Goal: Task Accomplishment & Management: Manage account settings

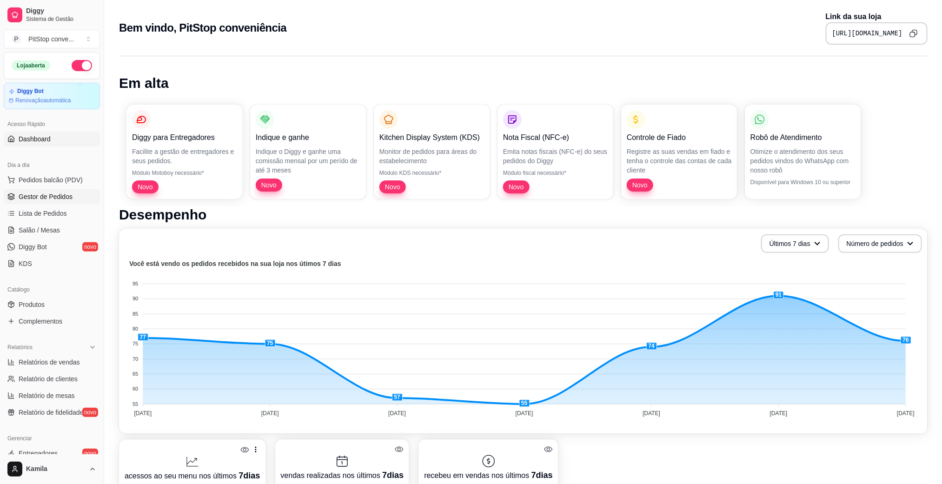
click at [58, 198] on span "Gestor de Pedidos" at bounding box center [46, 196] width 54 height 9
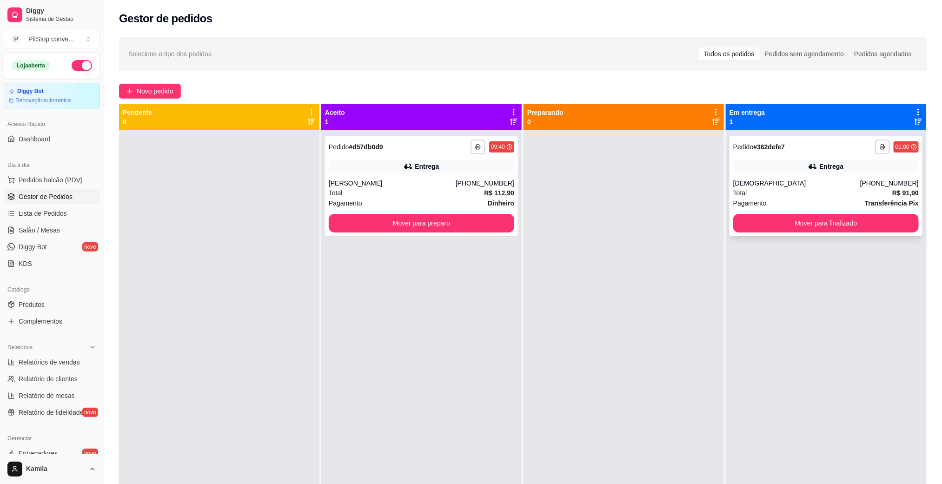
click at [834, 175] on div "**********" at bounding box center [825, 186] width 193 height 100
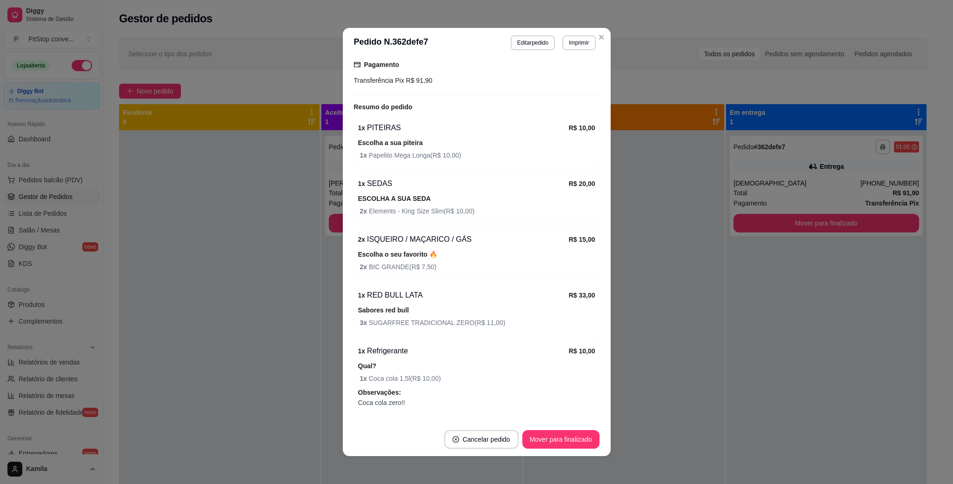
scroll to position [284, 0]
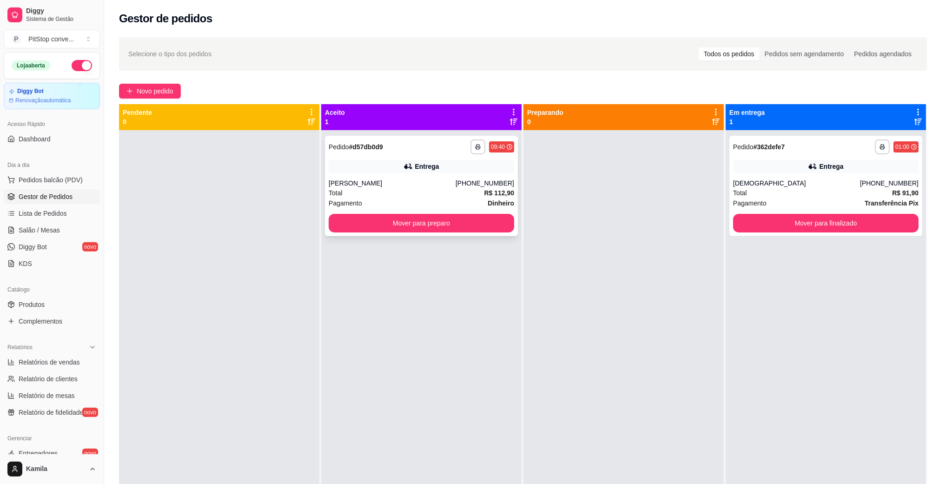
click at [462, 176] on div "**********" at bounding box center [421, 186] width 193 height 100
click at [475, 146] on icon "button" at bounding box center [478, 147] width 6 height 6
click at [455, 175] on button "IMPRESSORA" at bounding box center [448, 179] width 65 height 14
click at [476, 147] on icon "button" at bounding box center [478, 147] width 5 height 2
click at [463, 180] on button "IMPRESSORA" at bounding box center [448, 179] width 65 height 14
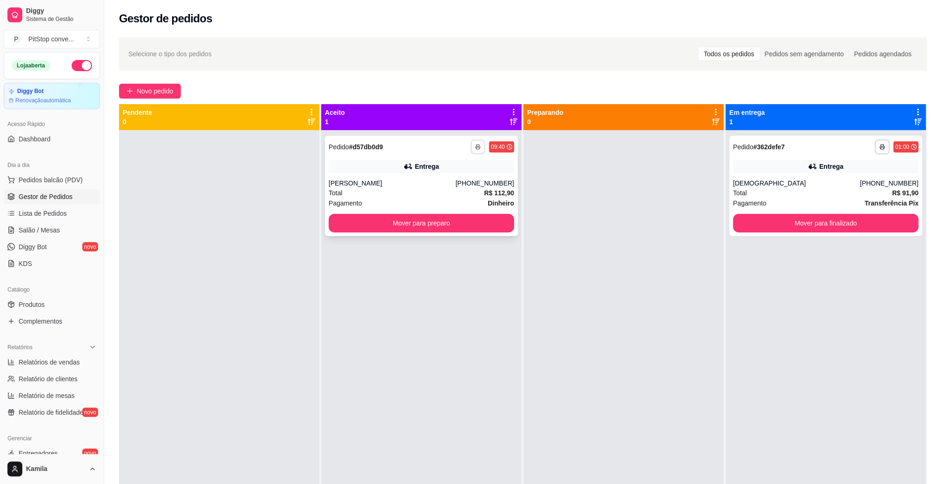
click at [476, 152] on button "button" at bounding box center [477, 146] width 14 height 14
click at [458, 177] on button "IMPRESSORA" at bounding box center [448, 179] width 65 height 14
click at [436, 185] on div "[PERSON_NAME]" at bounding box center [392, 183] width 127 height 9
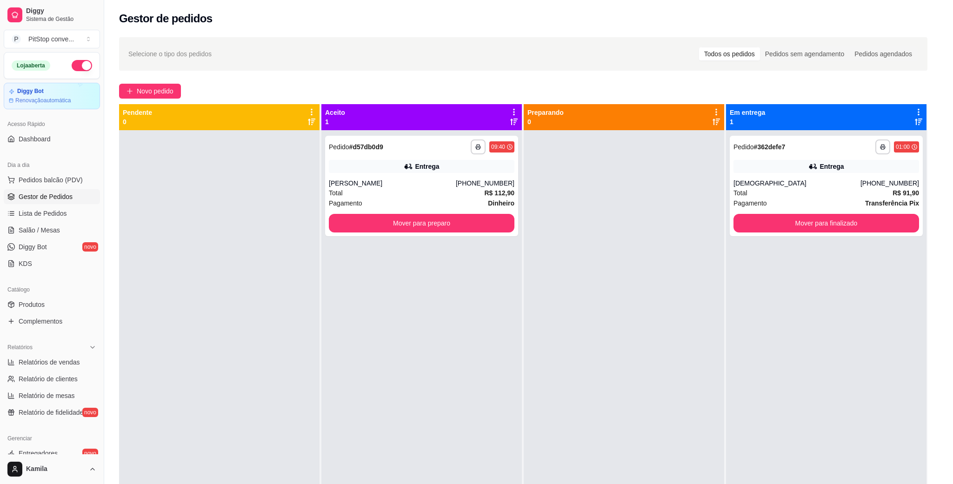
drag, startPoint x: 536, startPoint y: 245, endPoint x: 529, endPoint y: 245, distance: 7.0
click at [529, 245] on span "[STREET_ADDRESS][PERSON_NAME] 125, [GEOGRAPHIC_DATA] - 29050225 [GEOGRAPHIC_DAT…" at bounding box center [471, 247] width 237 height 19
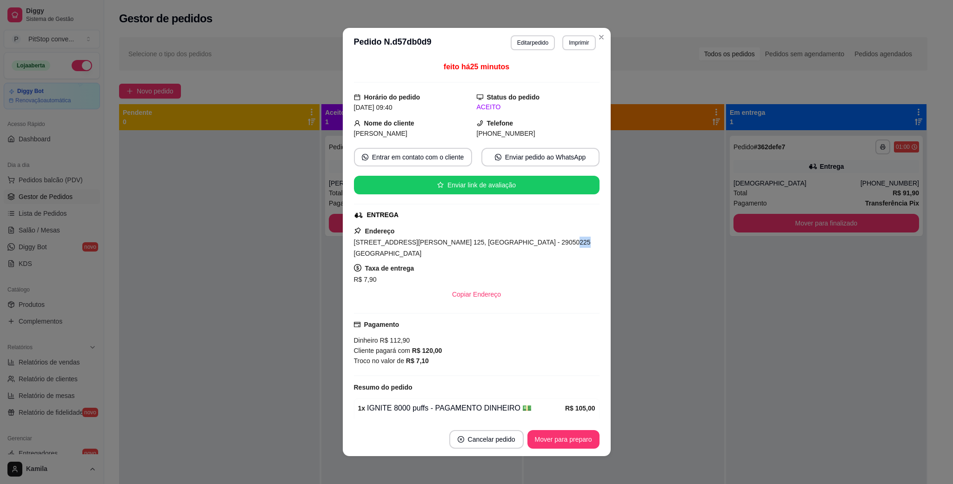
click at [529, 245] on span "[STREET_ADDRESS][PERSON_NAME] 125, [GEOGRAPHIC_DATA] - 29050225 [GEOGRAPHIC_DAT…" at bounding box center [472, 247] width 237 height 19
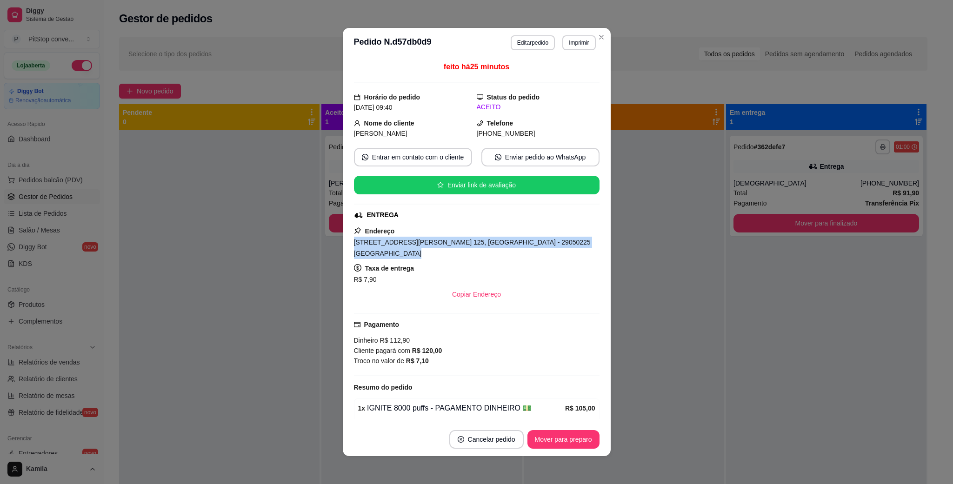
click at [529, 245] on span "[STREET_ADDRESS][PERSON_NAME] 125, [GEOGRAPHIC_DATA] - 29050225 [GEOGRAPHIC_DAT…" at bounding box center [472, 247] width 237 height 19
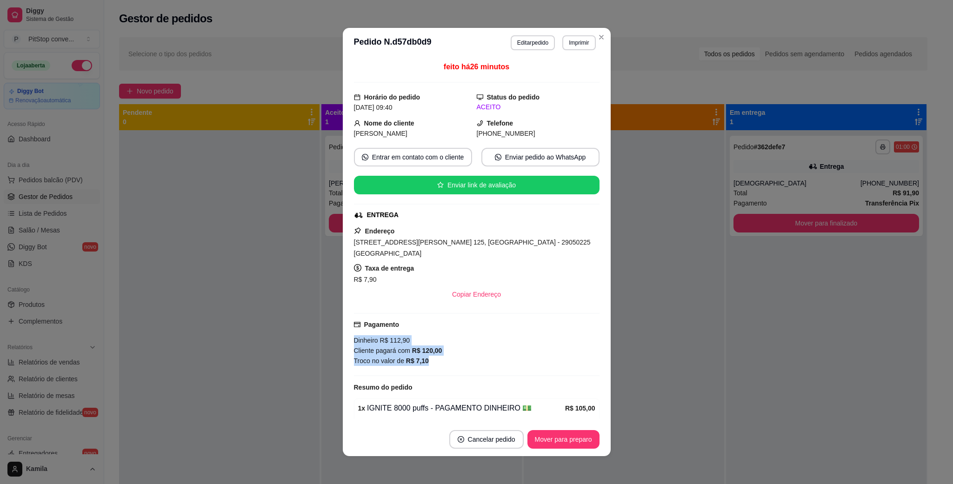
drag, startPoint x: 375, startPoint y: 350, endPoint x: 346, endPoint y: 341, distance: 30.7
click at [346, 341] on div "feito há 26 minutos Horário do pedido [DATE] 09:40 Status do pedido ACEITO Nome…" at bounding box center [477, 240] width 268 height 365
click at [346, 344] on div "feito há 26 minutos Horário do pedido [DATE] 09:40 Status do pedido ACEITO Nome…" at bounding box center [477, 240] width 268 height 365
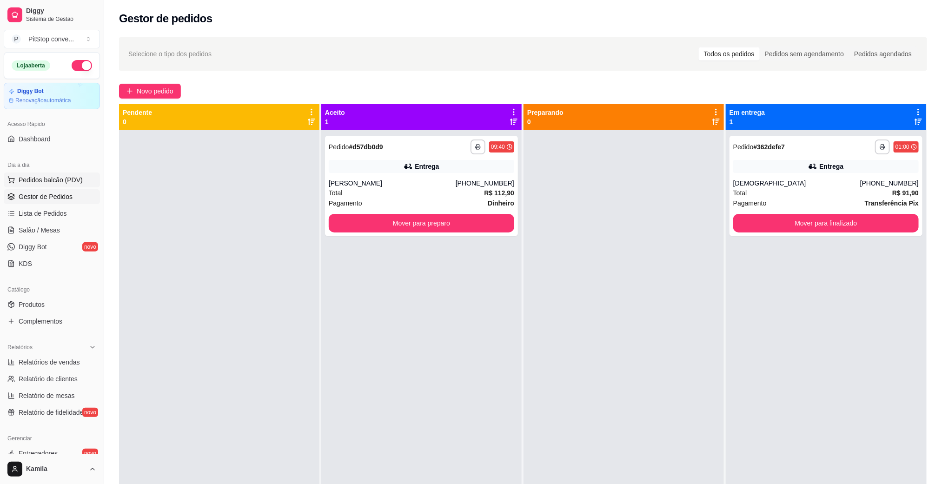
click at [53, 179] on span "Pedidos balcão (PDV)" at bounding box center [51, 179] width 64 height 9
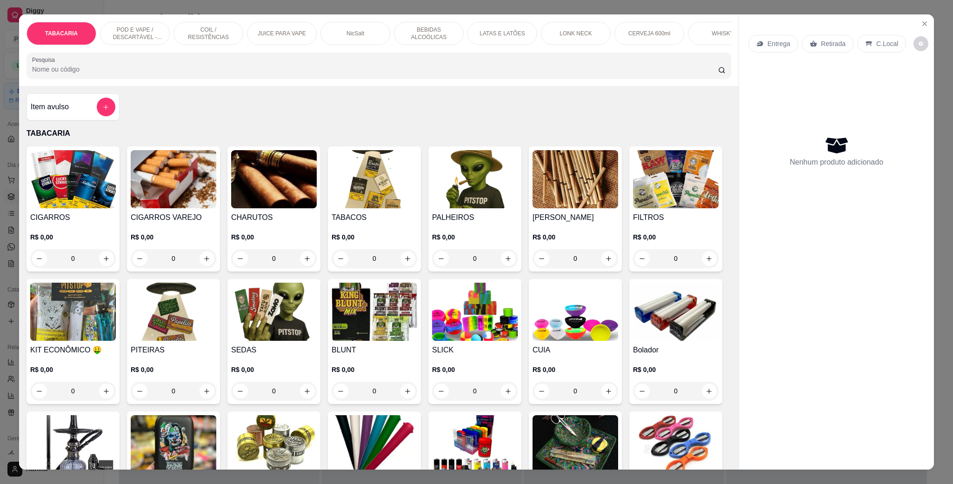
click at [137, 36] on p "POD E VAPE / DESCARTÁVEL - RECARREGAVEL" at bounding box center [135, 33] width 54 height 15
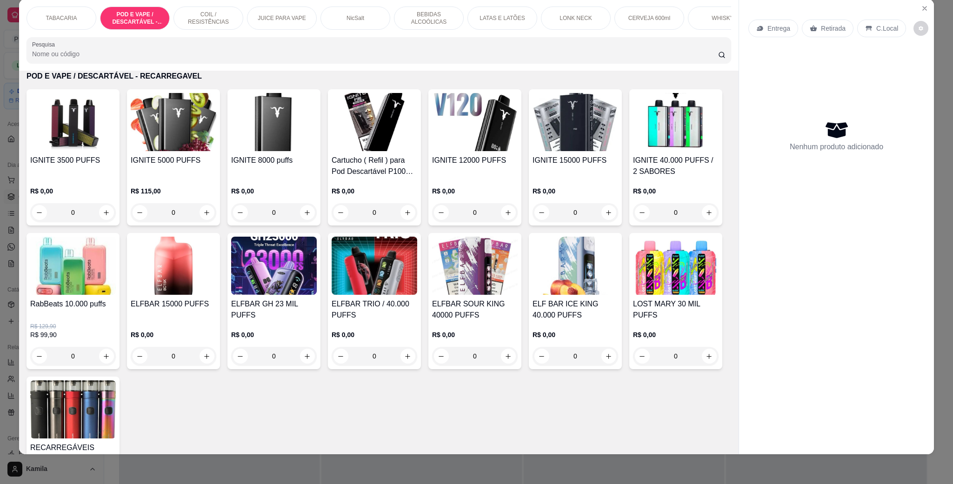
click at [464, 148] on img at bounding box center [475, 122] width 86 height 58
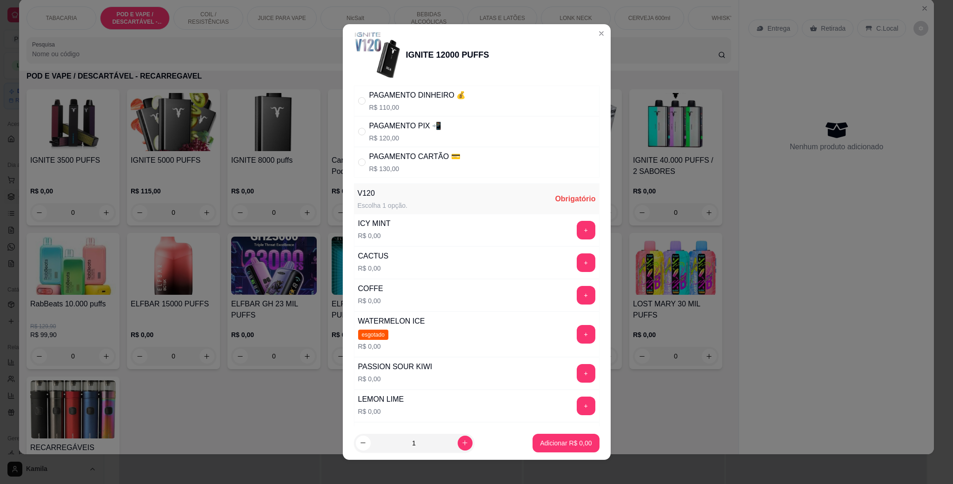
scroll to position [0, 0]
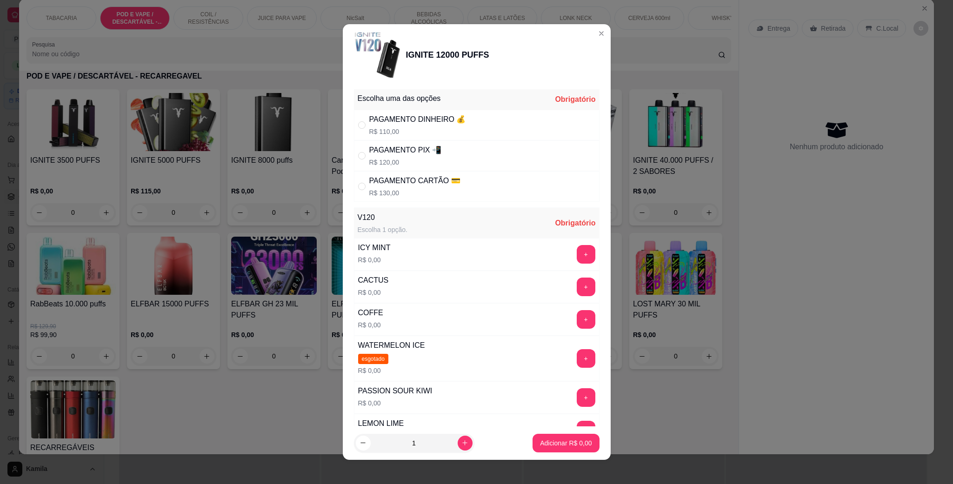
click at [423, 126] on div "PAGAMENTO DINHEIRO 💰 R$ 110,00" at bounding box center [417, 125] width 97 height 22
radio input "true"
click at [576, 317] on button "+" at bounding box center [585, 319] width 19 height 19
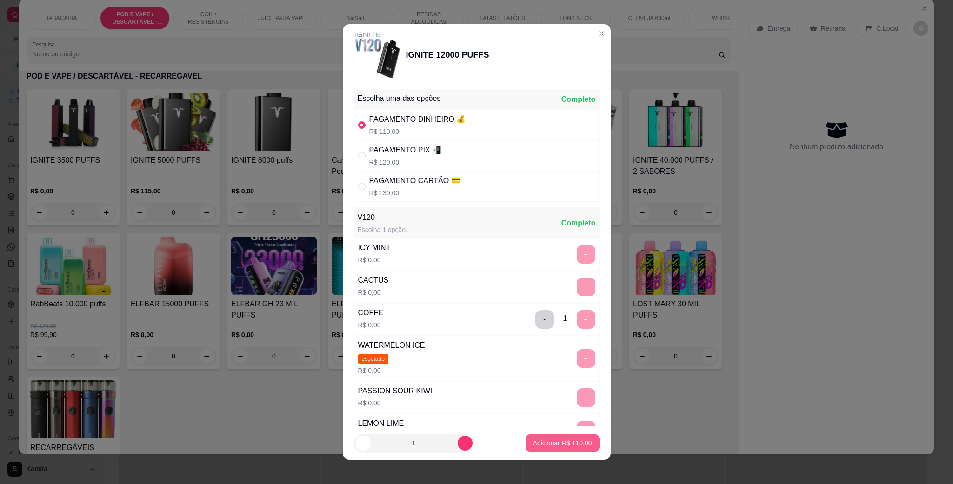
click at [556, 441] on p "Adicionar R$ 110,00" at bounding box center [562, 442] width 59 height 9
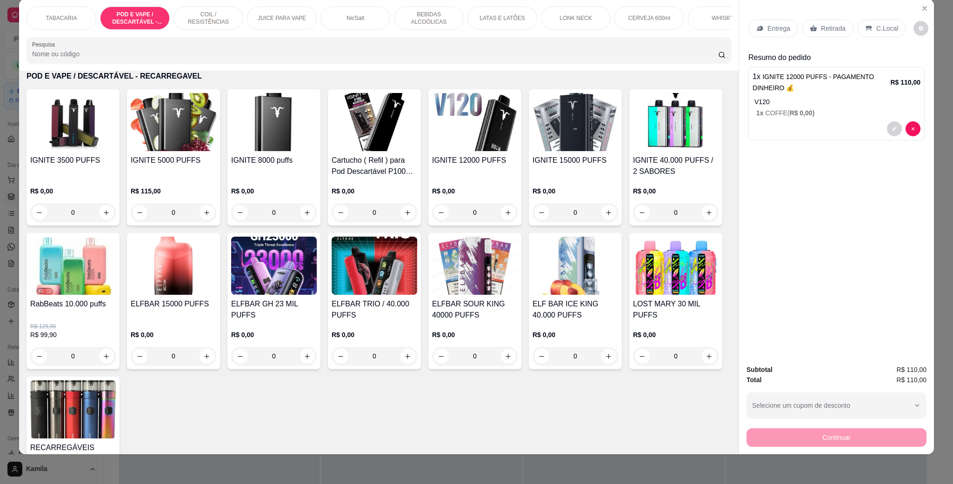
click at [876, 26] on p "C.Local" at bounding box center [887, 28] width 22 height 9
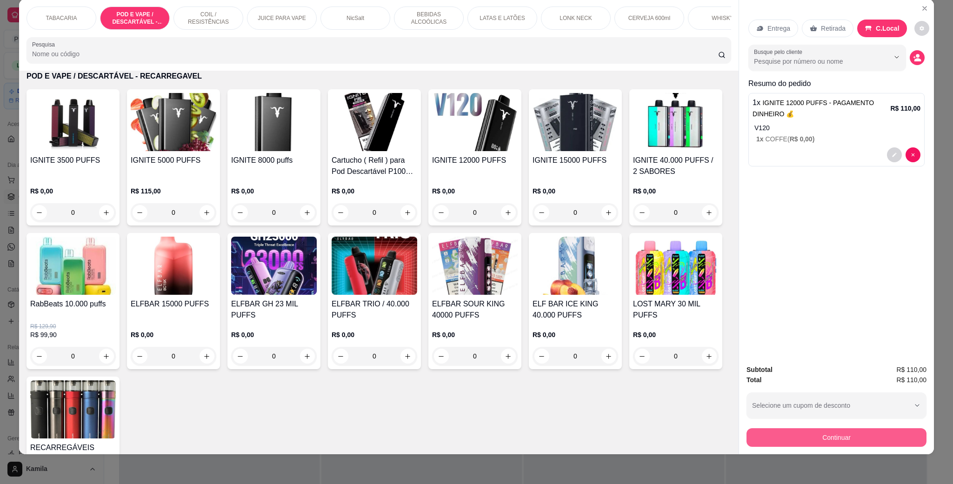
click at [837, 434] on button "Continuar" at bounding box center [836, 437] width 180 height 19
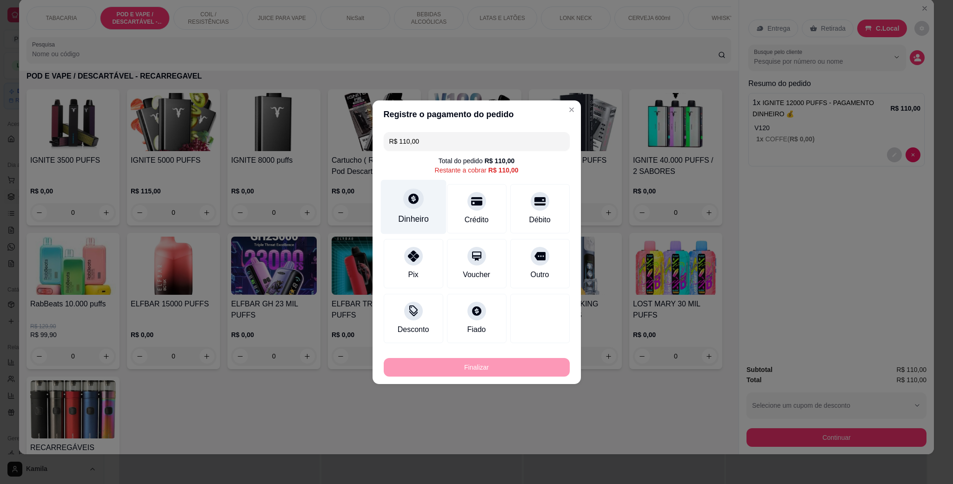
click at [415, 217] on div "Dinheiro" at bounding box center [413, 219] width 31 height 12
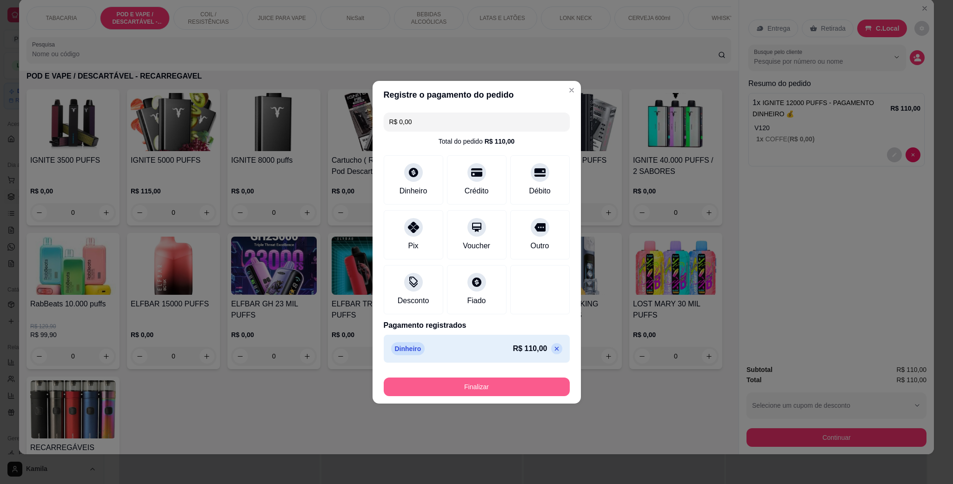
click at [506, 390] on button "Finalizar" at bounding box center [477, 386] width 186 height 19
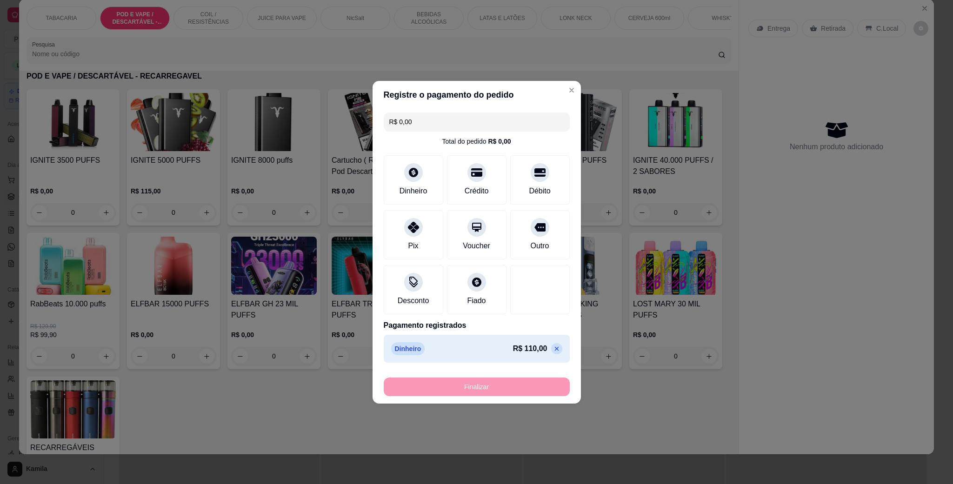
type input "-R$ 110,00"
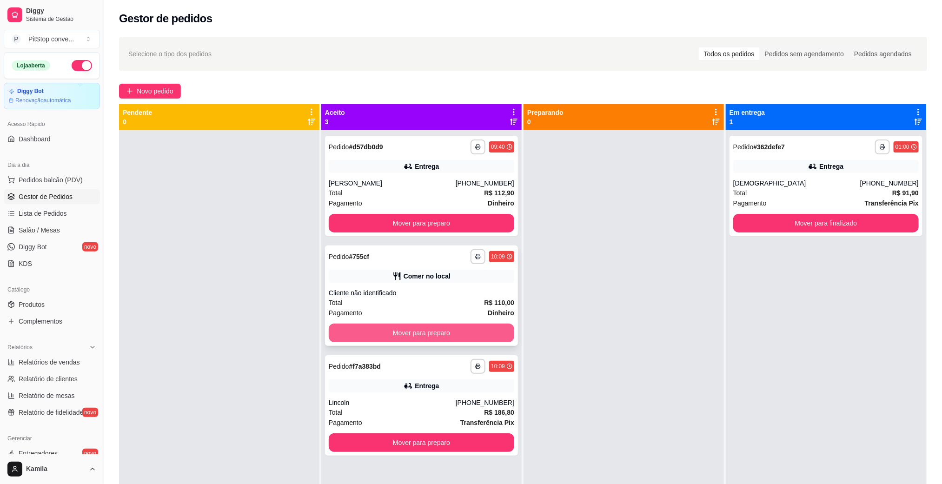
click at [466, 331] on button "Mover para preparo" at bounding box center [421, 333] width 185 height 19
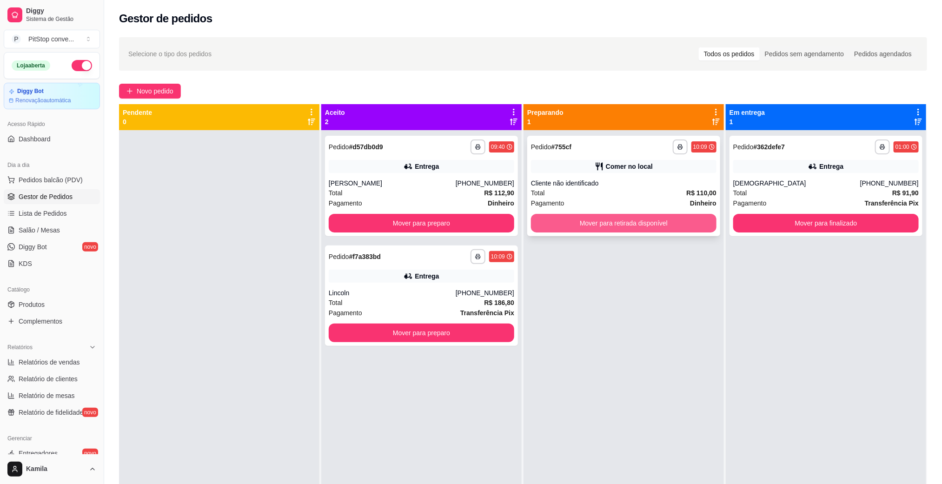
click at [633, 226] on button "Mover para retirada disponível" at bounding box center [623, 223] width 185 height 19
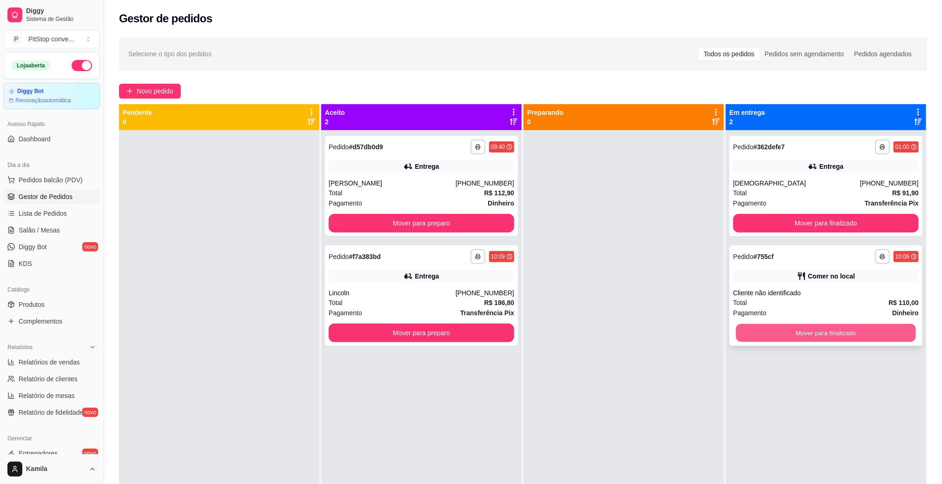
click at [823, 334] on button "Mover para finalizado" at bounding box center [826, 333] width 180 height 18
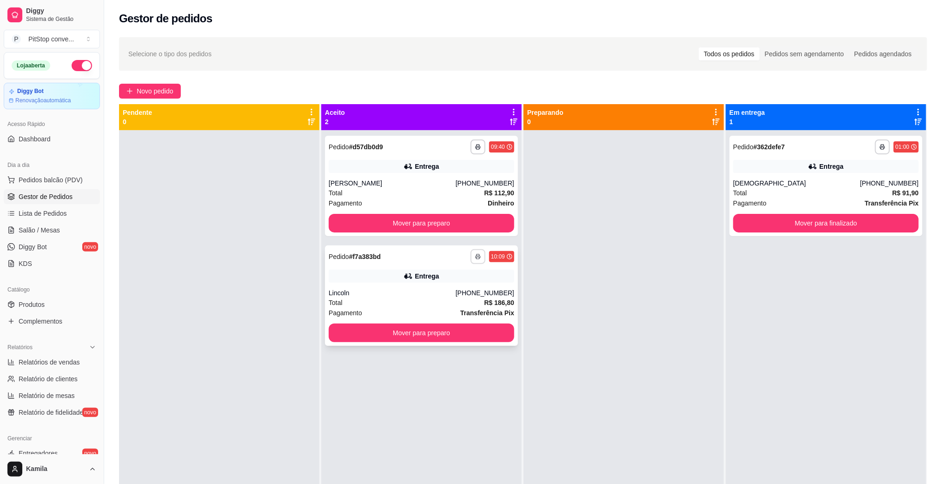
click at [481, 254] on div "**********" at bounding box center [492, 256] width 44 height 15
click at [476, 258] on icon "button" at bounding box center [478, 257] width 6 height 6
click at [460, 292] on button "IMPRESSORA" at bounding box center [448, 289] width 67 height 15
click at [445, 285] on div "**********" at bounding box center [421, 295] width 193 height 100
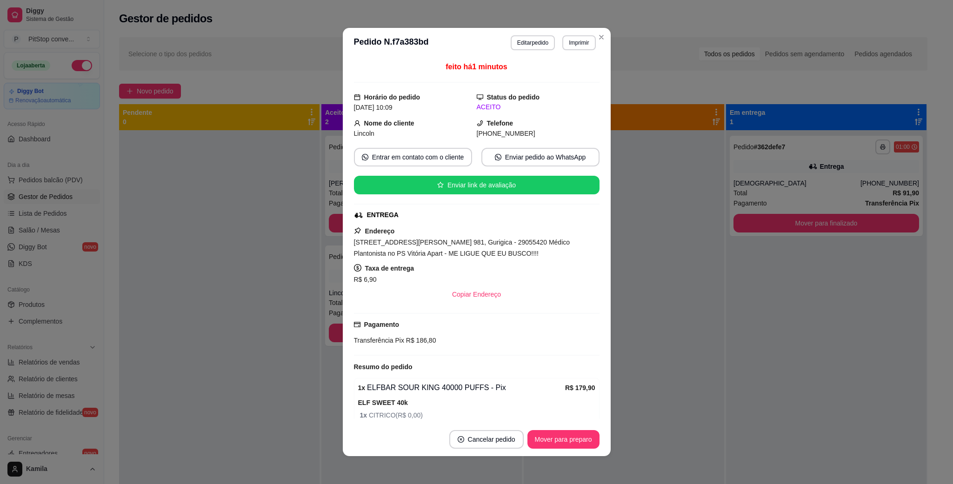
click at [503, 247] on span "[STREET_ADDRESS][PERSON_NAME] 981, Gurigica - 29055420 Médico Plantonista no PS…" at bounding box center [462, 247] width 216 height 19
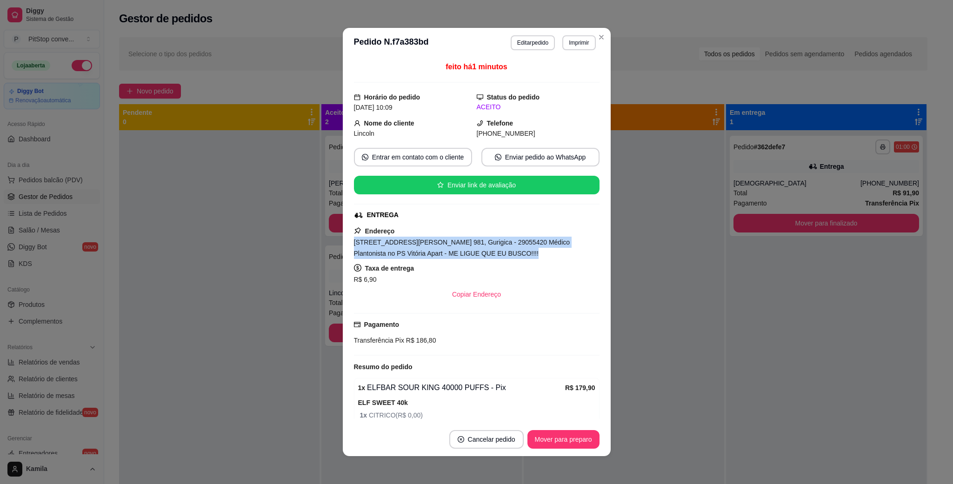
click at [503, 247] on span "[STREET_ADDRESS][PERSON_NAME] 981, Gurigica - 29055420 Médico Plantonista no PS…" at bounding box center [462, 247] width 216 height 19
copy span "[STREET_ADDRESS][PERSON_NAME] 981, Gurigica - 29055420 Médico Plantonista no PS…"
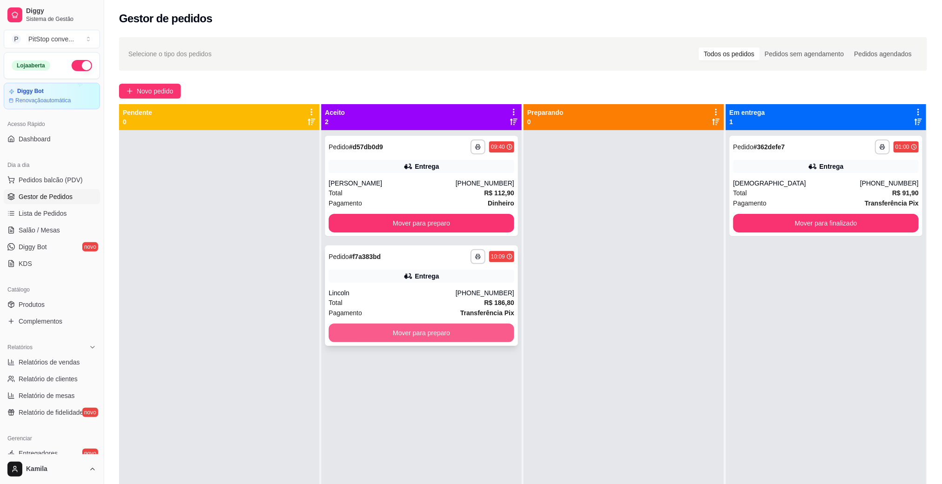
click at [410, 339] on button "Mover para preparo" at bounding box center [421, 333] width 185 height 19
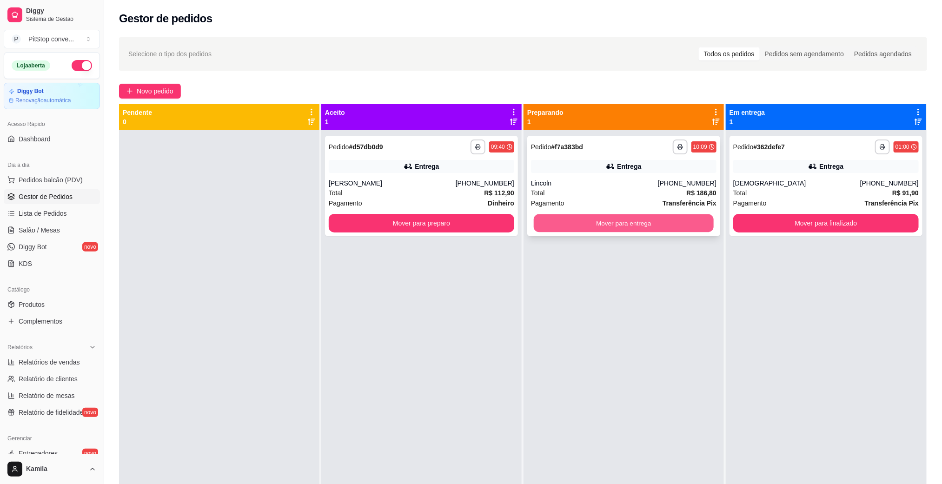
click at [630, 226] on button "Mover para entrega" at bounding box center [624, 223] width 180 height 18
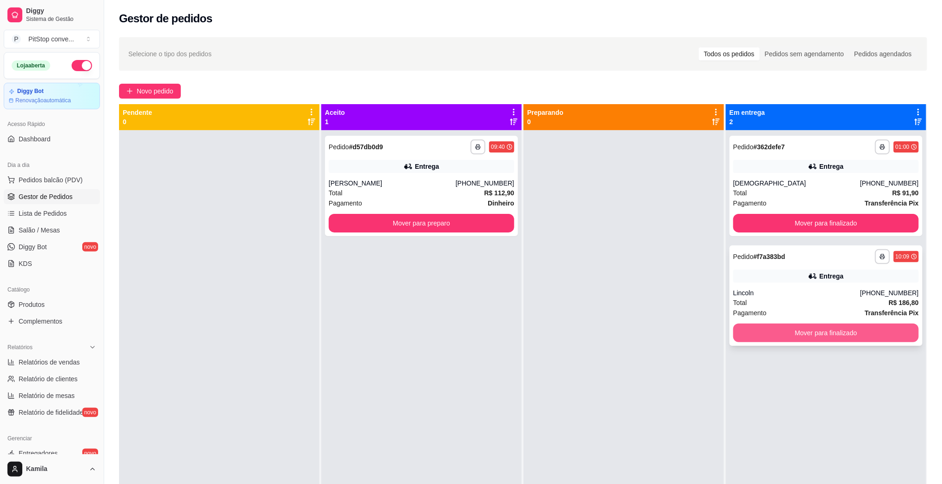
click at [851, 332] on button "Mover para finalizado" at bounding box center [825, 333] width 185 height 19
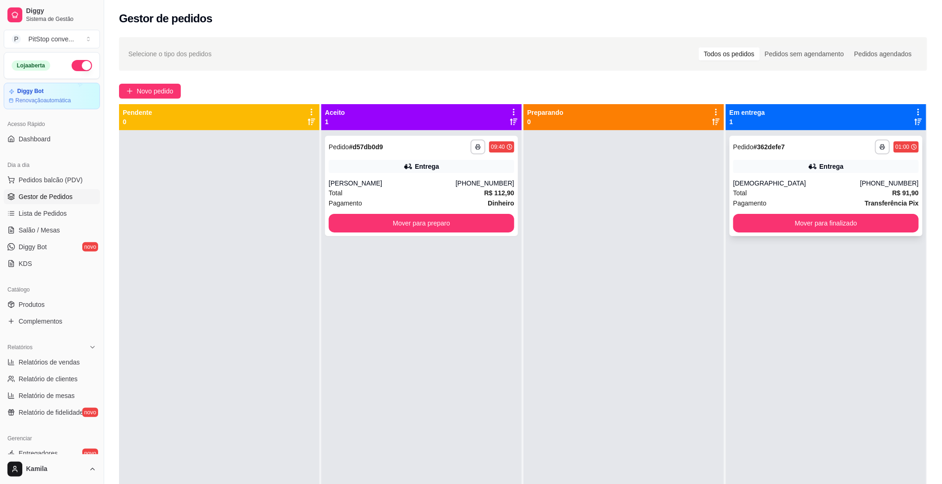
click at [802, 180] on div "[DEMOGRAPHIC_DATA]" at bounding box center [796, 183] width 127 height 9
click at [51, 214] on span "Lista de Pedidos" at bounding box center [43, 213] width 48 height 9
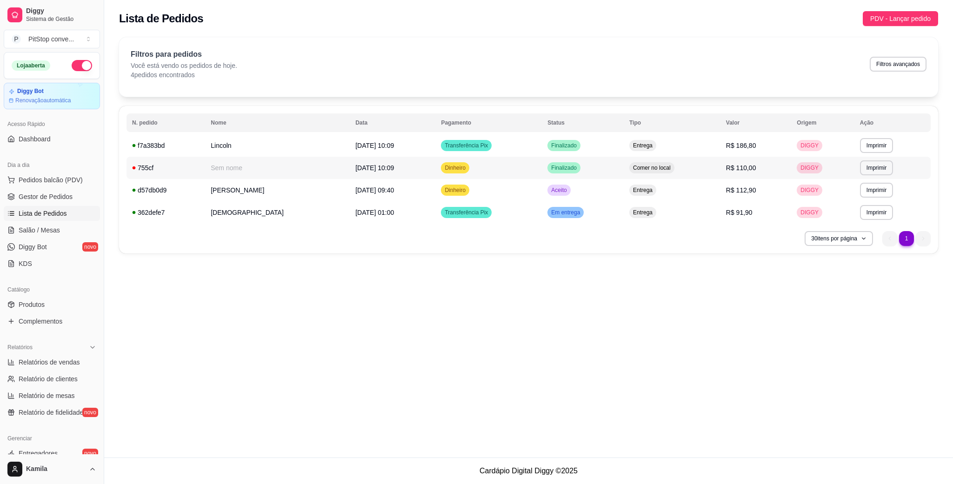
click at [662, 170] on span "Comer no local" at bounding box center [651, 167] width 41 height 7
click at [658, 137] on td "Entrega" at bounding box center [671, 145] width 97 height 22
click at [668, 190] on td "Entrega" at bounding box center [671, 190] width 97 height 22
click at [533, 211] on td "Transferência Pix" at bounding box center [488, 212] width 106 height 22
click at [47, 200] on span "Gestor de Pedidos" at bounding box center [46, 196] width 54 height 9
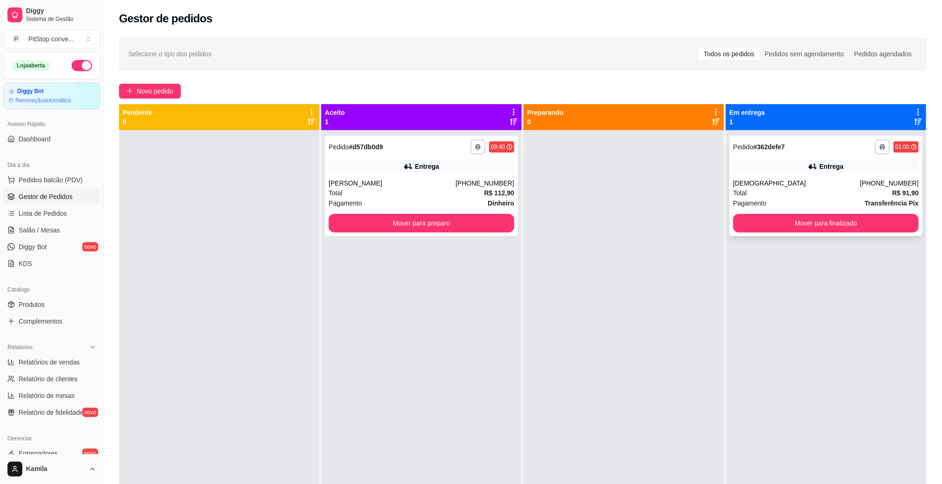
click at [830, 233] on div "**********" at bounding box center [825, 186] width 193 height 100
click at [790, 221] on button "Mover para finalizado" at bounding box center [825, 223] width 185 height 19
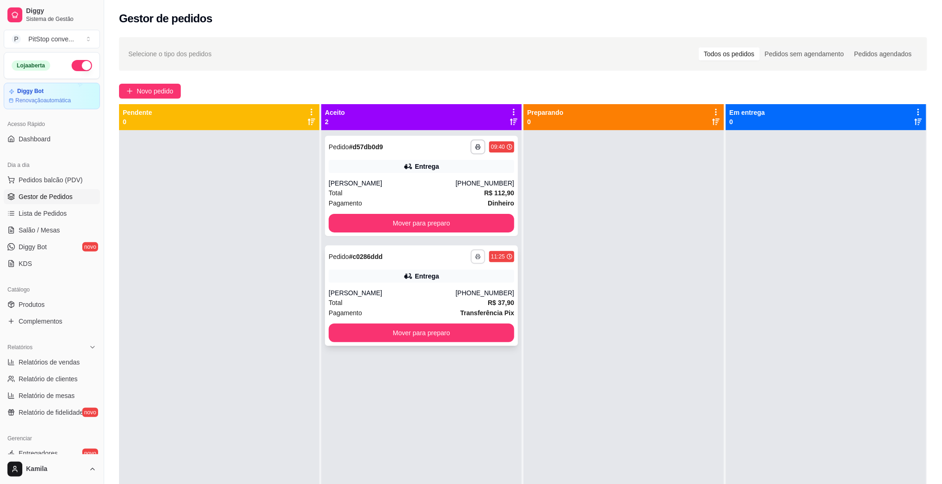
click at [475, 257] on icon "button" at bounding box center [478, 257] width 6 height 6
click at [466, 284] on button "IMPRESSORA" at bounding box center [448, 289] width 67 height 15
click at [478, 333] on button "Mover para preparo" at bounding box center [421, 333] width 185 height 19
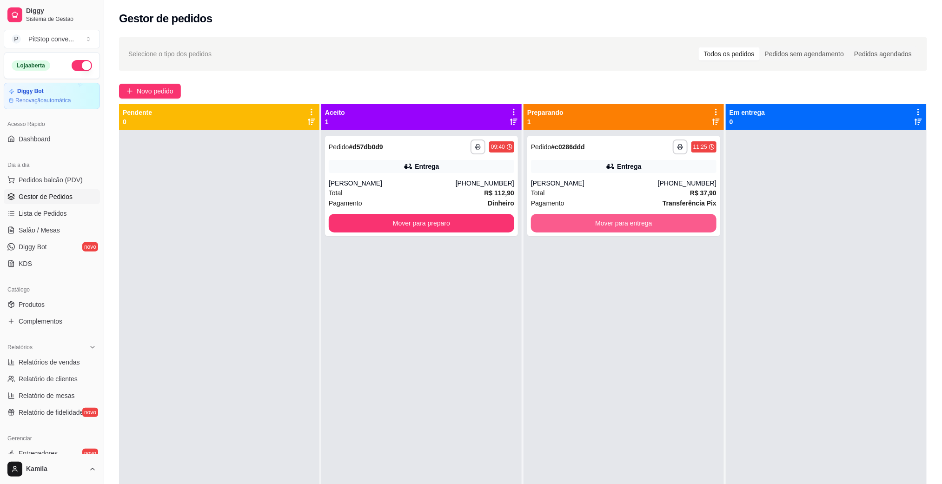
click at [625, 215] on button "Mover para entrega" at bounding box center [623, 223] width 185 height 19
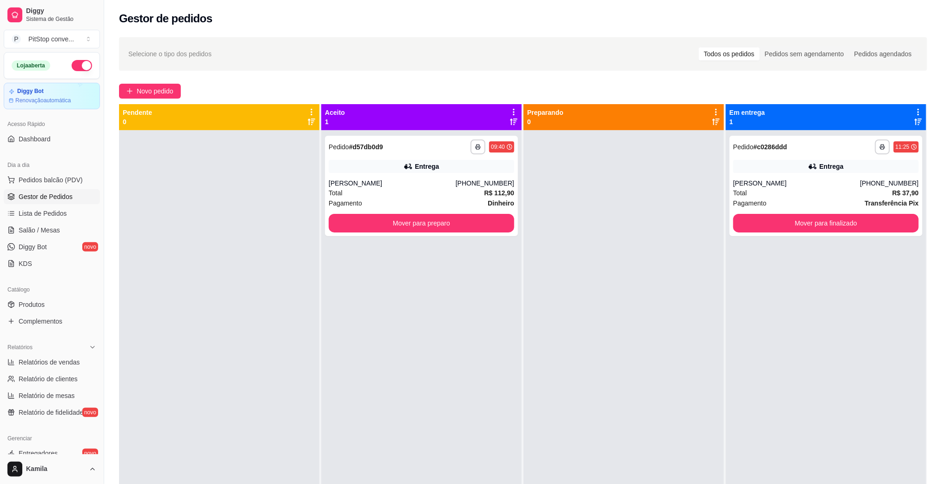
click at [611, 291] on div at bounding box center [623, 372] width 200 height 484
click at [59, 226] on link "Salão / Mesas" at bounding box center [52, 230] width 96 height 15
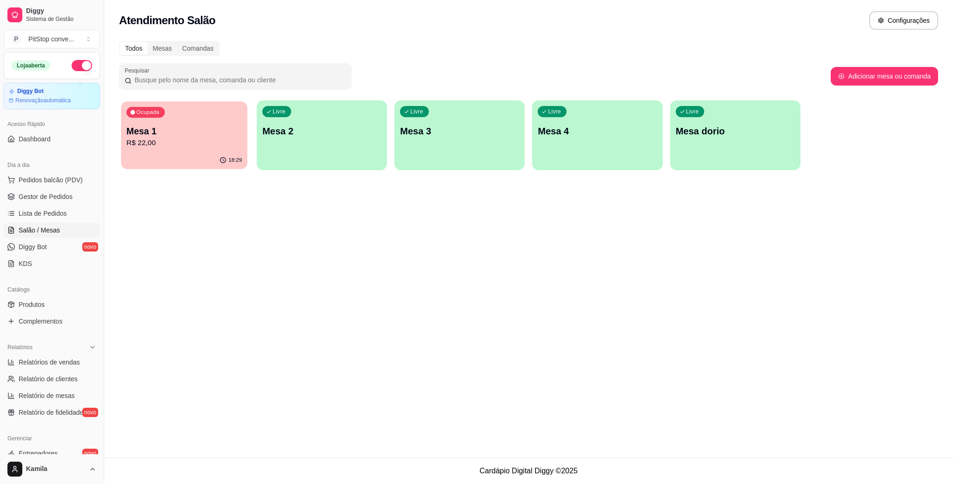
click at [212, 119] on div "Ocupada Mesa 1 R$ 22,00" at bounding box center [184, 126] width 126 height 50
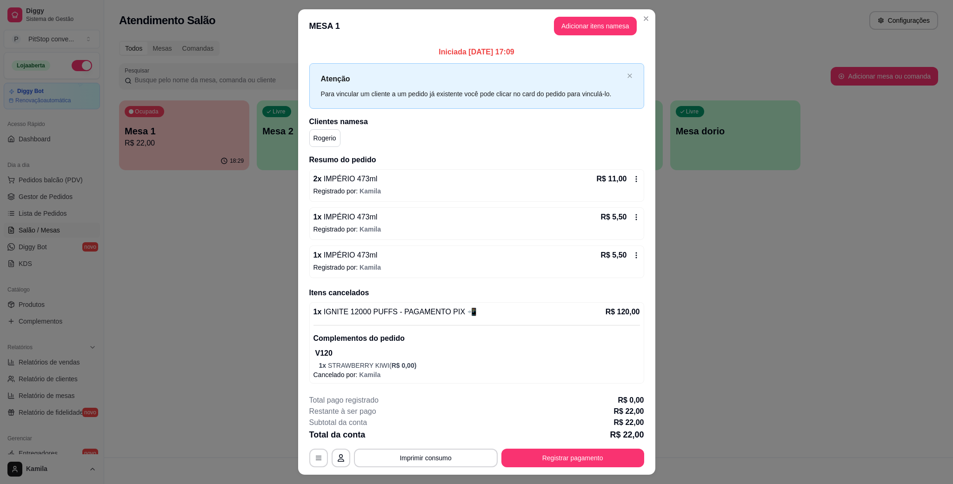
click at [604, 25] on button "Adicionar itens na mesa" at bounding box center [595, 26] width 83 height 19
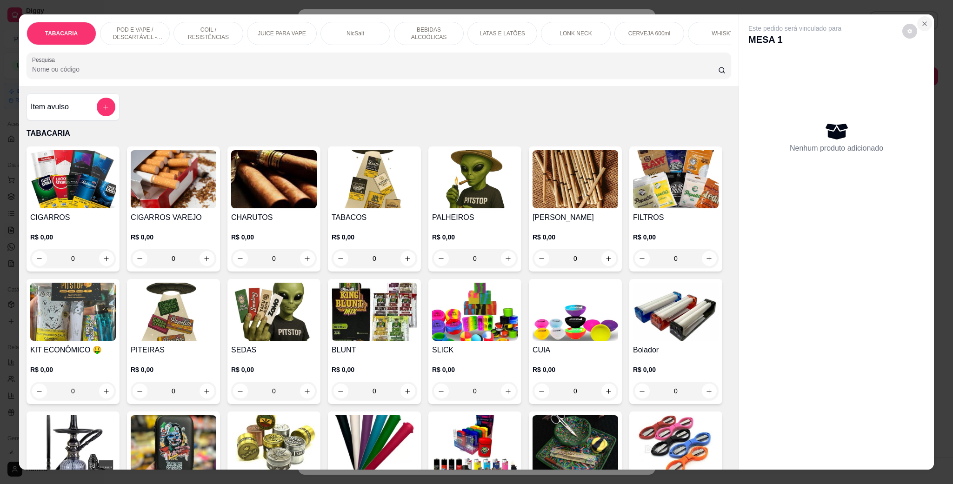
click at [922, 27] on icon "Close" at bounding box center [923, 23] width 7 height 7
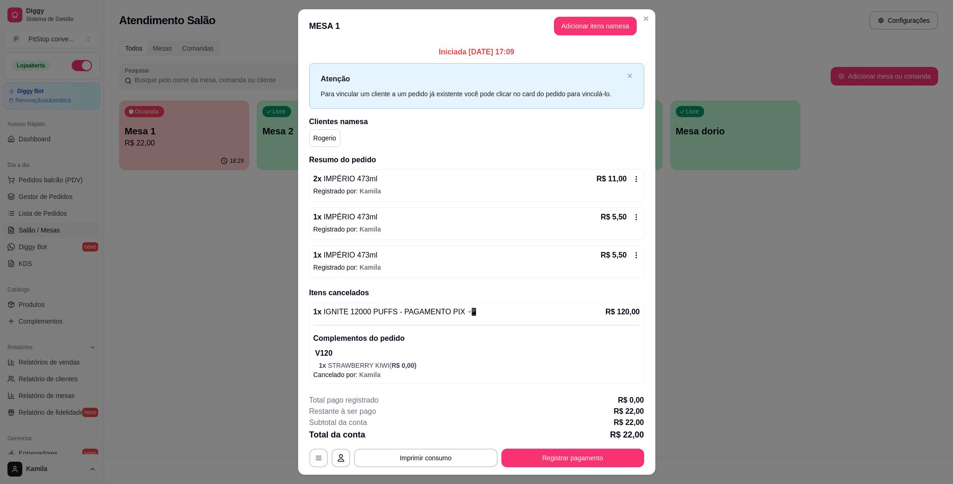
click at [575, 459] on button "Registrar pagamento" at bounding box center [572, 458] width 143 height 19
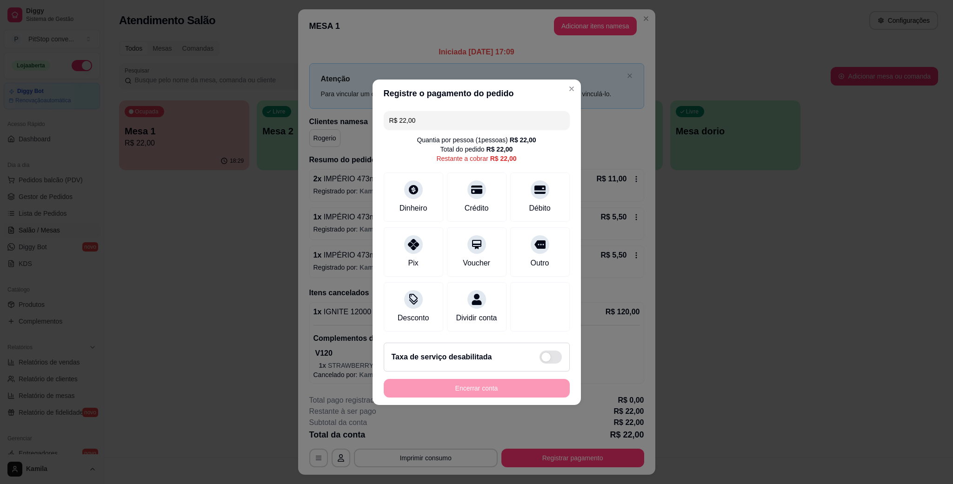
click at [569, 187] on div "R$ 22,00 Quantia por pessoa ( 1 pessoas) R$ 22,00 Total do pedido R$ 22,00 Rest…" at bounding box center [476, 221] width 208 height 228
click at [547, 185] on div "Débito" at bounding box center [540, 195] width 66 height 54
type input "R$ 0,00"
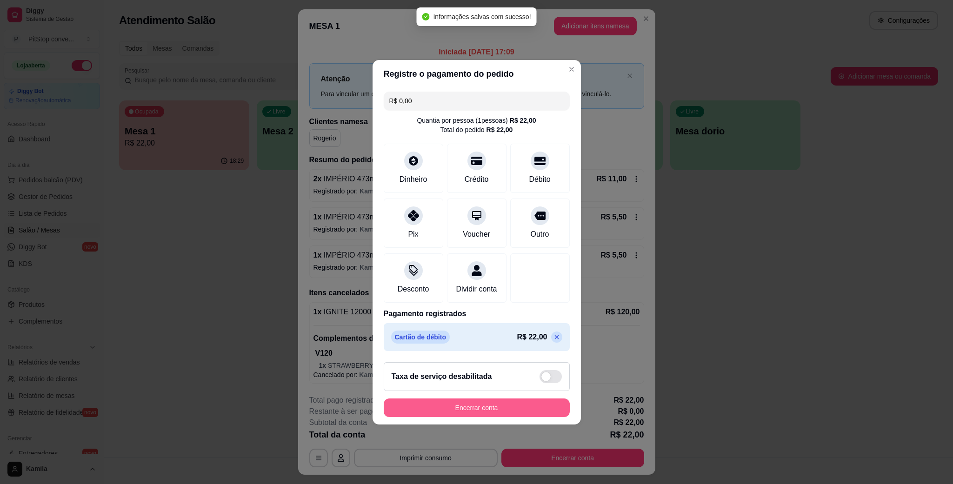
click at [496, 409] on button "Encerrar conta" at bounding box center [477, 407] width 186 height 19
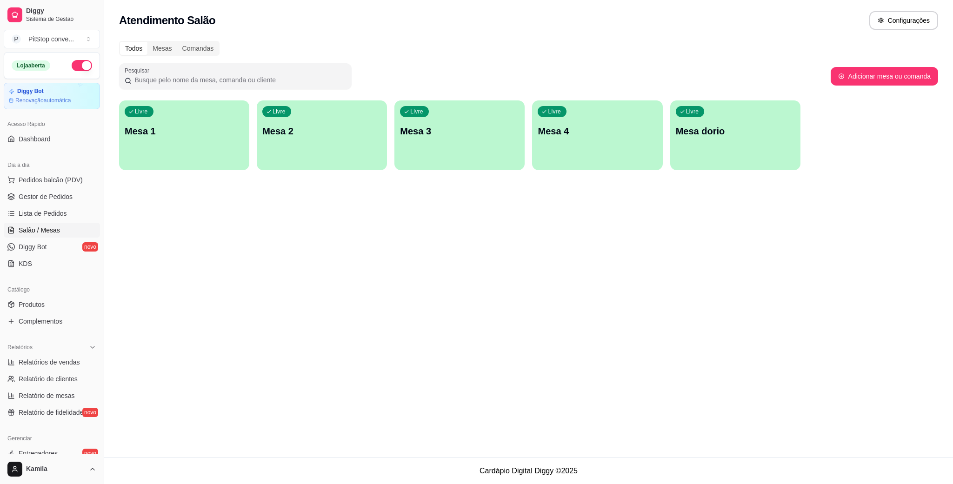
click at [198, 189] on div "Atendimento Salão Configurações Todos Mesas Comandas Pesquisar Adicionar mesa o…" at bounding box center [528, 228] width 848 height 457
click at [194, 146] on div "Livre Mesa 1" at bounding box center [184, 129] width 130 height 59
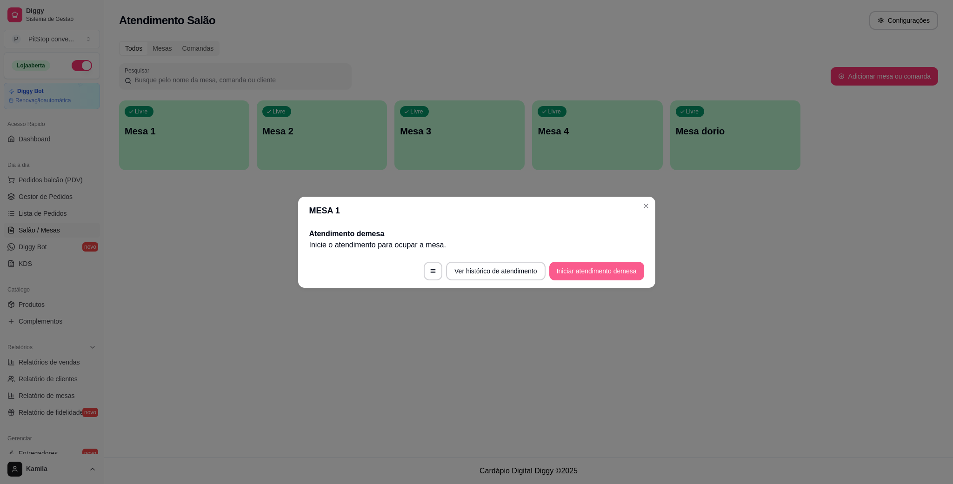
click at [578, 273] on button "Iniciar atendimento de mesa" at bounding box center [596, 271] width 95 height 19
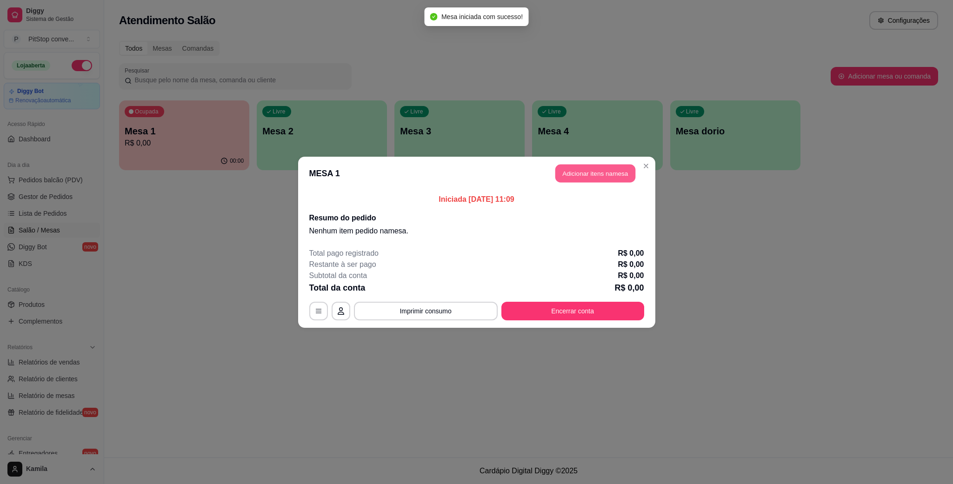
click at [598, 178] on button "Adicionar itens na mesa" at bounding box center [595, 173] width 80 height 18
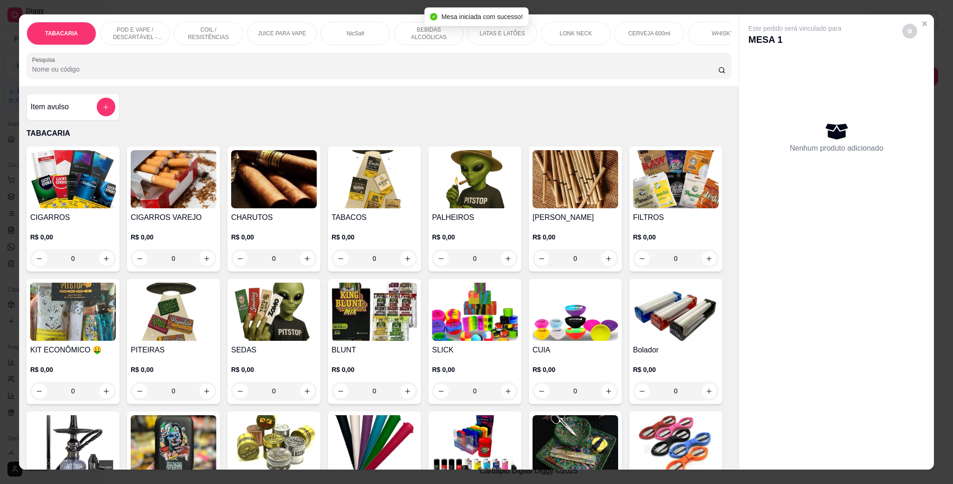
click at [551, 187] on img at bounding box center [575, 179] width 86 height 58
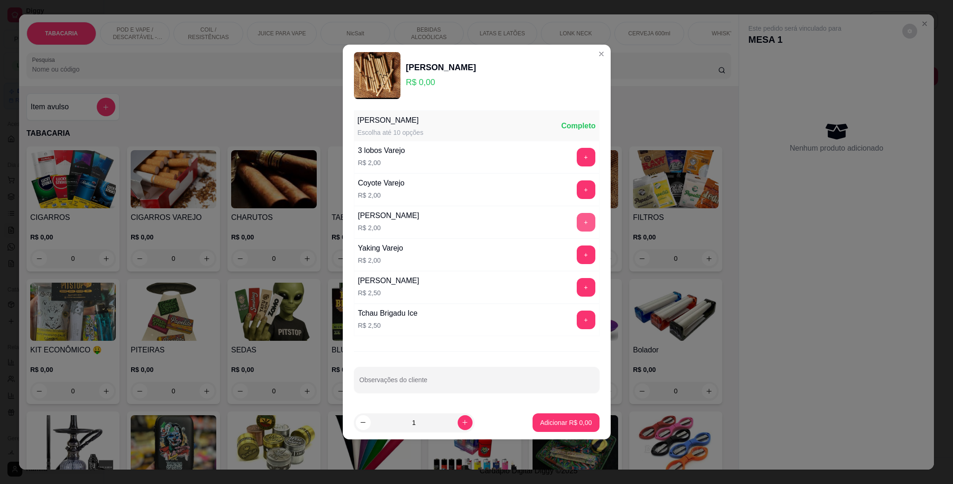
click at [576, 227] on button "+" at bounding box center [585, 222] width 19 height 19
click at [576, 226] on button "+" at bounding box center [585, 222] width 19 height 19
click at [530, 208] on div "[PERSON_NAME] Paiol Varejo R$ 2,00 - 3 +" at bounding box center [476, 222] width 245 height 33
click at [537, 219] on button "-" at bounding box center [544, 222] width 19 height 19
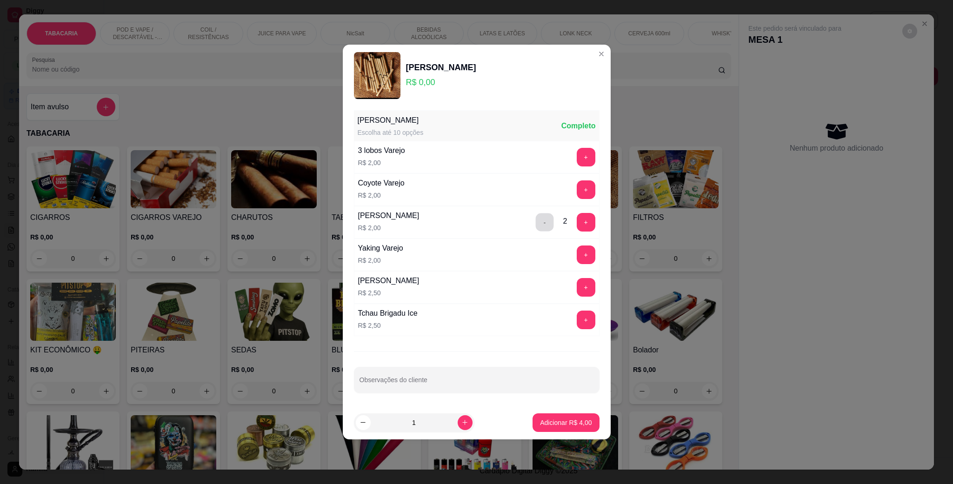
click at [538, 226] on button "-" at bounding box center [544, 222] width 18 height 18
click at [581, 324] on button "+" at bounding box center [585, 320] width 19 height 19
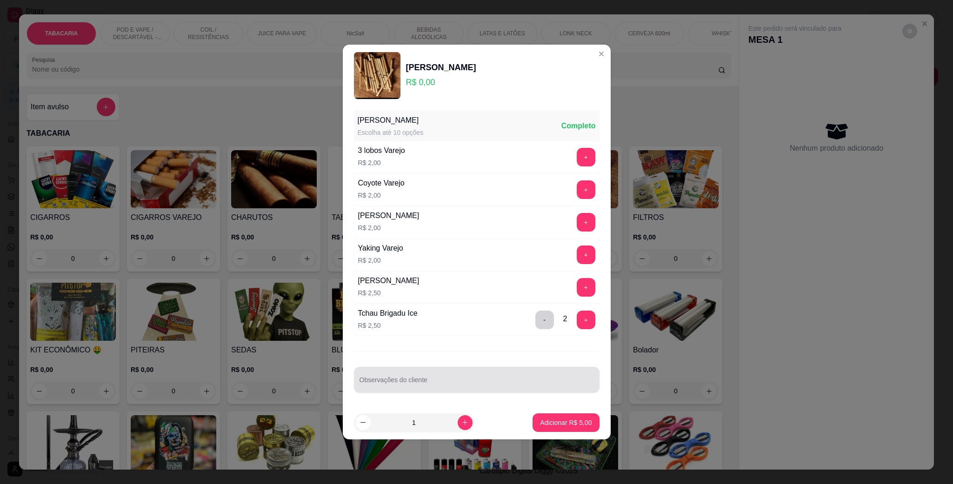
click at [566, 408] on section "PALHEIRO VAREJO R$ 0,00 Palheiro Varejo Escolha até 10 opções Completo 3 lobos …" at bounding box center [477, 242] width 268 height 394
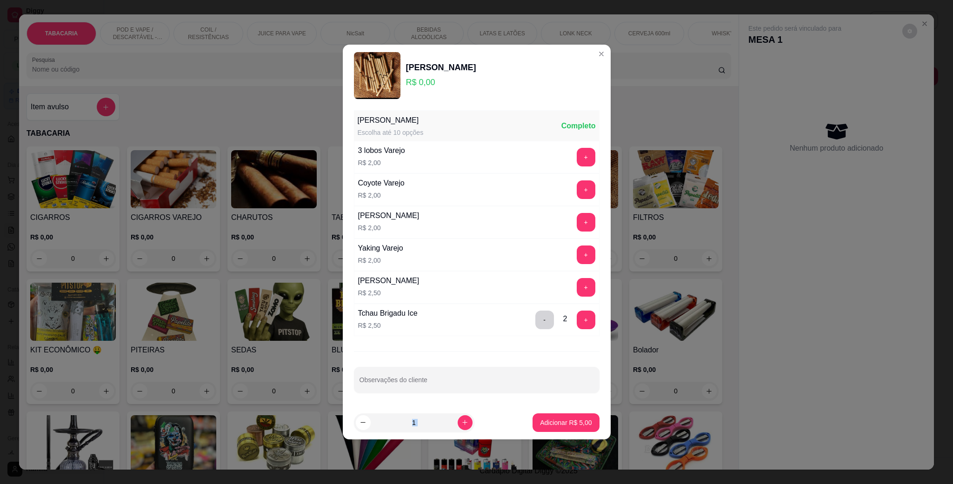
click at [562, 421] on p "Adicionar R$ 5,00" at bounding box center [566, 422] width 52 height 9
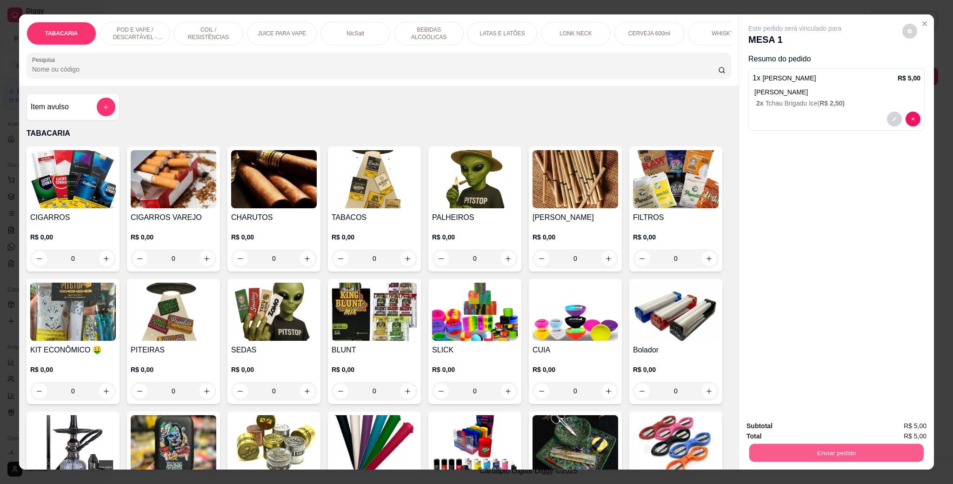
click at [851, 462] on button "Enviar pedido" at bounding box center [836, 452] width 174 height 18
click at [838, 424] on button "Não registrar e enviar pedido" at bounding box center [804, 429] width 94 height 17
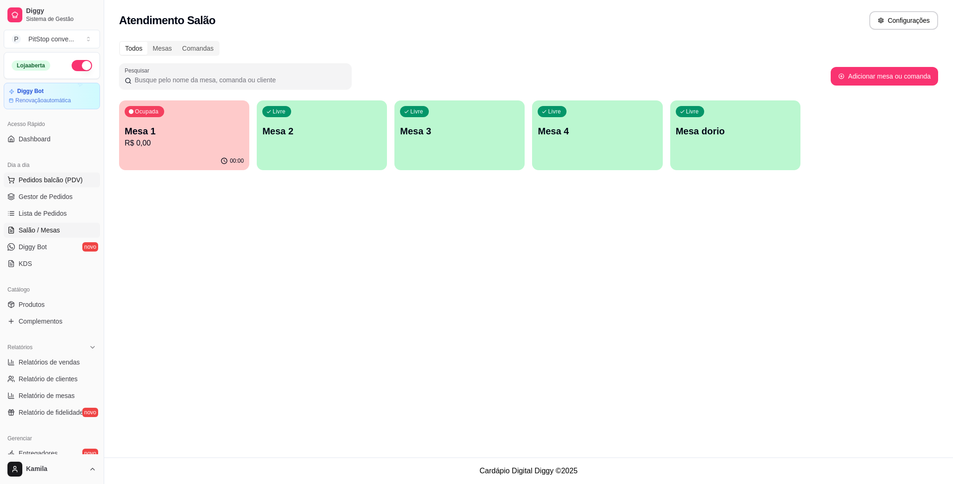
click at [48, 183] on span "Pedidos balcão (PDV)" at bounding box center [51, 179] width 64 height 9
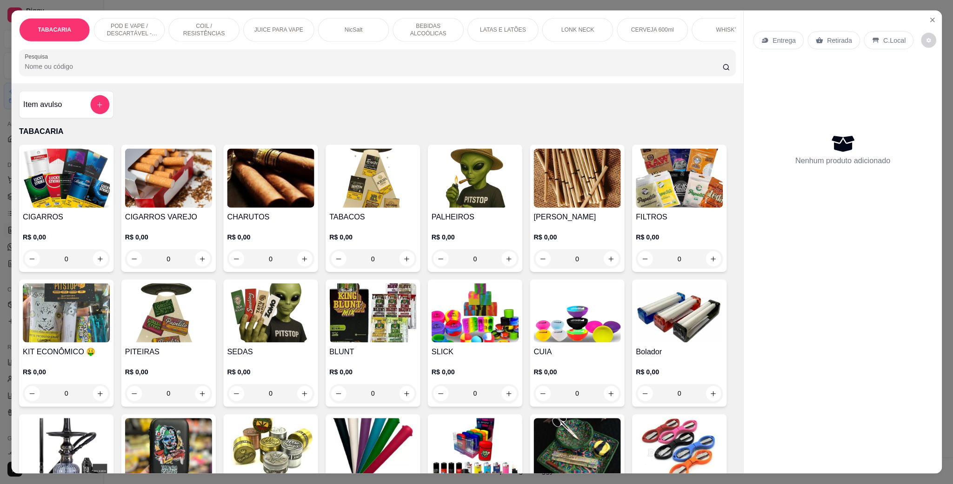
click at [52, 194] on img at bounding box center [66, 178] width 87 height 59
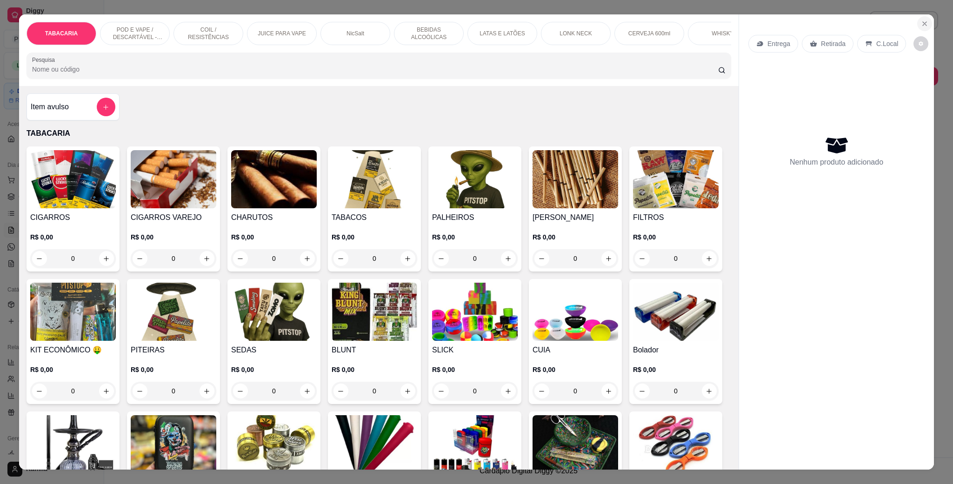
click at [920, 24] on icon "Close" at bounding box center [923, 23] width 7 height 7
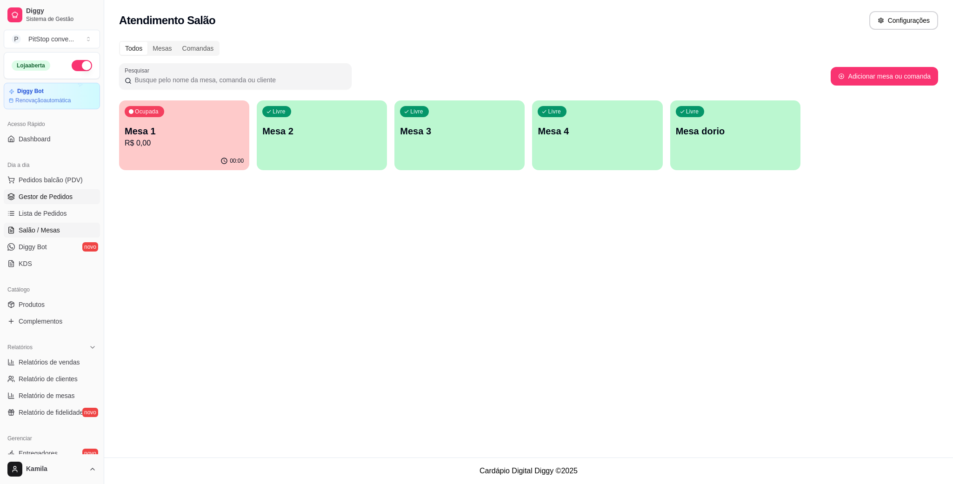
click at [29, 197] on span "Gestor de Pedidos" at bounding box center [46, 196] width 54 height 9
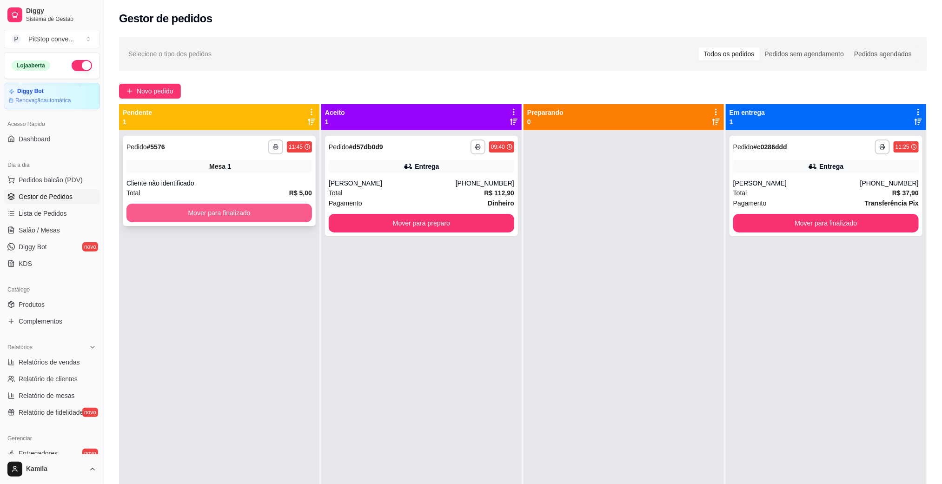
click at [251, 207] on button "Mover para finalizado" at bounding box center [218, 213] width 185 height 19
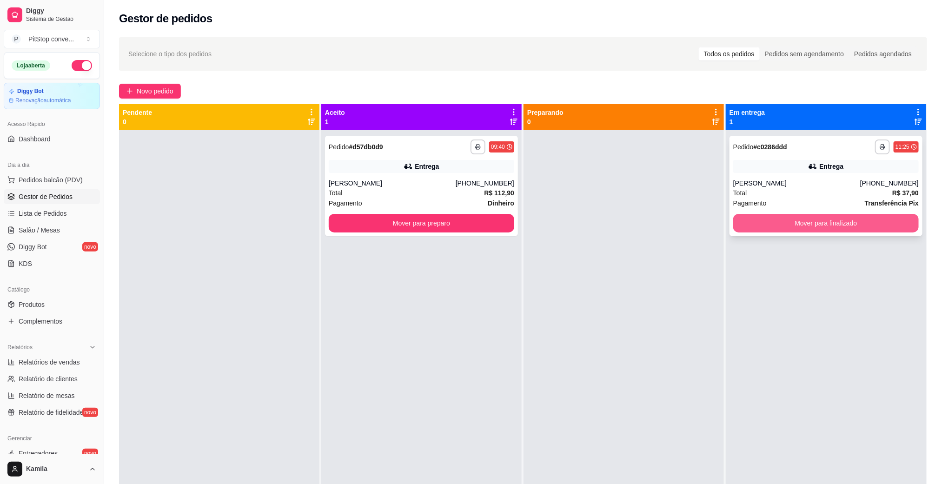
click at [793, 225] on button "Mover para finalizado" at bounding box center [825, 223] width 185 height 19
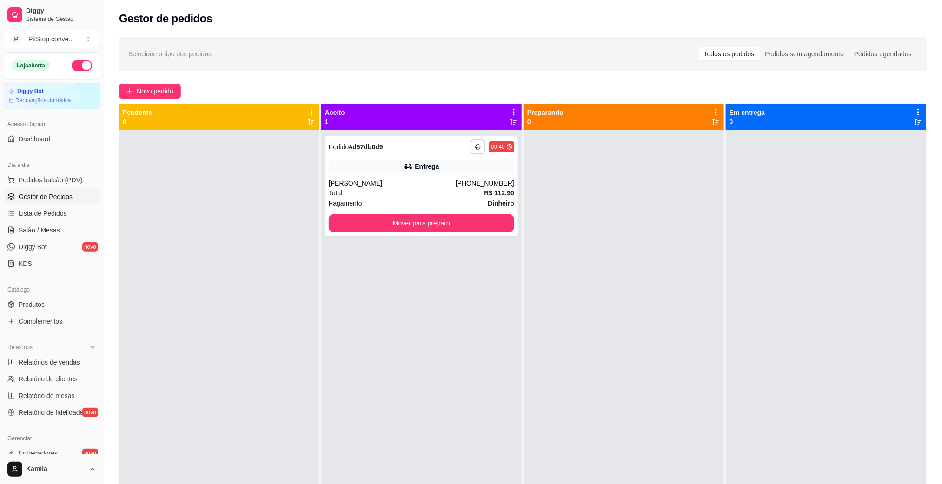
click at [48, 166] on div "Dia a dia" at bounding box center [52, 165] width 96 height 15
click at [51, 172] on div "Dia a dia" at bounding box center [52, 165] width 96 height 15
click at [60, 178] on span "Pedidos balcão (PDV)" at bounding box center [51, 179] width 64 height 9
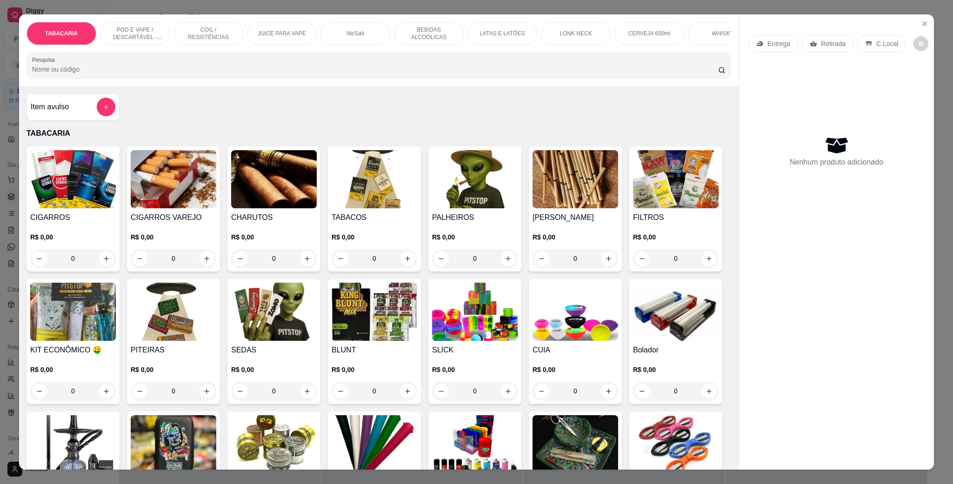
click at [128, 29] on p "POD E VAPE / DESCARTÁVEL - RECARREGAVEL" at bounding box center [135, 33] width 54 height 15
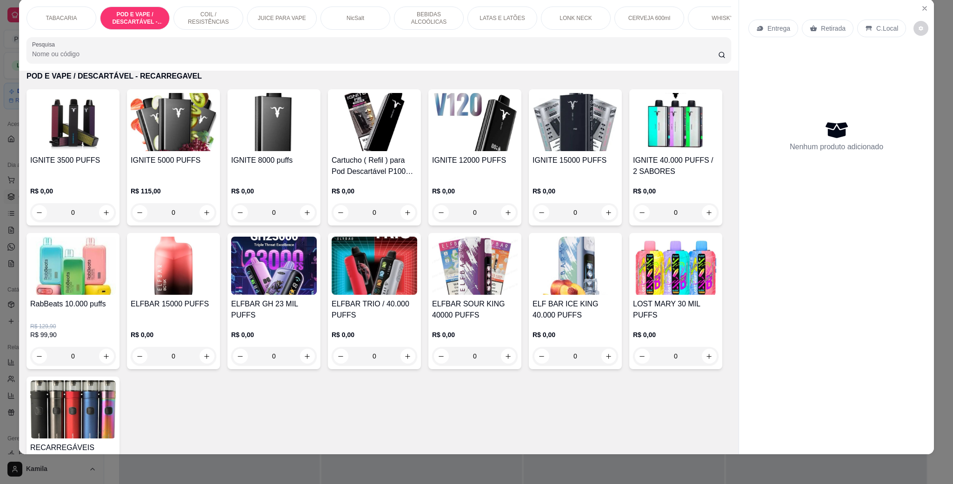
click at [116, 310] on h4 "RabBeats 10.000 puffs" at bounding box center [73, 303] width 86 height 11
click at [216, 275] on img at bounding box center [174, 266] width 86 height 58
click at [295, 151] on img at bounding box center [274, 122] width 86 height 58
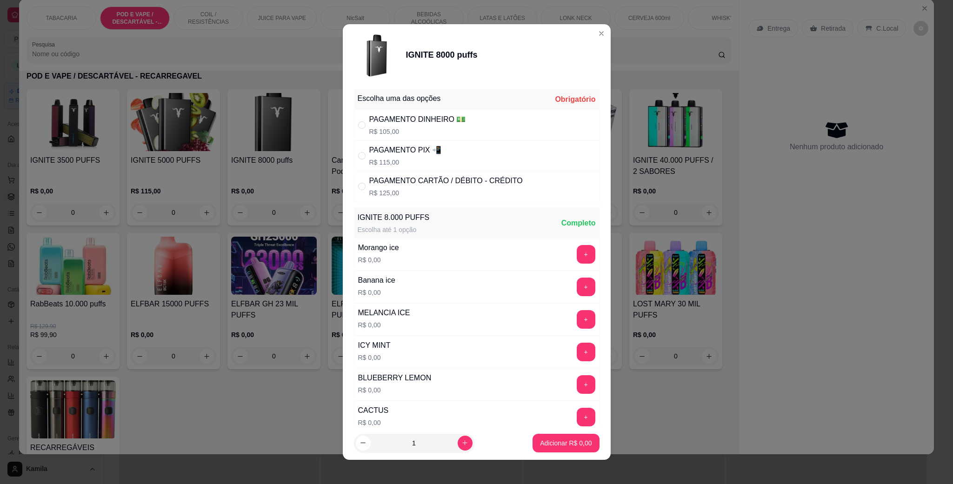
click at [443, 140] on div "PAGAMENTO PIX 📲 R$ 115,00" at bounding box center [476, 155] width 245 height 31
radio input "true"
click at [576, 259] on button "+" at bounding box center [585, 254] width 19 height 19
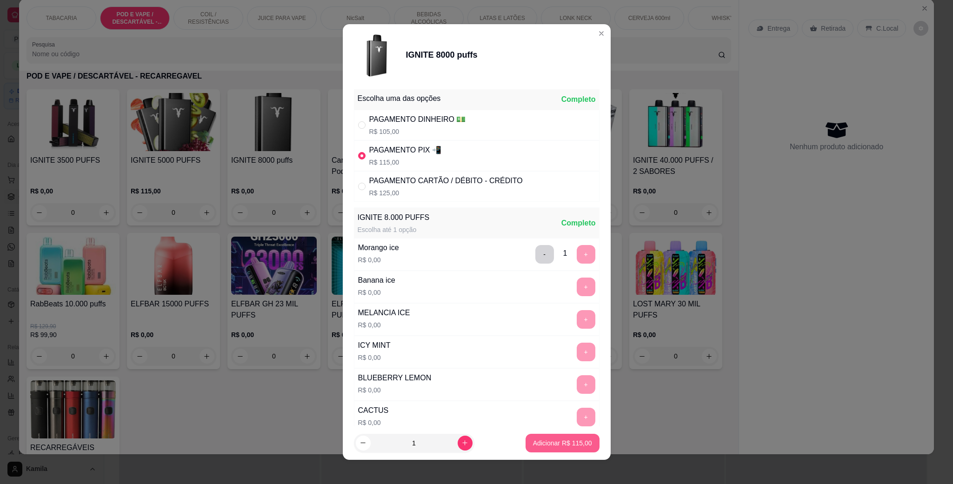
click at [549, 436] on button "Adicionar R$ 115,00" at bounding box center [562, 443] width 74 height 19
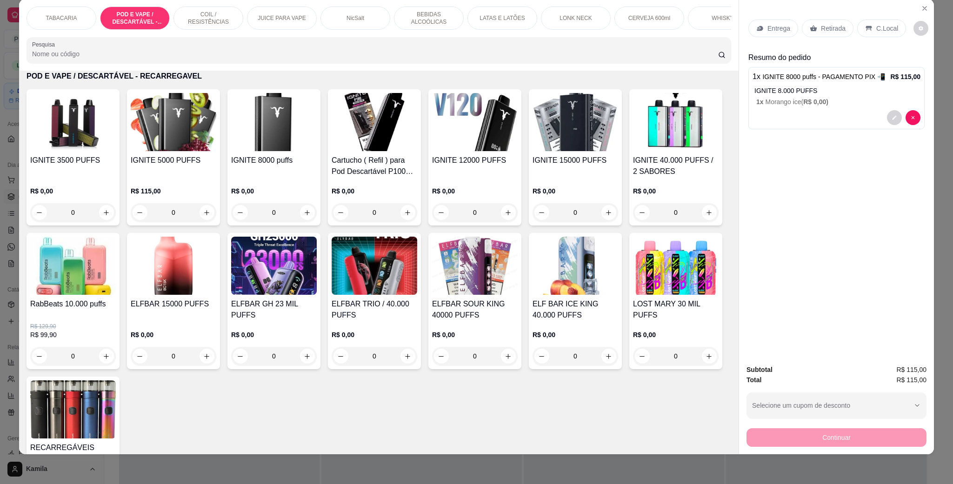
click at [876, 31] on p "C.Local" at bounding box center [887, 28] width 22 height 9
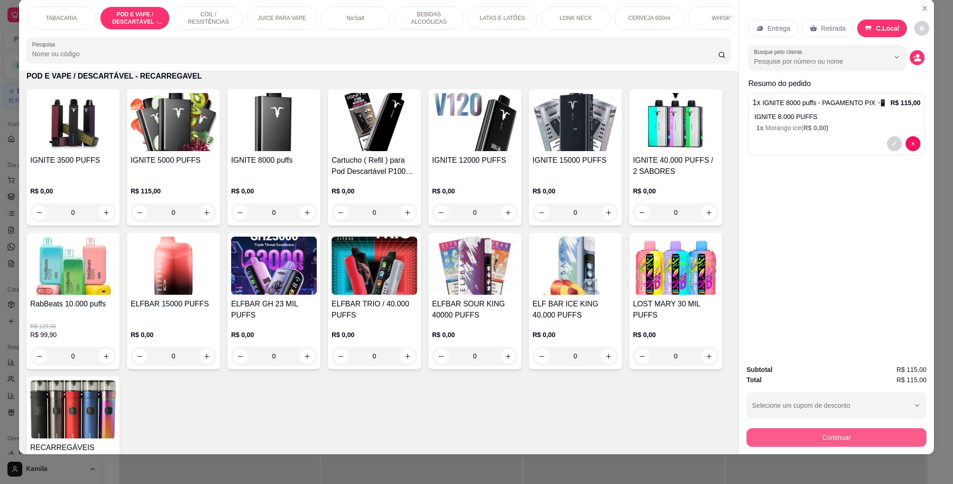
click at [831, 441] on button "Continuar" at bounding box center [836, 437] width 180 height 19
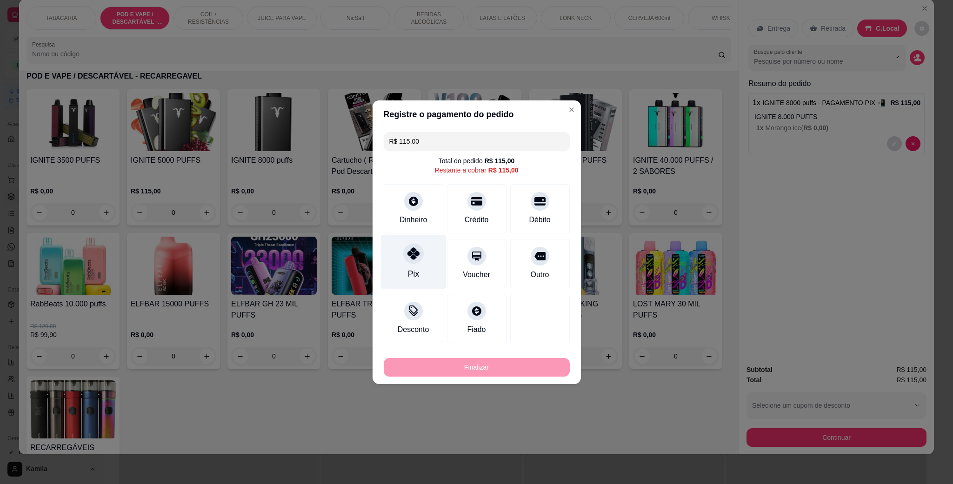
click at [408, 251] on icon at bounding box center [413, 253] width 12 height 12
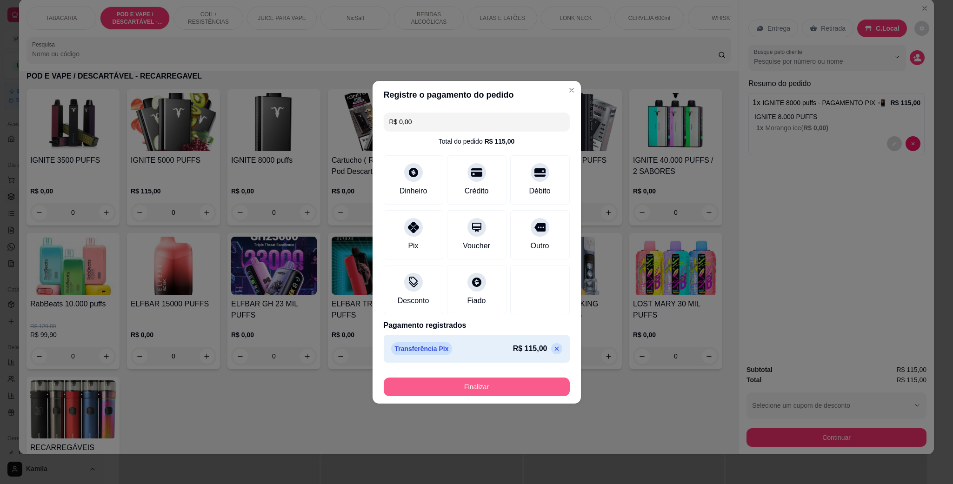
click at [491, 383] on button "Finalizar" at bounding box center [477, 386] width 186 height 19
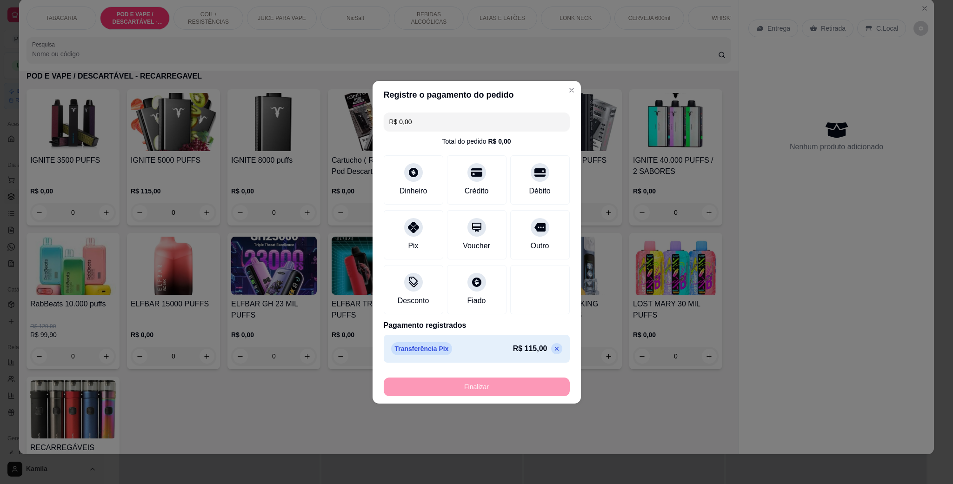
type input "-R$ 115,00"
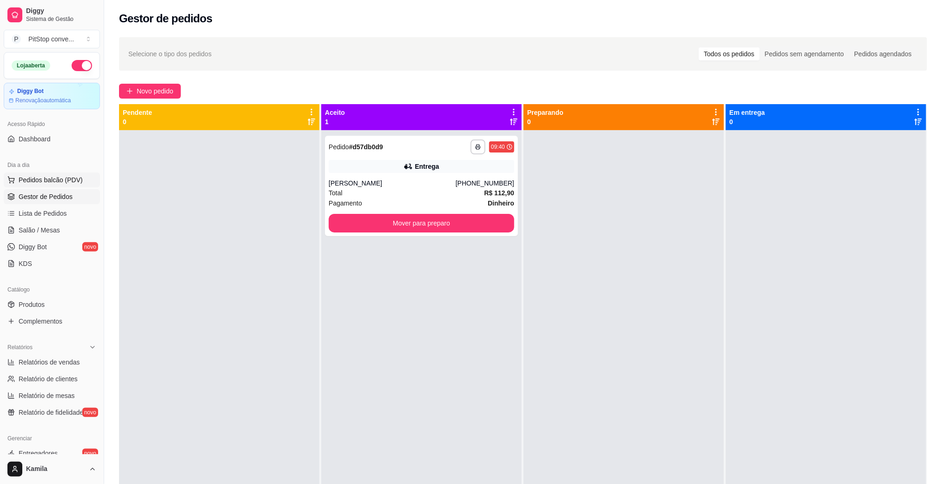
click at [45, 176] on span "Pedidos balcão (PDV)" at bounding box center [51, 179] width 64 height 9
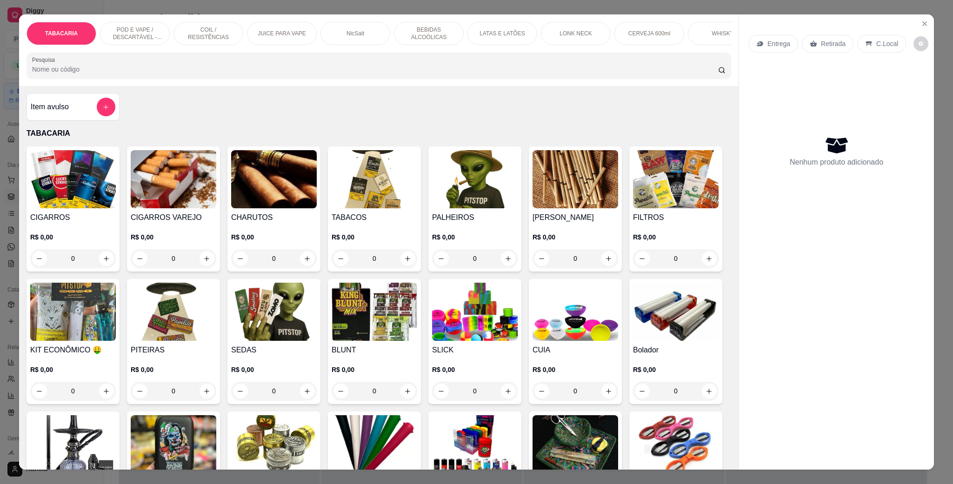
click at [130, 27] on p "POD E VAPE / DESCARTÁVEL - RECARREGAVEL" at bounding box center [135, 33] width 54 height 15
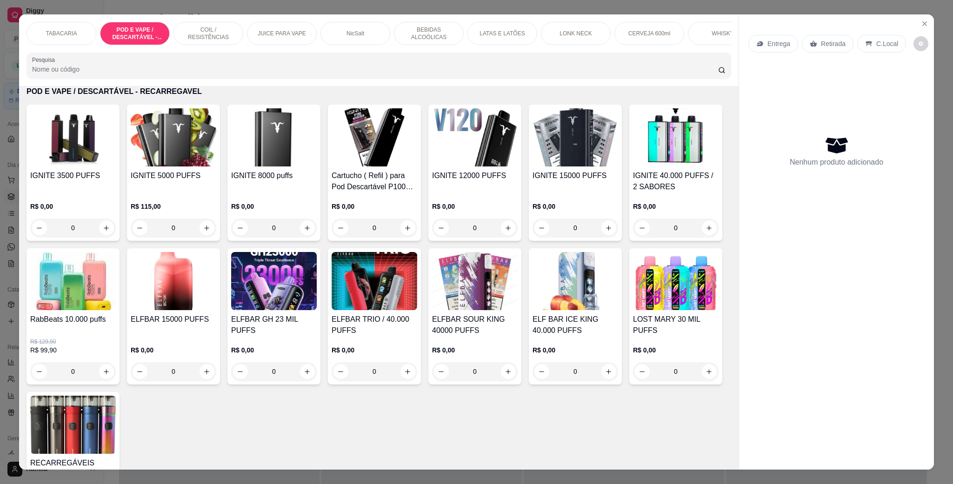
scroll to position [15, 0]
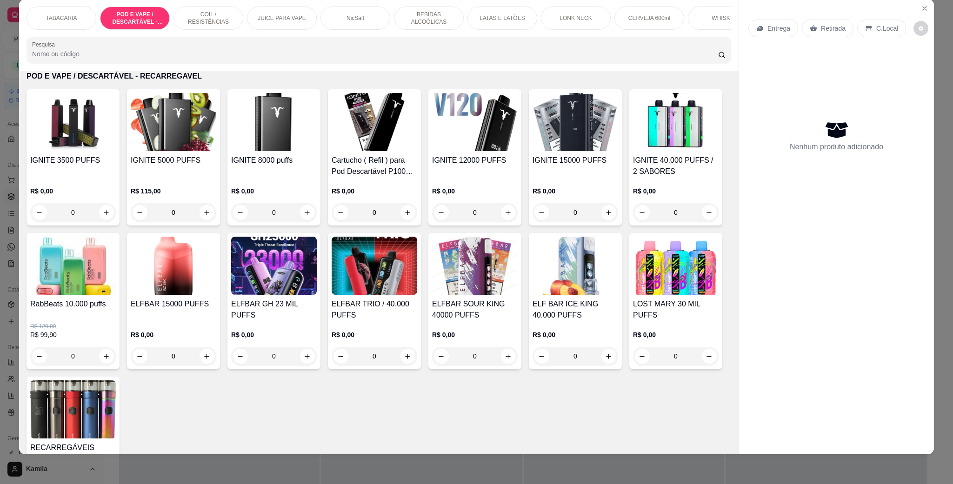
click at [286, 151] on img at bounding box center [274, 122] width 86 height 58
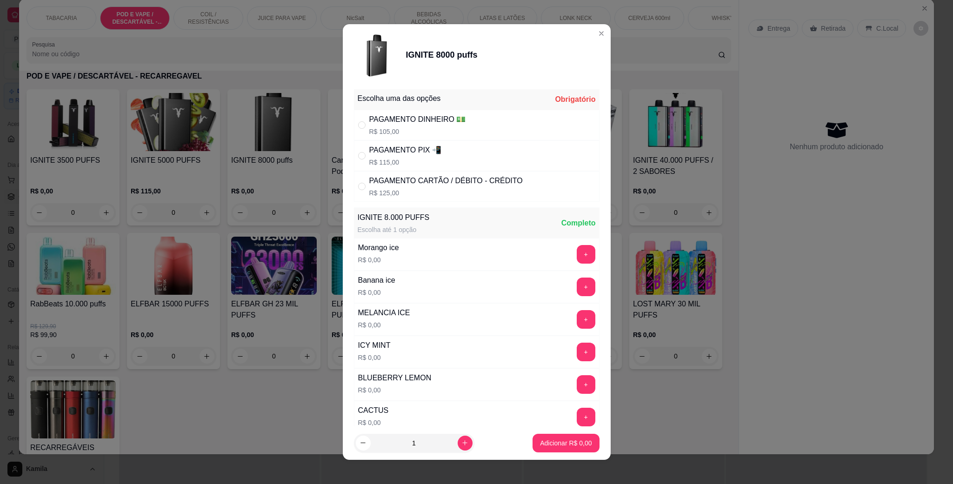
click at [416, 152] on div "PAGAMENTO PIX 📲" at bounding box center [405, 150] width 72 height 11
radio input "true"
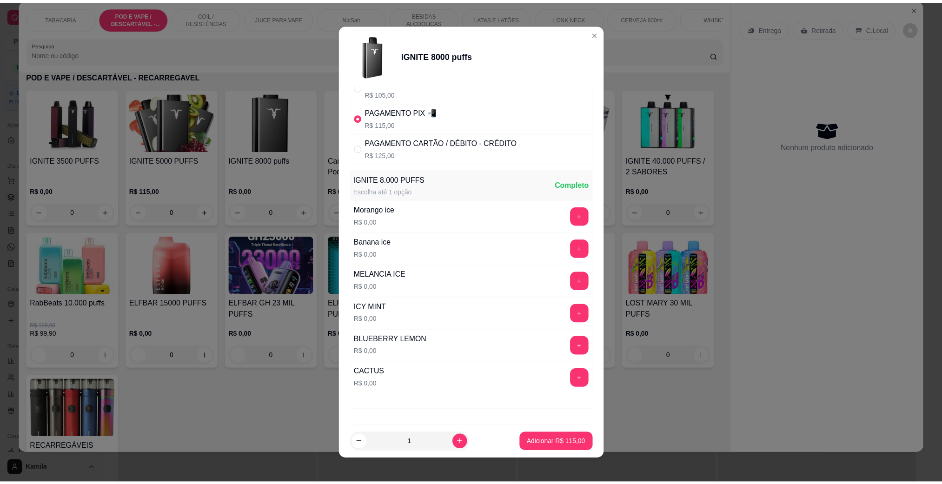
scroll to position [70, 0]
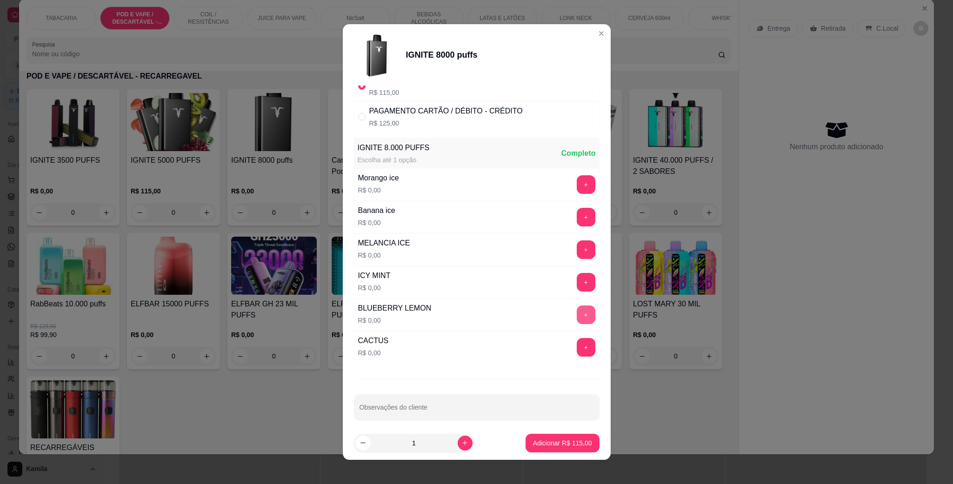
click at [576, 314] on button "+" at bounding box center [585, 314] width 19 height 19
click at [568, 438] on p "Adicionar R$ 115,00" at bounding box center [562, 442] width 59 height 9
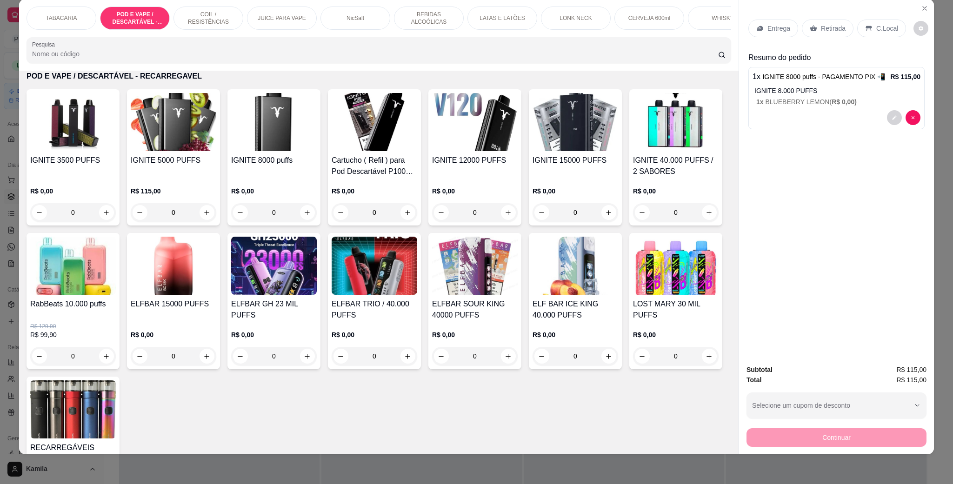
click at [872, 35] on div "C.Local" at bounding box center [881, 29] width 49 height 18
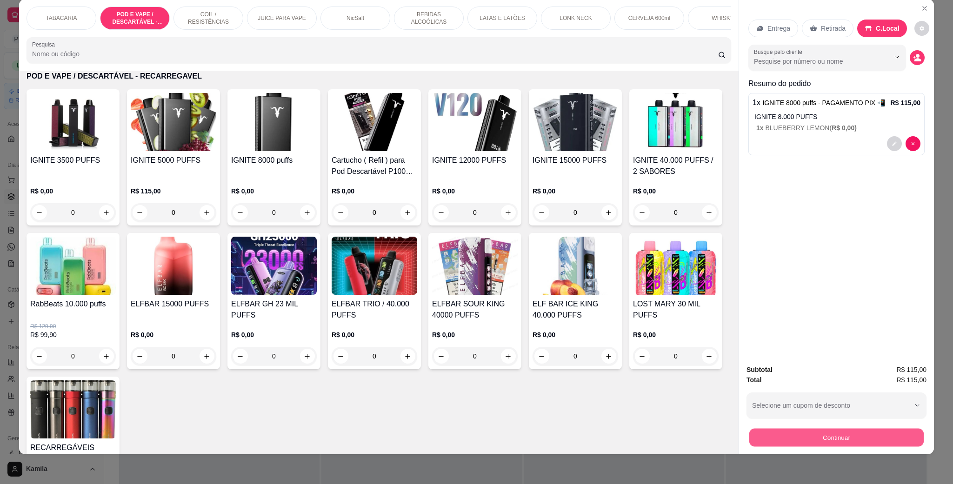
click at [830, 431] on button "Continuar" at bounding box center [836, 437] width 174 height 18
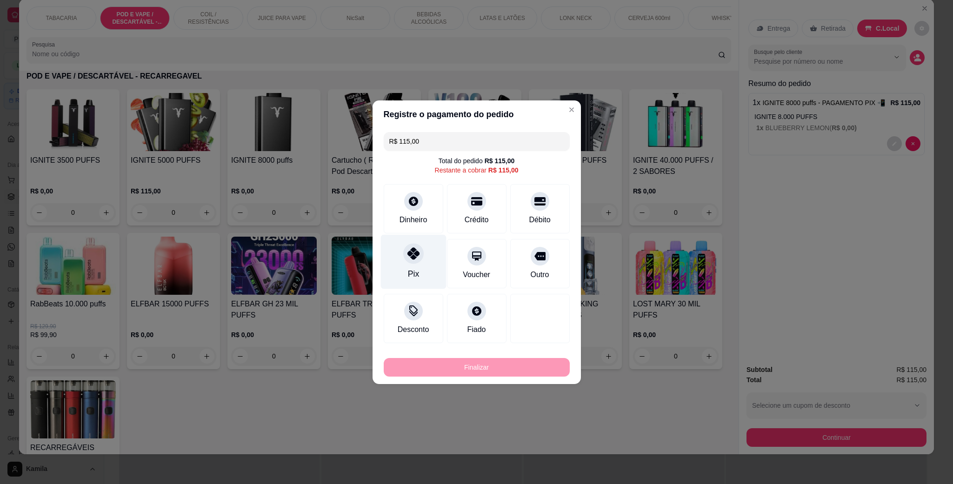
click at [417, 259] on icon at bounding box center [413, 253] width 12 height 12
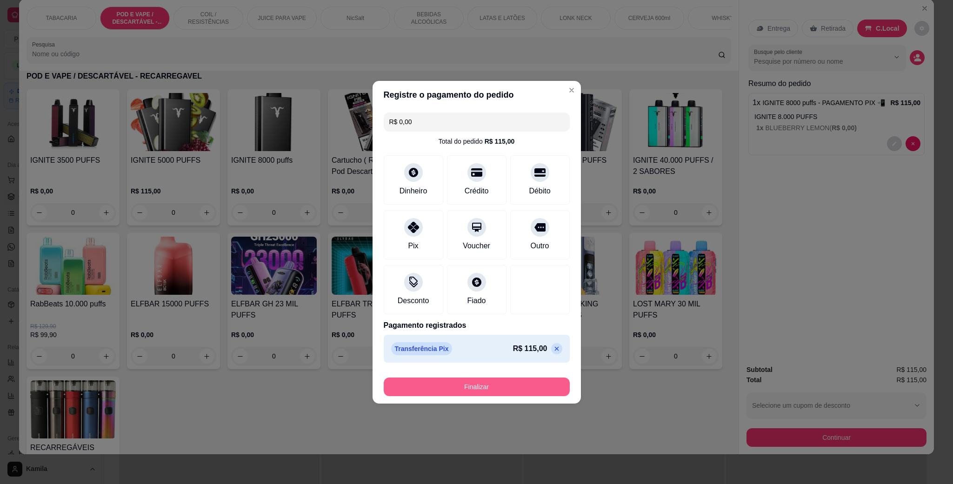
click at [486, 386] on button "Finalizar" at bounding box center [477, 386] width 186 height 19
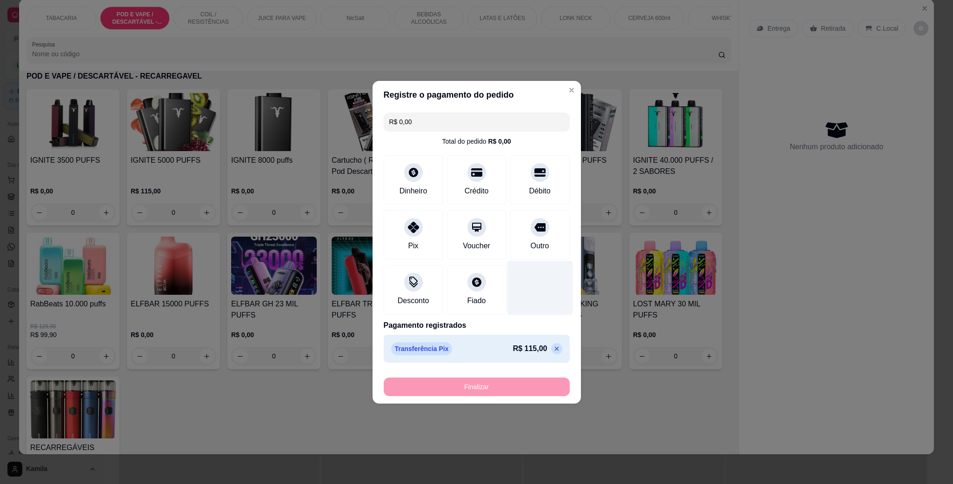
type input "-R$ 115,00"
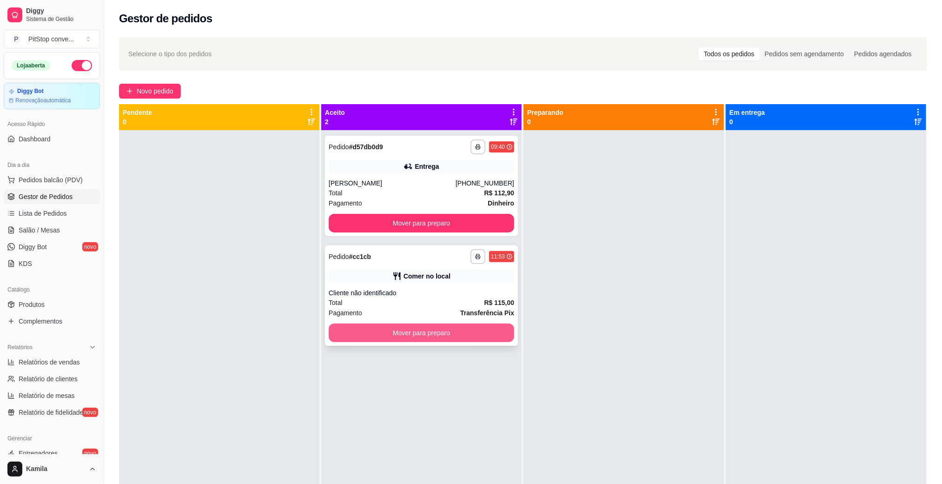
click at [497, 328] on button "Mover para preparo" at bounding box center [421, 333] width 185 height 19
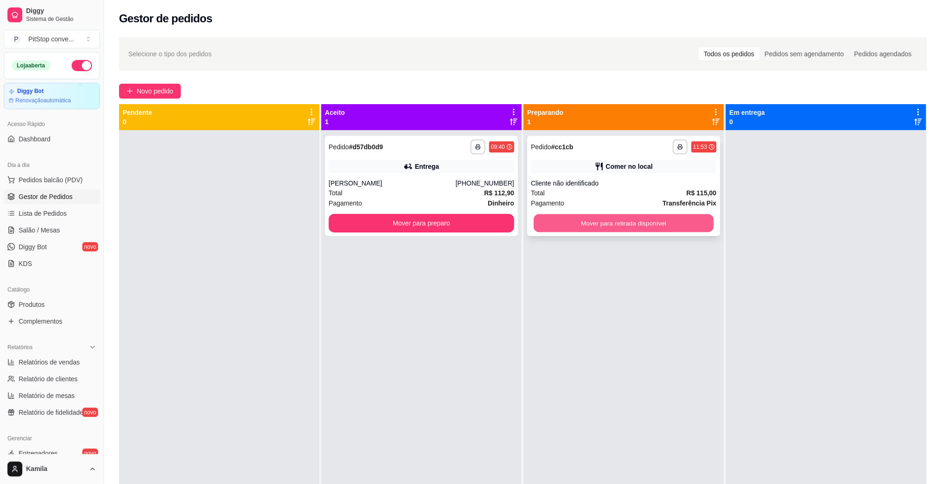
click at [653, 228] on button "Mover para retirada disponível" at bounding box center [624, 223] width 180 height 18
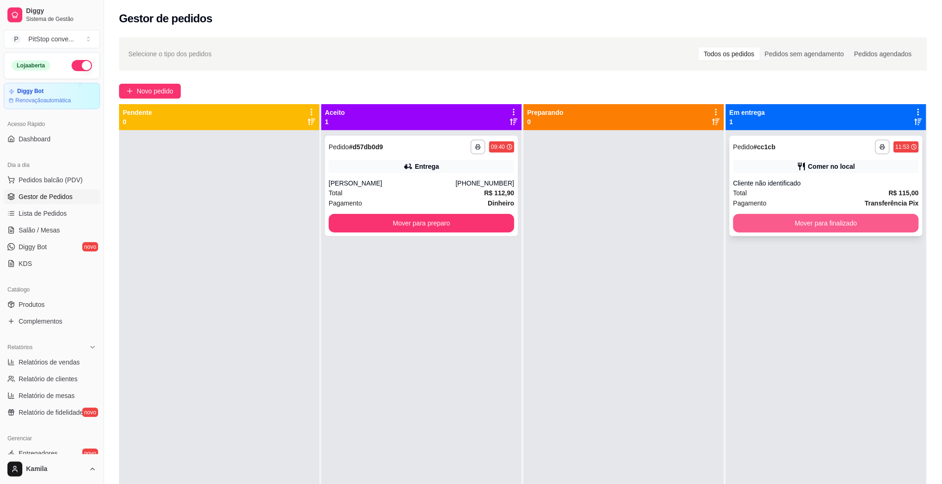
click at [813, 225] on button "Mover para finalizado" at bounding box center [825, 223] width 185 height 19
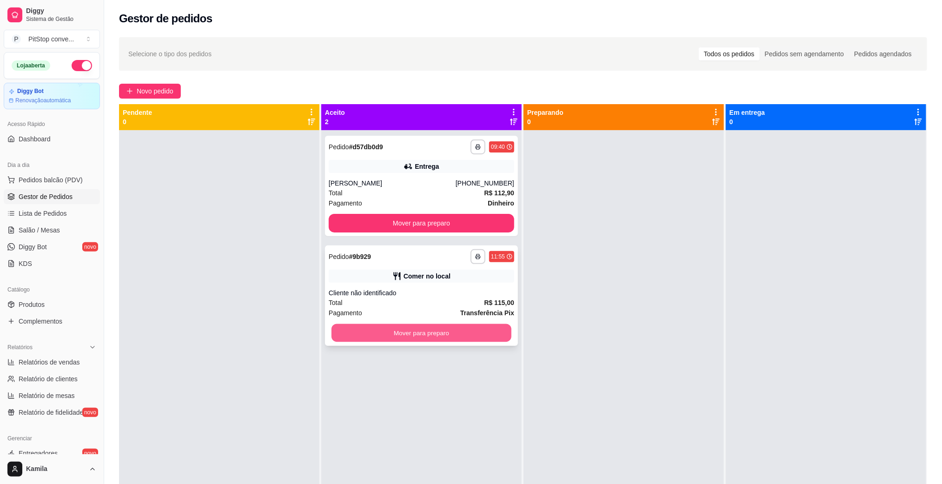
click at [470, 334] on button "Mover para preparo" at bounding box center [421, 333] width 180 height 18
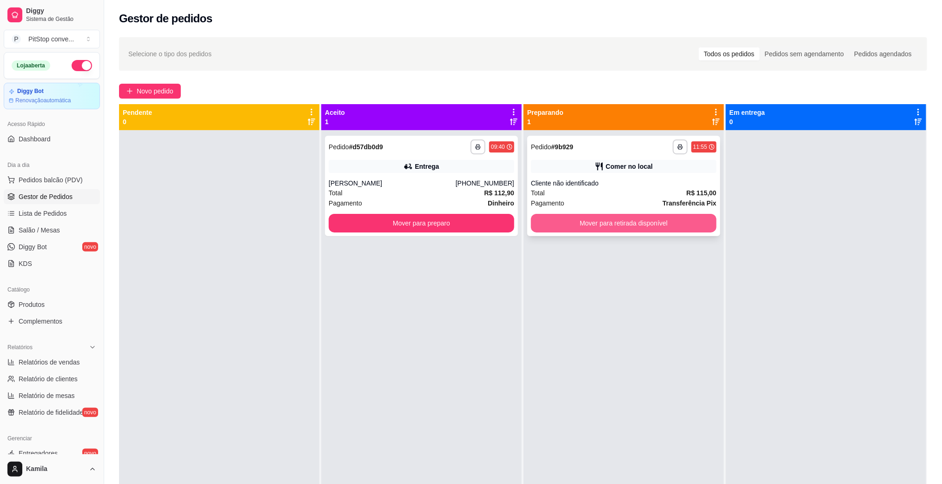
click at [643, 231] on button "Mover para retirada disponível" at bounding box center [623, 223] width 185 height 19
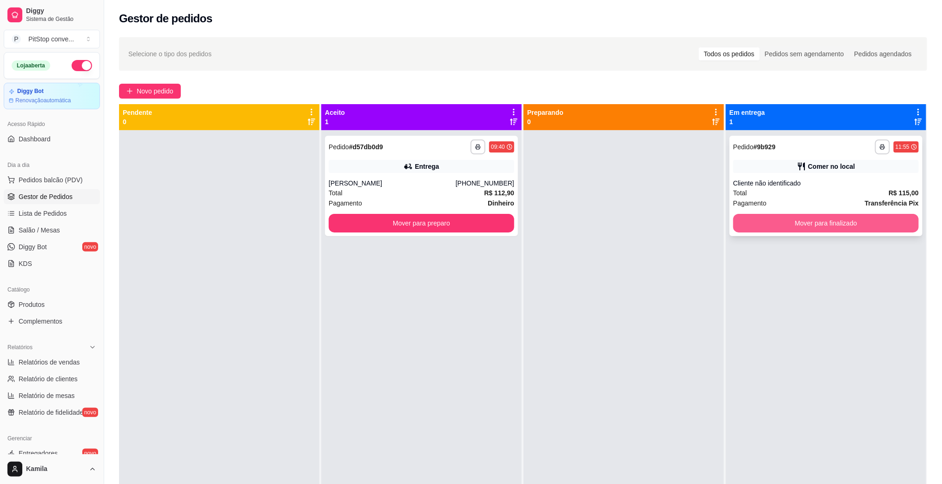
click at [800, 223] on button "Mover para finalizado" at bounding box center [825, 223] width 185 height 19
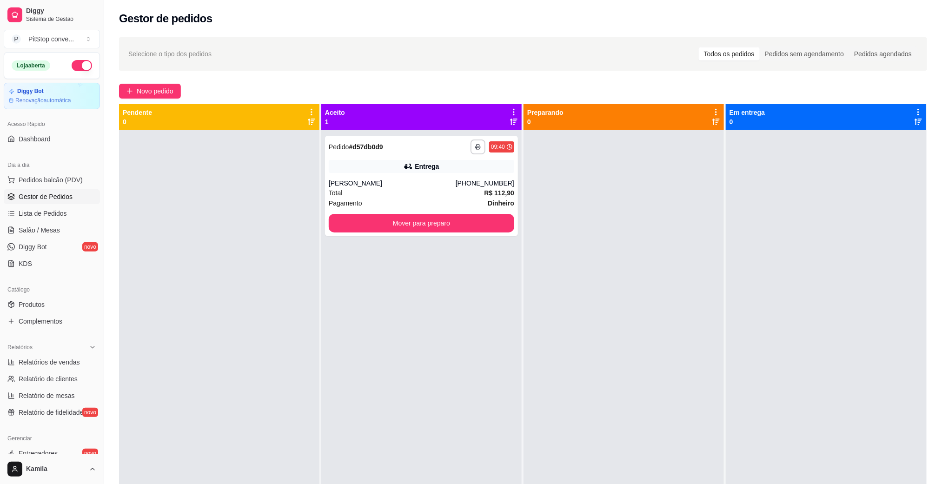
drag, startPoint x: 609, startPoint y: 491, endPoint x: 615, endPoint y: 491, distance: 7.0
click at [615, 483] on html "**********" at bounding box center [471, 242] width 942 height 484
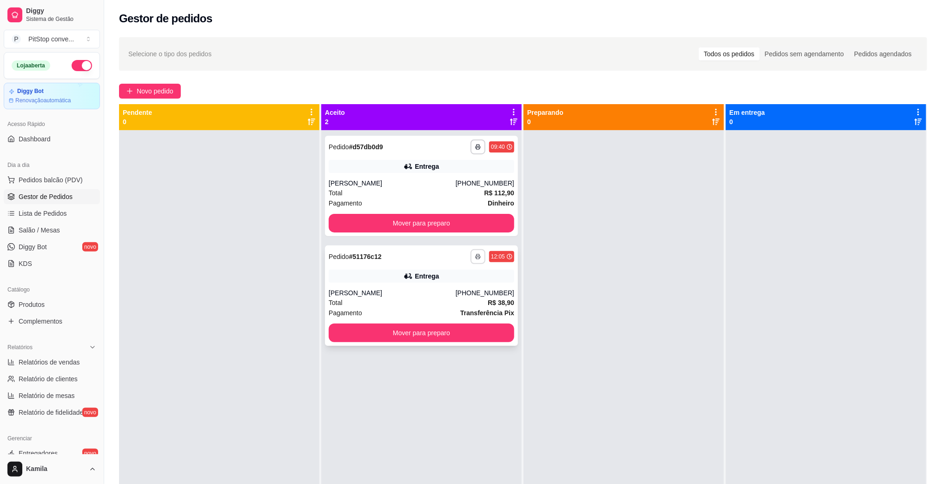
click at [475, 254] on icon "button" at bounding box center [478, 257] width 6 height 6
click at [459, 289] on button "IMPRESSORA" at bounding box center [448, 289] width 67 height 15
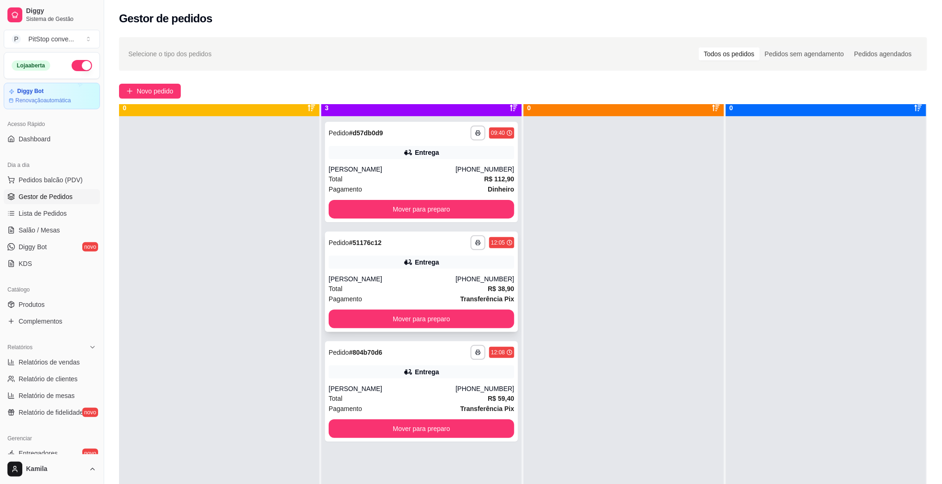
scroll to position [26, 0]
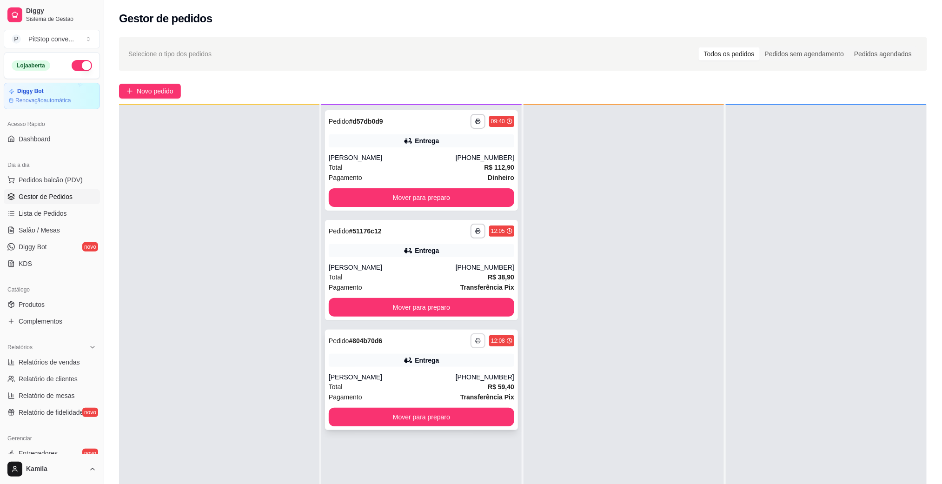
click at [472, 343] on button "button" at bounding box center [477, 340] width 15 height 15
click at [451, 377] on button "IMPRESSORA" at bounding box center [448, 373] width 67 height 15
click at [451, 377] on div "Escolha a impressora IMPRESSORA" at bounding box center [448, 367] width 77 height 32
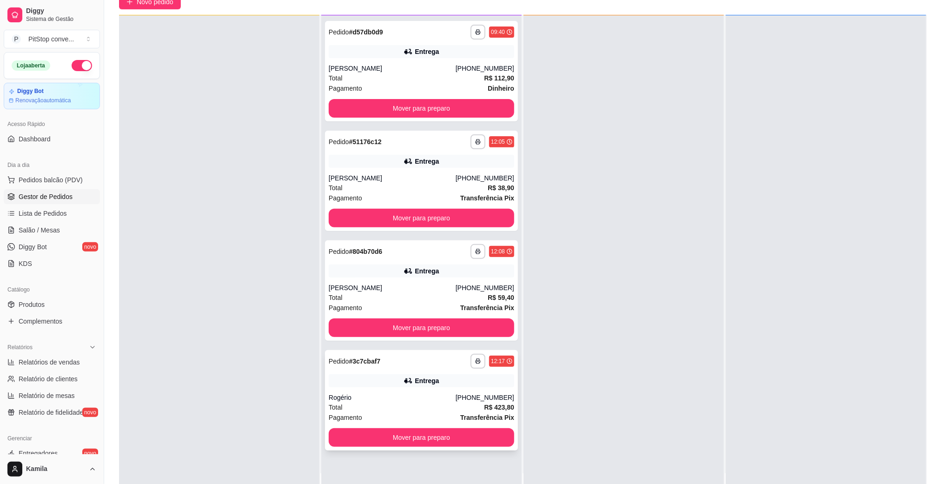
scroll to position [142, 0]
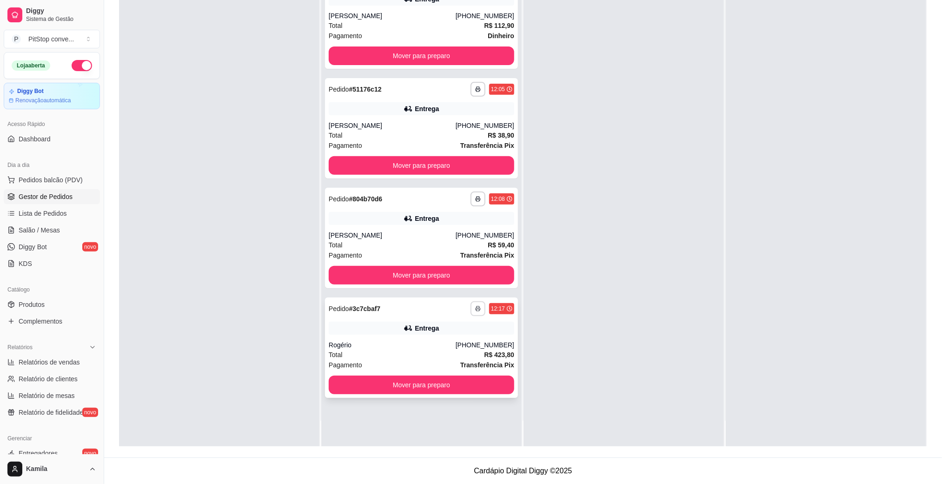
click at [477, 309] on button "button" at bounding box center [477, 308] width 15 height 15
click at [454, 342] on button "IMPRESSORA" at bounding box center [448, 340] width 67 height 15
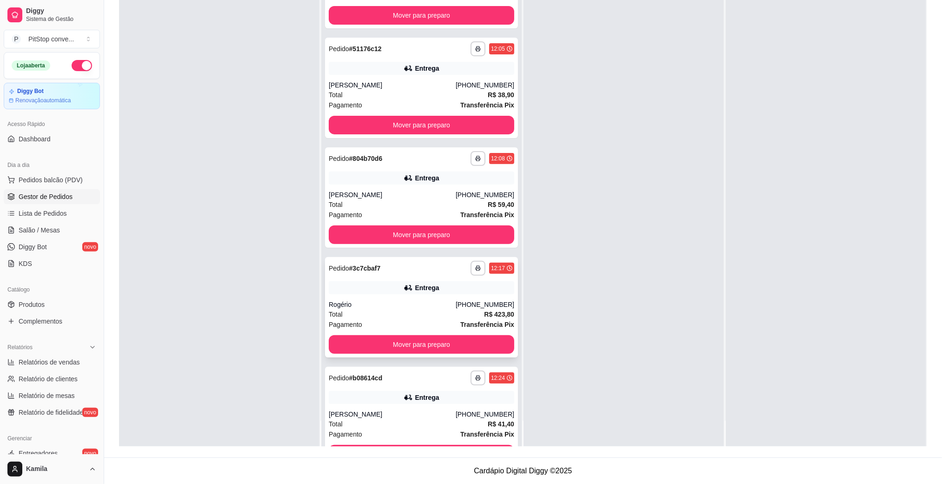
scroll to position [73, 0]
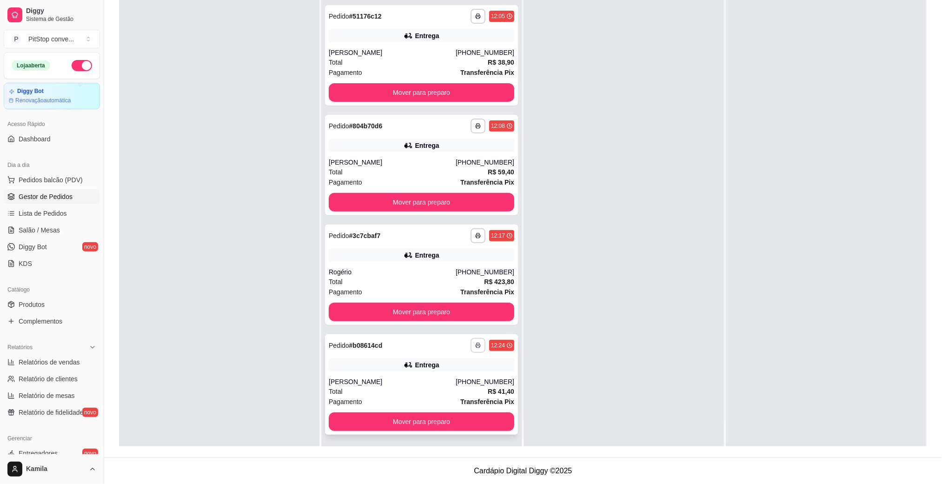
click at [475, 344] on icon "button" at bounding box center [478, 346] width 6 height 6
click at [439, 376] on button "IMPRESSORA" at bounding box center [438, 377] width 67 height 15
click at [439, 377] on div "[PERSON_NAME]" at bounding box center [392, 381] width 127 height 9
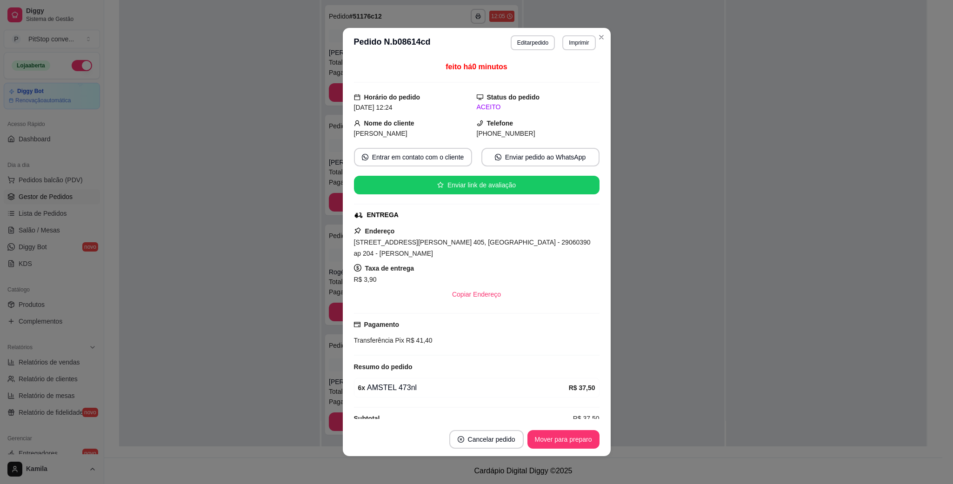
click at [492, 255] on div "[STREET_ADDRESS][PERSON_NAME] 405, [GEOGRAPHIC_DATA] - 29060390 ap 204 - [PERSO…" at bounding box center [476, 248] width 245 height 22
click at [492, 251] on div "[STREET_ADDRESS][PERSON_NAME] 405, [GEOGRAPHIC_DATA] - 29060390 ap 204 - [PERSO…" at bounding box center [476, 248] width 245 height 22
click at [492, 248] on span "[STREET_ADDRESS][PERSON_NAME] 405, [GEOGRAPHIC_DATA] - 29060390 ap 204 - [PERSO…" at bounding box center [472, 247] width 237 height 19
click at [492, 247] on span "[STREET_ADDRESS][PERSON_NAME] 405, [GEOGRAPHIC_DATA] - 29060390 ap 204 - [PERSO…" at bounding box center [472, 247] width 237 height 19
click at [492, 246] on span "[STREET_ADDRESS][PERSON_NAME] 405, [GEOGRAPHIC_DATA] - 29060390 ap 204 - [PERSO…" at bounding box center [472, 247] width 237 height 19
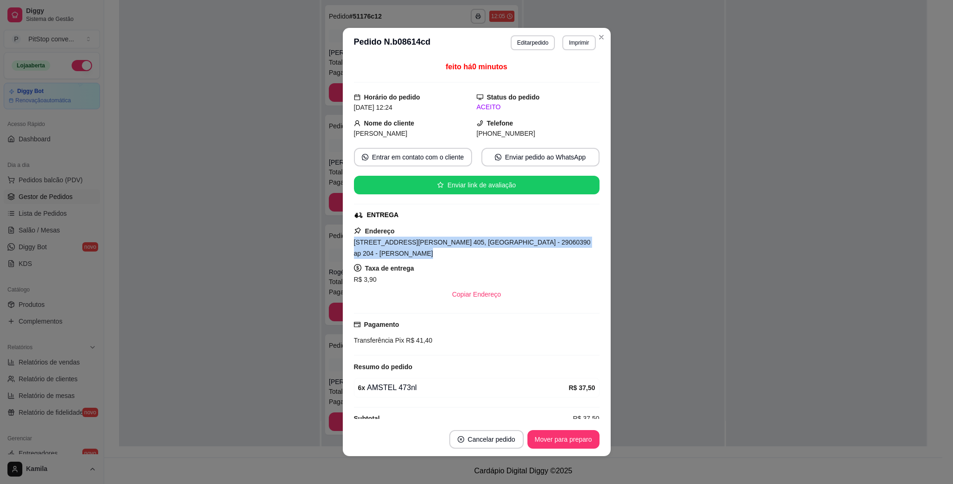
click at [492, 246] on span "[STREET_ADDRESS][PERSON_NAME] 405, [GEOGRAPHIC_DATA] - 29060390 ap 204 - [PERSO…" at bounding box center [472, 247] width 237 height 19
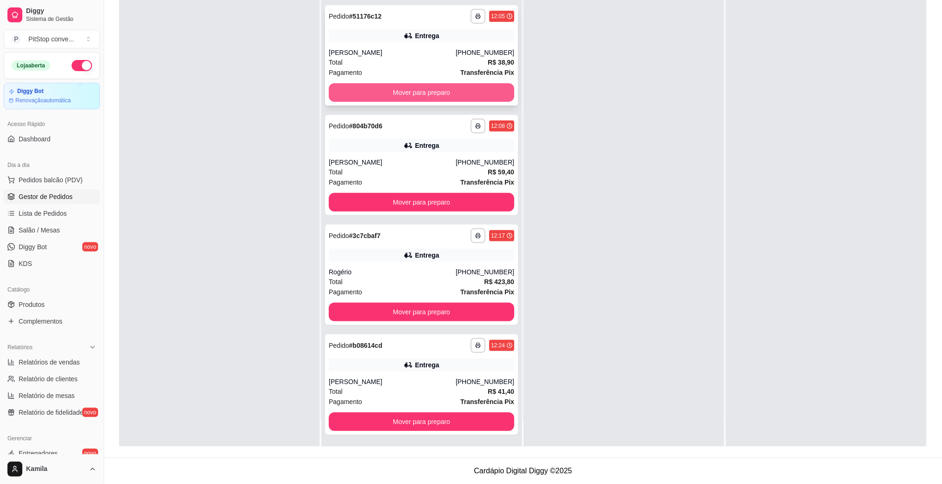
click at [443, 64] on div "Total R$ 38,90" at bounding box center [421, 62] width 185 height 10
click at [409, 163] on div "[PERSON_NAME]" at bounding box center [392, 162] width 127 height 9
click at [438, 167] on div "Total R$ 59,40" at bounding box center [421, 172] width 185 height 10
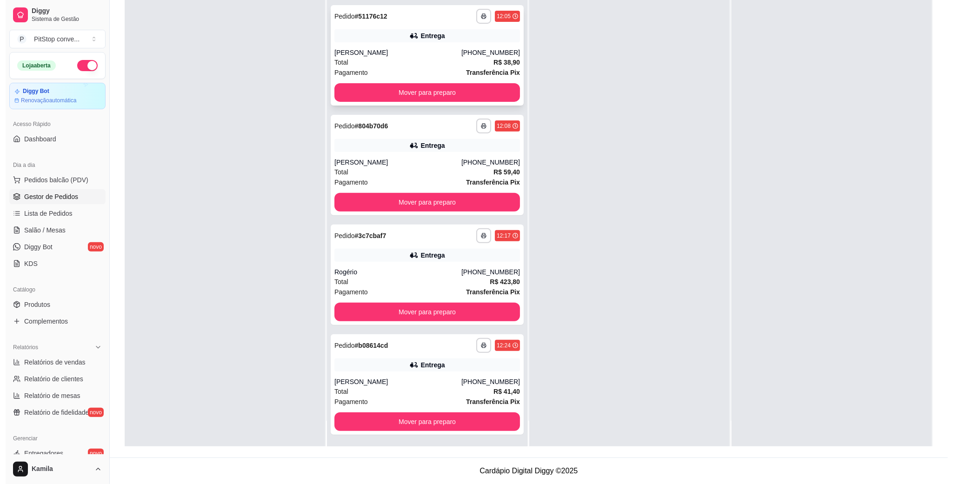
scroll to position [0, 0]
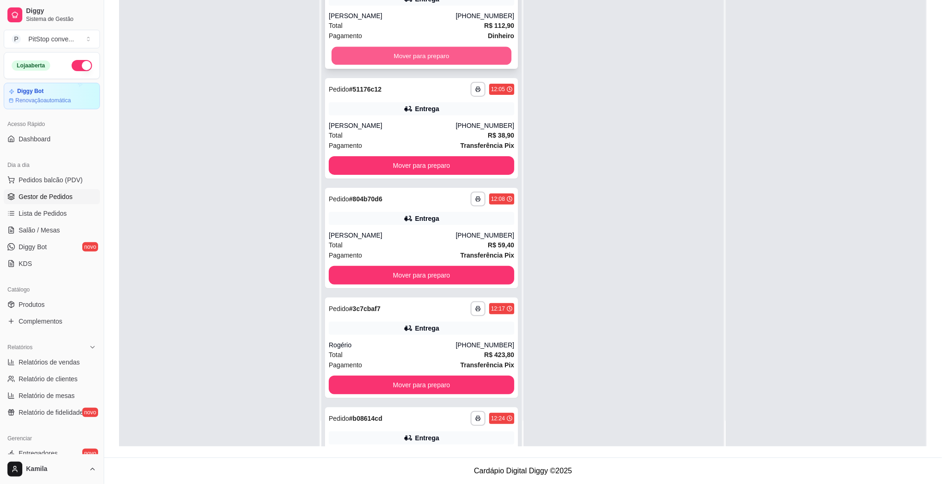
click at [424, 56] on button "Mover para preparo" at bounding box center [421, 56] width 180 height 18
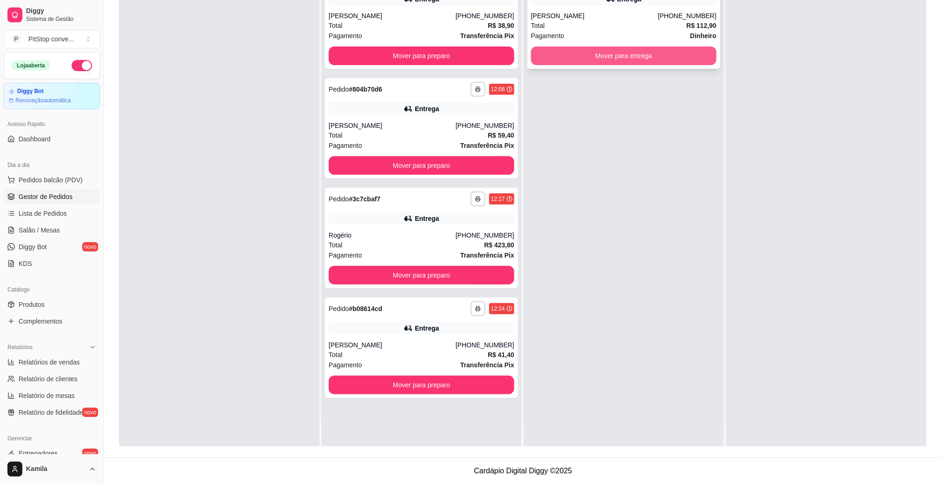
click at [603, 53] on button "Mover para entrega" at bounding box center [623, 55] width 185 height 19
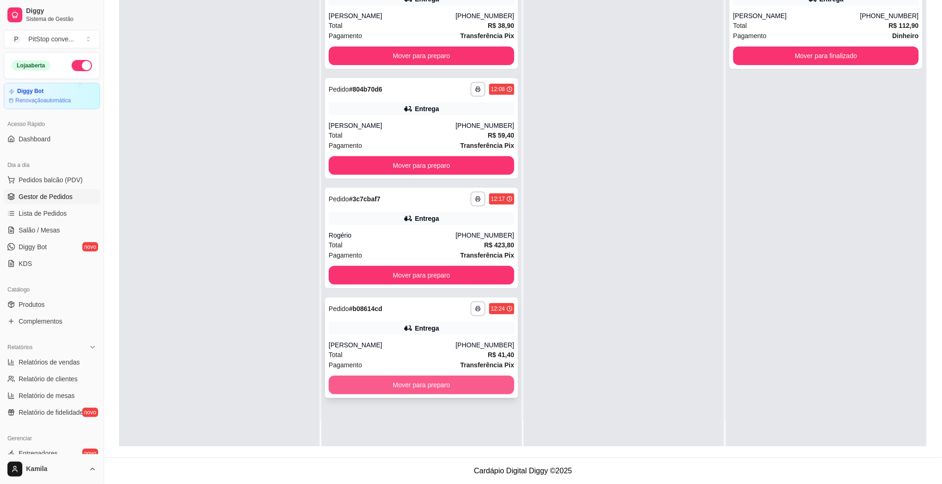
click at [425, 390] on button "Mover para preparo" at bounding box center [421, 385] width 185 height 19
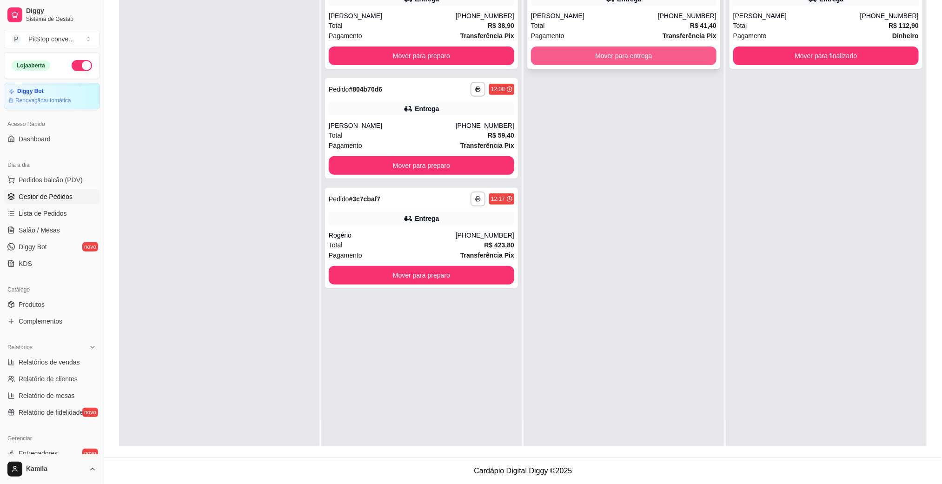
click at [658, 56] on button "Mover para entrega" at bounding box center [623, 55] width 185 height 19
click at [658, 56] on div "Mover para entrega" at bounding box center [623, 55] width 185 height 19
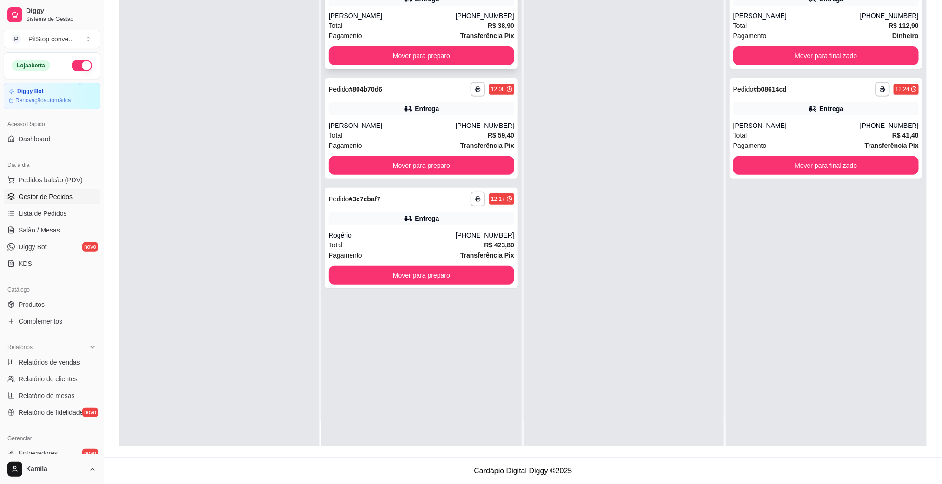
click at [357, 12] on div "[PERSON_NAME]" at bounding box center [392, 15] width 127 height 9
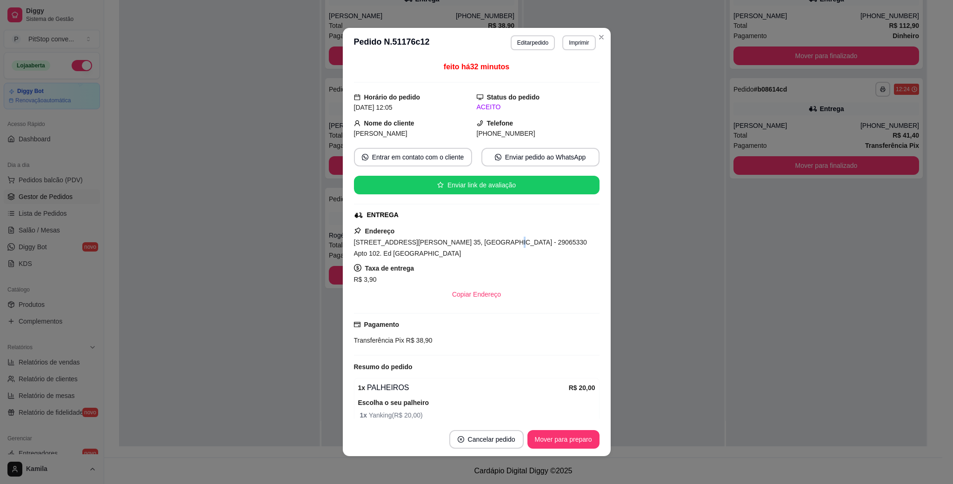
click at [484, 239] on div "[STREET_ADDRESS][PERSON_NAME] 35, [GEOGRAPHIC_DATA] - 29065330 Apto 102. Ed [GE…" at bounding box center [476, 248] width 245 height 22
click at [492, 240] on span "[STREET_ADDRESS][PERSON_NAME] 35, [GEOGRAPHIC_DATA] - 29065330 Apto 102. Ed [GE…" at bounding box center [470, 247] width 233 height 19
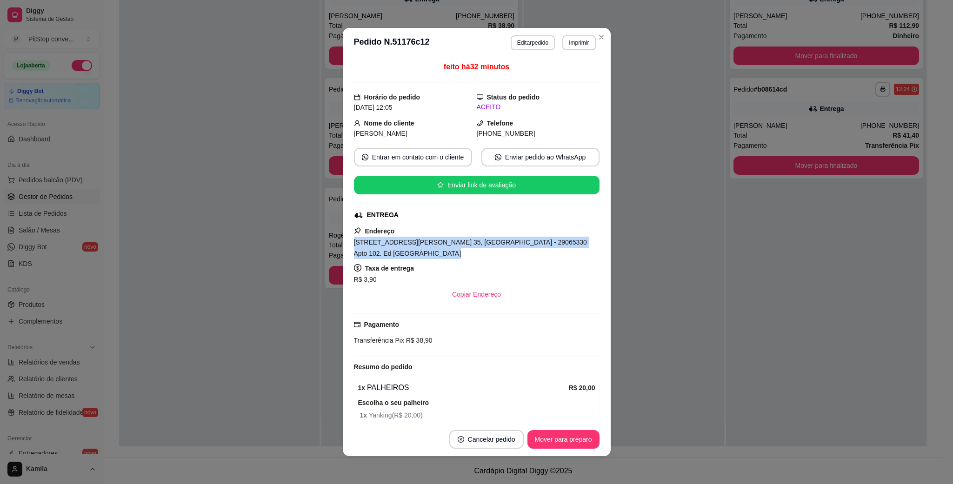
click at [492, 240] on span "[STREET_ADDRESS][PERSON_NAME] 35, [GEOGRAPHIC_DATA] - 29065330 Apto 102. Ed [GE…" at bounding box center [470, 247] width 233 height 19
copy span "[STREET_ADDRESS][PERSON_NAME] 35, [GEOGRAPHIC_DATA] - 29065330 Apto 102. Ed [GE…"
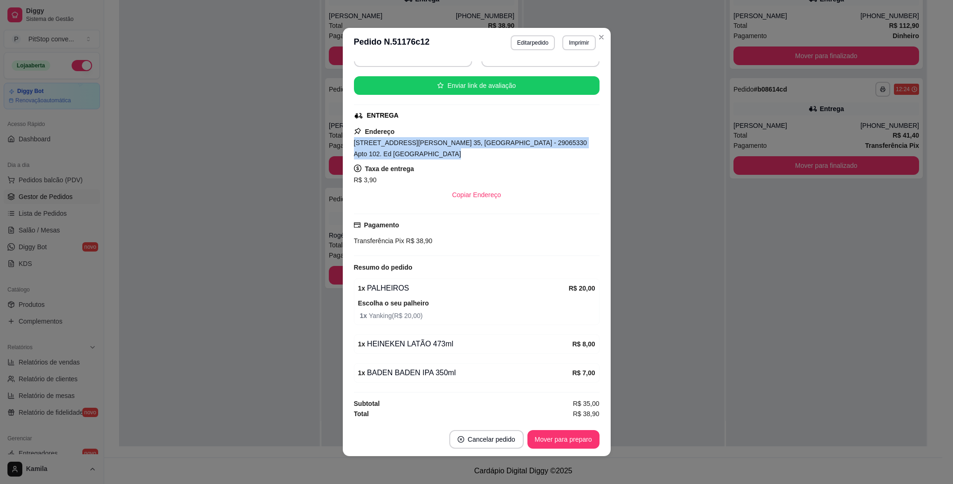
scroll to position [2, 0]
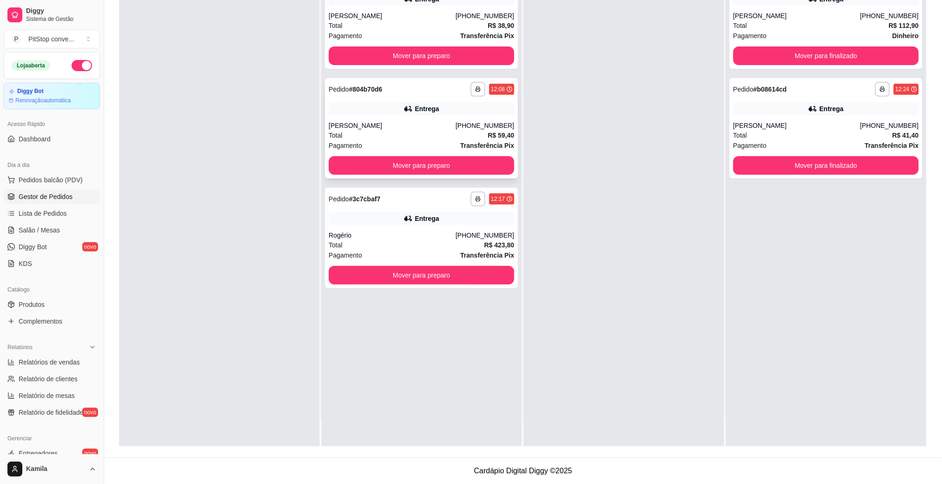
click at [455, 106] on div "Entrega" at bounding box center [421, 108] width 185 height 13
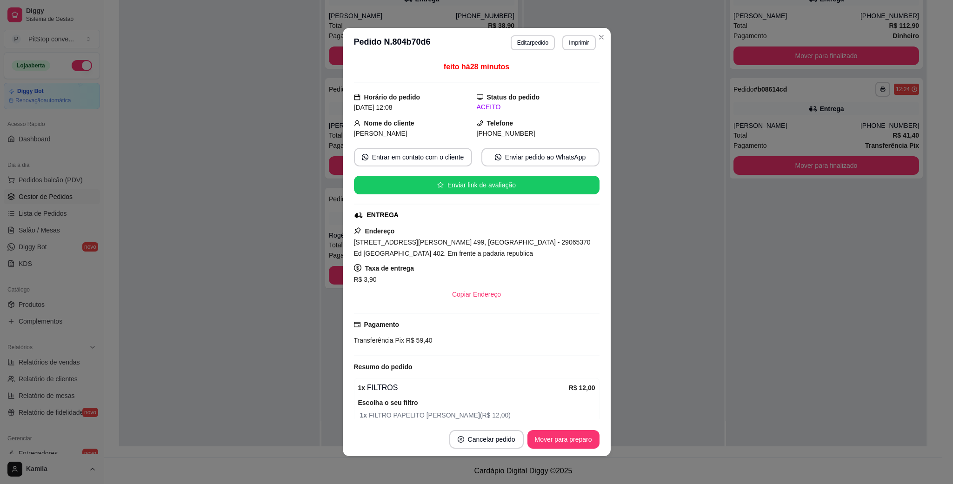
click at [512, 246] on span "[STREET_ADDRESS][PERSON_NAME] 499, [GEOGRAPHIC_DATA] - 29065370 Ed [GEOGRAPHIC_…" at bounding box center [472, 247] width 237 height 19
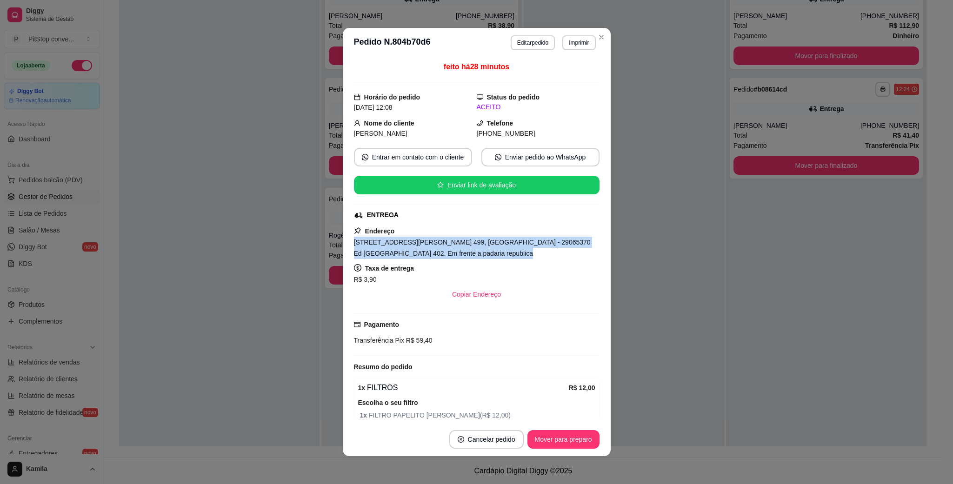
click at [512, 246] on span "[STREET_ADDRESS][PERSON_NAME] 499, [GEOGRAPHIC_DATA] - 29065370 Ed [GEOGRAPHIC_…" at bounding box center [472, 247] width 237 height 19
copy span "[STREET_ADDRESS][PERSON_NAME] 499, [GEOGRAPHIC_DATA] - 29065370 Ed [GEOGRAPHIC_…"
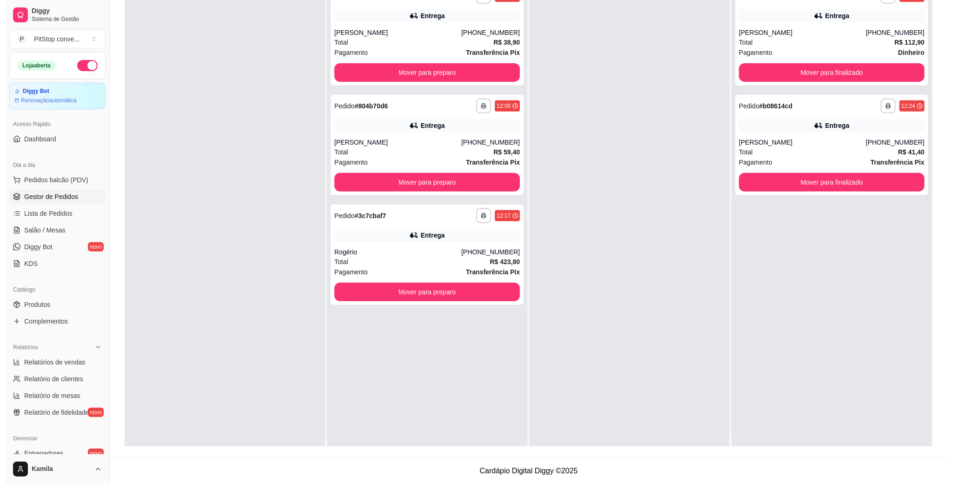
scroll to position [0, 0]
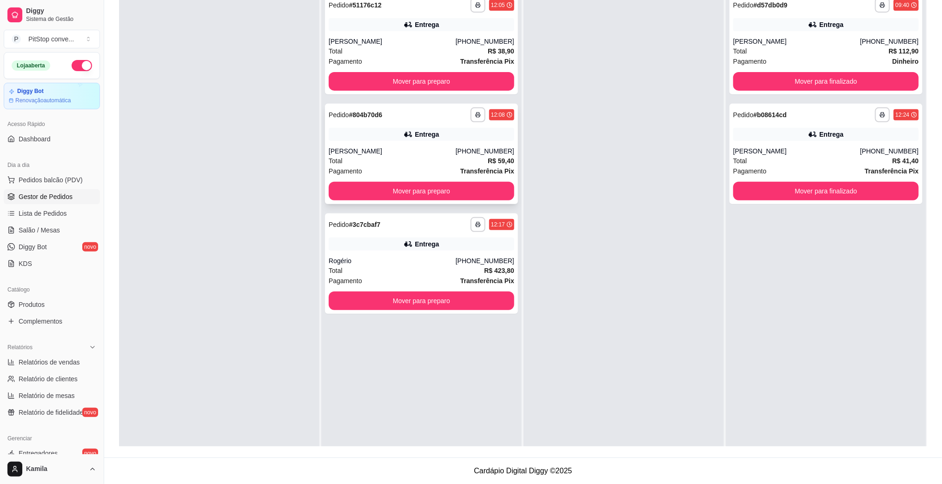
click at [410, 149] on div "[PERSON_NAME]" at bounding box center [392, 150] width 127 height 9
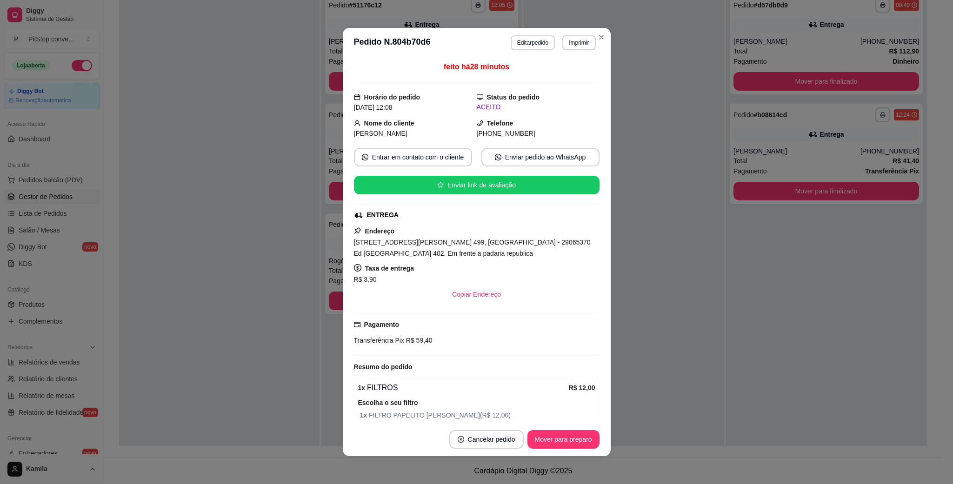
click at [455, 238] on div "Endereço [STREET_ADDRESS][PERSON_NAME] 499, [GEOGRAPHIC_DATA] - 29065370 Ed [GE…" at bounding box center [476, 264] width 245 height 78
click at [461, 240] on span "[STREET_ADDRESS][PERSON_NAME] 499, [GEOGRAPHIC_DATA] - 29065370 Ed [GEOGRAPHIC_…" at bounding box center [472, 247] width 237 height 19
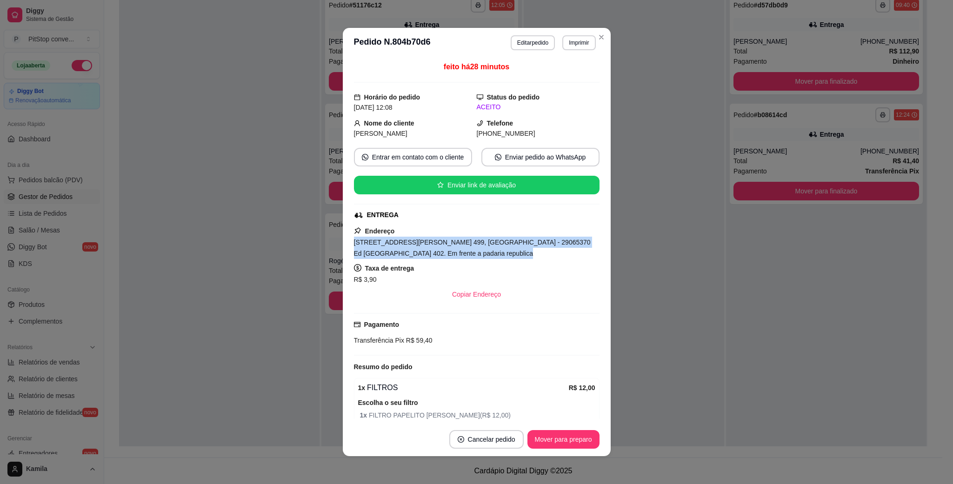
click at [461, 240] on span "[STREET_ADDRESS][PERSON_NAME] 499, [GEOGRAPHIC_DATA] - 29065370 Ed [GEOGRAPHIC_…" at bounding box center [472, 247] width 237 height 19
copy span "[STREET_ADDRESS][PERSON_NAME] 499, [GEOGRAPHIC_DATA] - 29065370 Ed [GEOGRAPHIC_…"
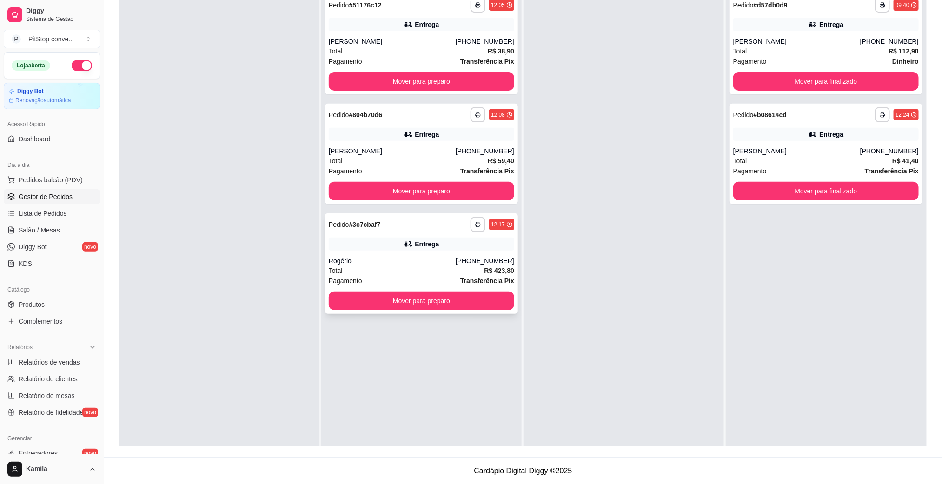
click at [420, 253] on div "**********" at bounding box center [421, 263] width 193 height 100
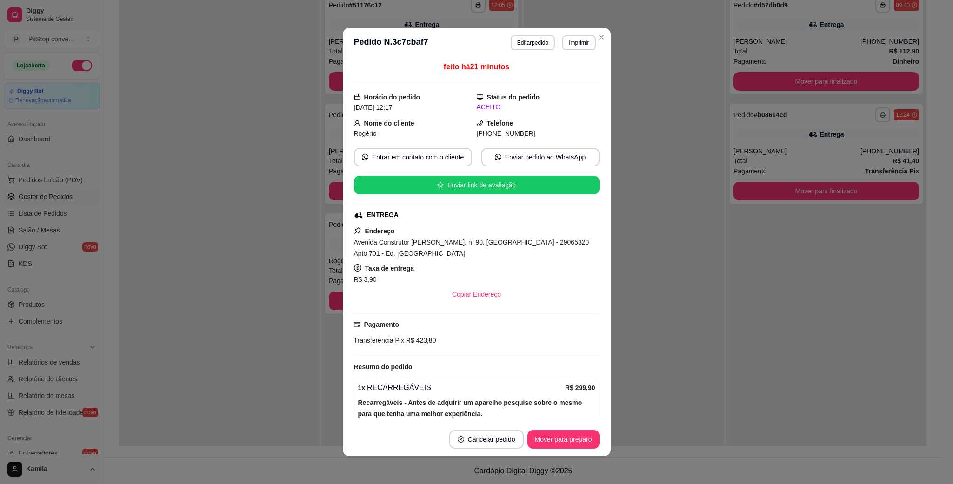
click at [503, 243] on span "Avenida Construtor [PERSON_NAME], n. 90, [GEOGRAPHIC_DATA] - 29065320 Apto 701 …" at bounding box center [471, 247] width 235 height 19
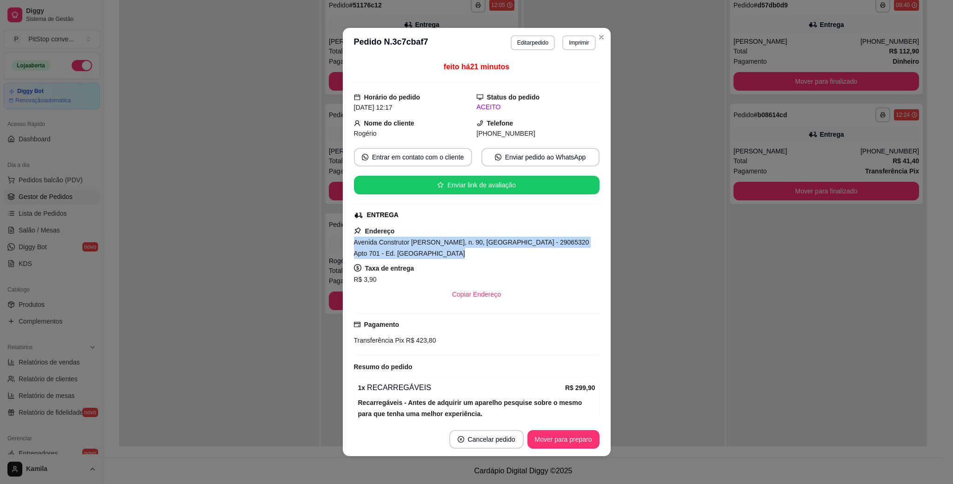
click at [503, 243] on span "Avenida Construtor [PERSON_NAME], n. 90, [GEOGRAPHIC_DATA] - 29065320 Apto 701 …" at bounding box center [471, 247] width 235 height 19
copy span "Avenida Construtor [PERSON_NAME], n. 90, [GEOGRAPHIC_DATA] - 29065320 Apto 701 …"
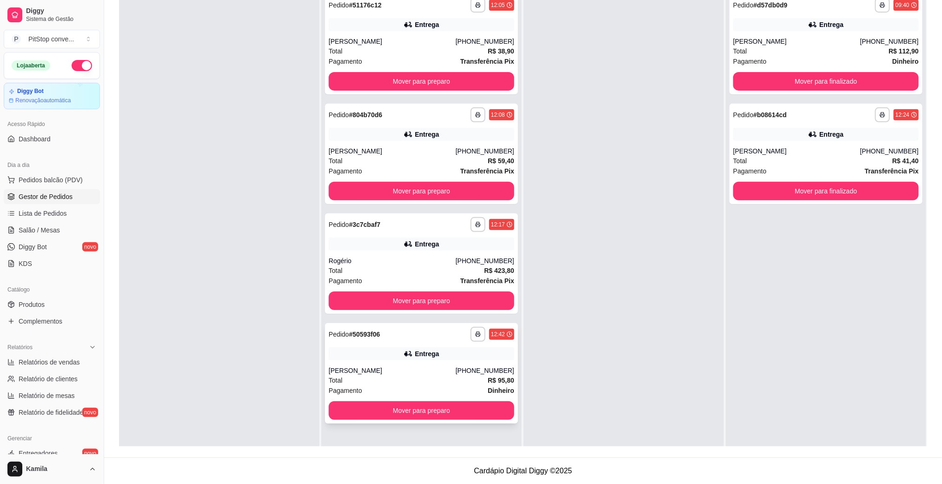
click at [483, 338] on div "**********" at bounding box center [492, 334] width 44 height 15
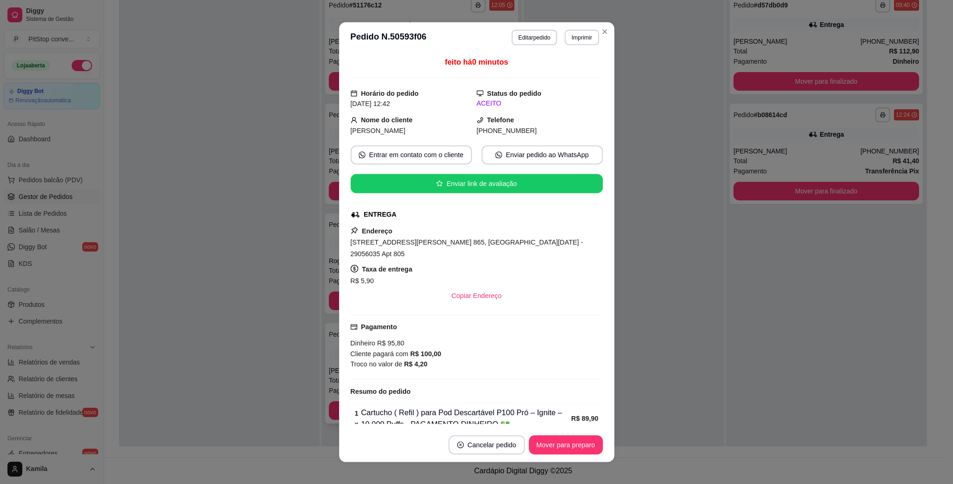
click at [479, 337] on div "Dinheiro R$ 95,80 Cliente pagará com R$ 100,00 Troco no valor de R$ 4,20" at bounding box center [476, 353] width 252 height 32
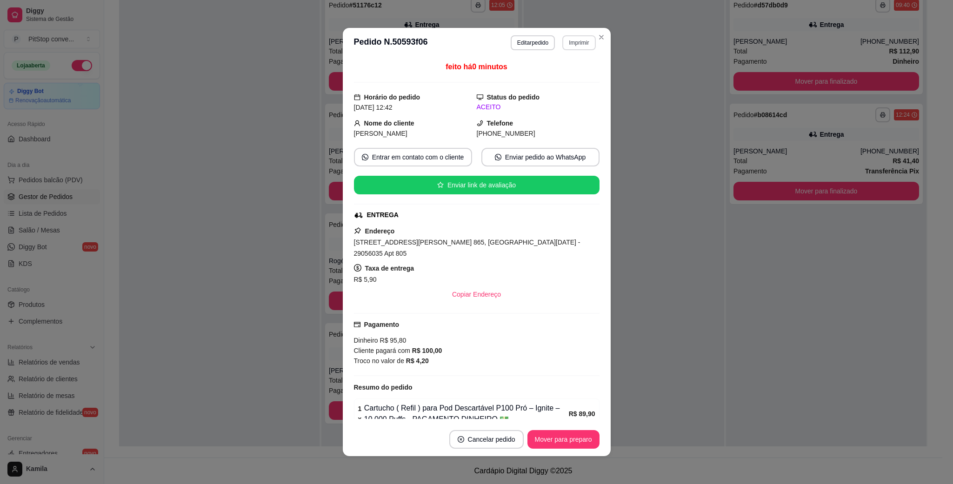
click at [582, 41] on button "Imprimir" at bounding box center [578, 42] width 33 height 15
click at [554, 77] on button "IMPRESSORA" at bounding box center [557, 76] width 67 height 15
click at [445, 240] on span "[STREET_ADDRESS][PERSON_NAME] 865, [GEOGRAPHIC_DATA][DATE] - 29056035 Apt 805" at bounding box center [467, 247] width 226 height 19
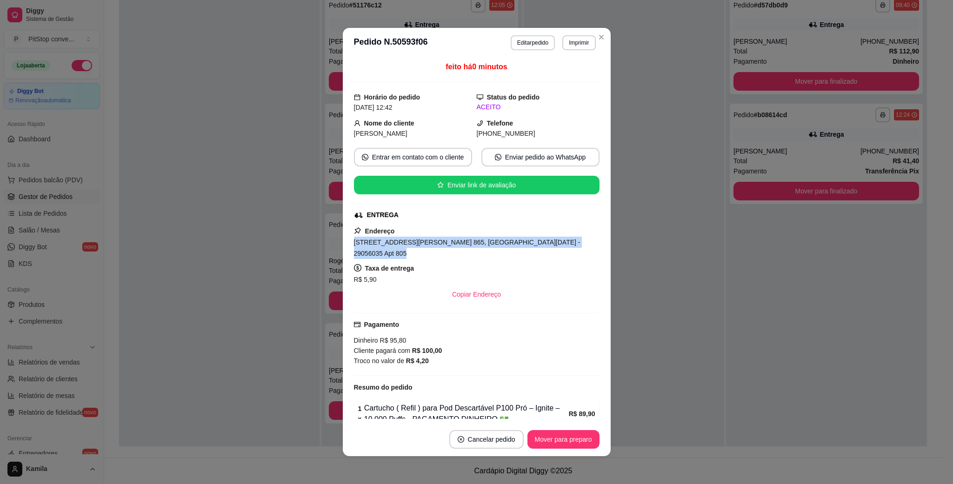
click at [445, 240] on span "[STREET_ADDRESS][PERSON_NAME] 865, [GEOGRAPHIC_DATA][DATE] - 29056035 Apt 805" at bounding box center [467, 247] width 226 height 19
copy span "[STREET_ADDRESS][PERSON_NAME] 865, [GEOGRAPHIC_DATA][DATE] - 29056035 Apt 805"
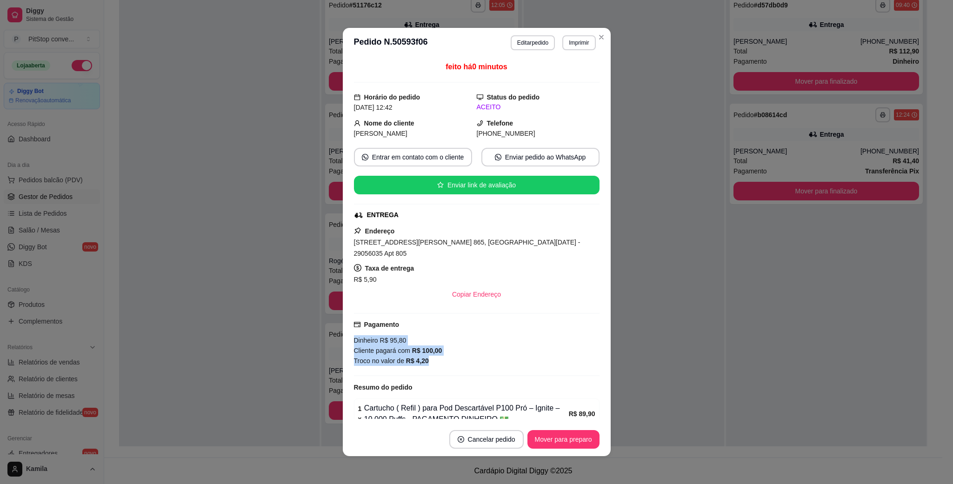
drag, startPoint x: 420, startPoint y: 355, endPoint x: 329, endPoint y: 327, distance: 95.3
click at [329, 327] on div "**********" at bounding box center [476, 242] width 953 height 484
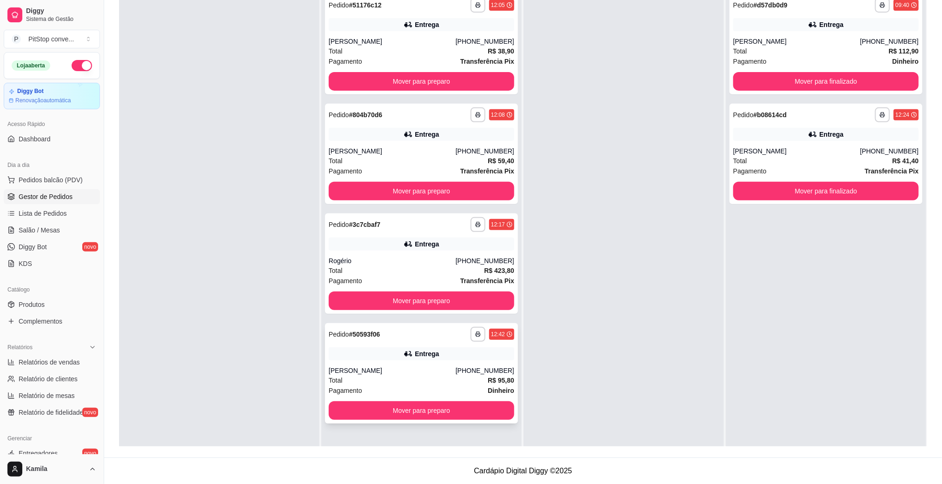
copy div "Dinheiro R$ 95,80 Cliente pagará com R$ 100,00 Troco no valor de R$ 4,20"
click at [619, 342] on html "**********" at bounding box center [471, 100] width 942 height 484
click at [470, 373] on div "[PHONE_NUMBER]" at bounding box center [485, 370] width 59 height 9
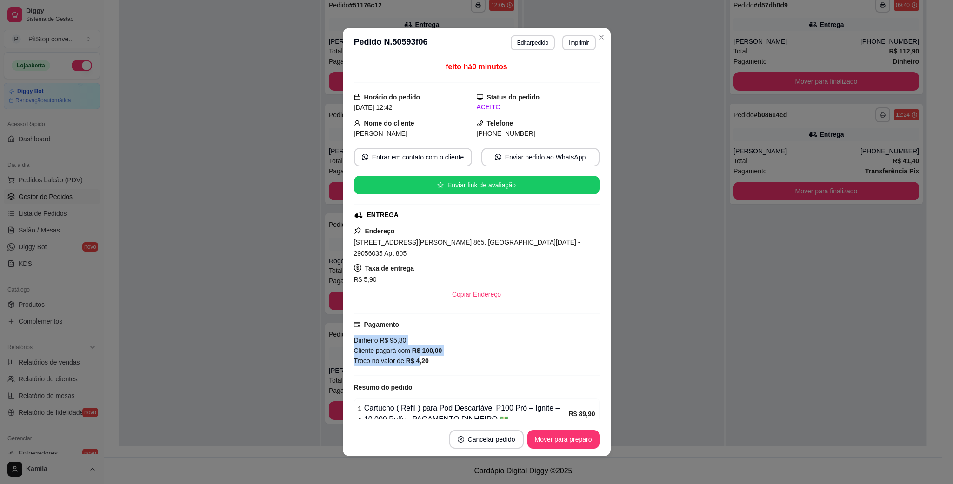
drag, startPoint x: 364, startPoint y: 337, endPoint x: 424, endPoint y: 354, distance: 62.3
click at [399, 342] on div "Dinheiro R$ 95,80 Cliente pagará com R$ 100,00 Troco no valor de R$ 4,20" at bounding box center [476, 350] width 245 height 31
drag, startPoint x: 414, startPoint y: 352, endPoint x: 338, endPoint y: 331, distance: 79.2
click at [343, 331] on div "feito há 0 minutos Horário do pedido [DATE] 12:42 Status do pedido ACEITO Nome …" at bounding box center [477, 240] width 268 height 365
copy div "Dinheiro R$ 95,80 Cliente pagará com R$ 100,00 Troco no valor de R$ 4,20"
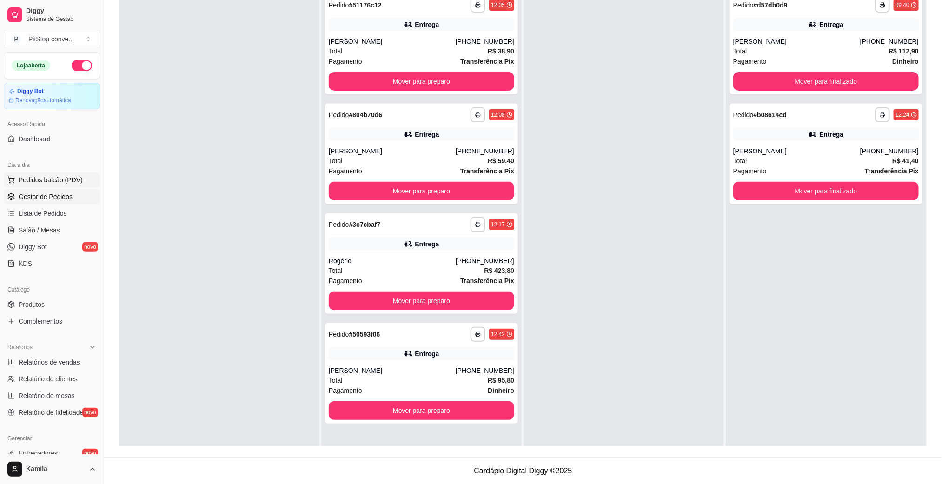
click at [60, 180] on span "Pedidos balcão (PDV)" at bounding box center [51, 179] width 64 height 9
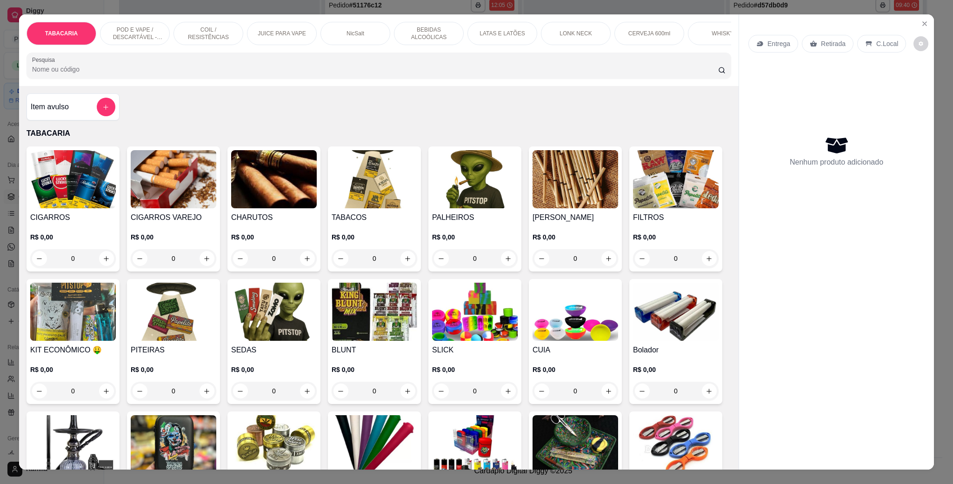
click at [140, 29] on p "POD E VAPE / DESCARTÁVEL - RECARREGAVEL" at bounding box center [135, 33] width 54 height 15
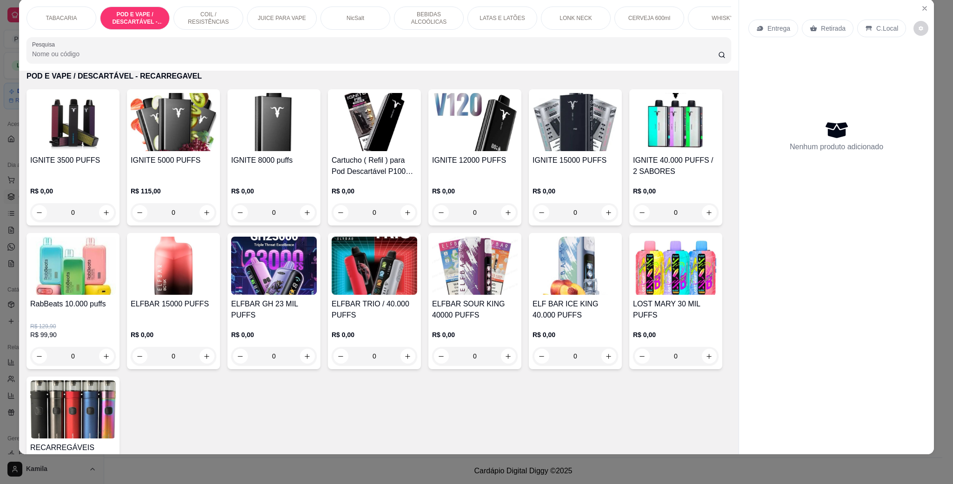
click at [317, 284] on img at bounding box center [274, 266] width 86 height 58
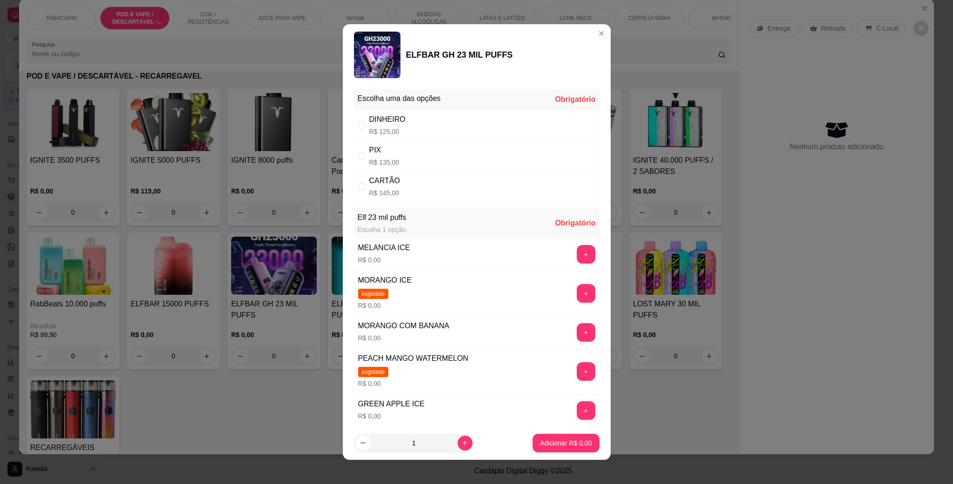
click at [422, 157] on div "PIX R$ 135,00" at bounding box center [476, 155] width 245 height 31
radio input "true"
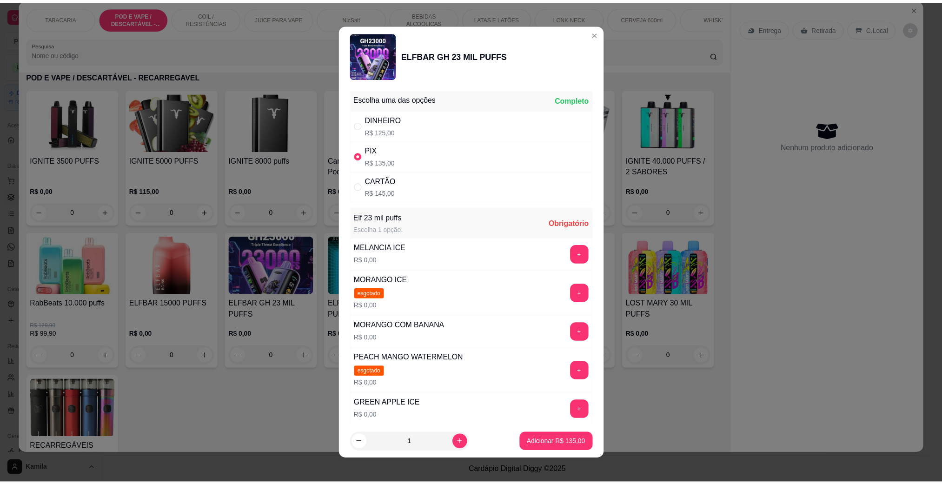
scroll to position [70, 0]
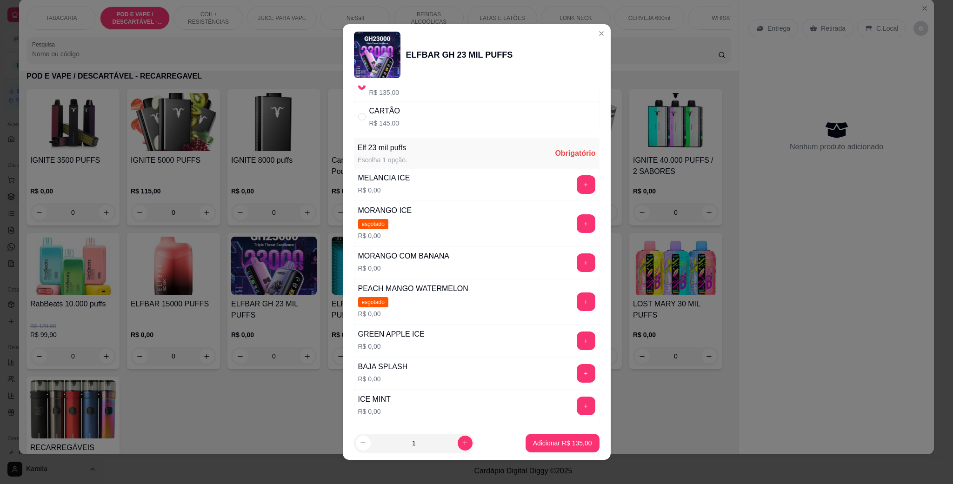
click at [558, 395] on div "ICE MINT R$ 0,00 +" at bounding box center [476, 406] width 245 height 33
click at [576, 408] on button "+" at bounding box center [585, 406] width 19 height 19
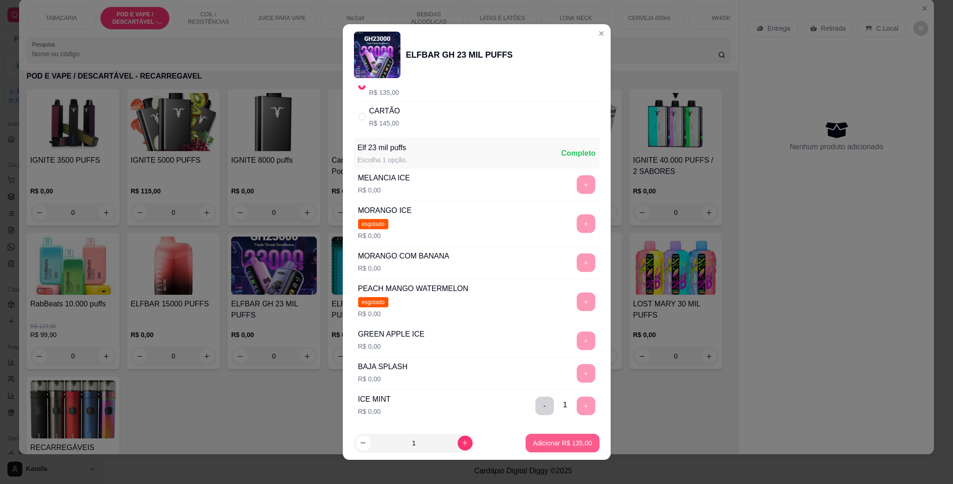
click at [555, 443] on p "Adicionar R$ 135,00" at bounding box center [562, 442] width 59 height 9
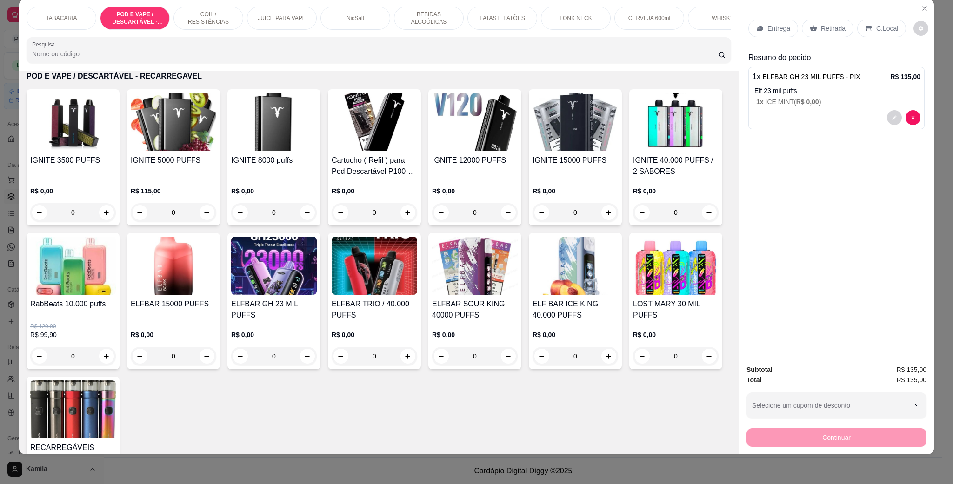
click at [867, 24] on div "C.Local" at bounding box center [881, 29] width 49 height 18
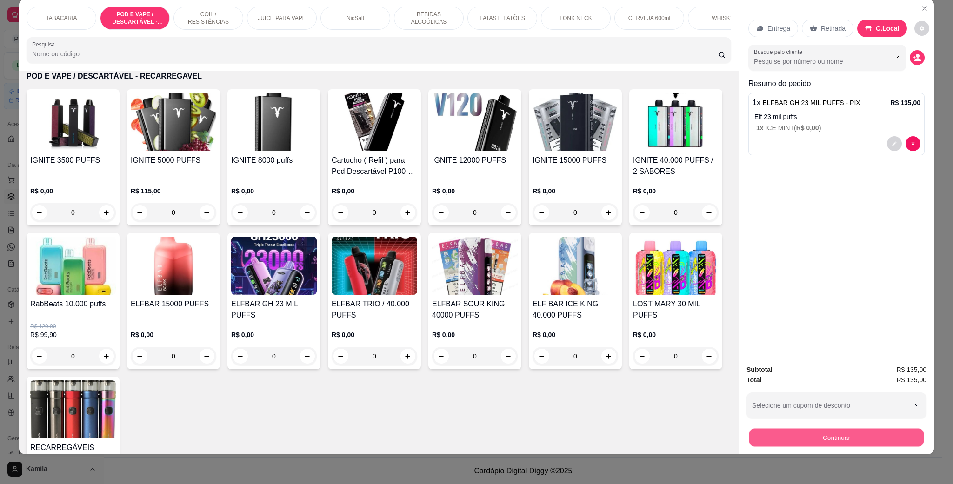
click at [828, 429] on button "Continuar" at bounding box center [836, 437] width 174 height 18
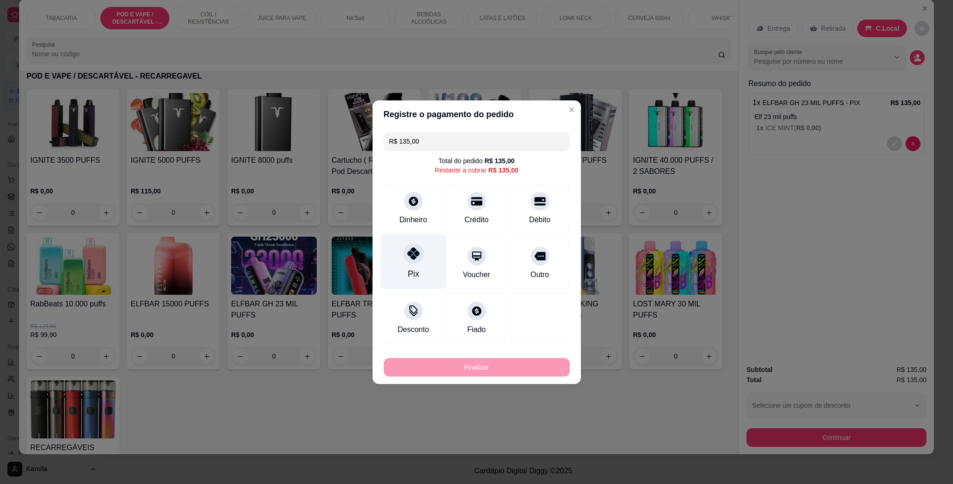
click at [410, 251] on icon at bounding box center [413, 253] width 12 height 12
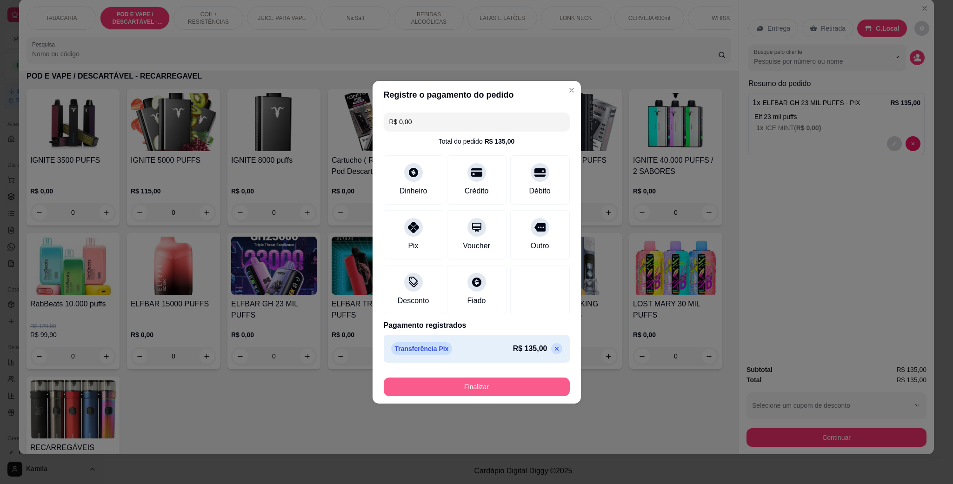
click at [497, 381] on button "Finalizar" at bounding box center [477, 386] width 186 height 19
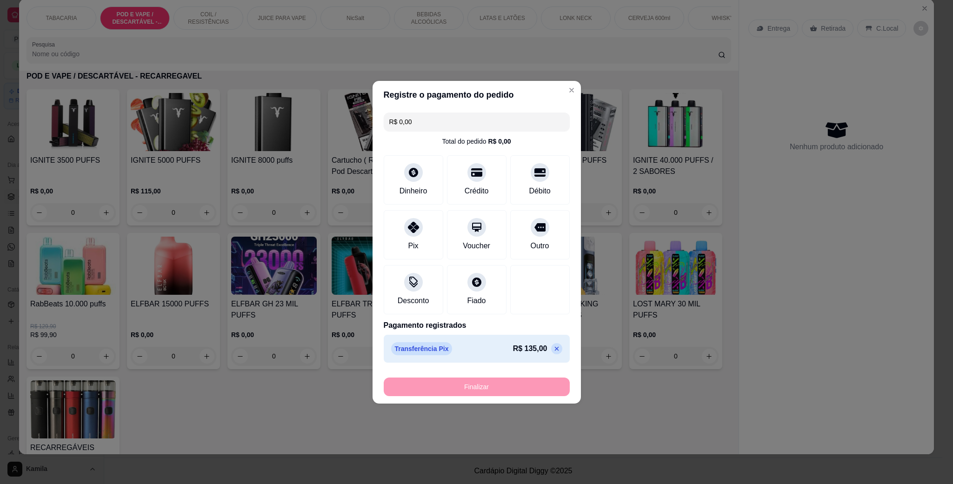
type input "-R$ 135,00"
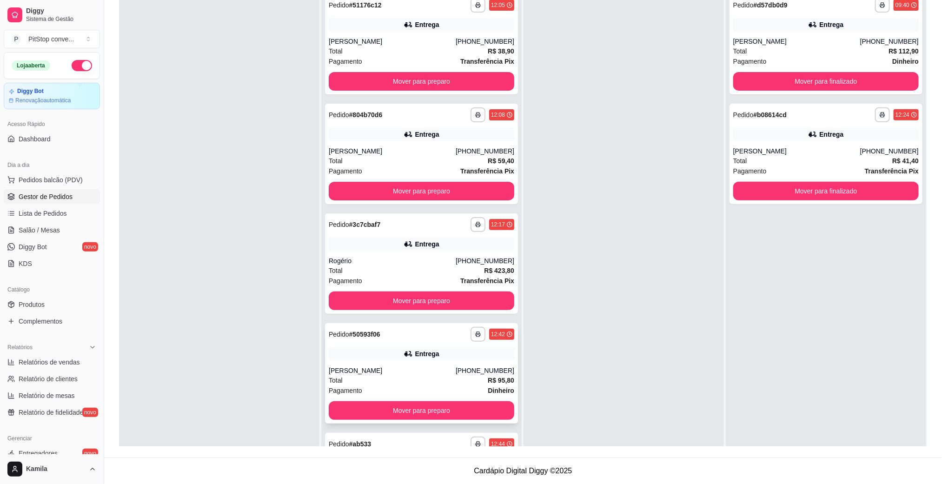
click at [463, 364] on div "**********" at bounding box center [421, 373] width 193 height 100
click at [641, 482] on footer "Cardápio Digital Diggy © 2025" at bounding box center [523, 470] width 838 height 26
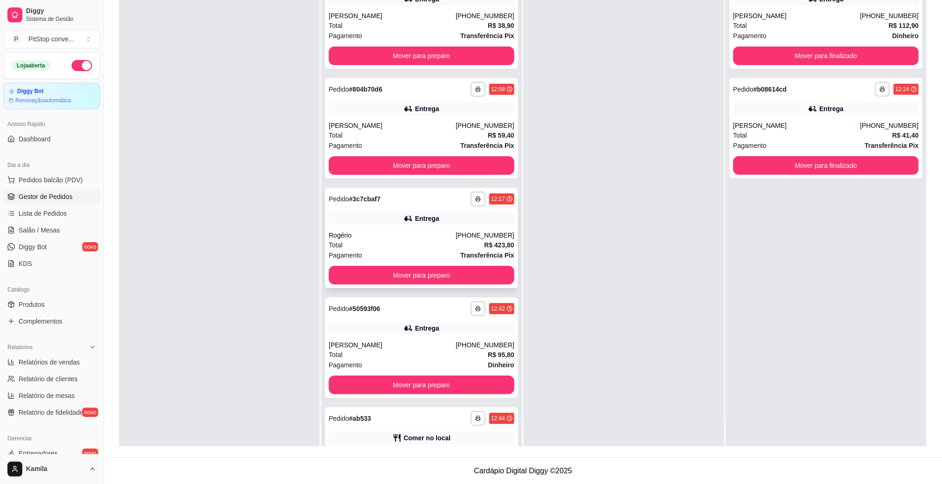
scroll to position [183, 0]
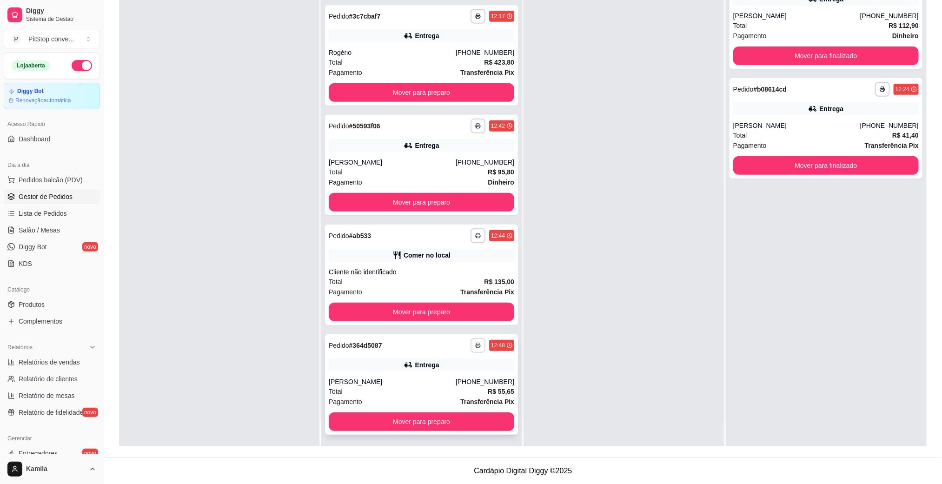
click at [470, 347] on button "button" at bounding box center [477, 345] width 15 height 15
drag, startPoint x: 438, startPoint y: 385, endPoint x: 436, endPoint y: 377, distance: 8.8
click at [437, 385] on div "Escolha a impressora IMPRESSORA" at bounding box center [438, 371] width 77 height 32
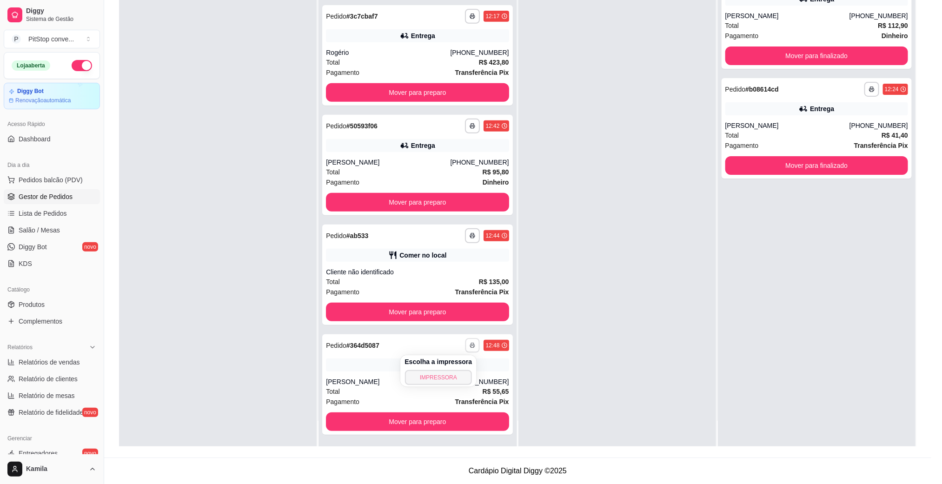
click at [436, 377] on button "IMPRESSORA" at bounding box center [438, 377] width 67 height 15
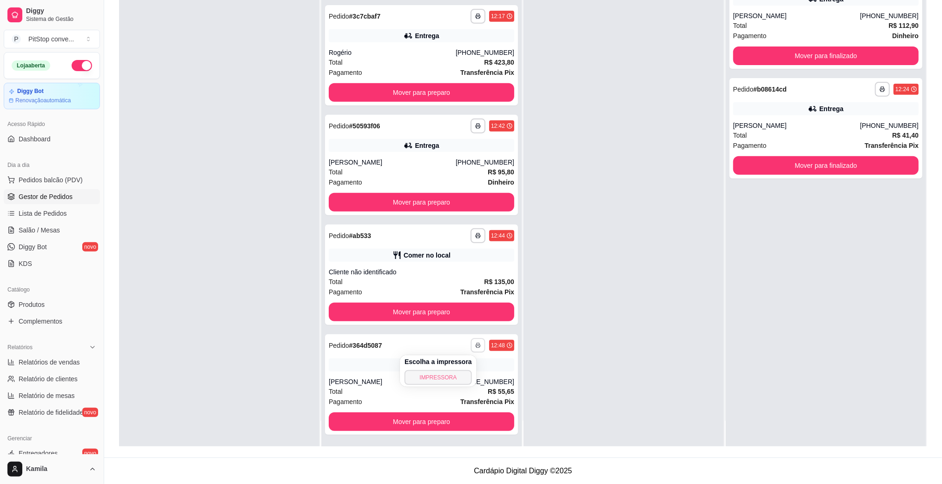
click at [447, 372] on button "IMPRESSORA" at bounding box center [437, 377] width 67 height 15
click at [428, 381] on div "[PERSON_NAME]" at bounding box center [392, 381] width 127 height 9
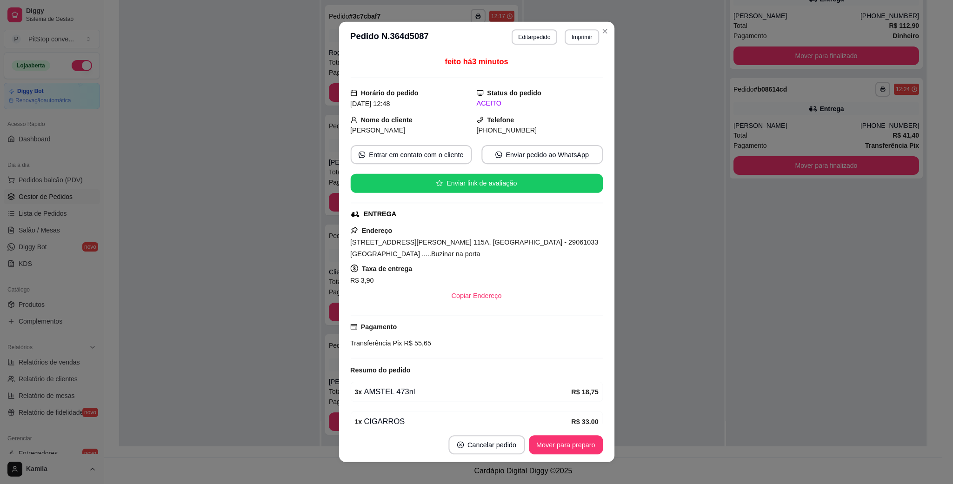
drag, startPoint x: 443, startPoint y: 375, endPoint x: 456, endPoint y: 371, distance: 14.0
click at [456, 371] on div "Resumo do pedido" at bounding box center [476, 370] width 252 height 12
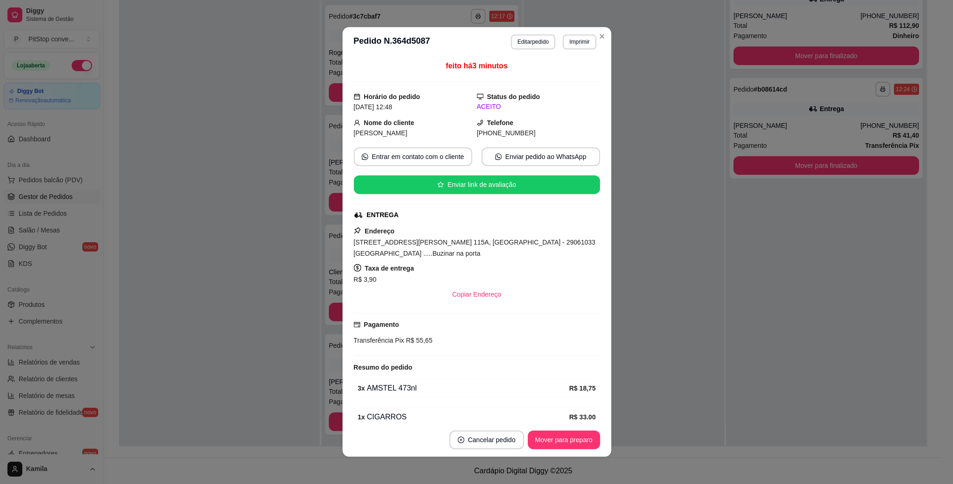
click at [456, 371] on div "Resumo do pedido" at bounding box center [476, 367] width 246 height 11
click at [505, 241] on span "[STREET_ADDRESS][PERSON_NAME] 115A, [GEOGRAPHIC_DATA] - 29061033 [GEOGRAPHIC_DA…" at bounding box center [474, 247] width 241 height 19
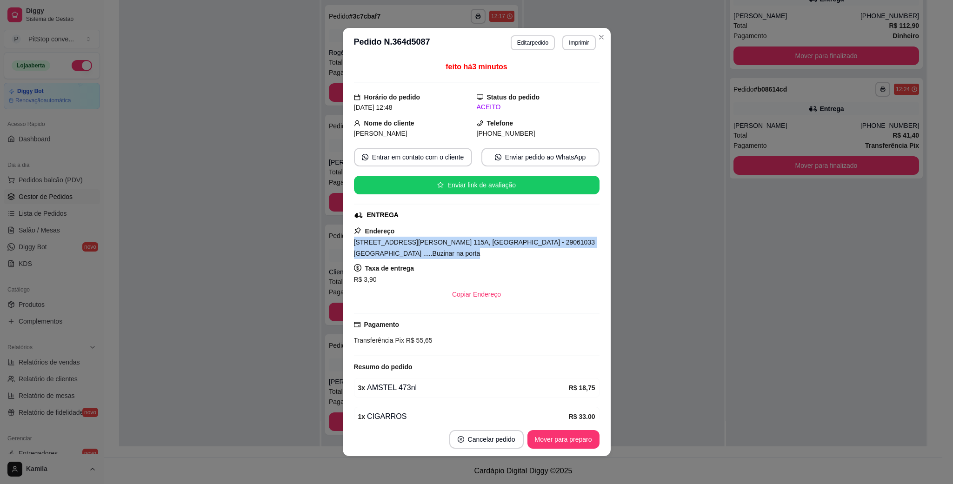
click at [505, 241] on span "[STREET_ADDRESS][PERSON_NAME] 115A, [GEOGRAPHIC_DATA] - 29061033 [GEOGRAPHIC_DA…" at bounding box center [474, 247] width 241 height 19
copy span "[STREET_ADDRESS][PERSON_NAME] 115A, [GEOGRAPHIC_DATA] - 29061033 [GEOGRAPHIC_DA…"
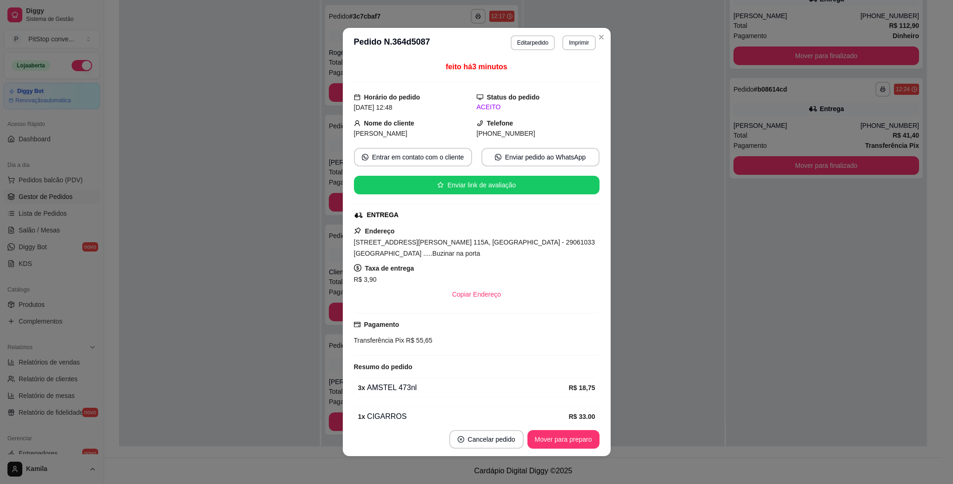
click at [382, 344] on span "Transferência Pix" at bounding box center [379, 340] width 50 height 7
copy div "Transferência Pix R$ 55,65"
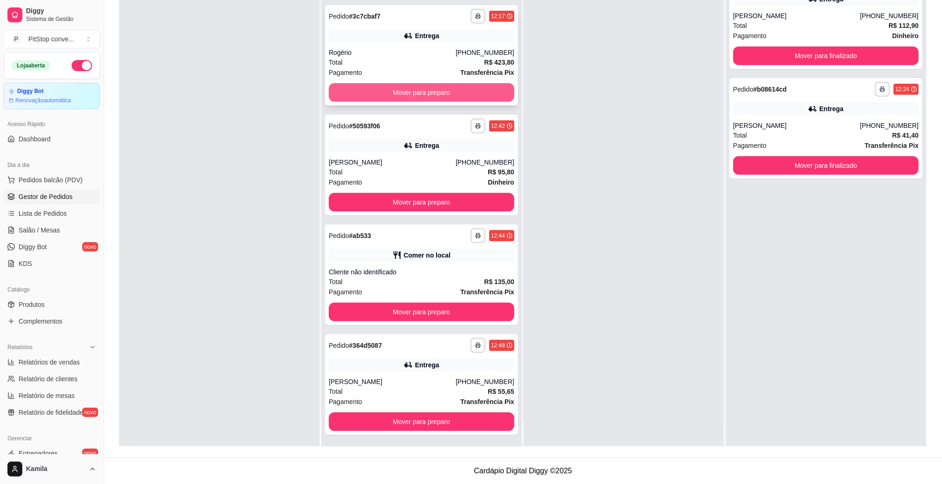
click at [433, 93] on button "Mover para preparo" at bounding box center [421, 92] width 185 height 19
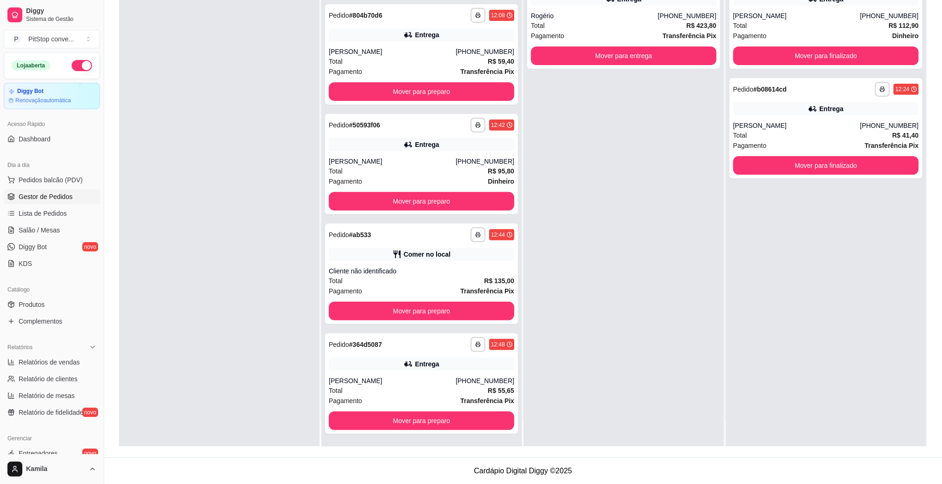
scroll to position [74, 0]
click at [611, 88] on div "**********" at bounding box center [623, 205] width 200 height 484
click at [612, 57] on button "Mover para entrega" at bounding box center [623, 55] width 185 height 19
click at [612, 57] on div "Mover para entrega" at bounding box center [623, 55] width 185 height 19
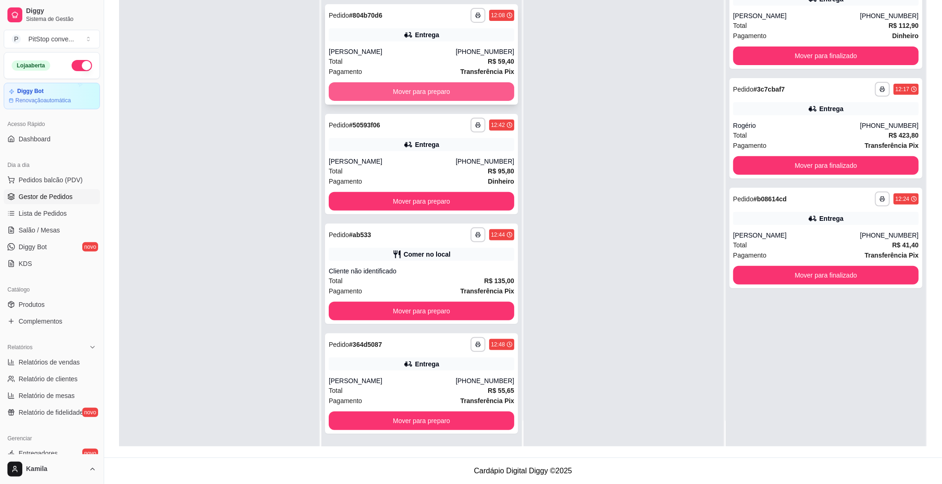
click at [441, 86] on button "Mover para preparo" at bounding box center [421, 91] width 185 height 19
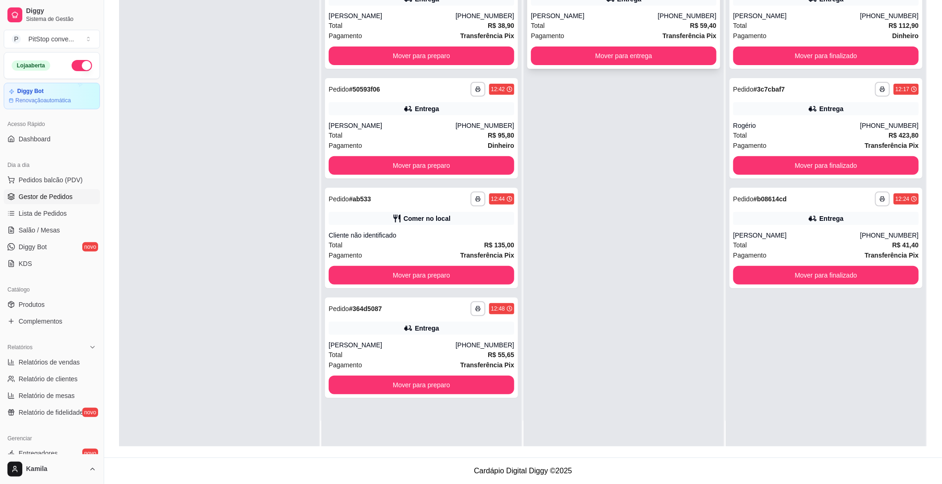
click at [632, 64] on button "Mover para entrega" at bounding box center [623, 55] width 185 height 19
click at [629, 59] on button "Mover para entrega" at bounding box center [623, 55] width 185 height 19
click at [465, 46] on button "Mover para preparo" at bounding box center [421, 55] width 185 height 19
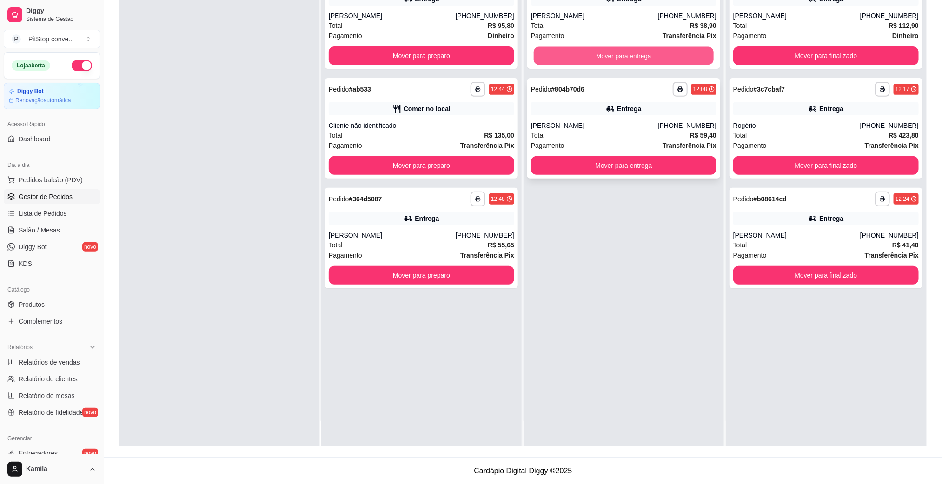
click at [590, 52] on button "Mover para entrega" at bounding box center [624, 56] width 180 height 18
click at [566, 22] on div "Total R$ 38,90" at bounding box center [623, 25] width 185 height 10
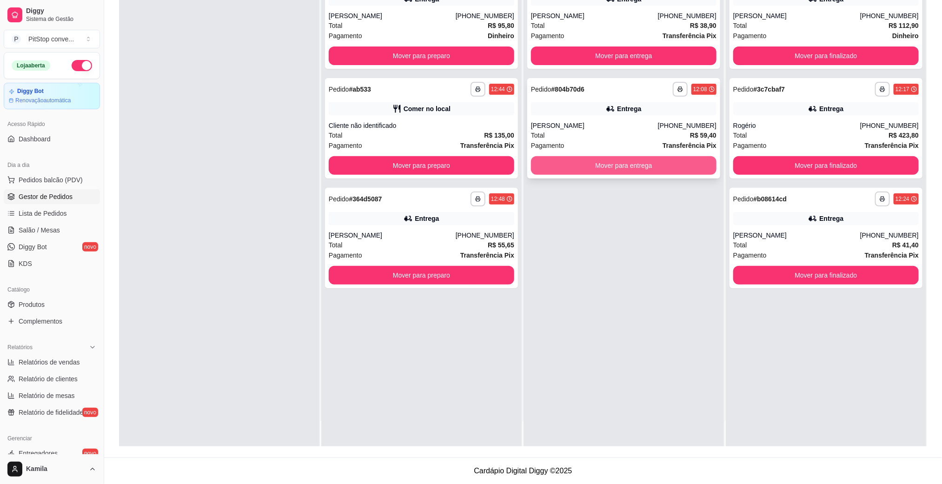
click at [637, 163] on button "Mover para entrega" at bounding box center [623, 165] width 185 height 19
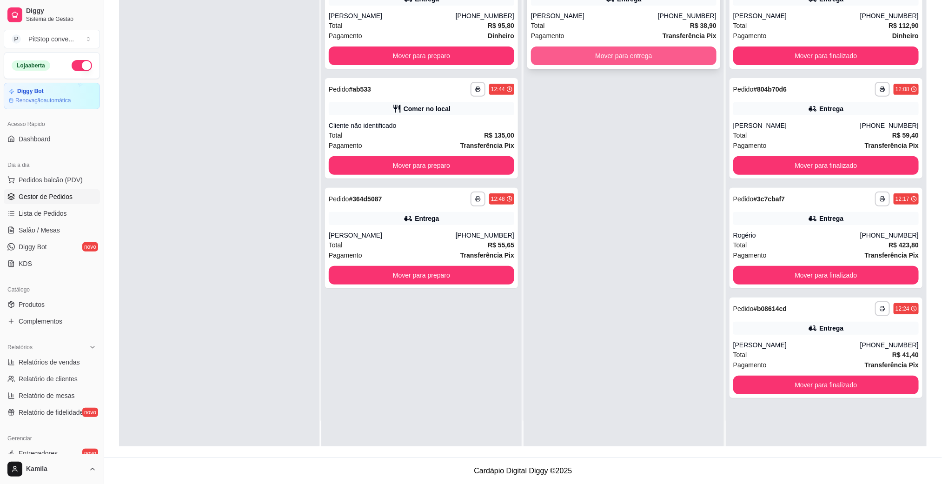
click at [647, 56] on button "Mover para entrega" at bounding box center [623, 55] width 185 height 19
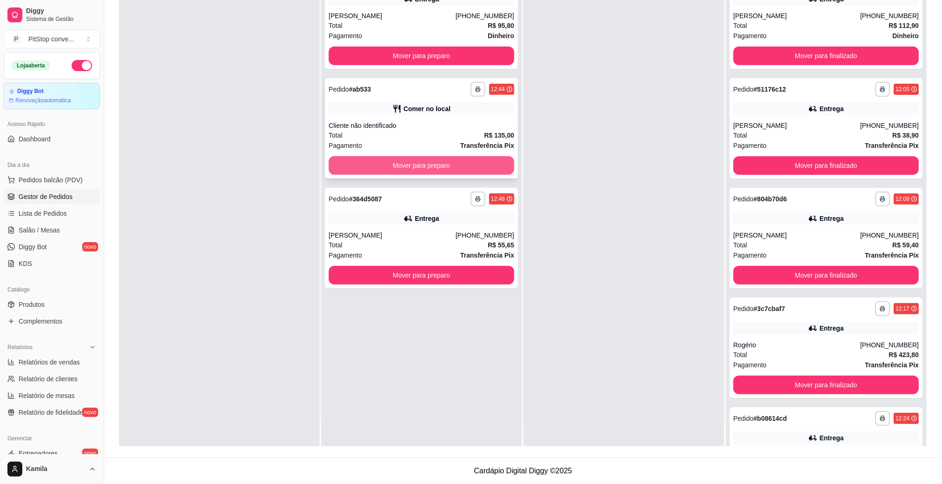
click at [481, 159] on button "Mover para preparo" at bounding box center [421, 165] width 185 height 19
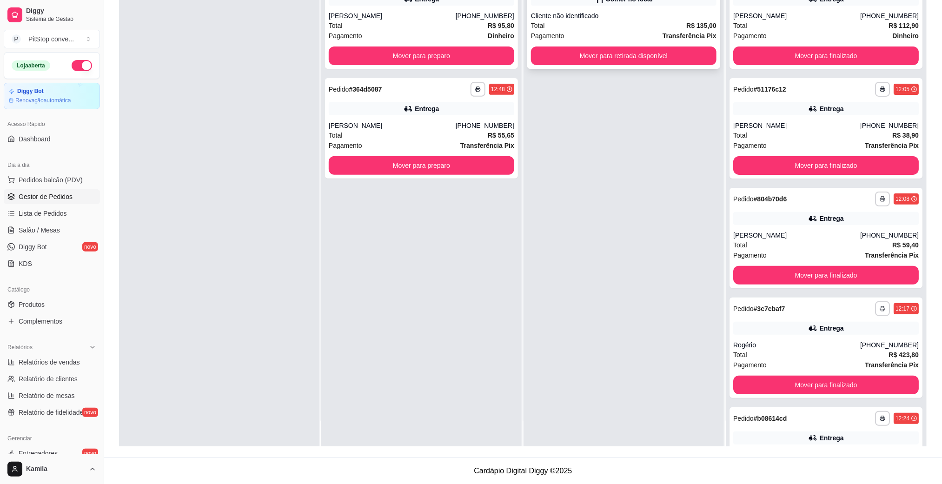
click at [638, 28] on div "Total R$ 135,00" at bounding box center [623, 25] width 185 height 10
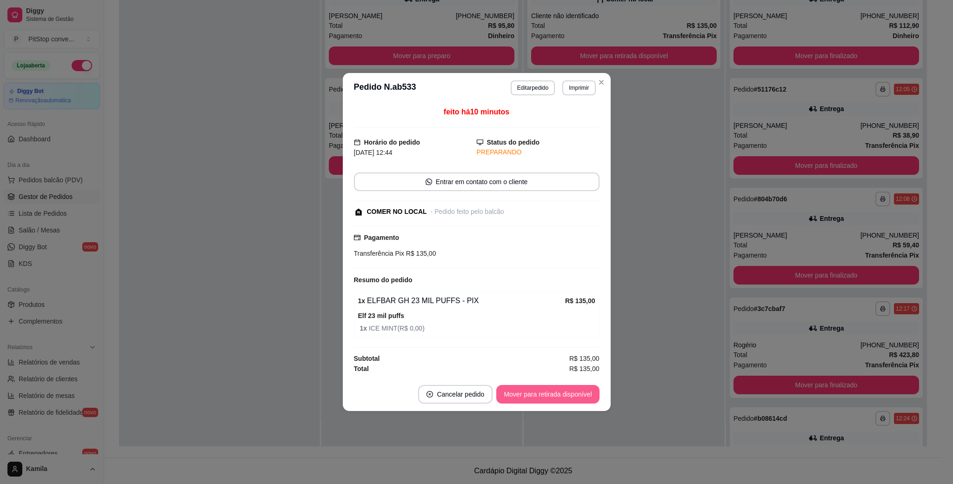
click at [583, 387] on button "Mover para retirada disponível" at bounding box center [547, 394] width 103 height 19
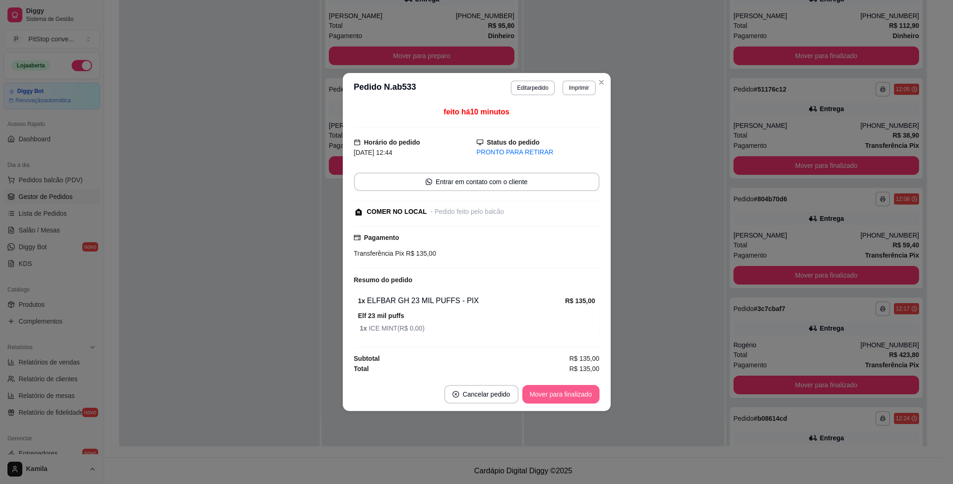
click at [568, 392] on button "Mover para finalizado" at bounding box center [560, 394] width 77 height 19
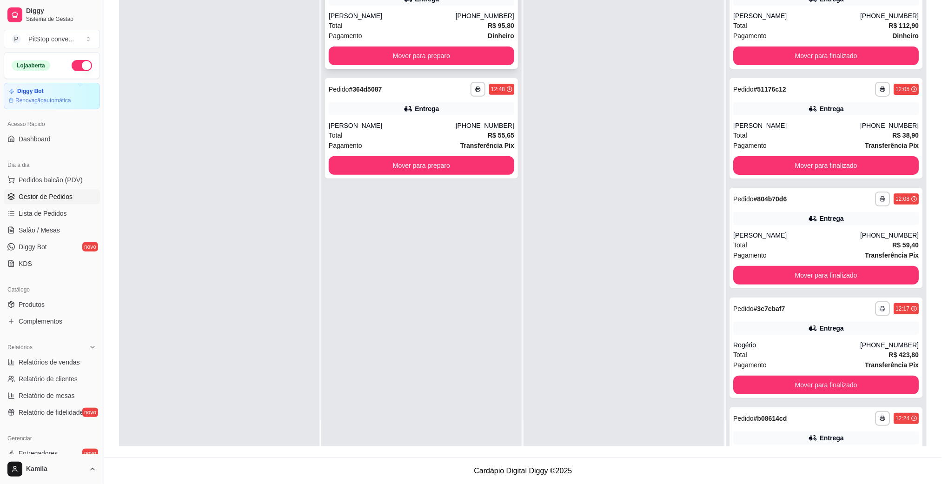
click at [452, 21] on div "Total R$ 95,80" at bounding box center [421, 25] width 185 height 10
click at [422, 130] on div "Total R$ 55,65" at bounding box center [421, 135] width 185 height 10
click at [457, 164] on button "Mover para preparo" at bounding box center [421, 165] width 185 height 19
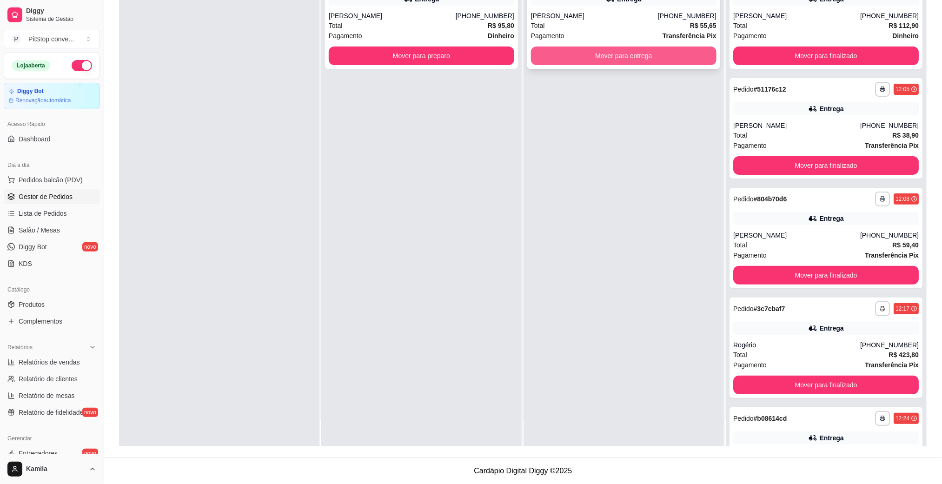
click at [619, 61] on button "Mover para entrega" at bounding box center [623, 55] width 185 height 19
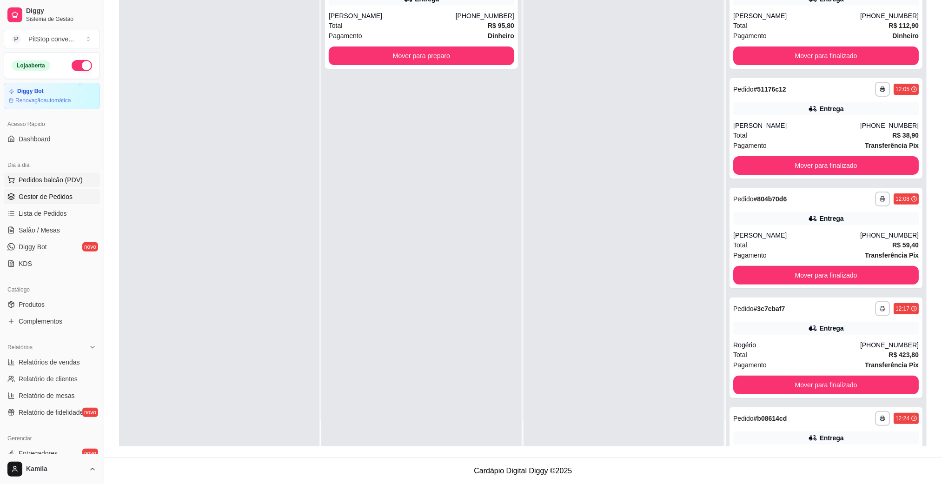
click at [24, 175] on button "Pedidos balcão (PDV)" at bounding box center [52, 179] width 96 height 15
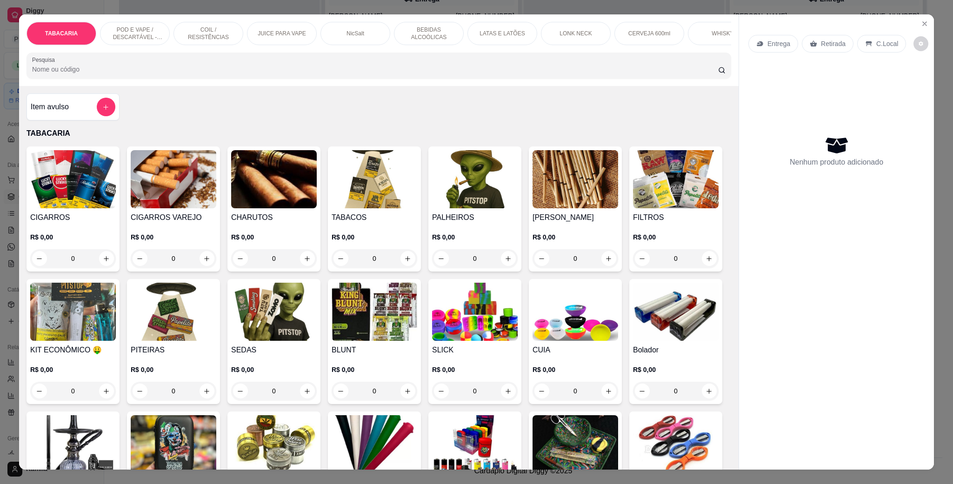
click at [119, 34] on p "POD E VAPE / DESCARTÁVEL - RECARREGAVEL" at bounding box center [135, 33] width 54 height 15
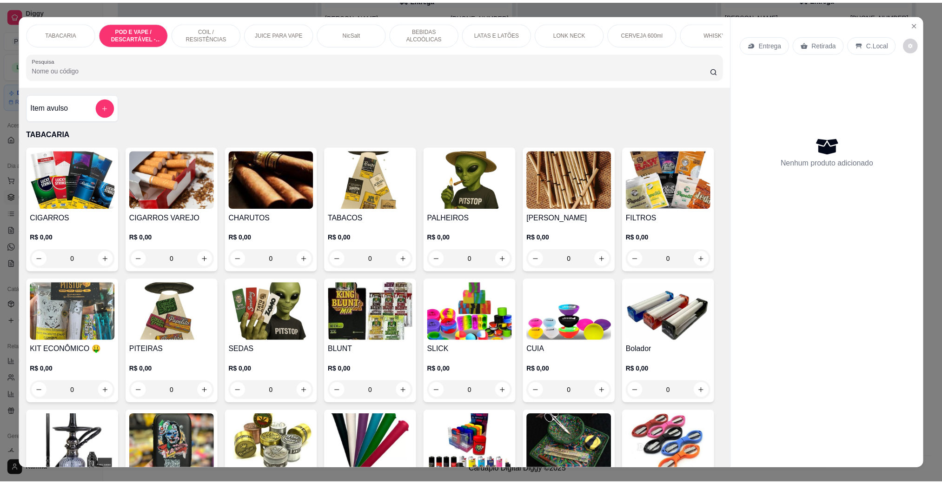
scroll to position [15, 0]
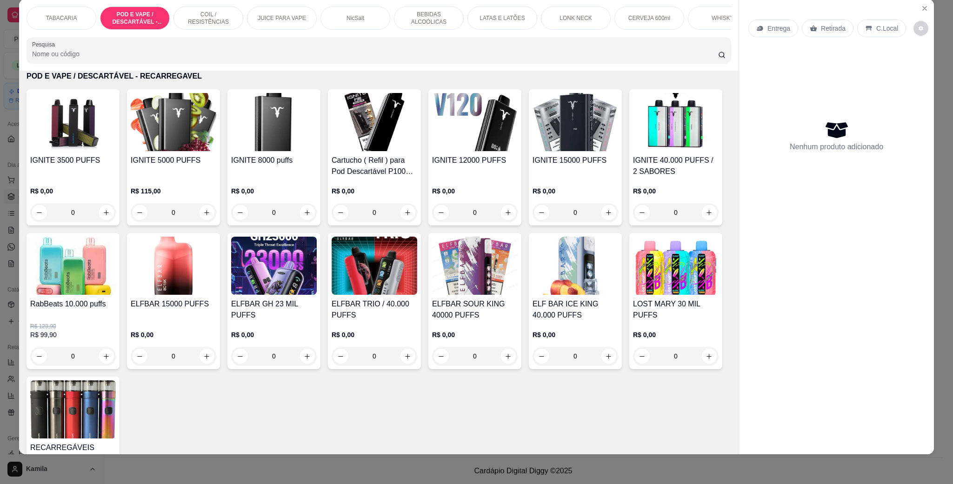
click at [216, 279] on img at bounding box center [174, 266] width 86 height 58
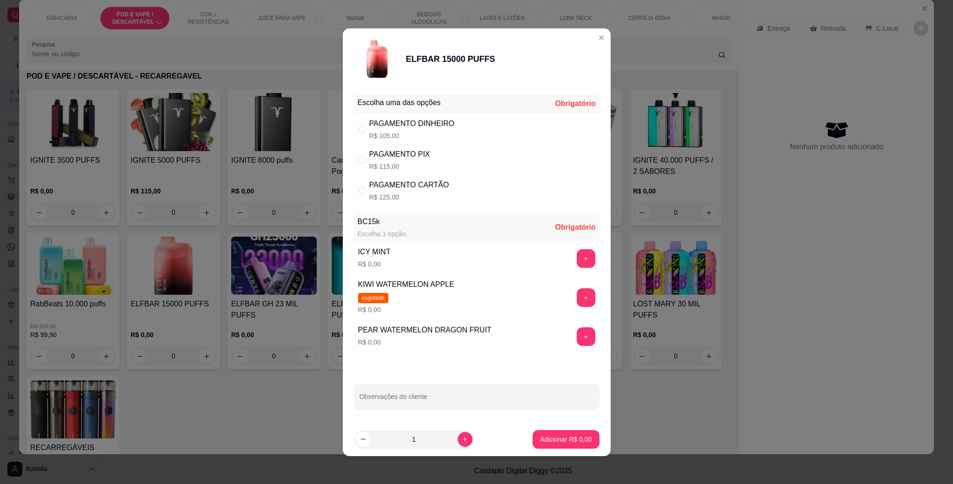
click at [403, 121] on div "PAGAMENTO DINHEIRO" at bounding box center [411, 123] width 85 height 11
radio input "true"
click at [576, 247] on div "ICY MINT R$ 0,00 +" at bounding box center [476, 258] width 245 height 33
click at [576, 263] on button "+" at bounding box center [585, 258] width 19 height 19
click at [554, 439] on p "Adicionar R$ 105,00" at bounding box center [562, 439] width 59 height 9
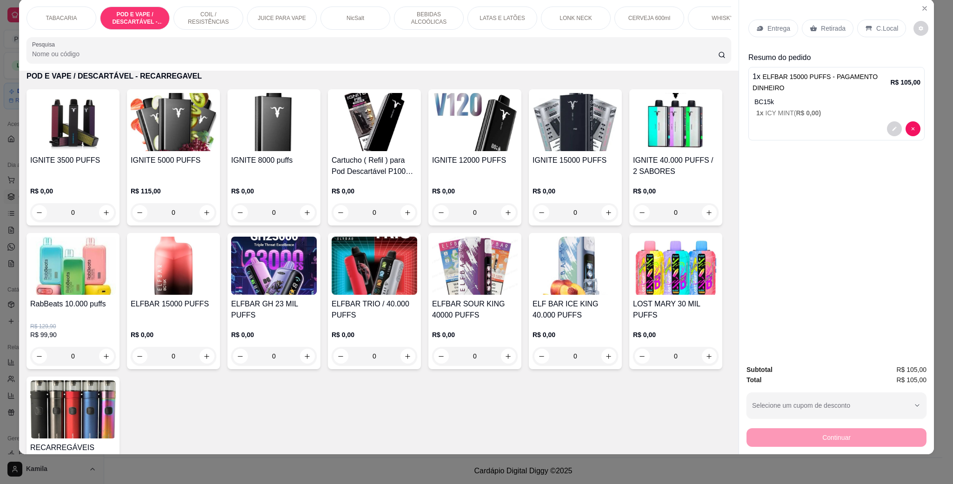
click at [891, 23] on div "C.Local" at bounding box center [881, 29] width 49 height 18
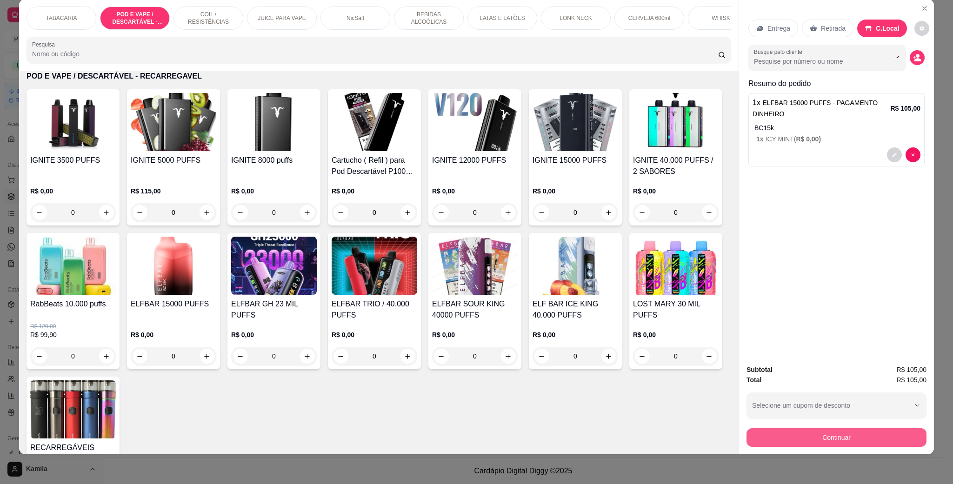
click at [858, 432] on button "Continuar" at bounding box center [836, 437] width 180 height 19
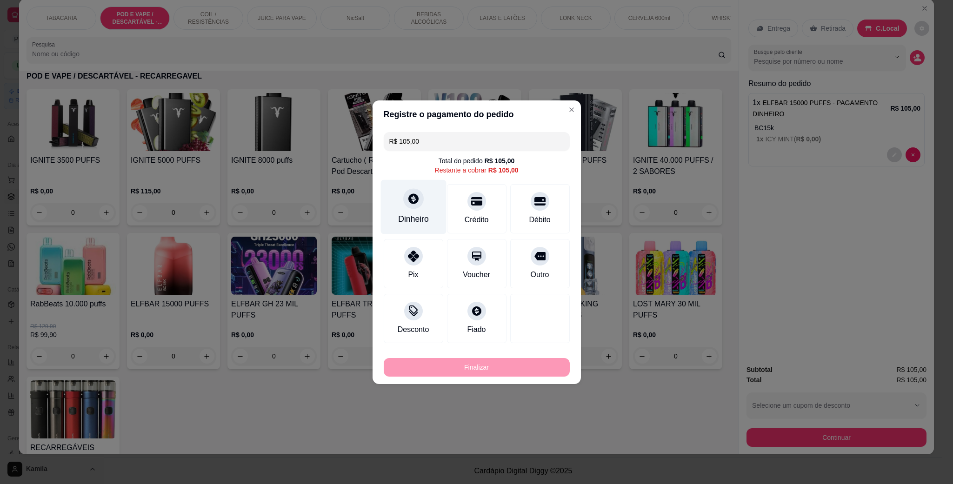
click at [410, 206] on div at bounding box center [413, 198] width 20 height 20
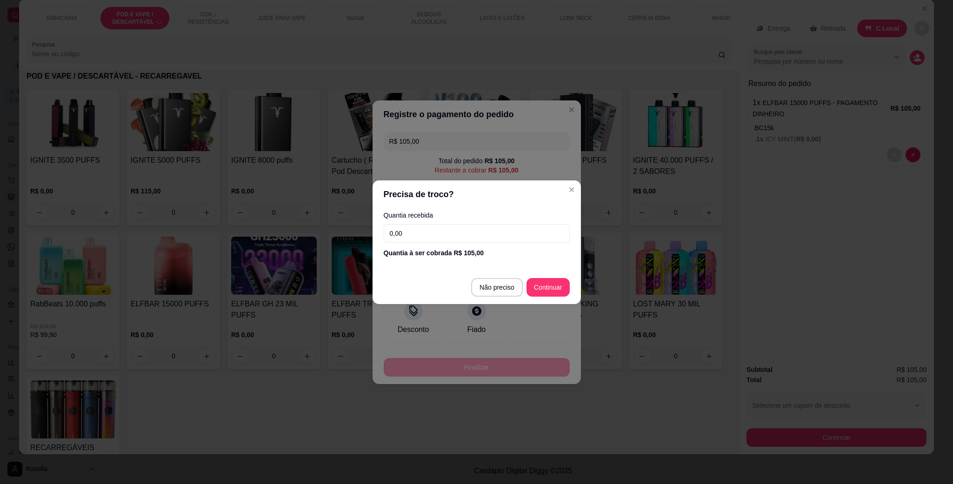
click at [492, 273] on footer "Não preciso Continuar" at bounding box center [476, 287] width 208 height 33
type input "R$ 0,00"
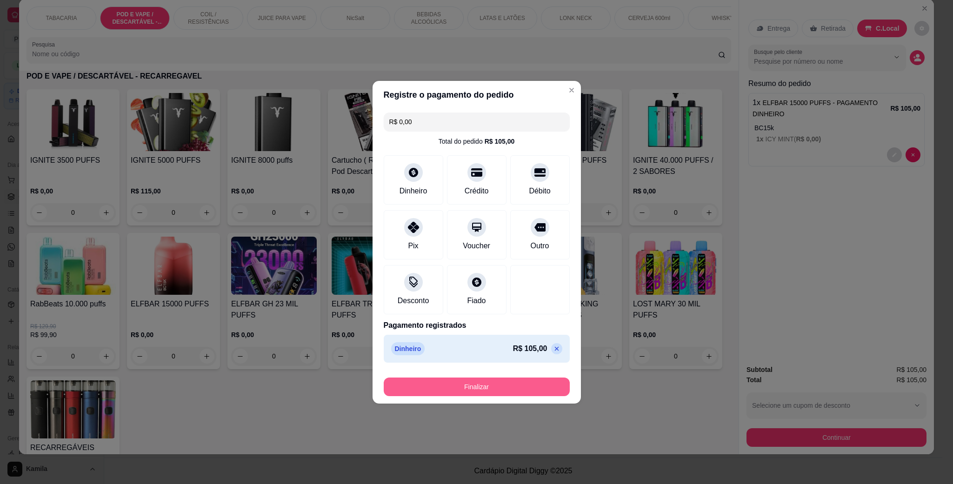
click at [473, 385] on button "Finalizar" at bounding box center [477, 386] width 186 height 19
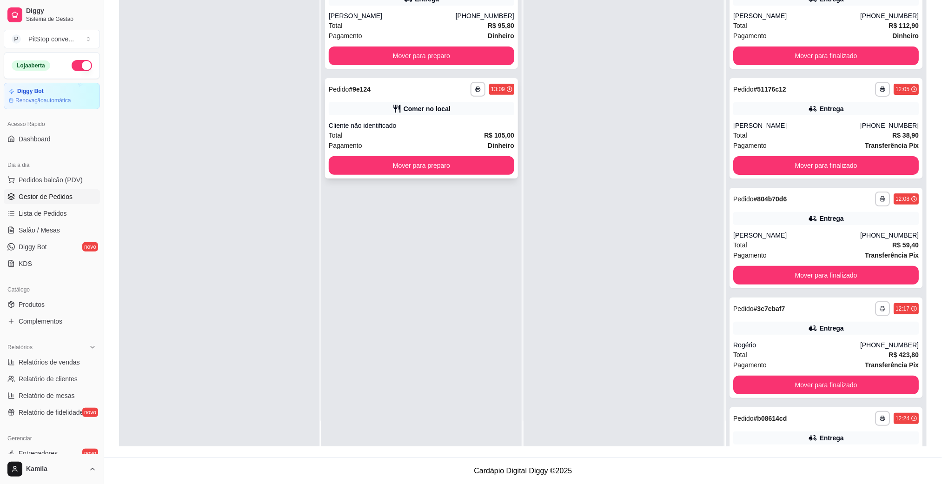
click at [456, 127] on div "Cliente não identificado" at bounding box center [421, 125] width 185 height 9
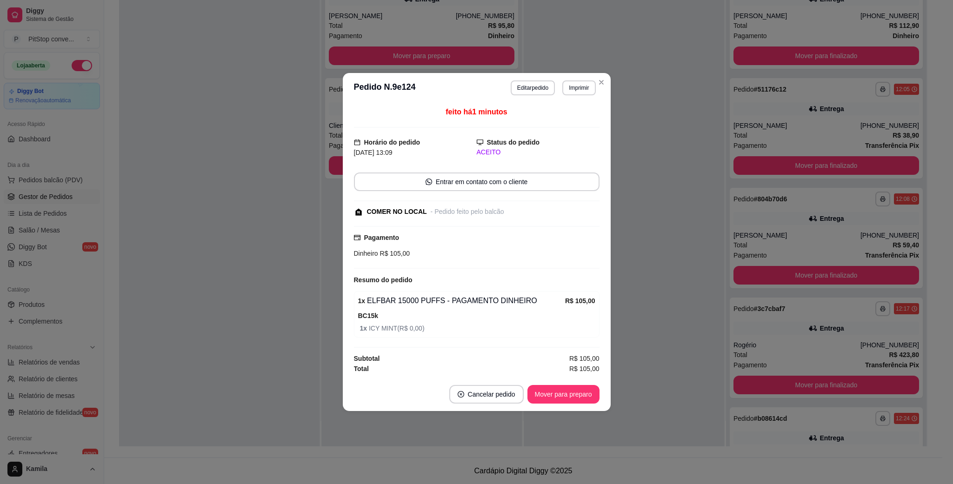
click at [559, 386] on div "Mover para preparo" at bounding box center [563, 394] width 72 height 19
click at [564, 389] on button "Mover para preparo" at bounding box center [563, 394] width 72 height 19
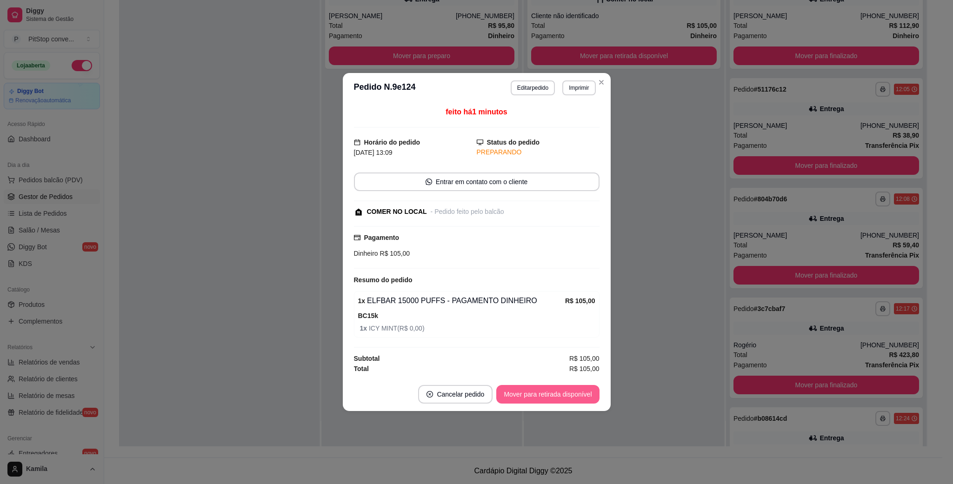
click at [570, 394] on button "Mover para retirada disponível" at bounding box center [547, 394] width 103 height 19
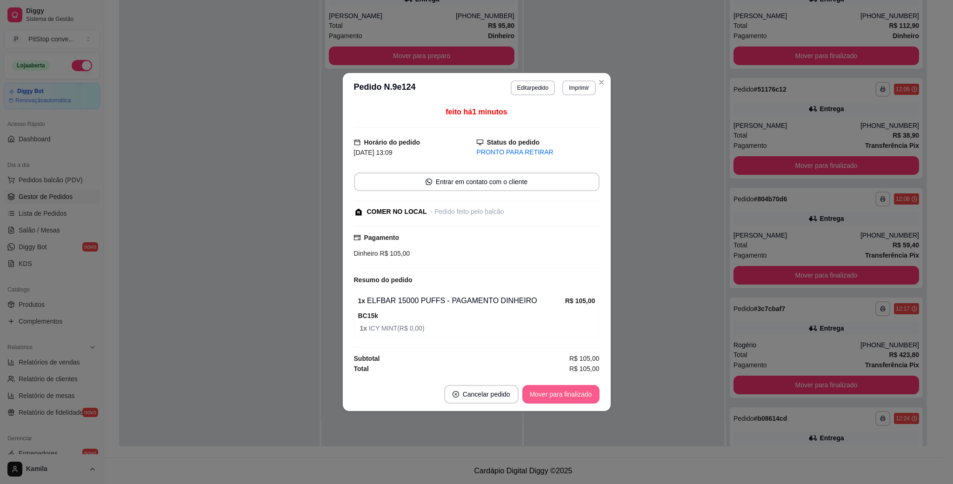
click at [570, 398] on button "Mover para finalizado" at bounding box center [560, 394] width 77 height 19
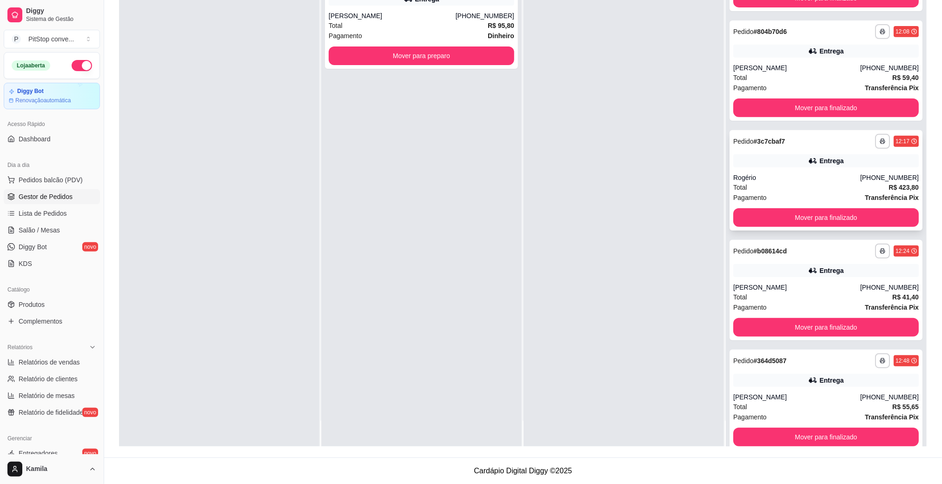
scroll to position [183, 0]
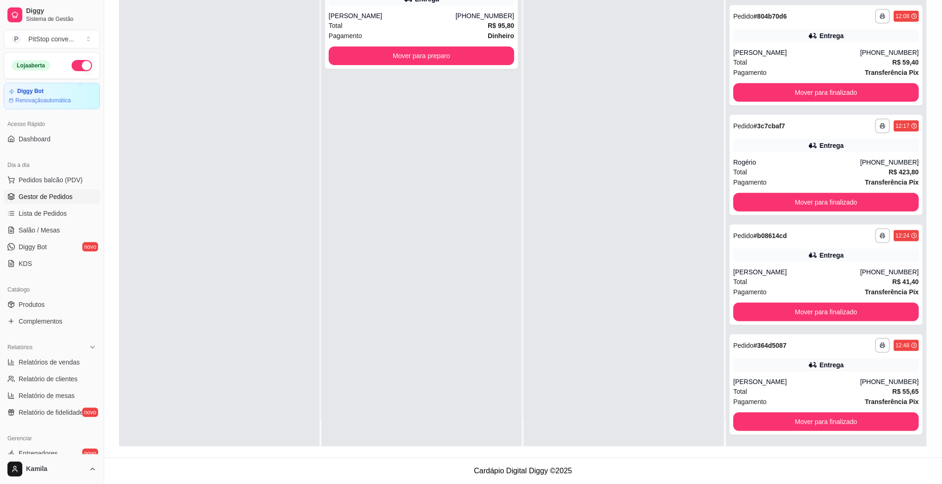
click at [75, 192] on link "Gestor de Pedidos" at bounding box center [52, 196] width 96 height 15
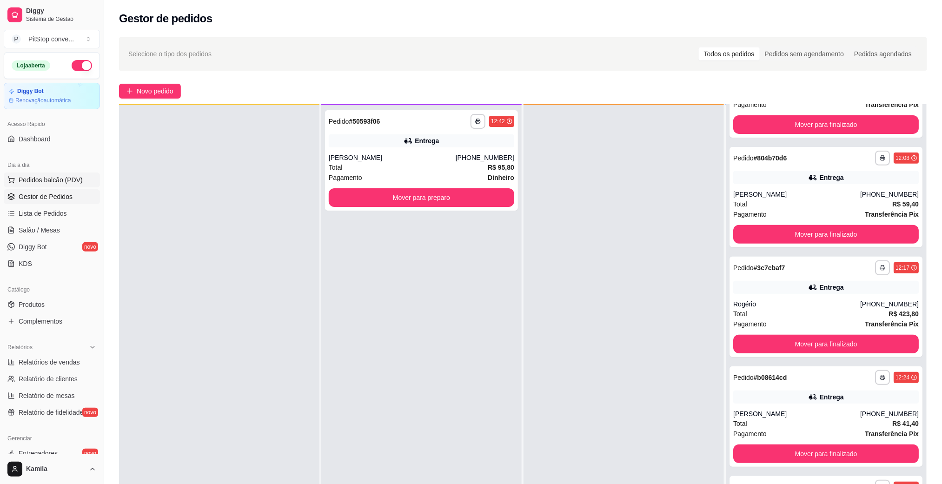
click at [67, 176] on span "Pedidos balcão (PDV)" at bounding box center [51, 179] width 64 height 9
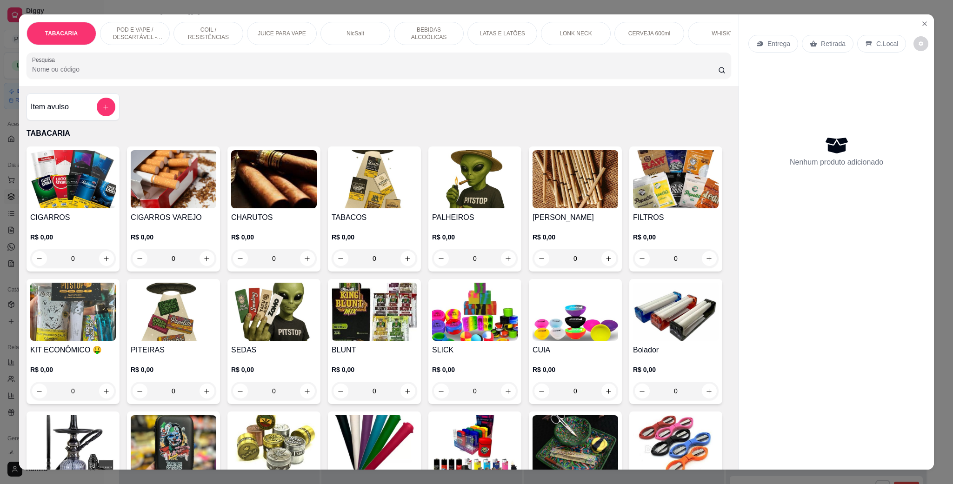
click at [144, 39] on p "POD E VAPE / DESCARTÁVEL - RECARREGAVEL" at bounding box center [135, 33] width 54 height 15
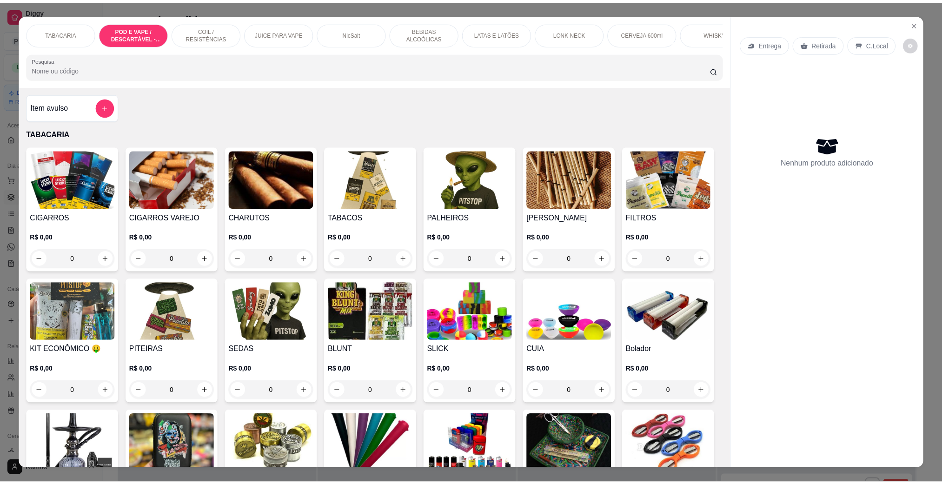
scroll to position [15, 0]
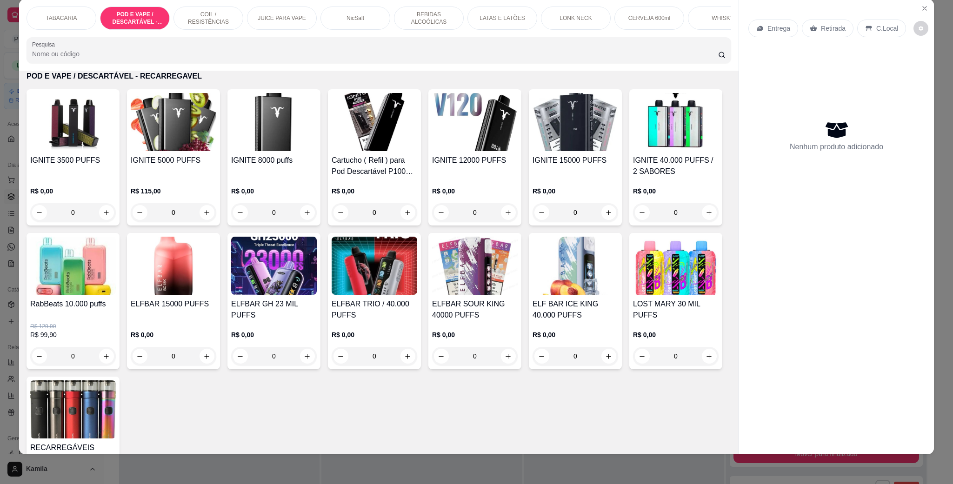
click at [317, 286] on img at bounding box center [274, 266] width 86 height 58
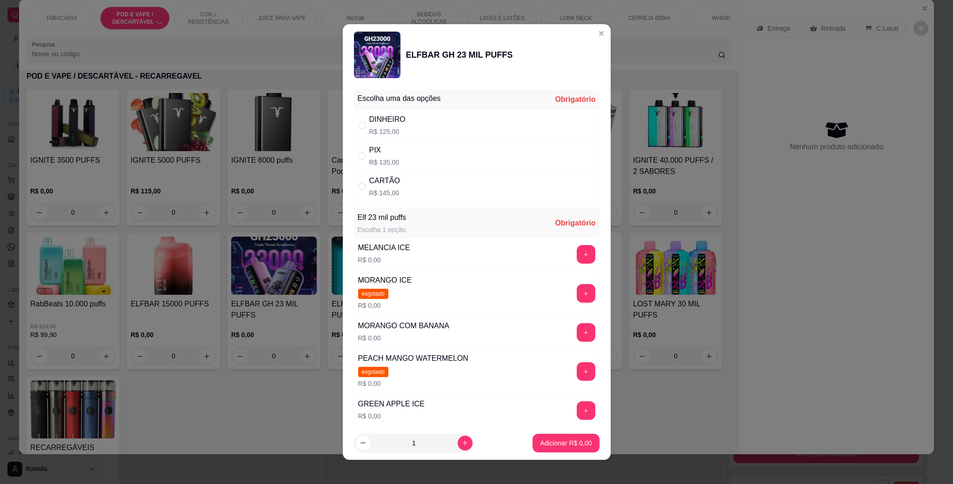
click at [402, 145] on div "PIX R$ 135,00" at bounding box center [476, 155] width 245 height 31
radio input "true"
click at [576, 332] on button "+" at bounding box center [585, 332] width 19 height 19
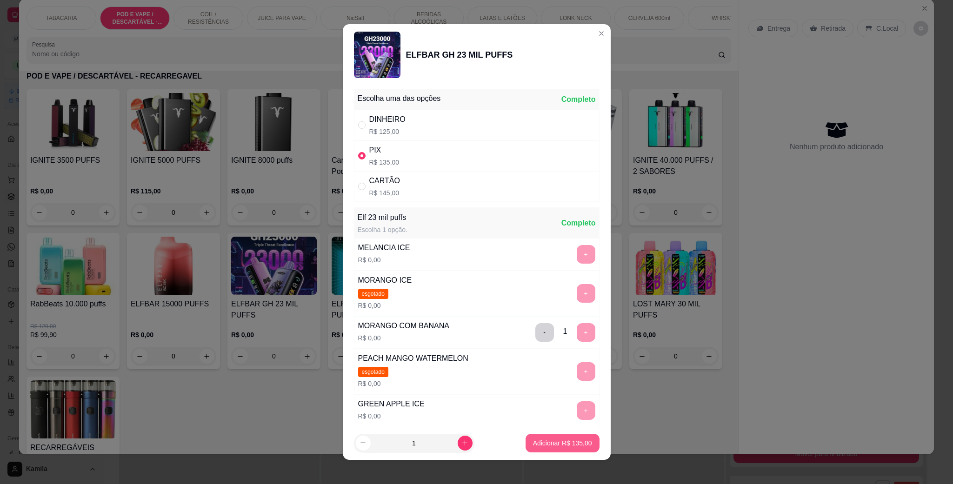
click at [564, 443] on p "Adicionar R$ 135,00" at bounding box center [562, 442] width 59 height 9
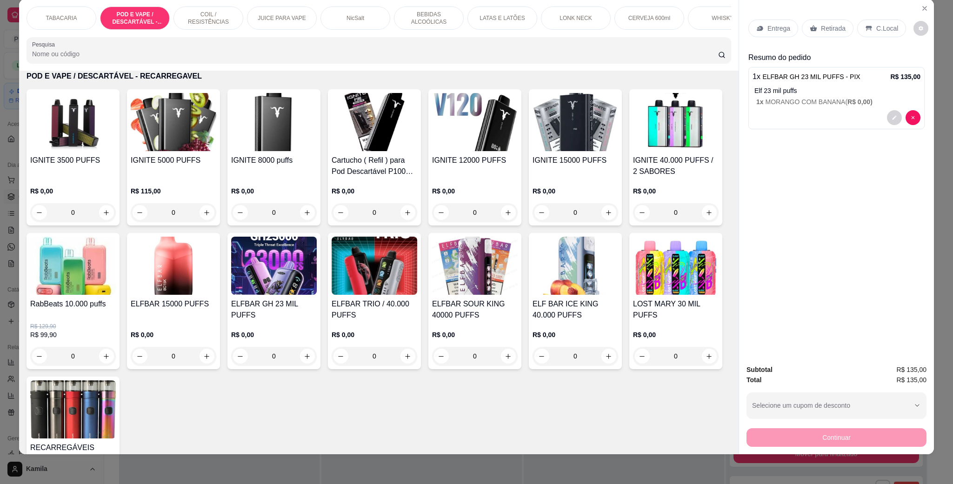
click at [865, 29] on icon at bounding box center [868, 28] width 6 height 5
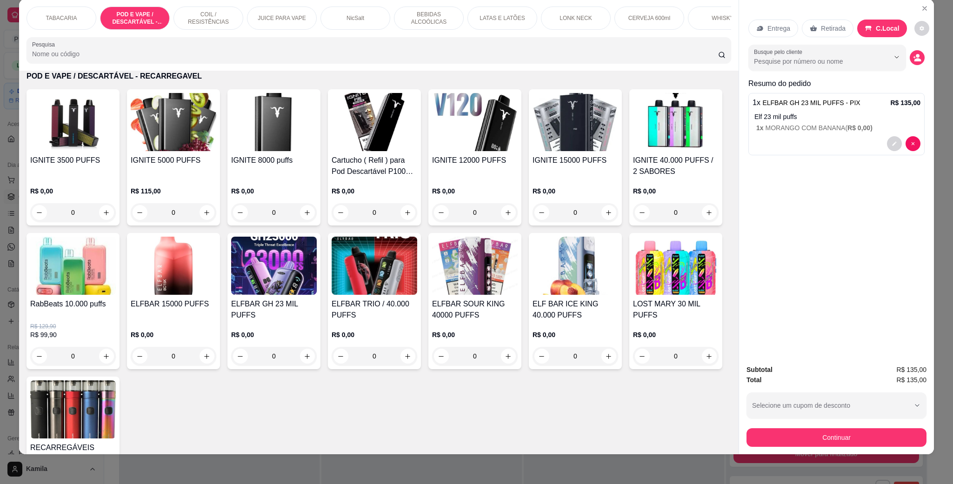
click at [796, 447] on div "Subtotal R$ 135,00 Total R$ 135,00 Selecione um cupom de desconto Selecione um …" at bounding box center [836, 405] width 195 height 97
click at [820, 441] on button "Continuar" at bounding box center [836, 437] width 180 height 19
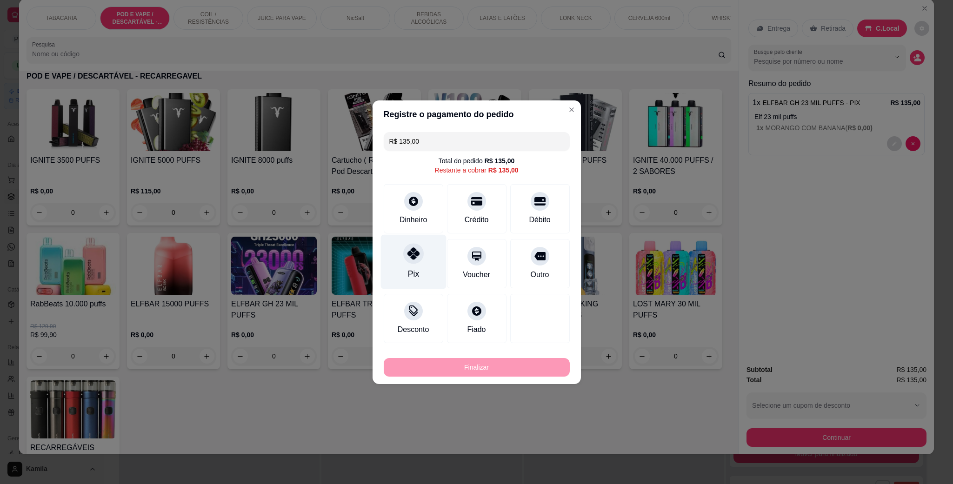
click at [410, 251] on icon at bounding box center [413, 253] width 12 height 12
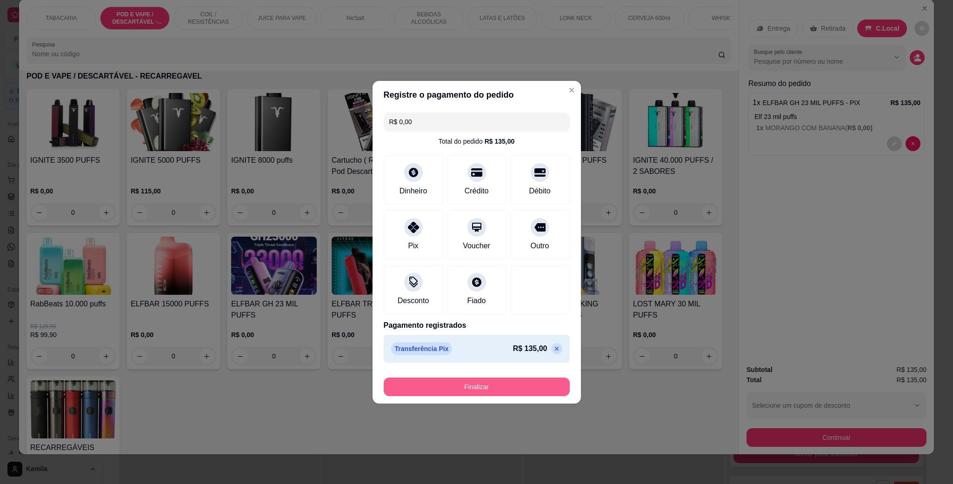
click at [522, 380] on button "Finalizar" at bounding box center [477, 386] width 186 height 19
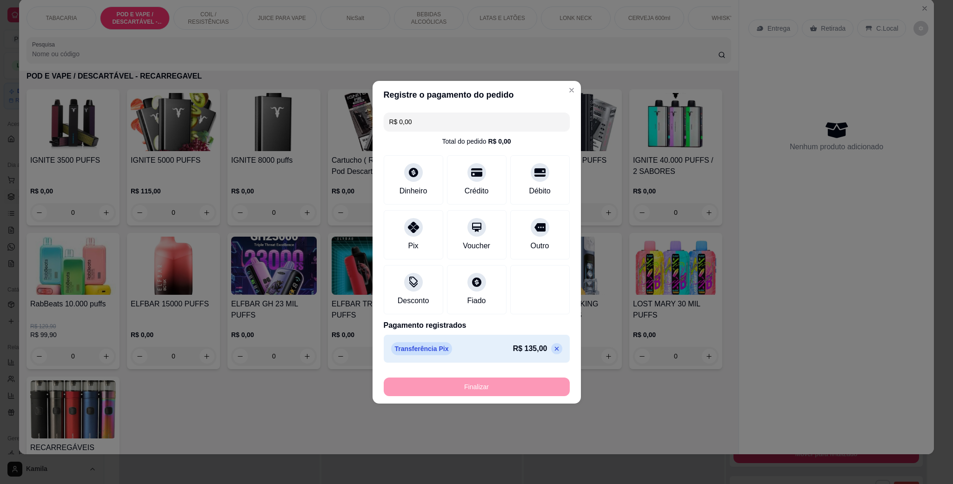
type input "-R$ 135,00"
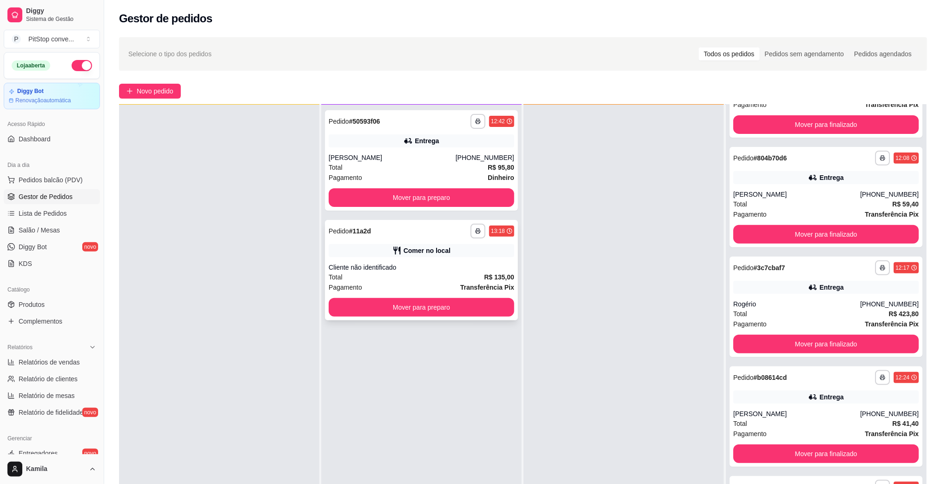
click at [454, 263] on div "Cliente não identificado" at bounding box center [421, 267] width 185 height 9
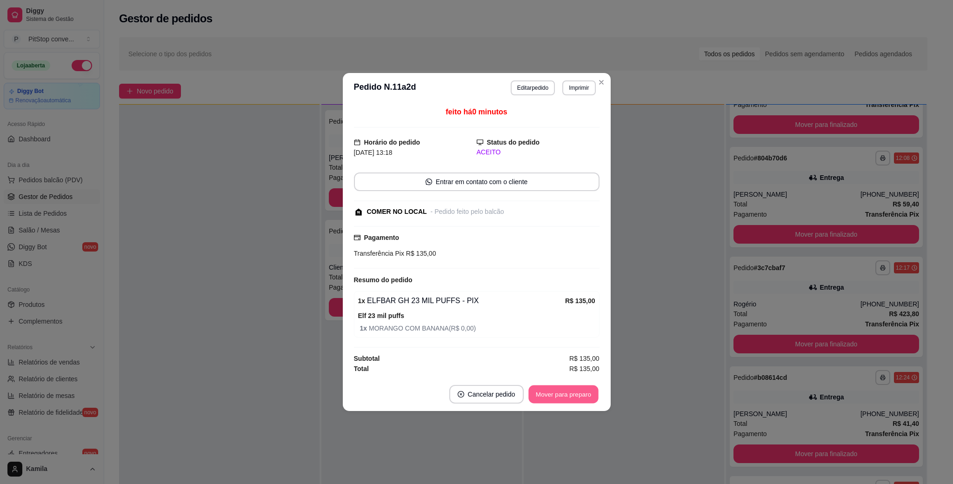
click at [579, 402] on button "Mover para preparo" at bounding box center [563, 394] width 70 height 18
click at [569, 397] on button "Mover para preparo" at bounding box center [563, 394] width 72 height 19
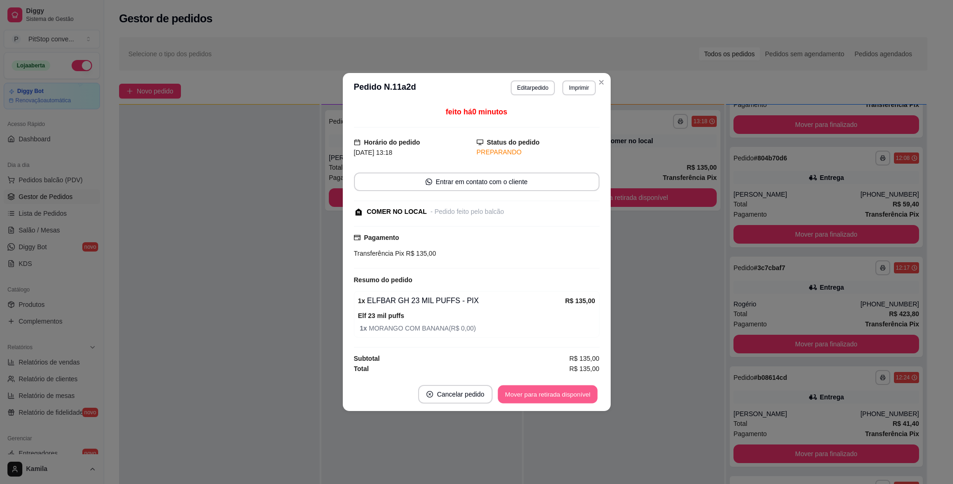
click at [569, 397] on button "Mover para retirada disponível" at bounding box center [547, 394] width 99 height 18
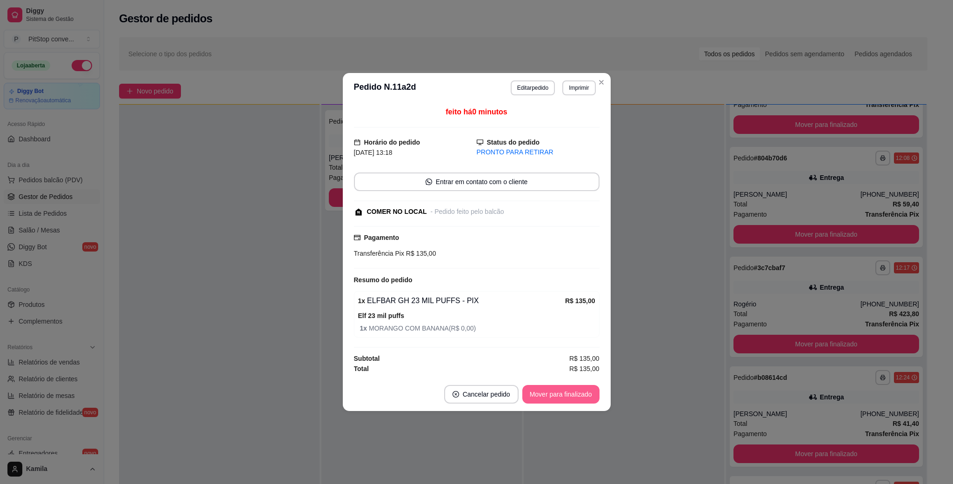
click at [569, 397] on button "Mover para finalizado" at bounding box center [560, 394] width 77 height 19
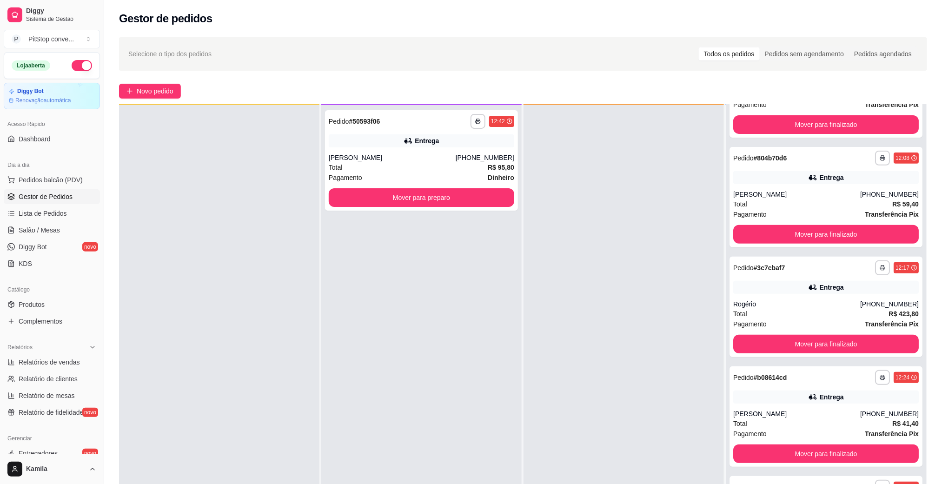
drag, startPoint x: 706, startPoint y: 421, endPoint x: 643, endPoint y: 483, distance: 88.1
click at [662, 469] on div at bounding box center [623, 347] width 200 height 484
drag, startPoint x: 643, startPoint y: 483, endPoint x: 639, endPoint y: 490, distance: 7.5
click at [639, 483] on html "Diggy Sistema de Gestão P PitStop conve ... Loja aberta Diggy Bot Renovação aut…" at bounding box center [471, 242] width 942 height 484
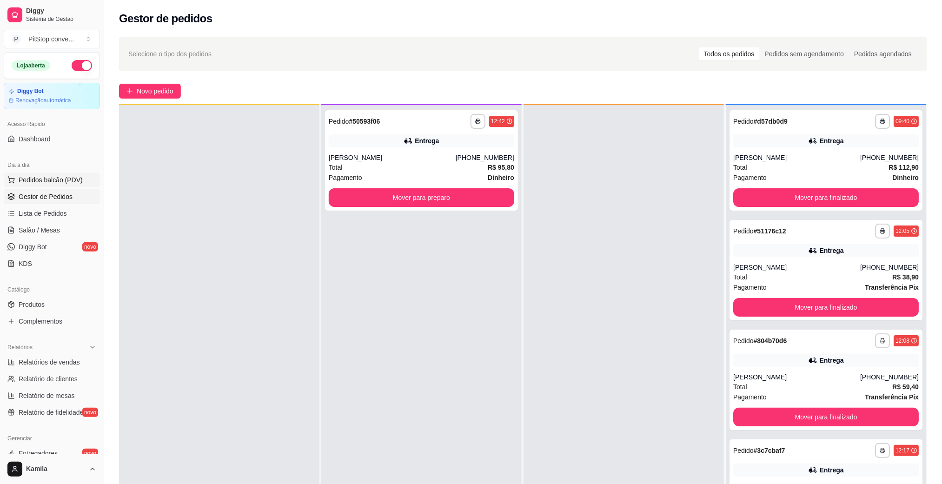
click at [67, 175] on button "Pedidos balcão (PDV)" at bounding box center [52, 179] width 96 height 15
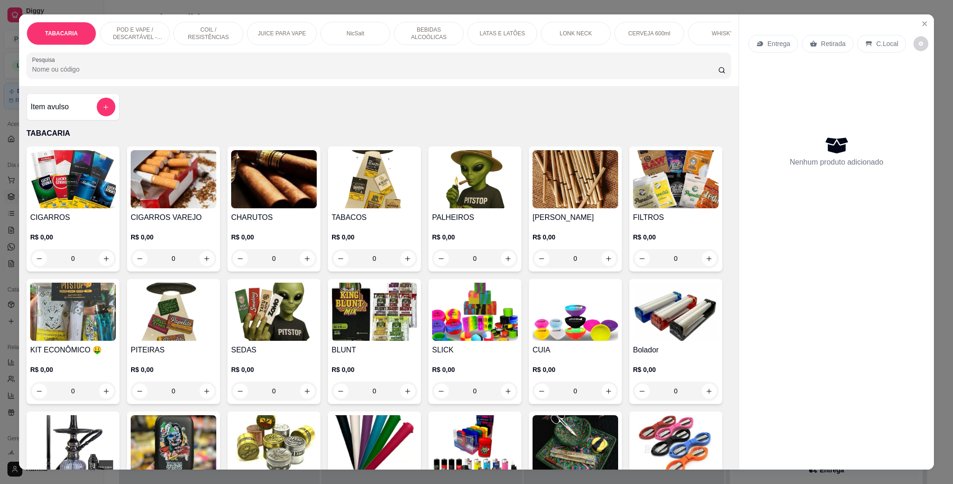
click at [120, 35] on p "POD E VAPE / DESCARTÁVEL - RECARREGAVEL" at bounding box center [135, 33] width 54 height 15
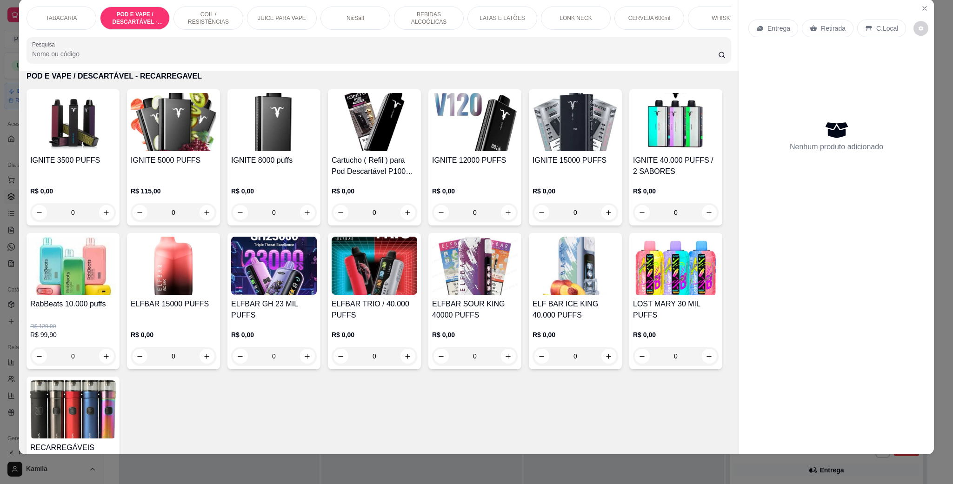
click at [116, 284] on img at bounding box center [73, 266] width 86 height 58
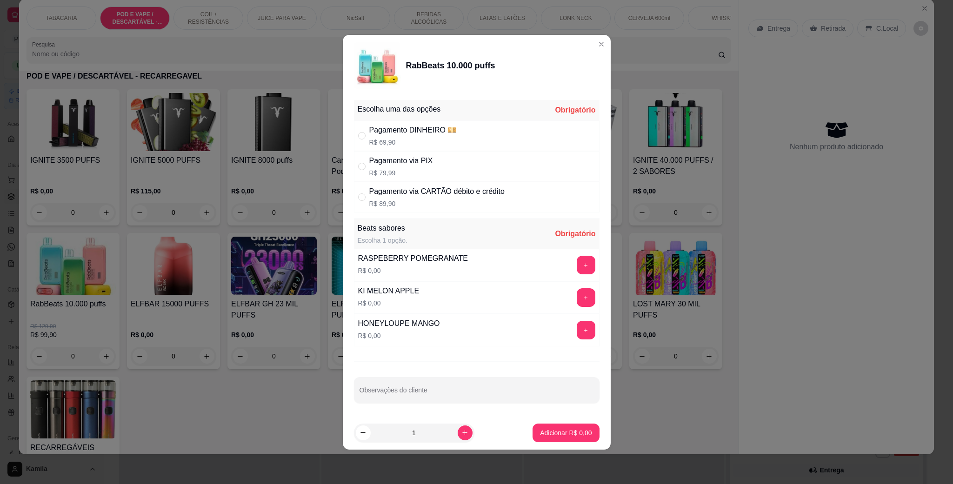
click at [417, 130] on div "Pagamento DINHEIRO 💴" at bounding box center [413, 130] width 88 height 11
radio input "true"
click at [577, 329] on button "+" at bounding box center [585, 330] width 19 height 19
click at [558, 442] on button "Adicionar R$ 69,90" at bounding box center [564, 432] width 70 height 19
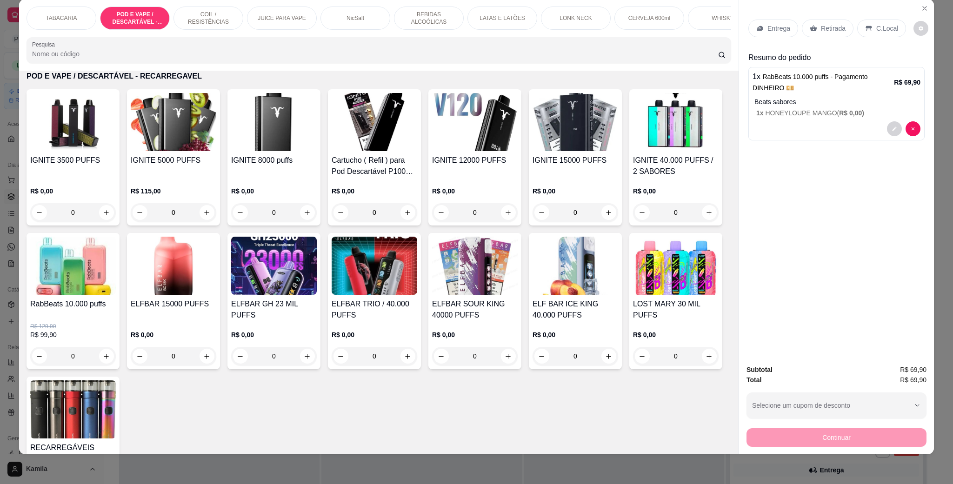
click at [867, 33] on div "C.Local" at bounding box center [881, 29] width 49 height 18
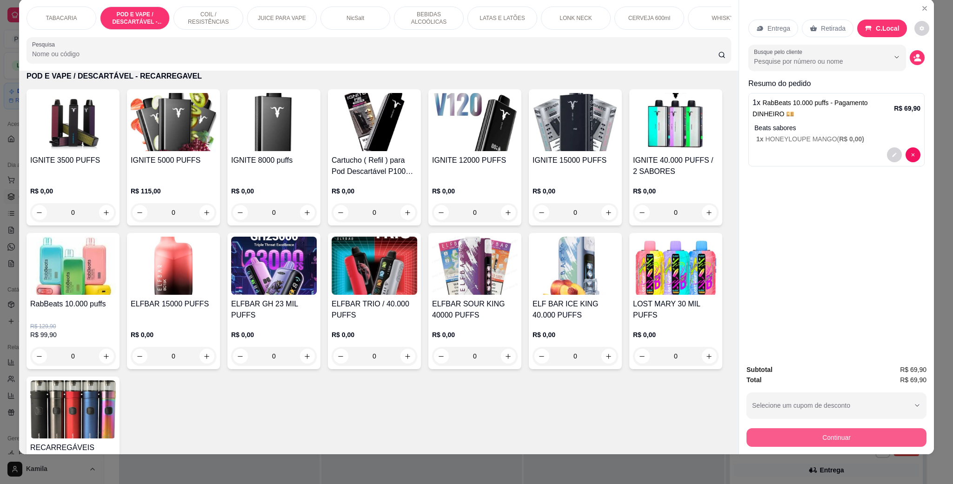
click at [844, 436] on button "Continuar" at bounding box center [836, 437] width 180 height 19
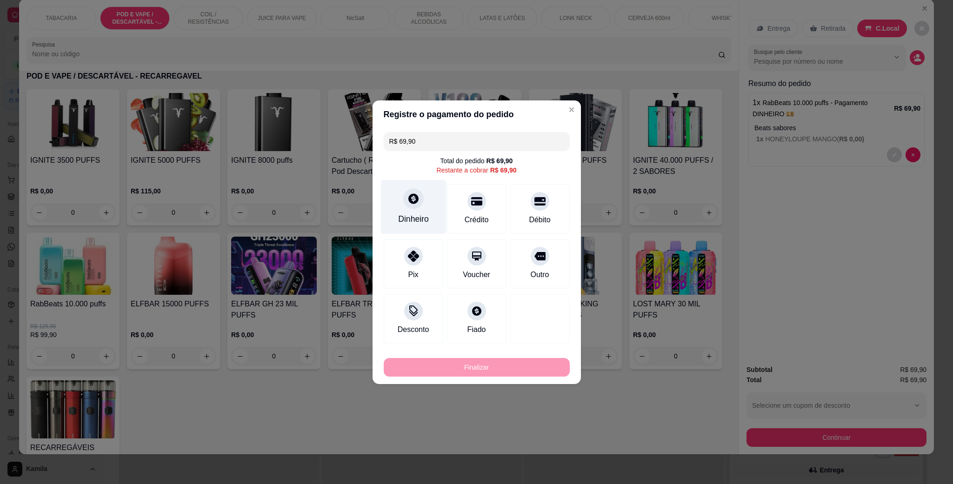
click at [416, 210] on div "Dinheiro" at bounding box center [413, 206] width 66 height 54
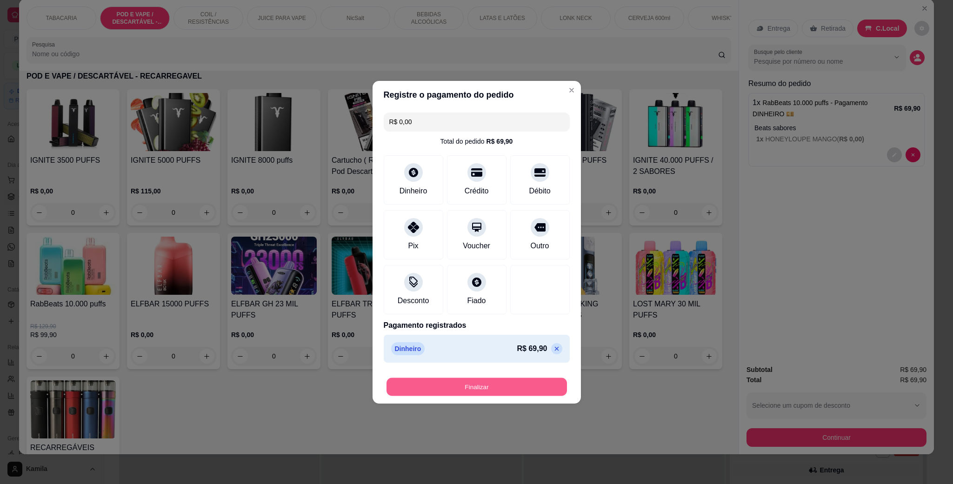
click at [496, 383] on button "Finalizar" at bounding box center [476, 386] width 180 height 18
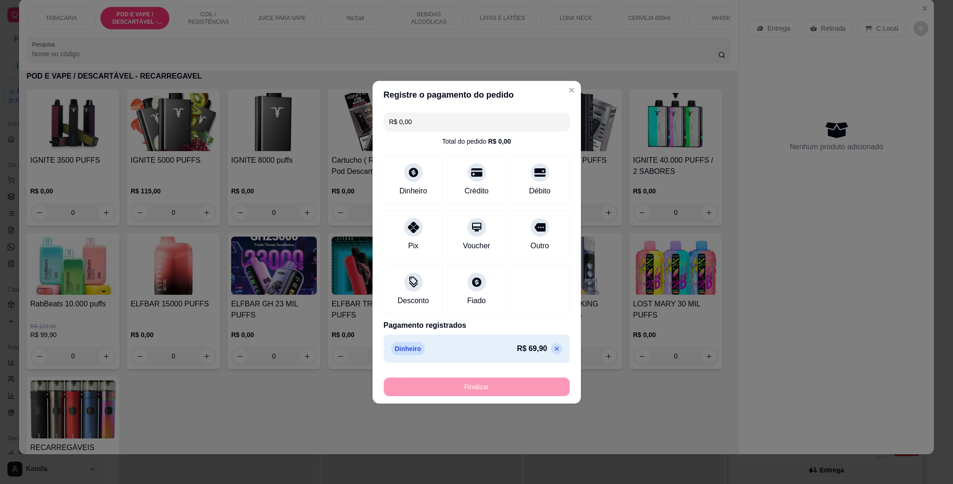
type input "-R$ 69,90"
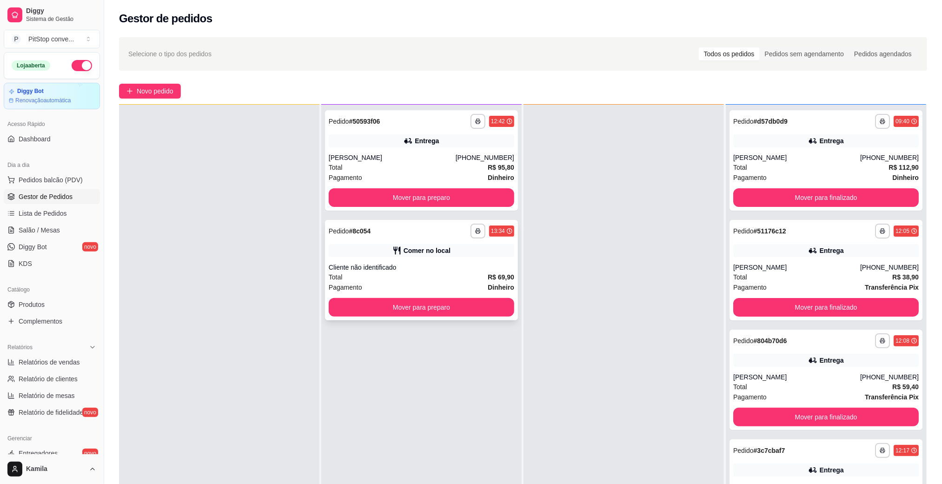
click at [439, 274] on div "Total R$ 69,90" at bounding box center [421, 277] width 185 height 10
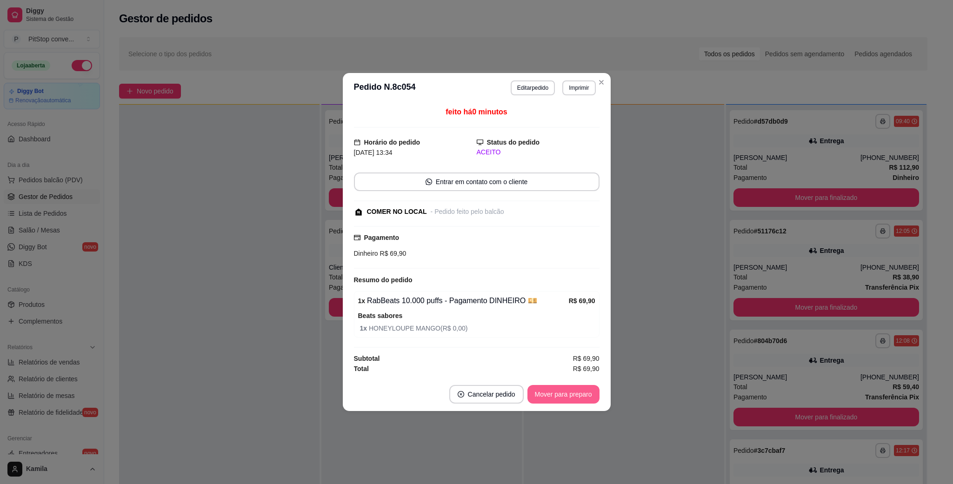
click at [546, 392] on button "Mover para preparo" at bounding box center [563, 394] width 72 height 19
click at [568, 397] on button "Mover para preparo" at bounding box center [563, 394] width 72 height 19
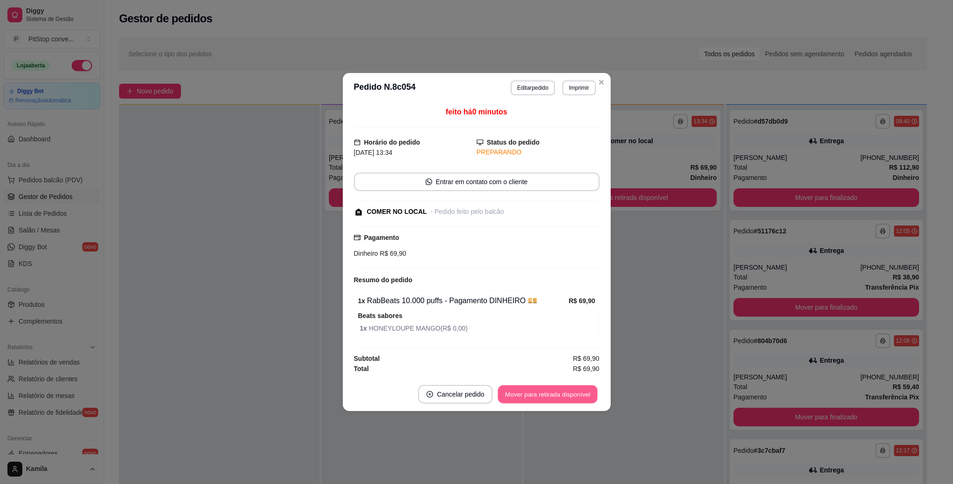
click at [568, 397] on button "Mover para retirada disponível" at bounding box center [547, 394] width 99 height 18
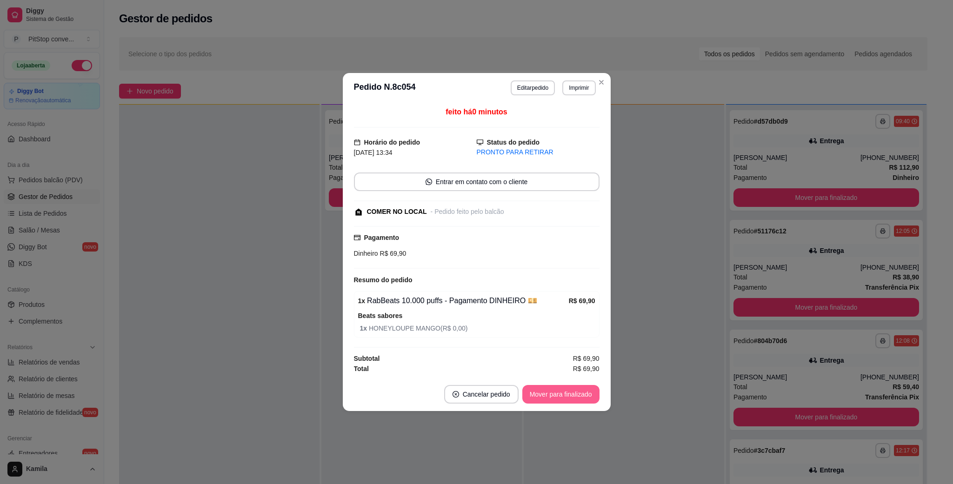
click at [572, 399] on button "Mover para finalizado" at bounding box center [560, 394] width 77 height 19
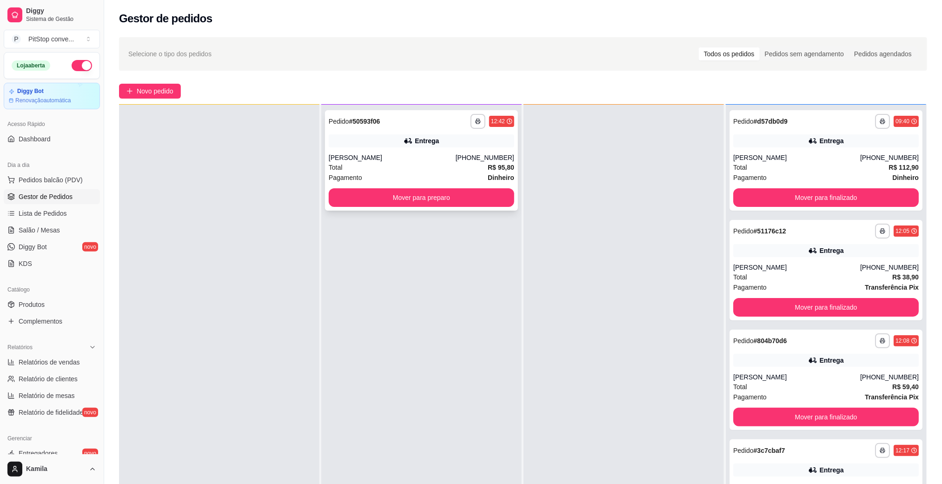
click at [440, 207] on div "**********" at bounding box center [421, 160] width 193 height 100
click at [468, 197] on button "Mover para preparo" at bounding box center [421, 197] width 185 height 19
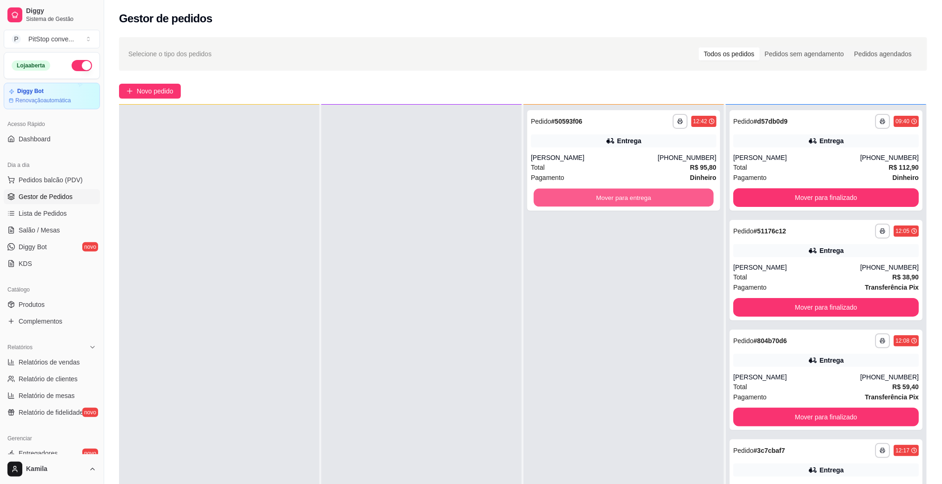
click at [606, 198] on button "Mover para entrega" at bounding box center [624, 198] width 180 height 18
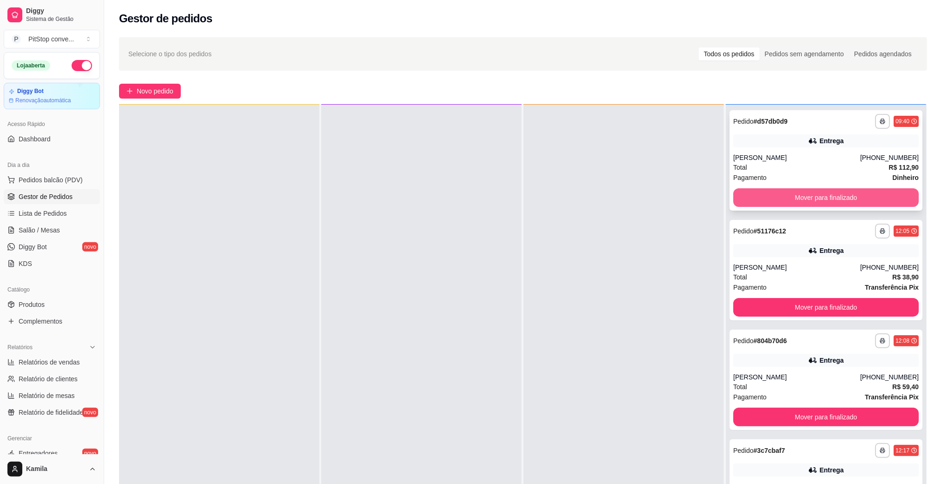
click at [840, 190] on button "Mover para finalizado" at bounding box center [825, 197] width 185 height 19
click at [816, 195] on button "Mover para finalizado" at bounding box center [825, 197] width 185 height 19
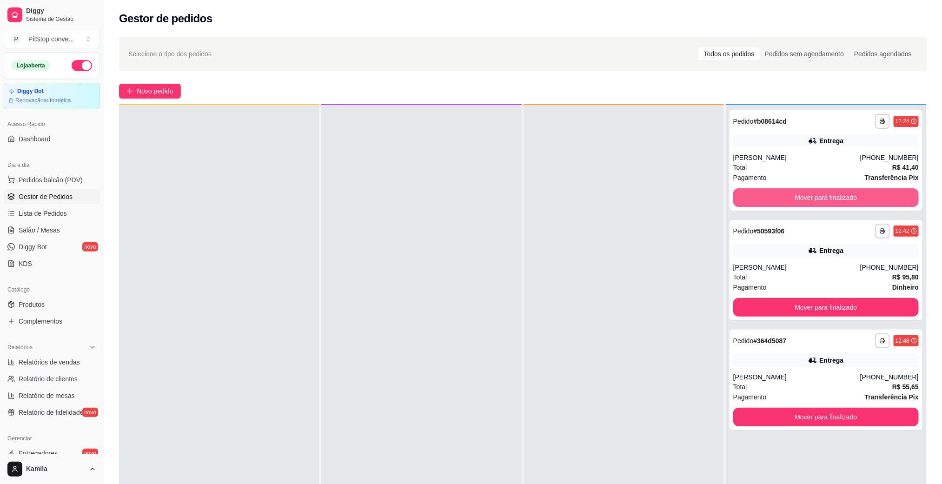
click at [816, 195] on button "Mover para finalizado" at bounding box center [825, 197] width 185 height 19
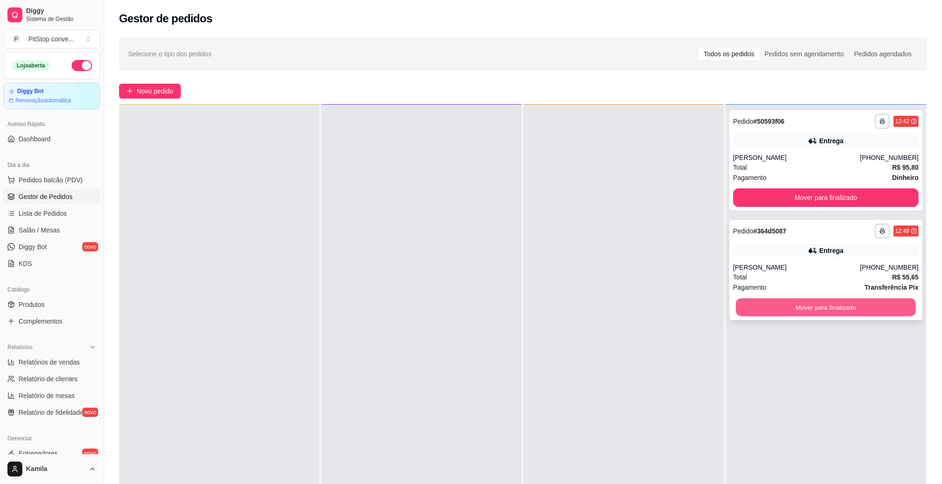
click at [842, 305] on button "Mover para finalizado" at bounding box center [826, 307] width 180 height 18
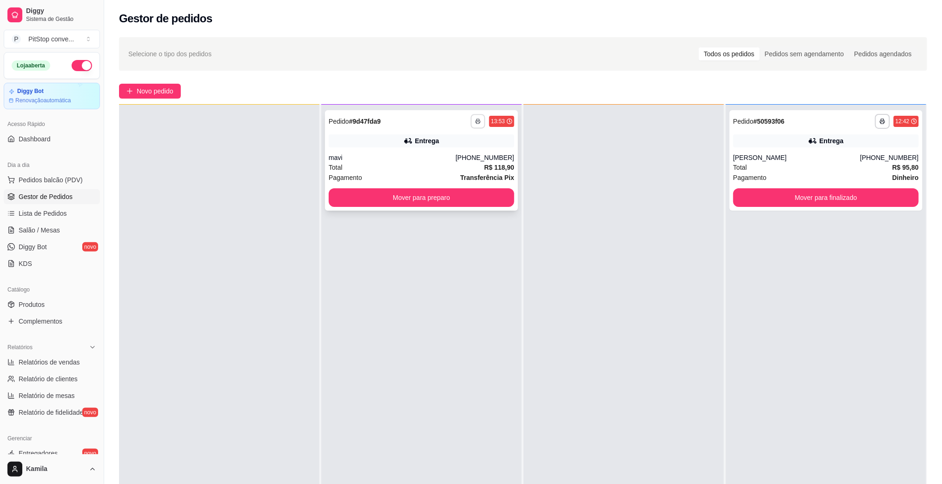
click at [476, 128] on div "**********" at bounding box center [492, 121] width 44 height 15
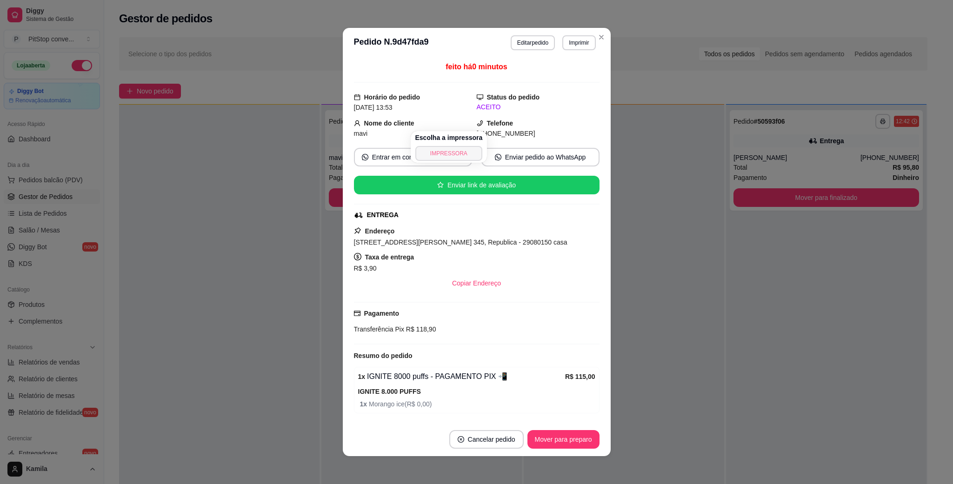
click at [459, 153] on button "IMPRESSORA" at bounding box center [448, 153] width 67 height 15
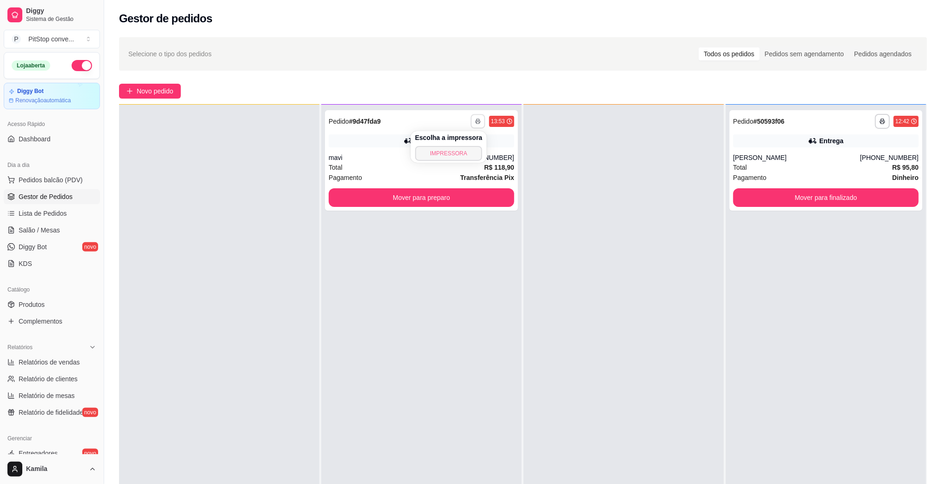
click at [459, 153] on button "IMPRESSORA" at bounding box center [448, 153] width 67 height 15
click at [409, 155] on div "mavi" at bounding box center [392, 157] width 127 height 9
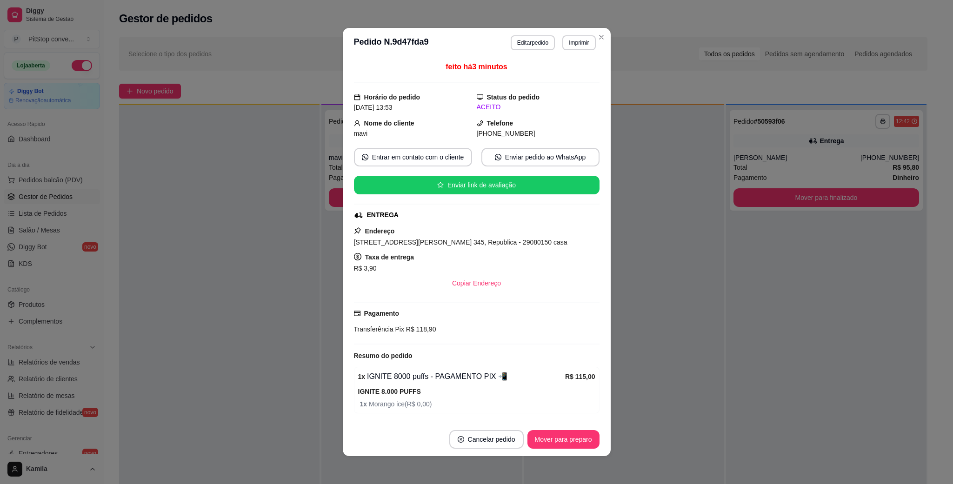
click at [488, 242] on span "[STREET_ADDRESS][PERSON_NAME] 345, Republica - 29080150 casa" at bounding box center [460, 241] width 213 height 7
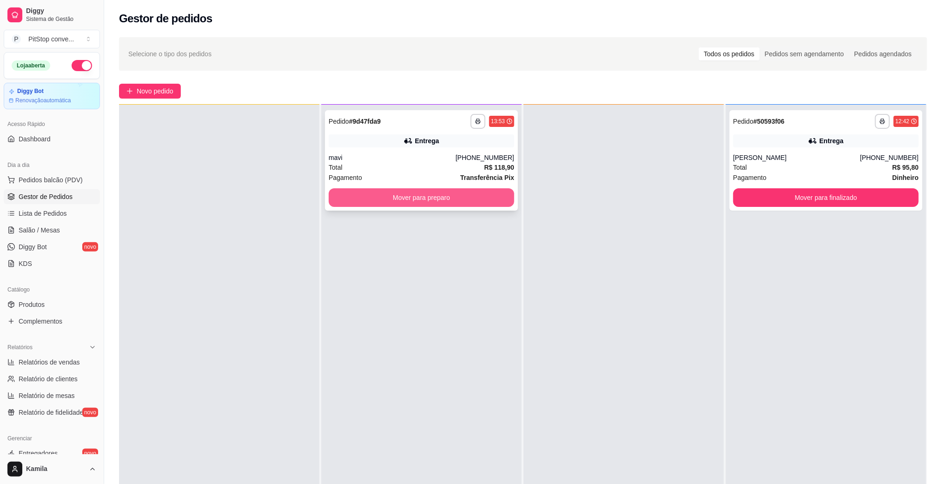
click at [491, 198] on button "Mover para preparo" at bounding box center [421, 197] width 185 height 19
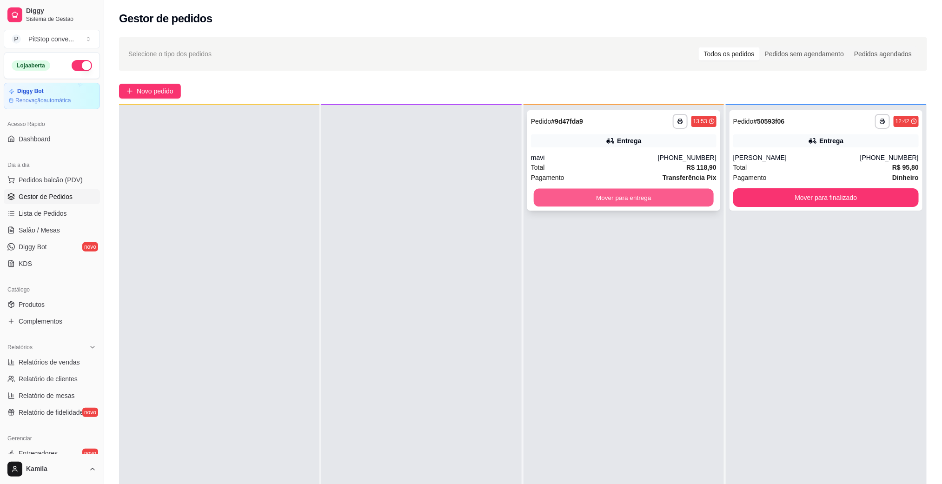
click at [619, 198] on button "Mover para entrega" at bounding box center [624, 198] width 180 height 18
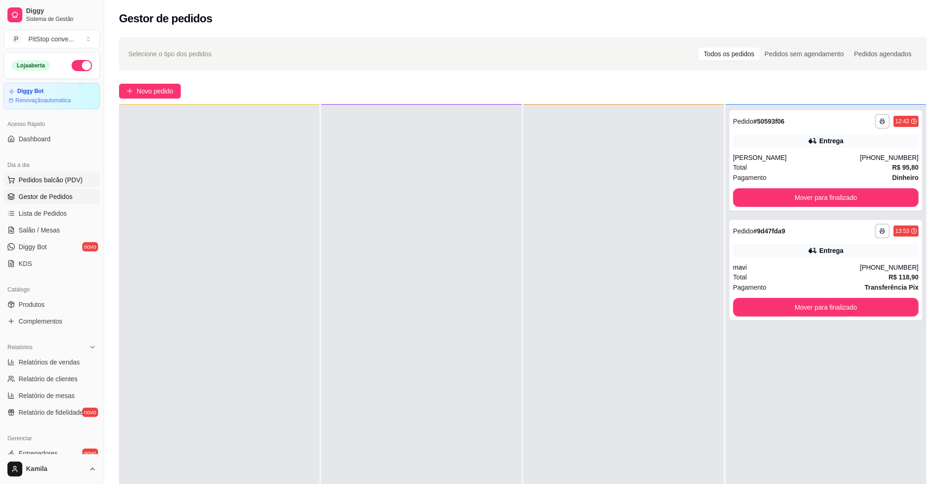
click at [42, 180] on span "Pedidos balcão (PDV)" at bounding box center [51, 179] width 64 height 9
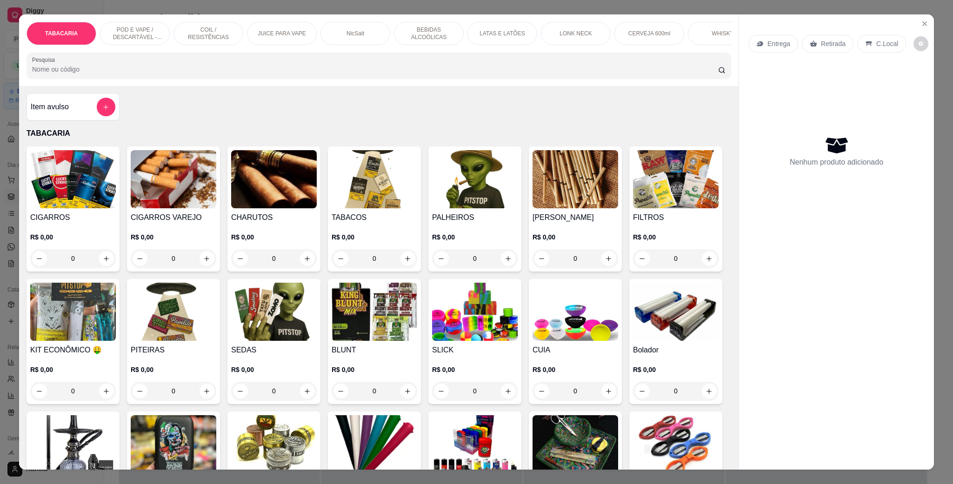
click at [137, 31] on p "POD E VAPE / DESCARTÁVEL - RECARREGAVEL" at bounding box center [135, 33] width 54 height 15
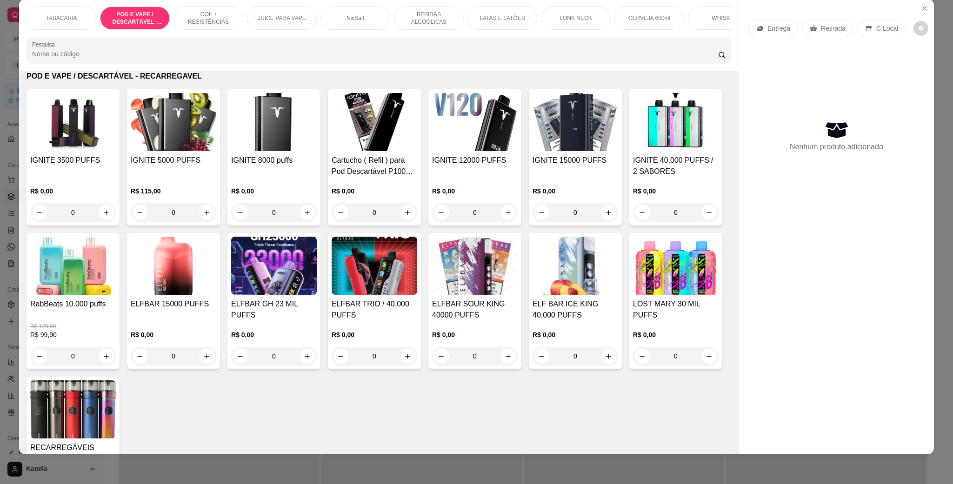
click at [277, 164] on div "IGNITE 8000 puffs R$ 0,00 0" at bounding box center [273, 157] width 93 height 136
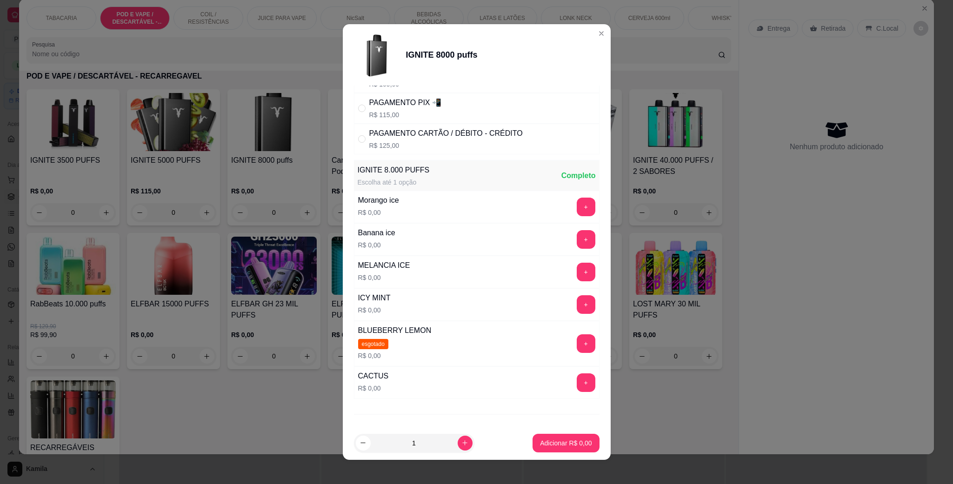
scroll to position [70, 0]
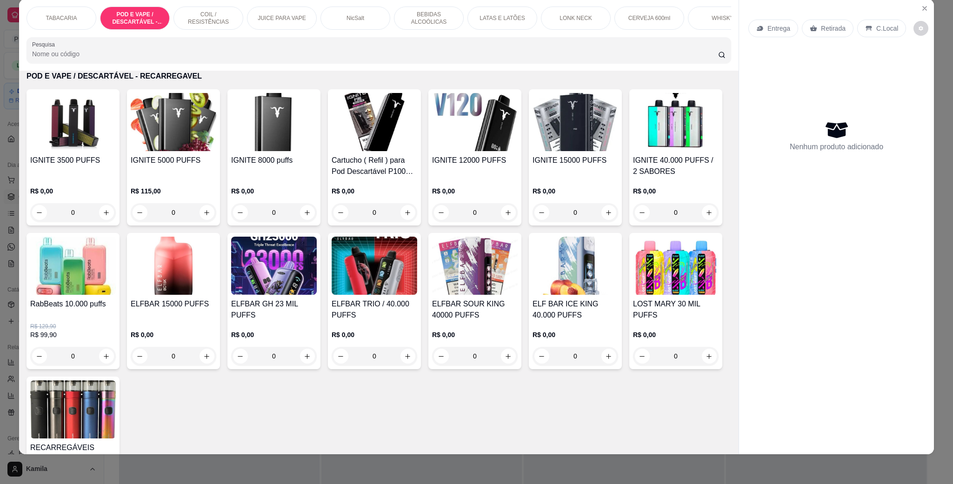
click at [567, 166] on h4 "IGNITE 15000 PUFFS" at bounding box center [575, 160] width 86 height 11
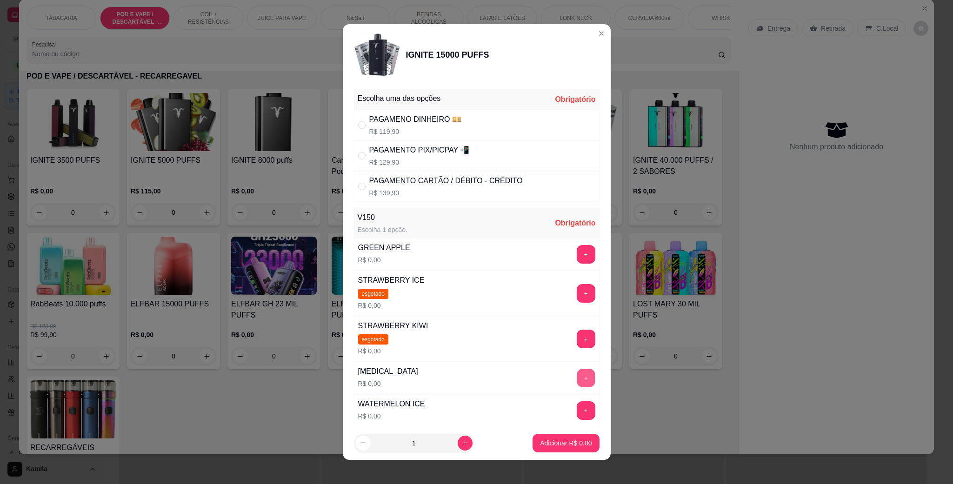
click at [576, 378] on button "+" at bounding box center [585, 378] width 18 height 18
click at [535, 384] on button "-" at bounding box center [544, 378] width 19 height 19
click at [407, 136] on p "R$ 119,90" at bounding box center [415, 131] width 92 height 9
radio input "true"
click at [576, 384] on button "+" at bounding box center [585, 378] width 19 height 19
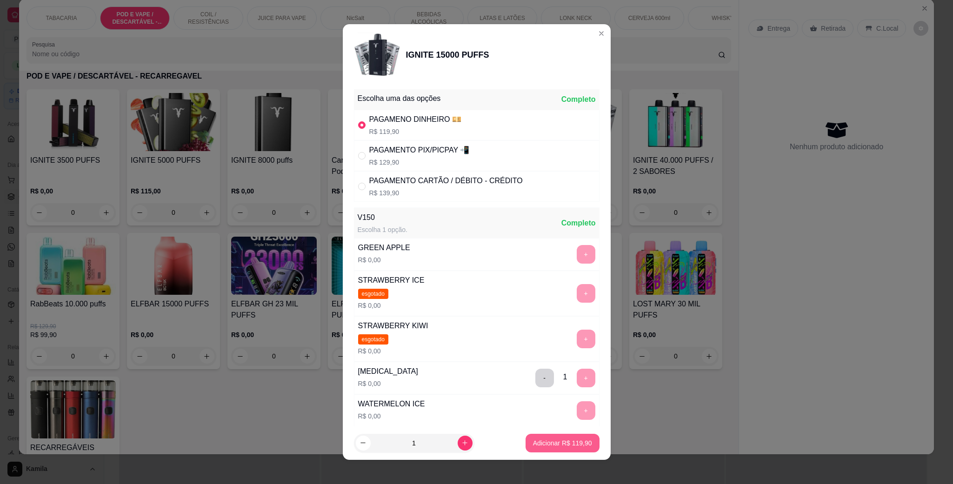
click at [568, 450] on button "Adicionar R$ 119,90" at bounding box center [562, 443] width 74 height 19
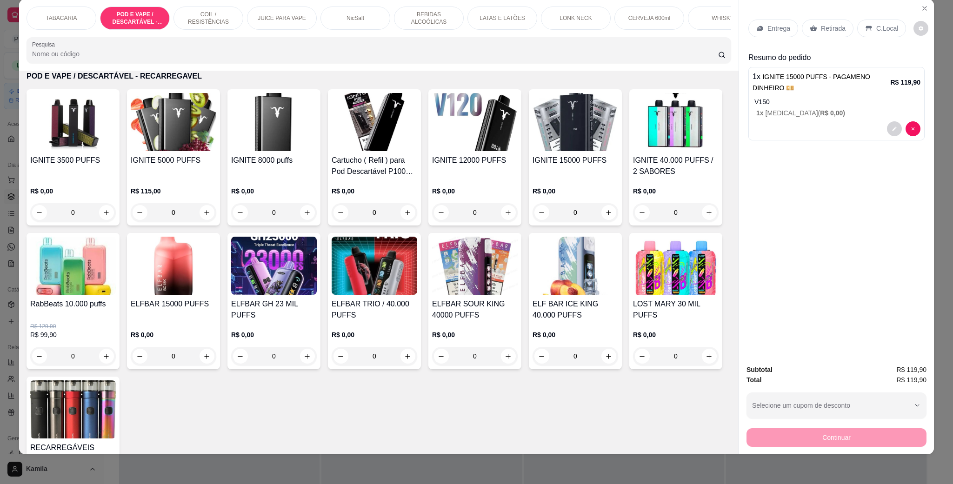
click at [876, 24] on p "C.Local" at bounding box center [887, 28] width 22 height 9
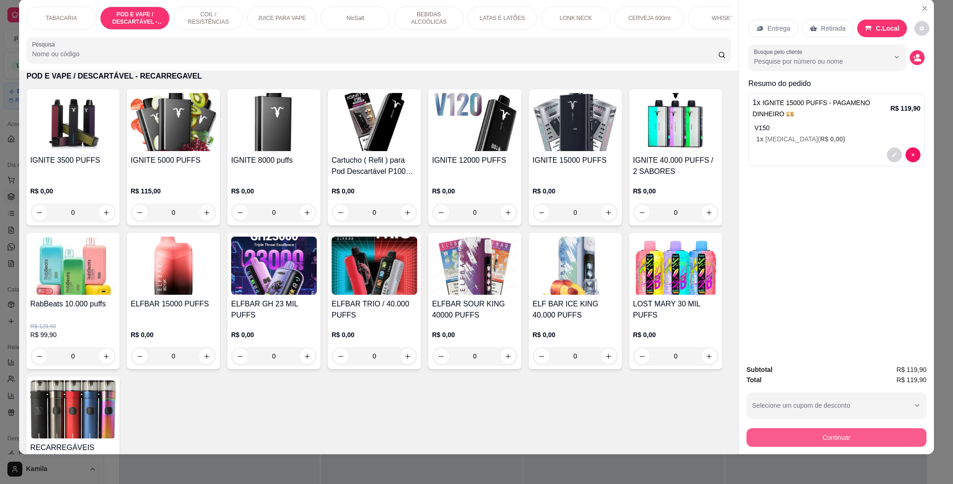
click at [820, 439] on button "Continuar" at bounding box center [836, 437] width 180 height 19
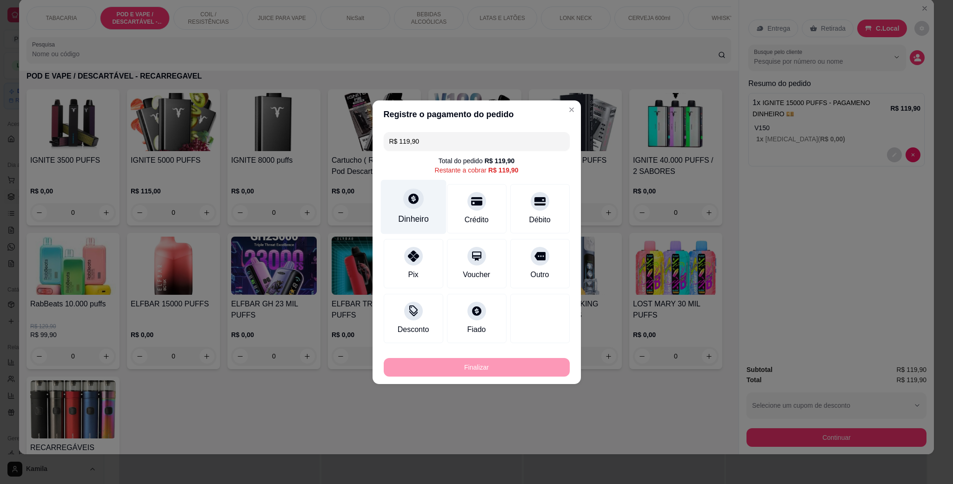
click at [407, 201] on icon at bounding box center [413, 198] width 12 height 12
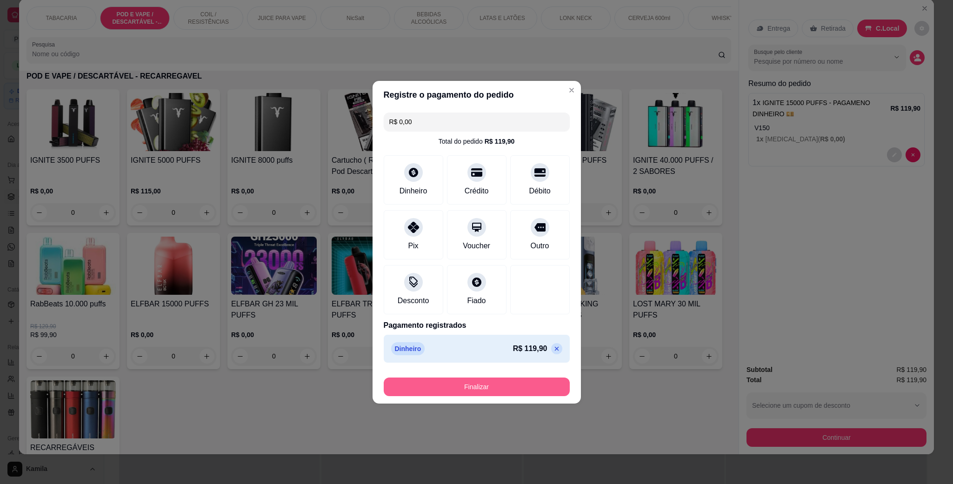
click at [541, 385] on button "Finalizar" at bounding box center [477, 386] width 186 height 19
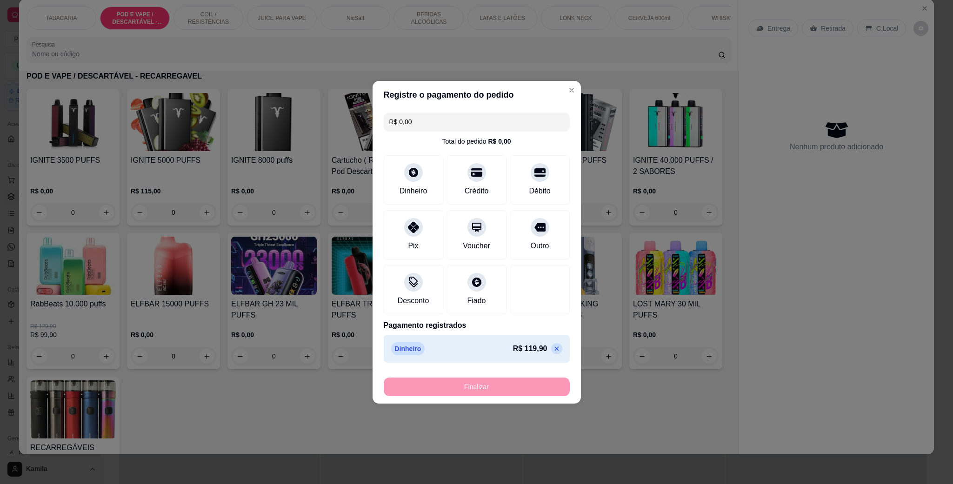
type input "-R$ 119,90"
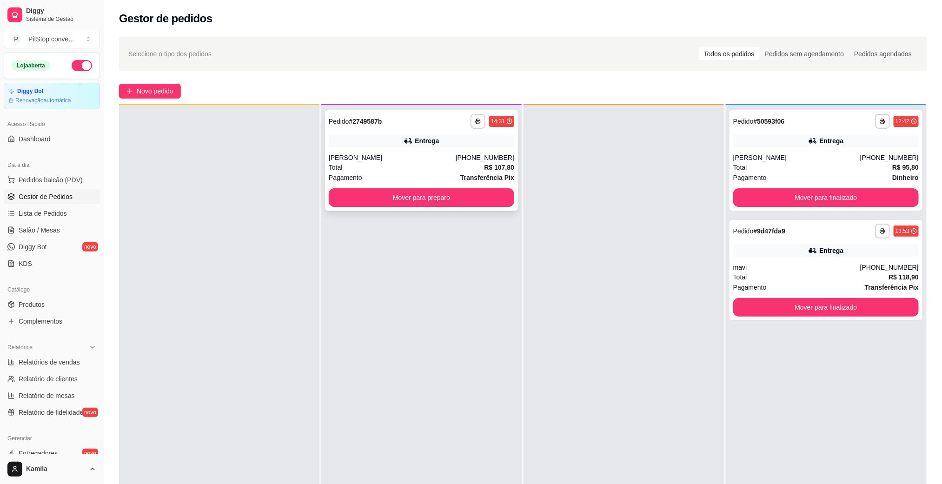
click at [477, 174] on strong "Transferência Pix" at bounding box center [487, 177] width 54 height 7
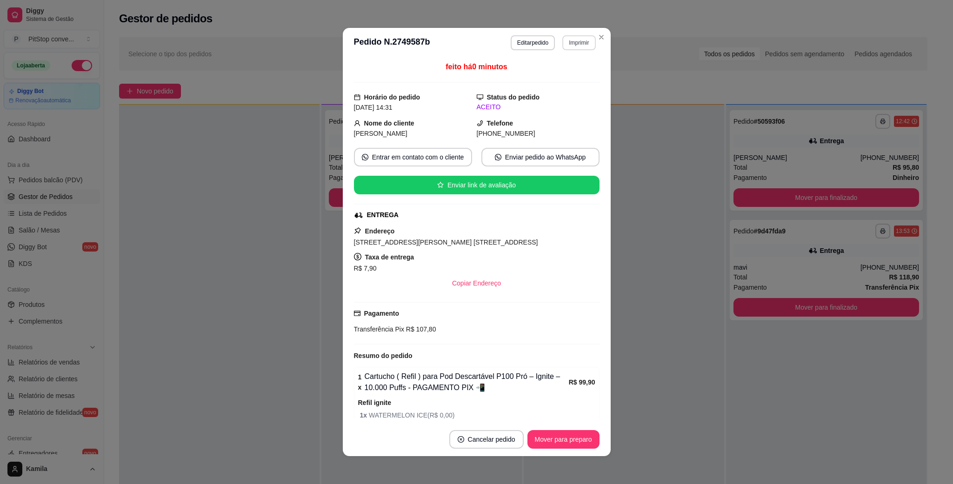
click at [575, 44] on button "Imprimir" at bounding box center [578, 42] width 33 height 15
click at [549, 76] on button "IMPRESSORA" at bounding box center [557, 75] width 67 height 15
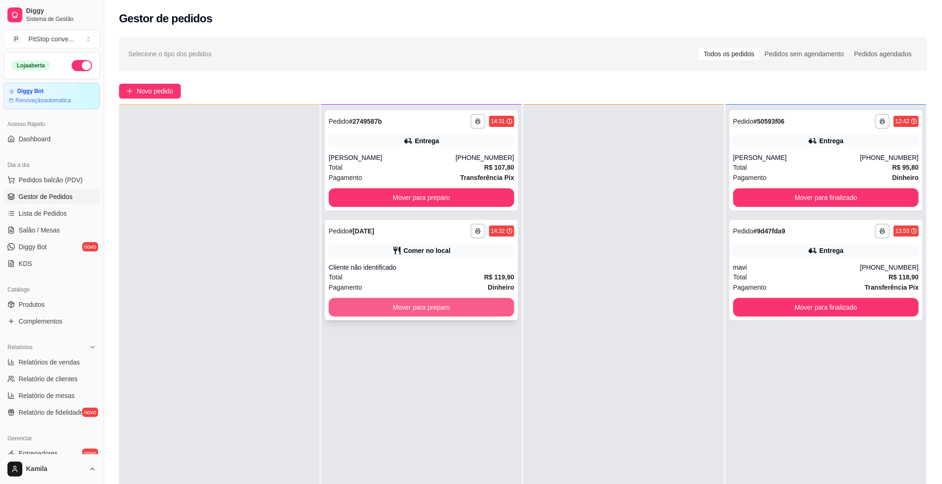
click at [484, 311] on button "Mover para preparo" at bounding box center [421, 307] width 185 height 19
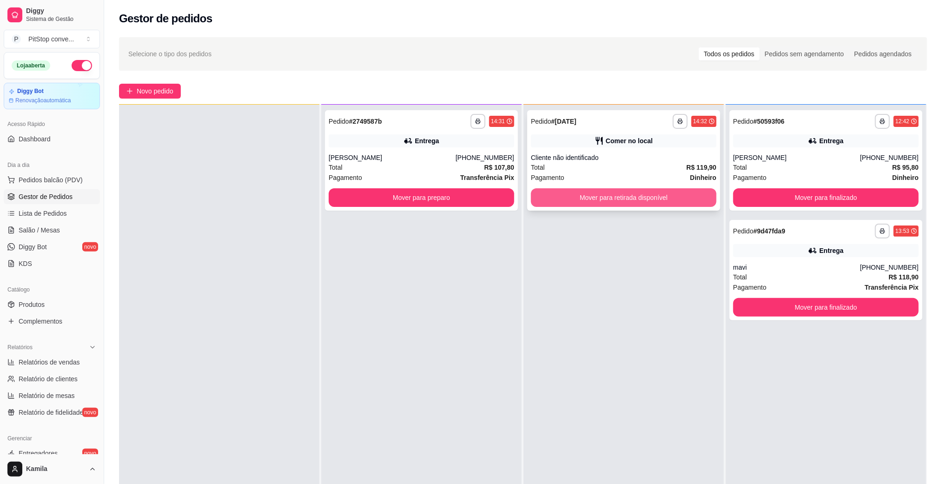
click at [634, 198] on button "Mover para retirada disponível" at bounding box center [623, 197] width 185 height 19
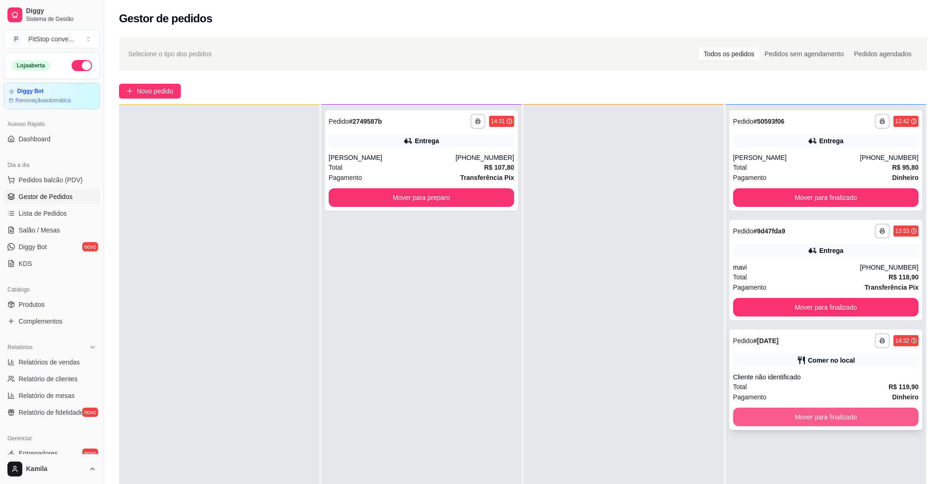
click at [839, 420] on button "Mover para finalizado" at bounding box center [825, 417] width 185 height 19
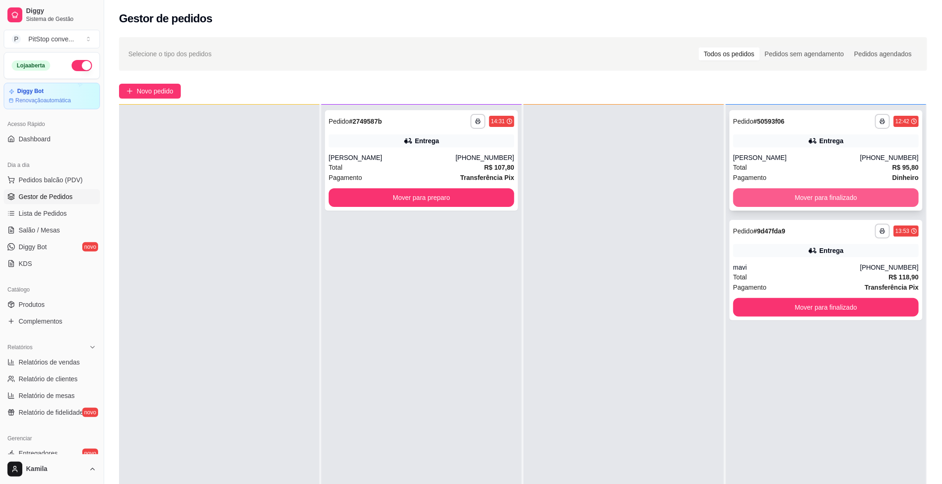
click at [878, 205] on button "Mover para finalizado" at bounding box center [825, 197] width 185 height 19
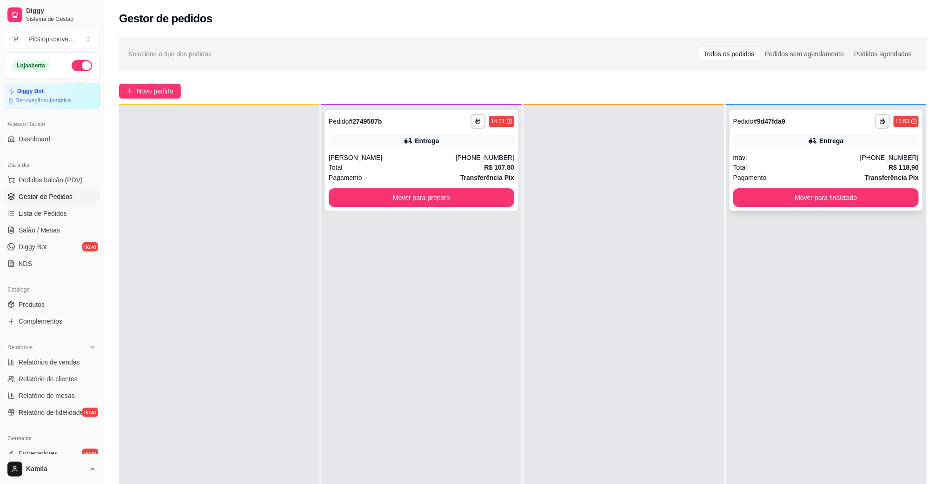
click at [796, 198] on button "Mover para finalizado" at bounding box center [825, 197] width 185 height 19
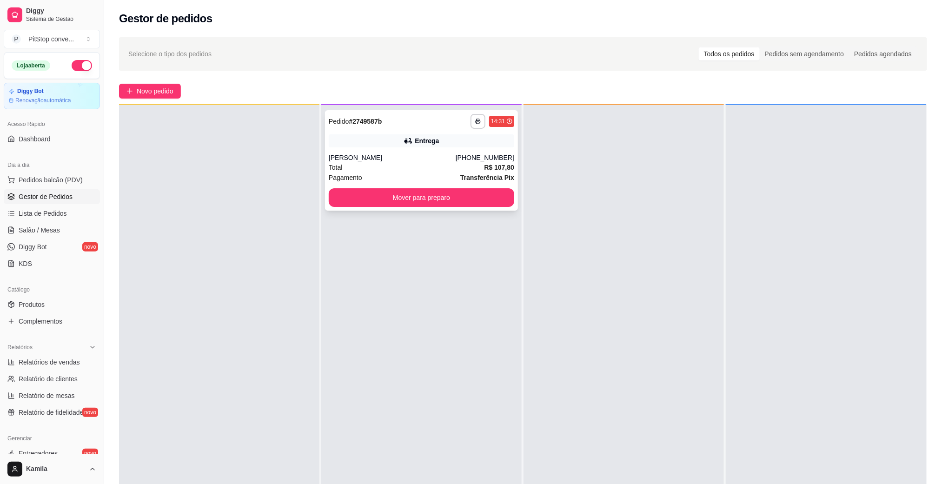
click at [455, 157] on div "[PERSON_NAME]" at bounding box center [392, 157] width 127 height 9
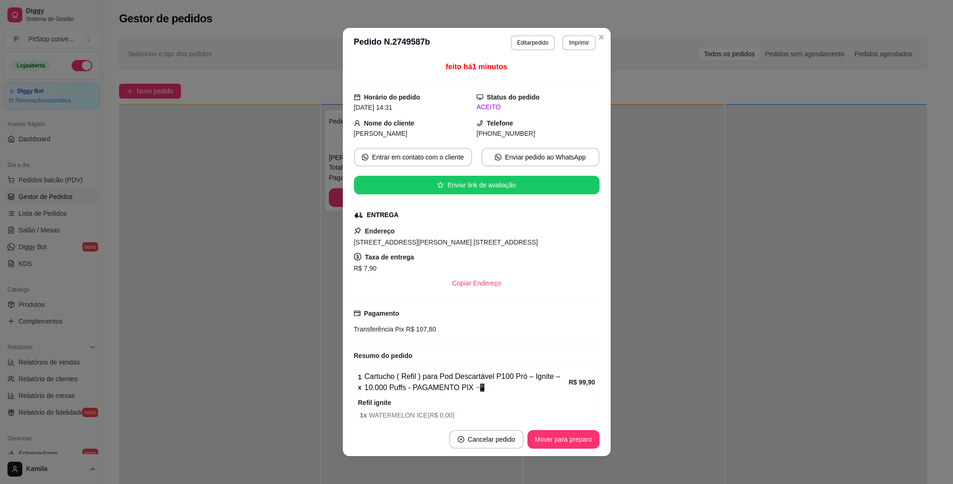
click at [533, 246] on span "[STREET_ADDRESS][PERSON_NAME] [STREET_ADDRESS]" at bounding box center [446, 241] width 184 height 7
click at [533, 248] on div "[STREET_ADDRESS][PERSON_NAME] [STREET_ADDRESS]" at bounding box center [476, 242] width 245 height 11
click at [528, 243] on span "[STREET_ADDRESS][PERSON_NAME] [STREET_ADDRESS]" at bounding box center [446, 241] width 184 height 7
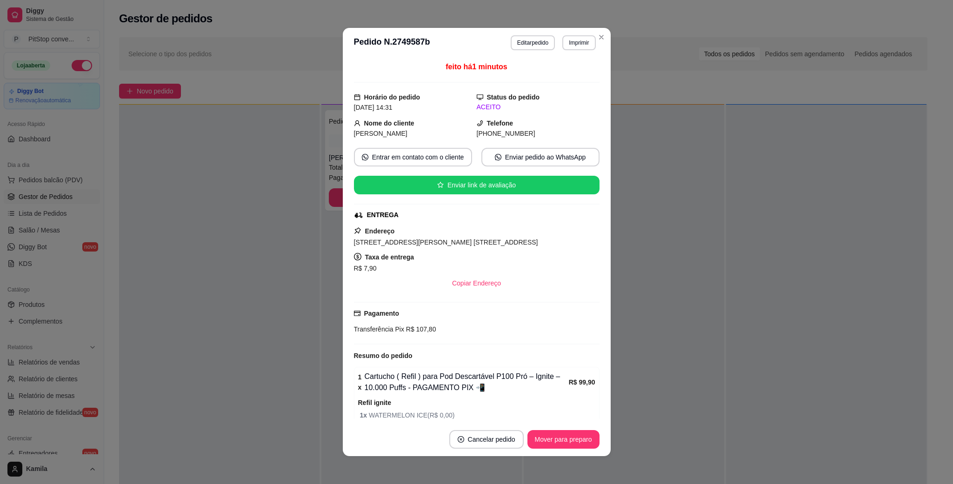
click at [528, 243] on span "[STREET_ADDRESS][PERSON_NAME] [STREET_ADDRESS]" at bounding box center [446, 241] width 184 height 7
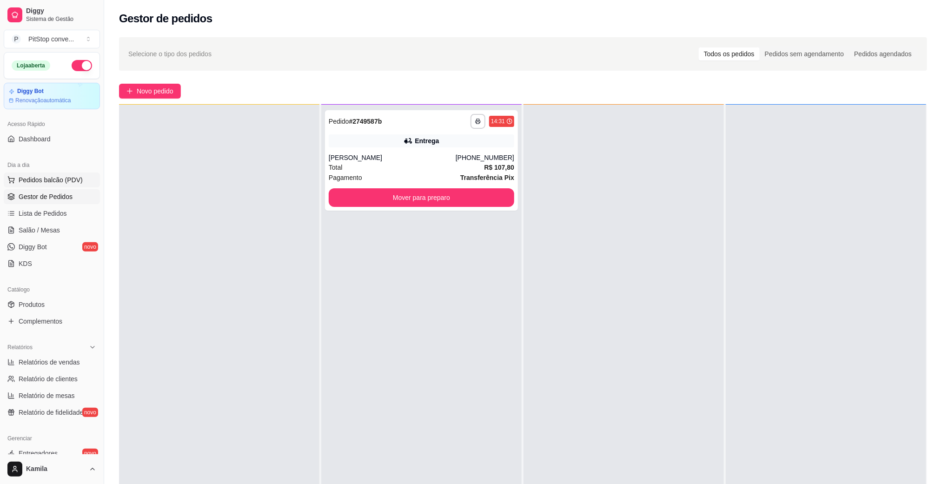
click at [50, 178] on span "Pedidos balcão (PDV)" at bounding box center [51, 179] width 64 height 9
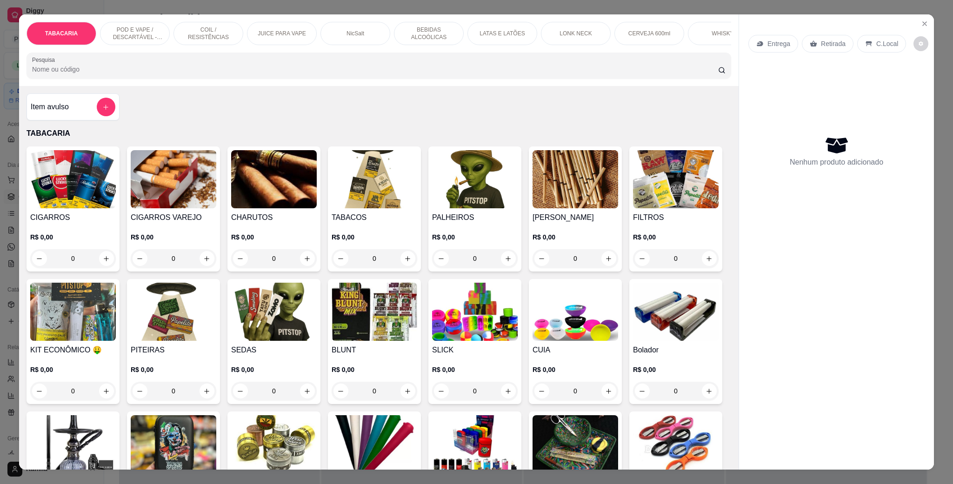
click at [590, 38] on div "LONK NECK" at bounding box center [576, 33] width 70 height 23
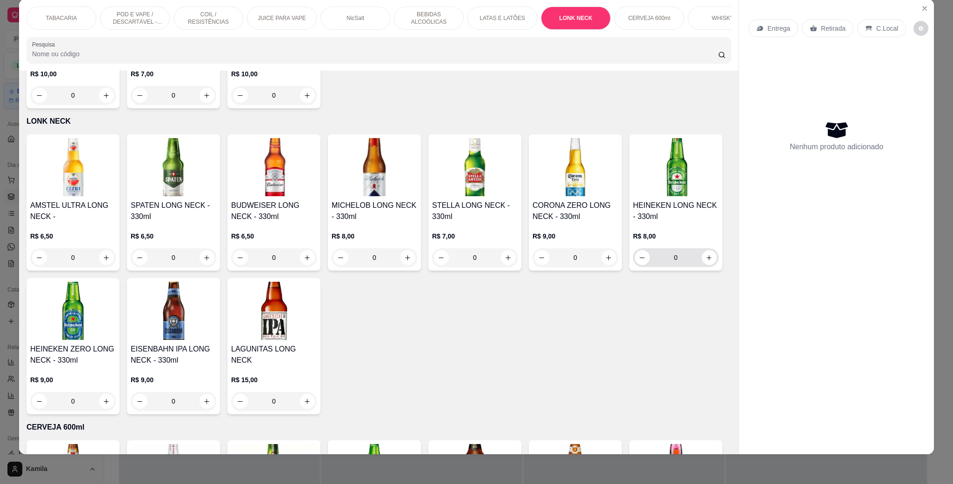
click at [649, 267] on input "0" at bounding box center [675, 257] width 52 height 19
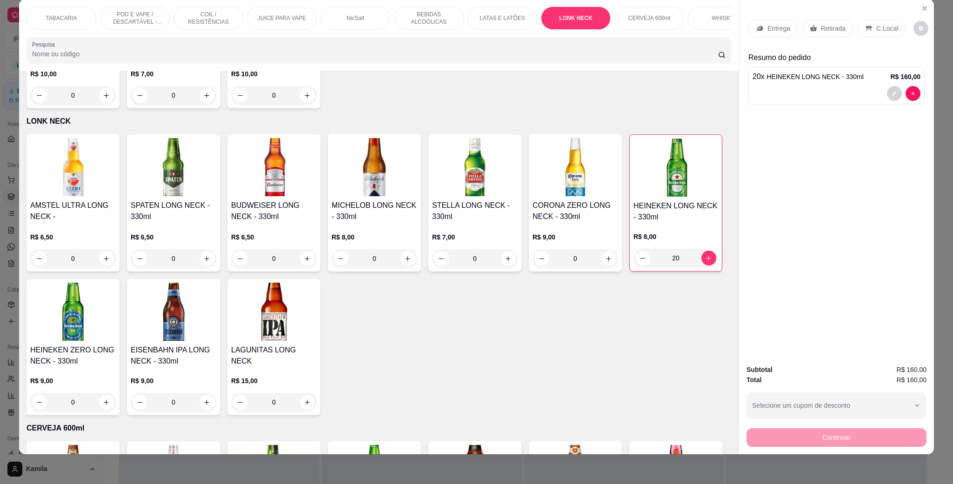
type input "20"
click at [647, 296] on div "AMSTEL ULTRA LONG NECK - R$ 6,50 0 SPATEN LONG NECK - 330ml R$ 6,50 0 BUDWEISER…" at bounding box center [378, 274] width 704 height 281
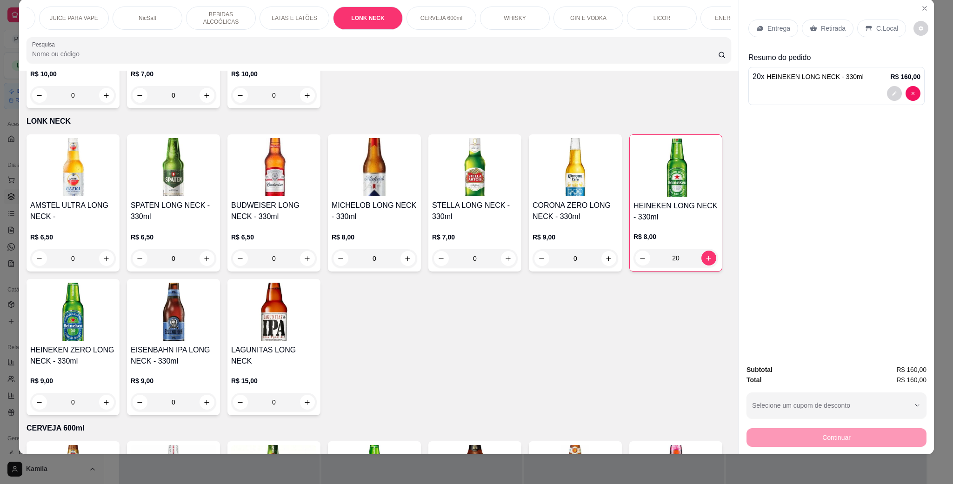
scroll to position [0, 466]
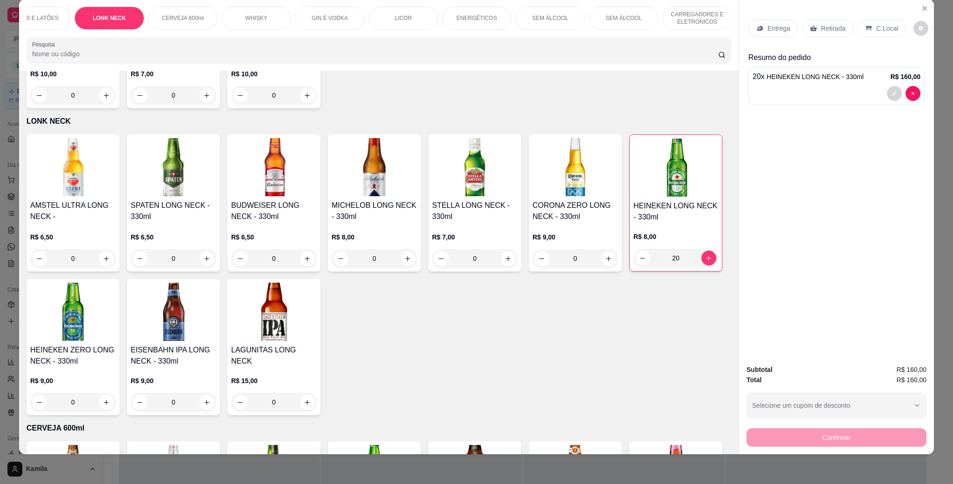
click at [470, 22] on div "ENERGÉTICOS" at bounding box center [477, 18] width 70 height 23
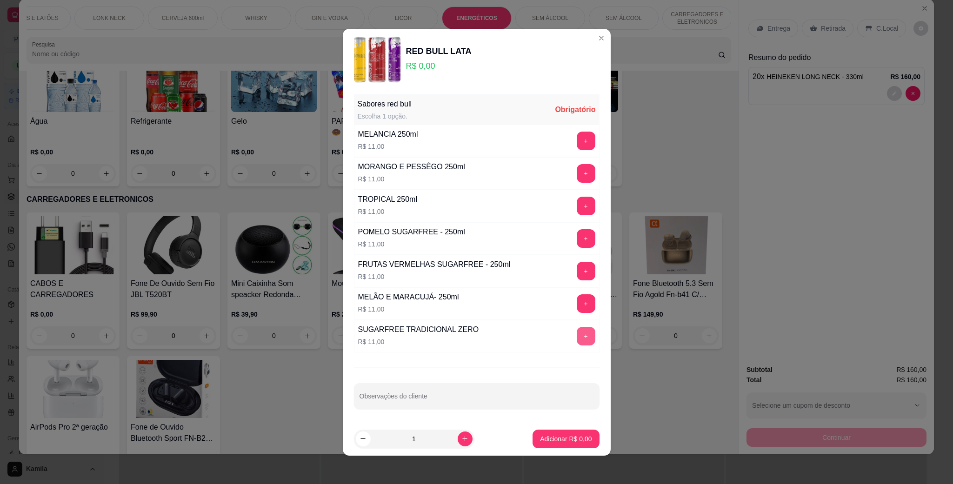
click at [576, 330] on button "+" at bounding box center [585, 336] width 19 height 19
click at [412, 439] on input "1" at bounding box center [413, 439] width 87 height 19
type input "20"
click at [569, 443] on p "Adicionar R$ 220,00" at bounding box center [562, 438] width 59 height 9
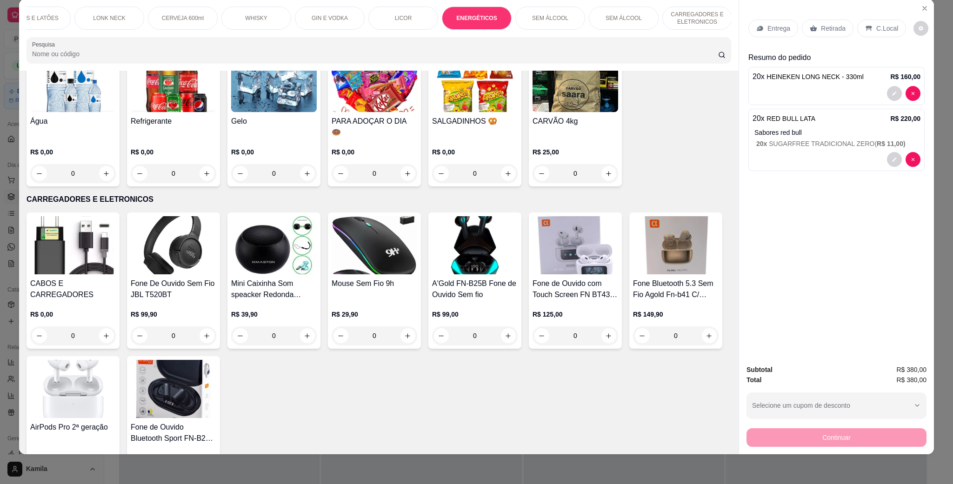
click at [865, 26] on icon at bounding box center [868, 28] width 7 height 7
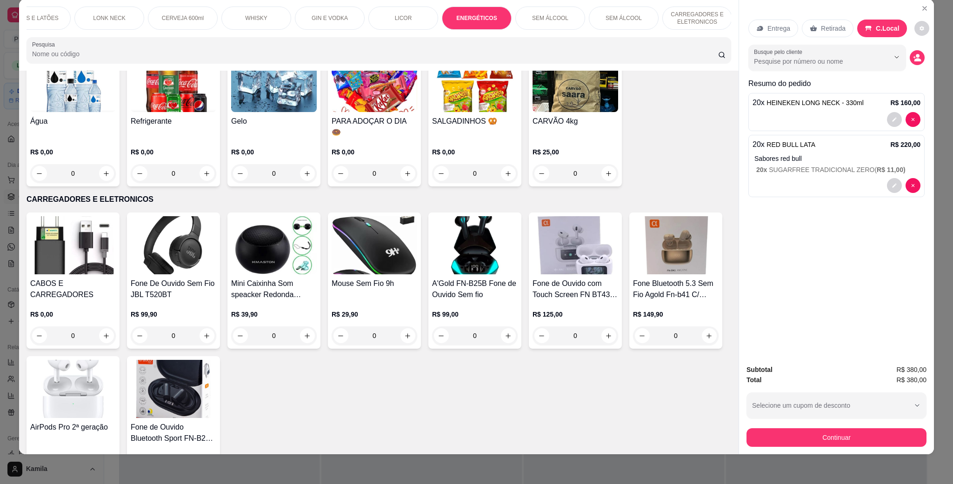
click at [789, 397] on div "Entrega Retirada C.Local Busque pelo cliente Resumo do pedido 20 x HEINEKEN LON…" at bounding box center [835, 226] width 195 height 455
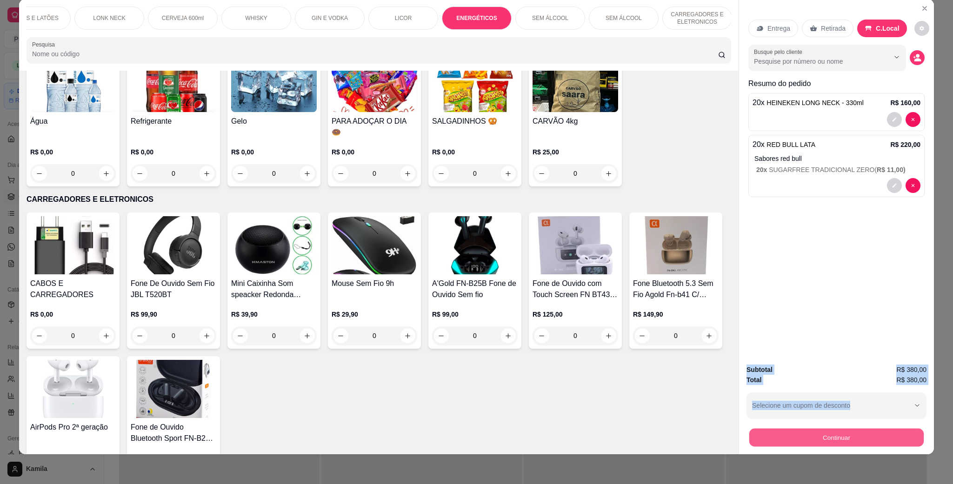
click at [791, 431] on button "Continuar" at bounding box center [836, 437] width 174 height 18
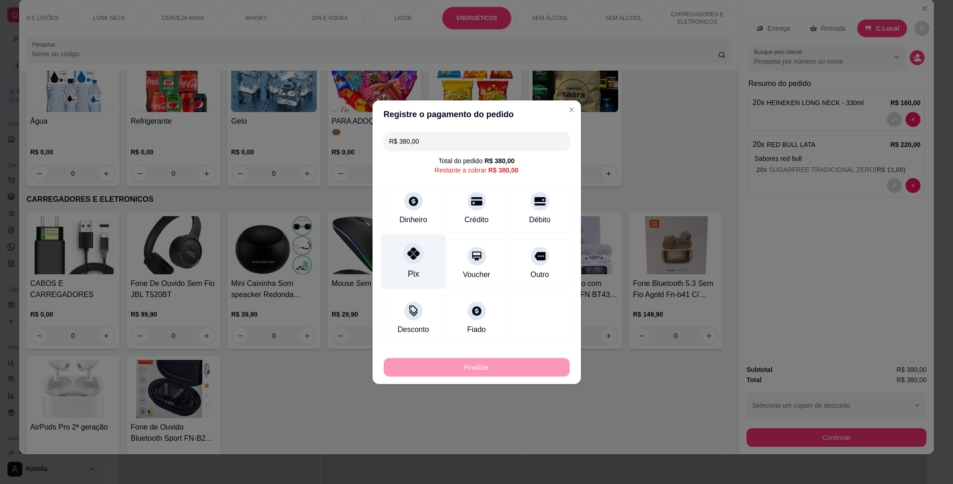
click at [390, 255] on div "Pix" at bounding box center [413, 261] width 66 height 54
type input "R$ 0,00"
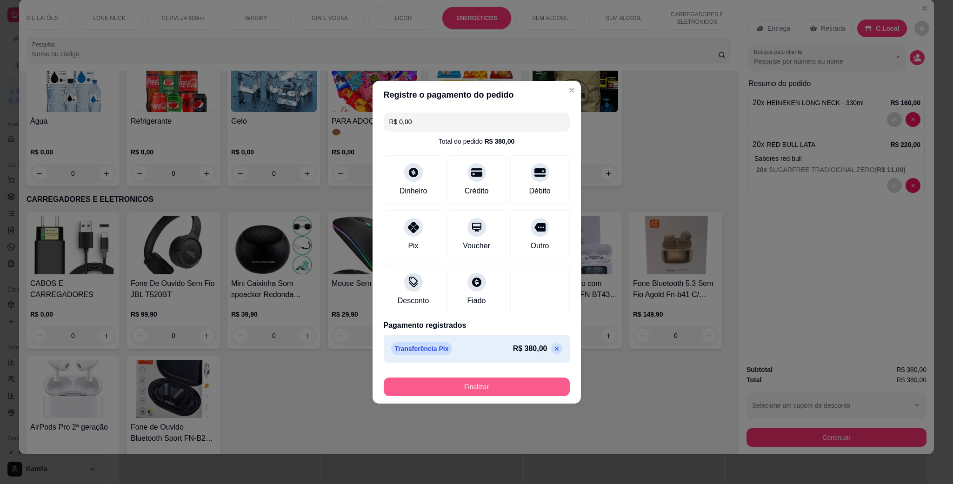
click at [478, 382] on button "Finalizar" at bounding box center [477, 386] width 186 height 19
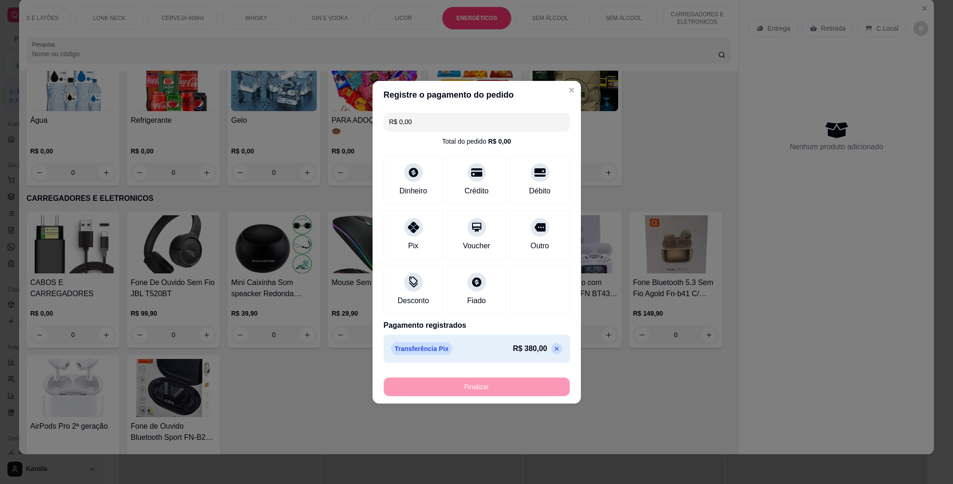
type input "0"
type input "-R$ 380,00"
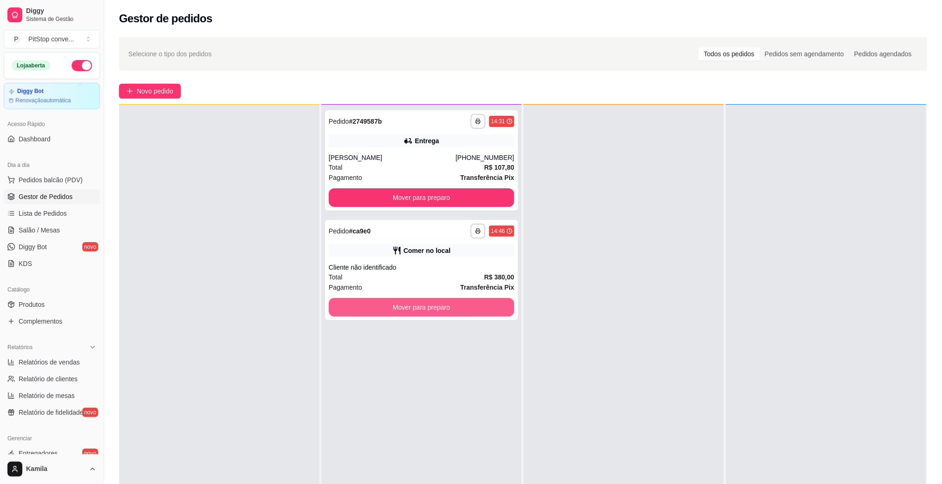
click at [437, 300] on button "Mover para preparo" at bounding box center [421, 307] width 185 height 19
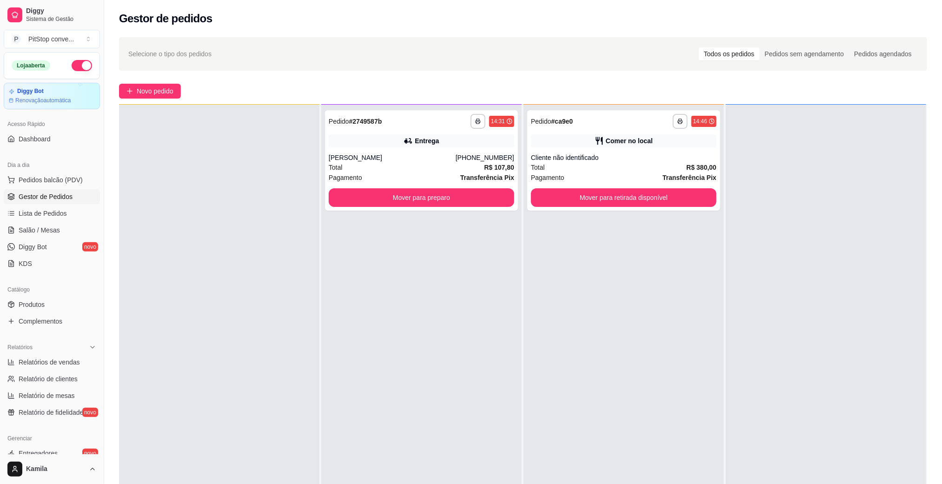
drag, startPoint x: 722, startPoint y: 212, endPoint x: 718, endPoint y: 208, distance: 5.9
click at [726, 211] on div at bounding box center [826, 347] width 200 height 484
click at [715, 206] on div "**********" at bounding box center [623, 347] width 200 height 484
click at [682, 198] on button "Mover para retirada disponível" at bounding box center [623, 197] width 185 height 19
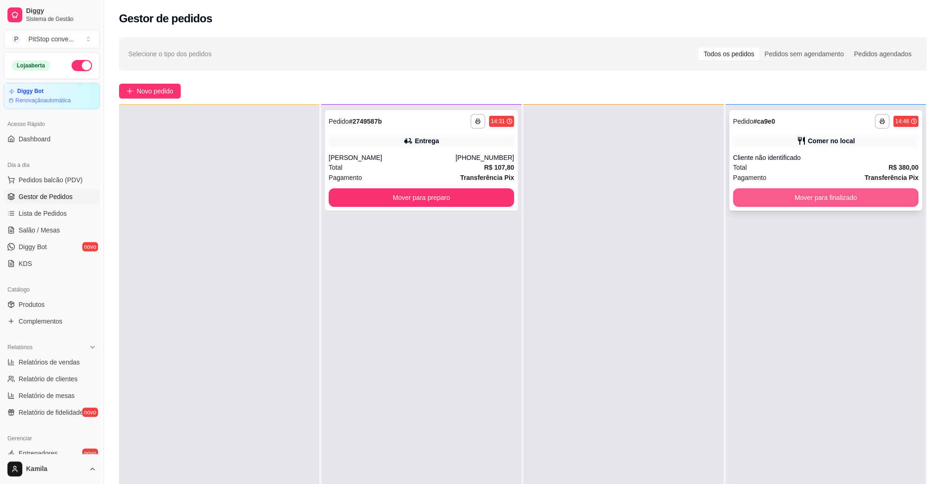
click at [815, 206] on button "Mover para finalizado" at bounding box center [825, 197] width 185 height 19
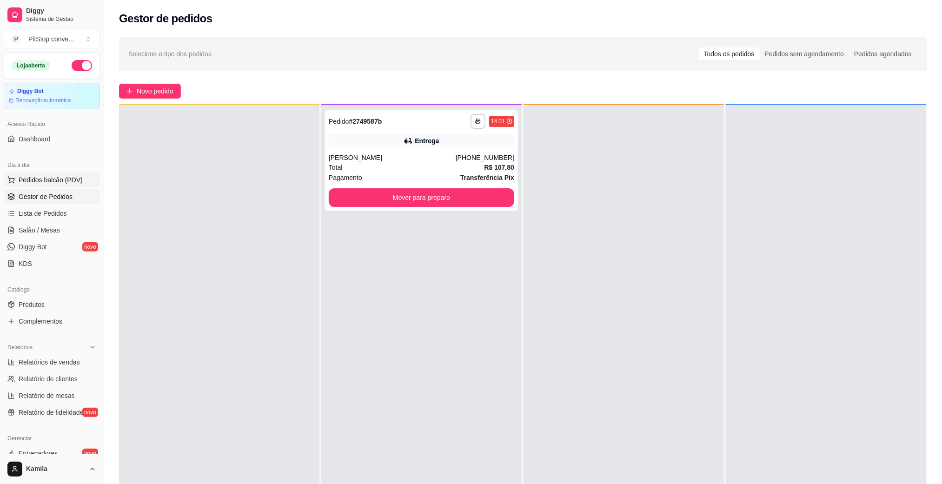
click at [50, 179] on span "Pedidos balcão (PDV)" at bounding box center [51, 179] width 64 height 9
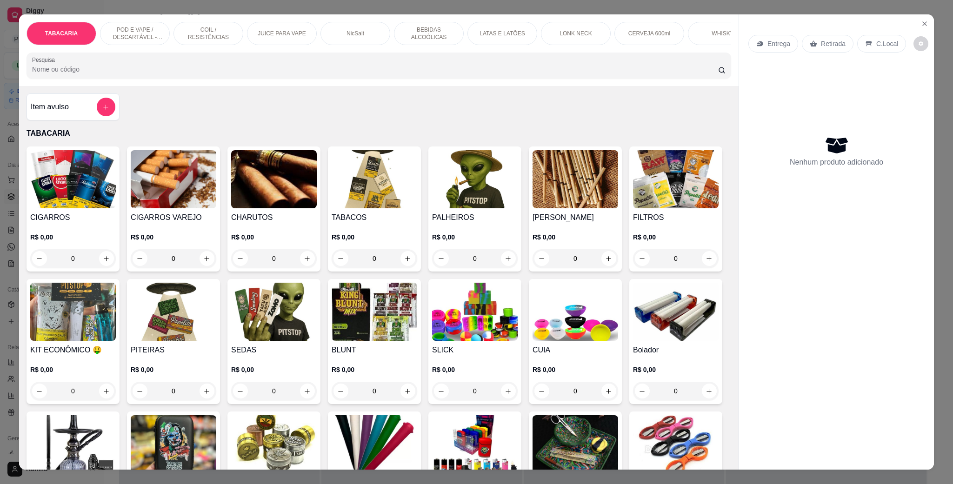
click at [117, 33] on p "POD E VAPE / DESCARTÁVEL - RECARREGAVEL" at bounding box center [135, 33] width 54 height 15
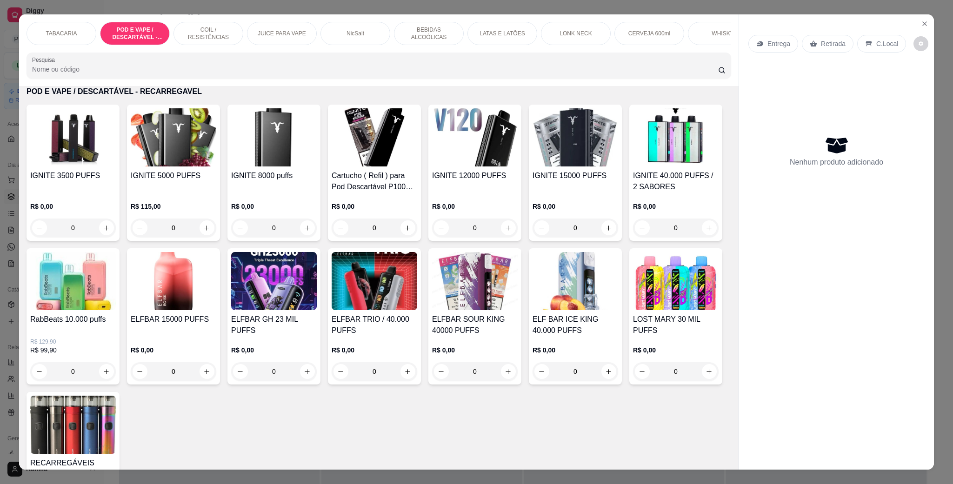
scroll to position [15, 0]
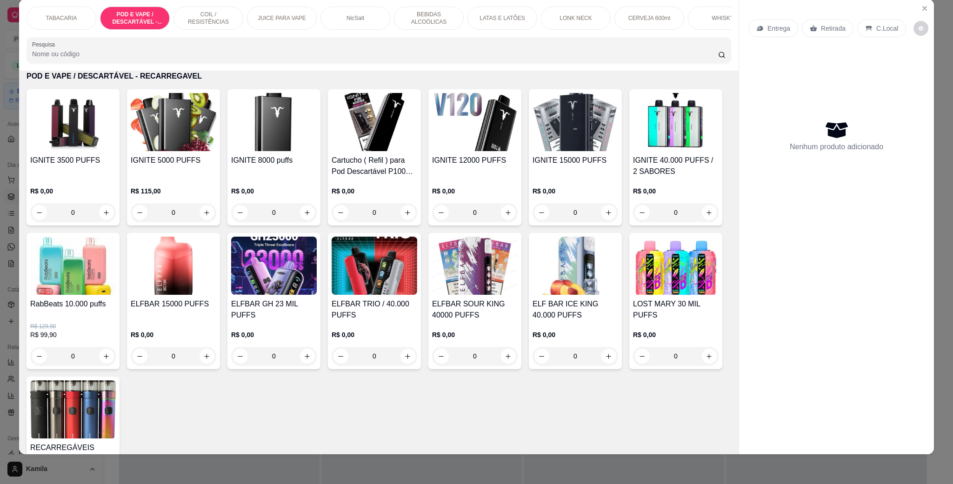
click at [472, 151] on img at bounding box center [475, 122] width 86 height 58
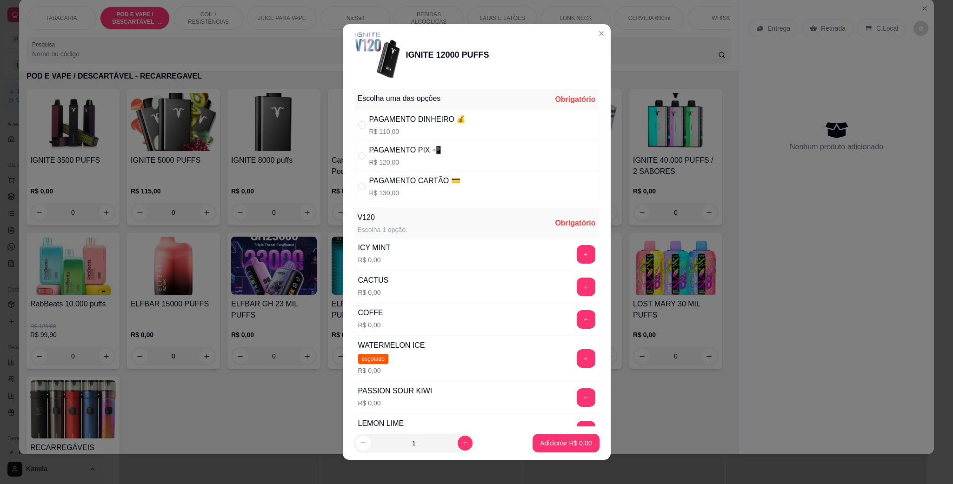
click at [427, 179] on div "PAGAMENTO CARTÃO 💳" at bounding box center [414, 180] width 91 height 11
radio input "true"
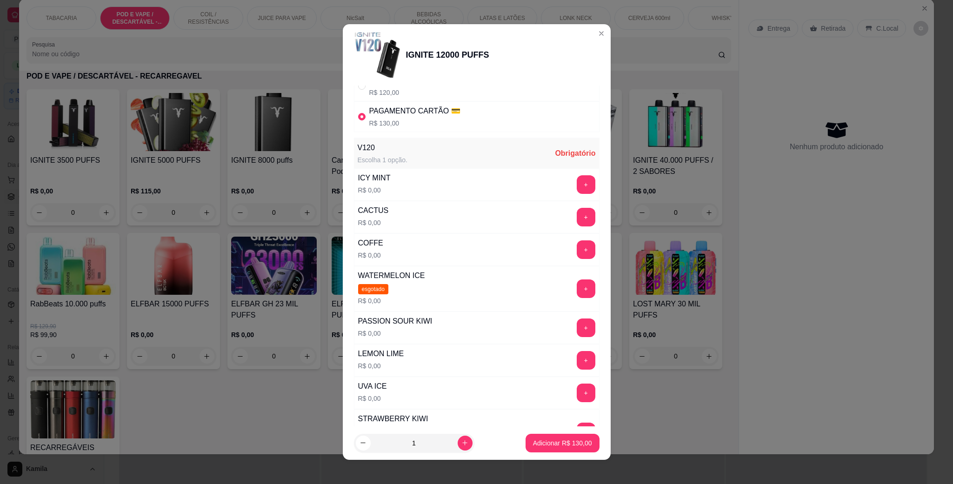
click at [576, 329] on button "+" at bounding box center [585, 327] width 19 height 19
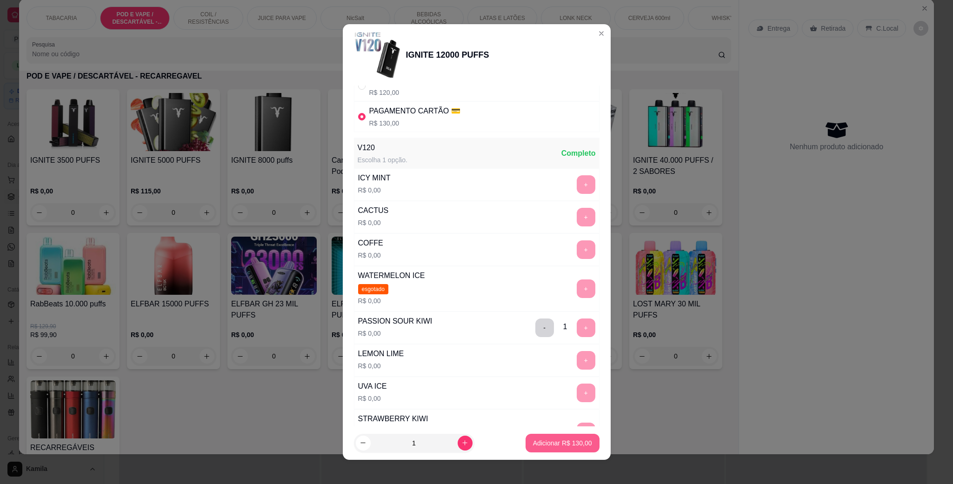
click at [566, 438] on p "Adicionar R$ 130,00" at bounding box center [562, 442] width 59 height 9
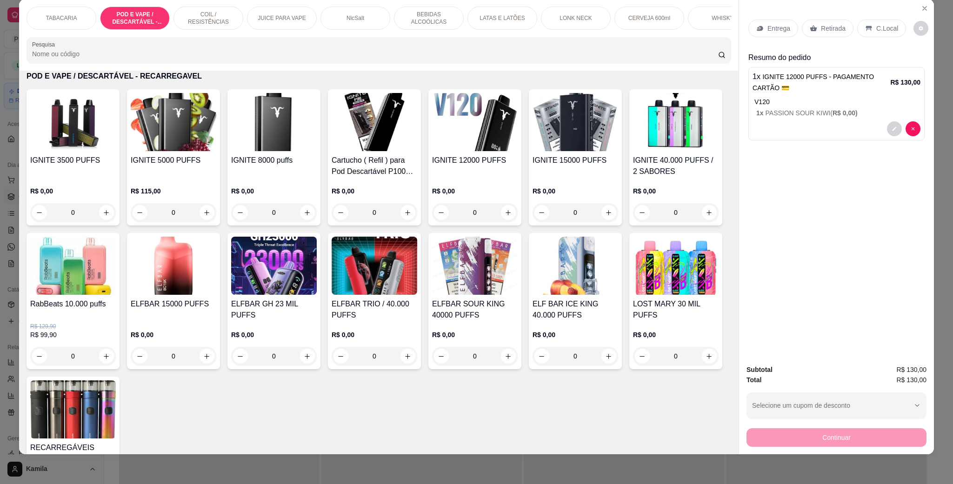
click at [877, 25] on p "C.Local" at bounding box center [887, 28] width 22 height 9
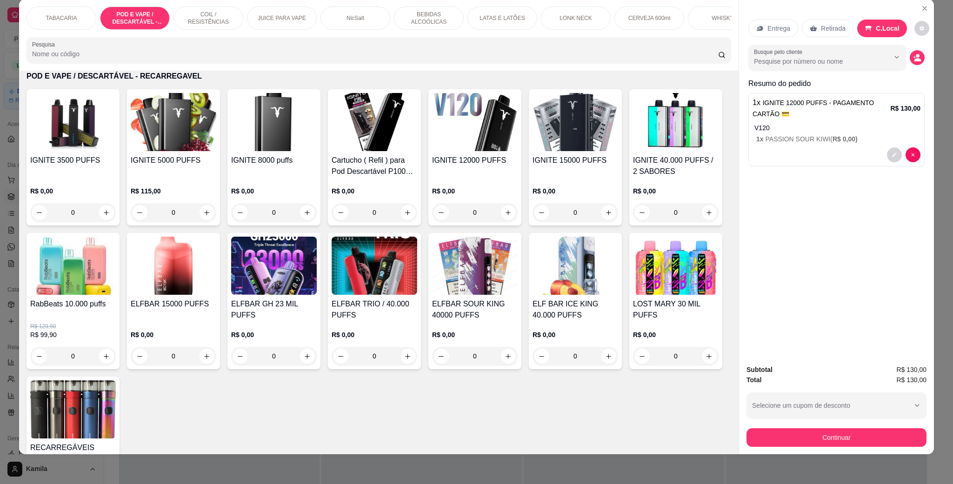
click at [827, 447] on div "Subtotal R$ 130,00 Total R$ 130,00 Selecione um cupom de desconto Selecione um …" at bounding box center [836, 405] width 195 height 97
click at [826, 431] on button "Continuar" at bounding box center [836, 437] width 180 height 19
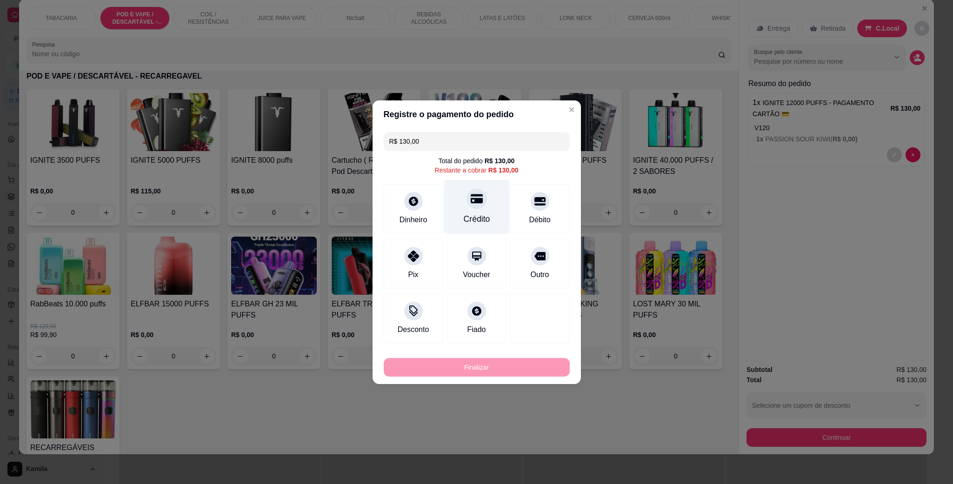
click at [486, 213] on div "Crédito" at bounding box center [476, 206] width 66 height 54
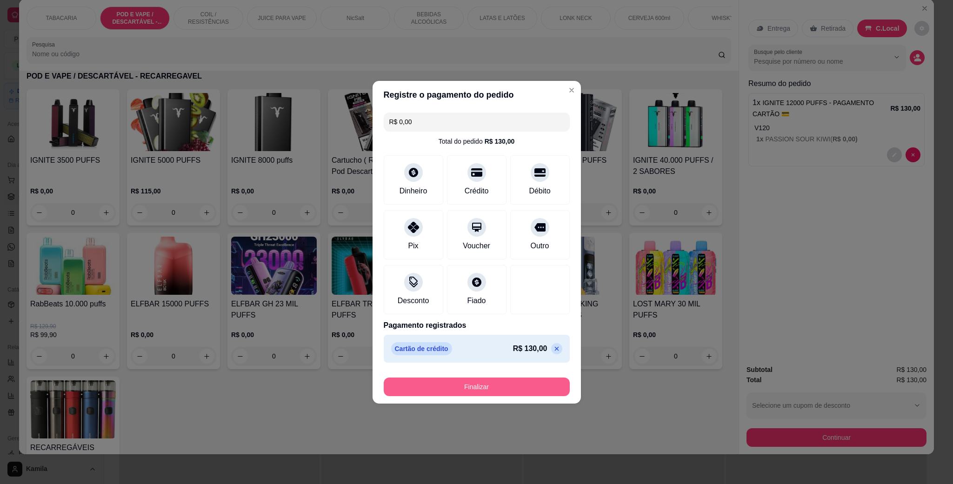
click at [512, 387] on button "Finalizar" at bounding box center [477, 386] width 186 height 19
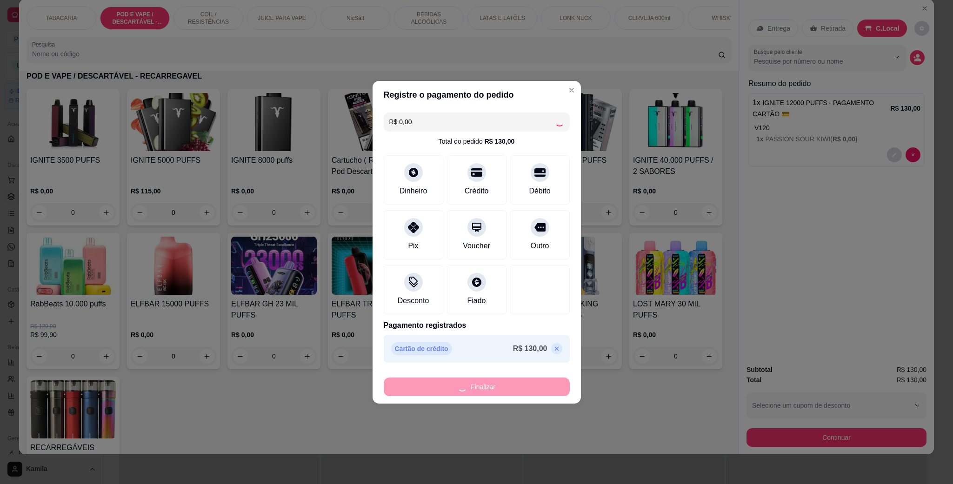
type input "-R$ 130,00"
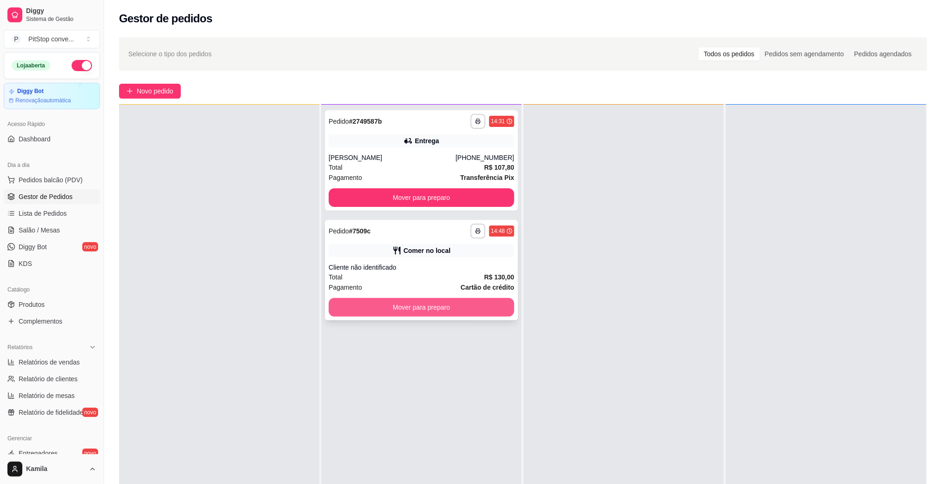
click at [457, 305] on button "Mover para preparo" at bounding box center [421, 307] width 185 height 19
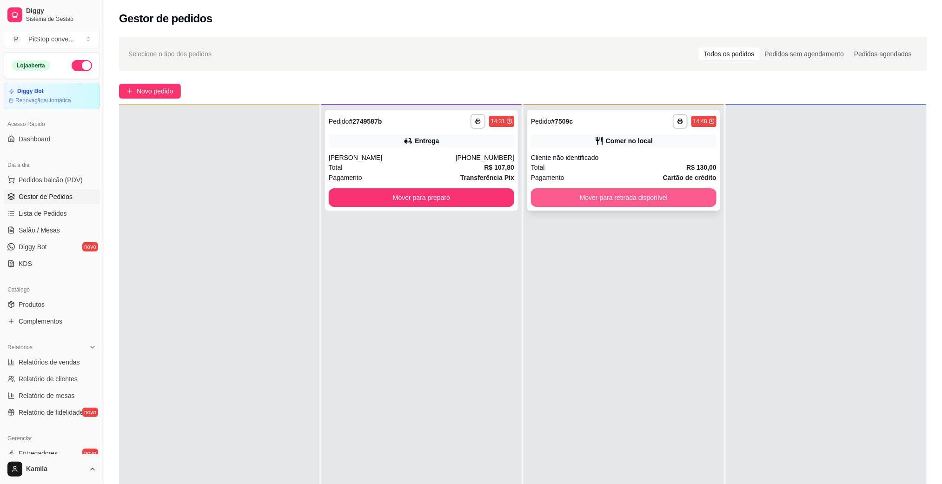
click at [646, 202] on button "Mover para retirada disponível" at bounding box center [623, 197] width 185 height 19
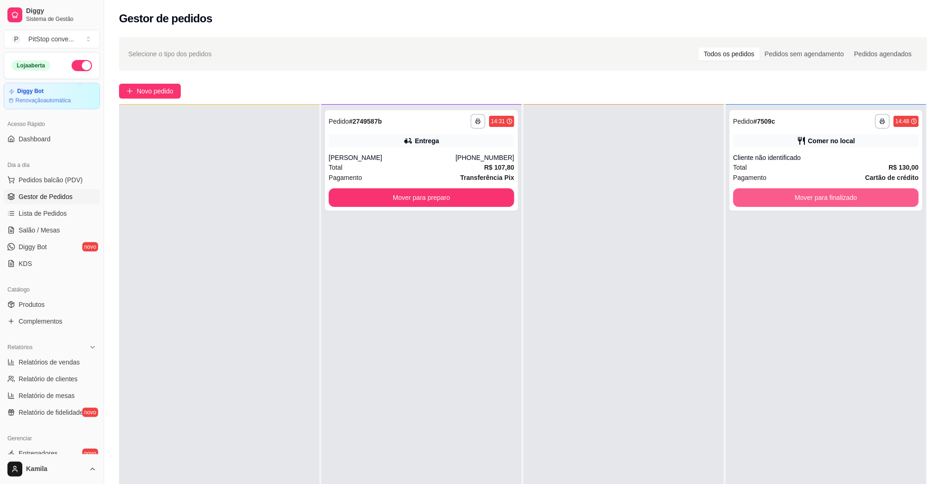
click at [819, 201] on button "Mover para finalizado" at bounding box center [825, 197] width 185 height 19
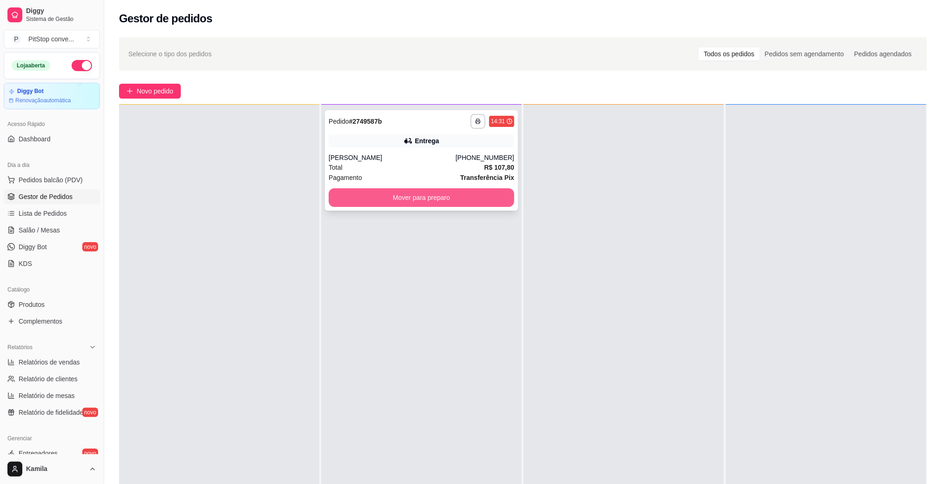
click at [467, 203] on button "Mover para preparo" at bounding box center [421, 197] width 185 height 19
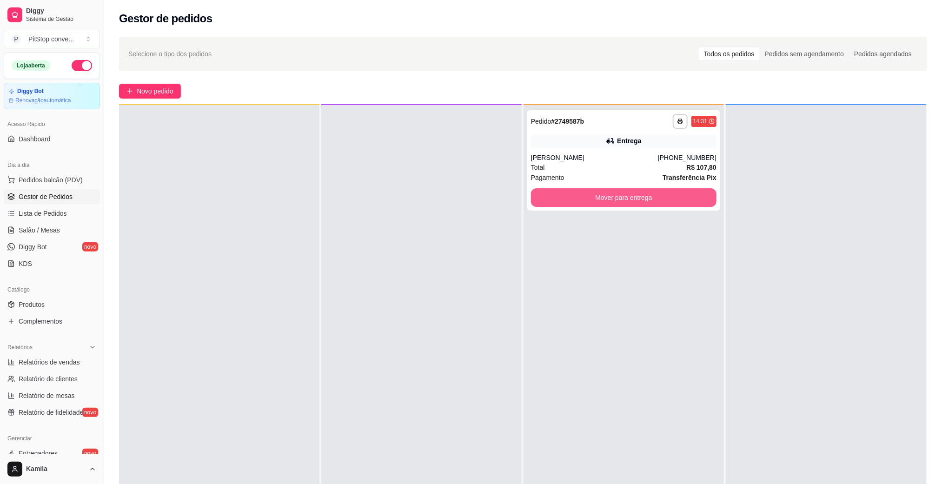
click at [652, 197] on button "Mover para entrega" at bounding box center [623, 197] width 185 height 19
click at [669, 194] on button "Mover para entrega" at bounding box center [623, 197] width 185 height 19
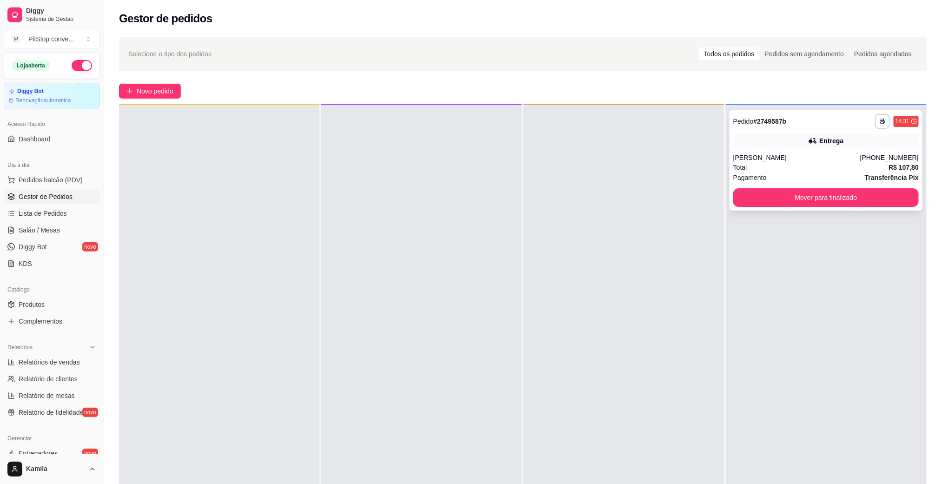
click at [812, 199] on button "Mover para finalizado" at bounding box center [825, 197] width 185 height 19
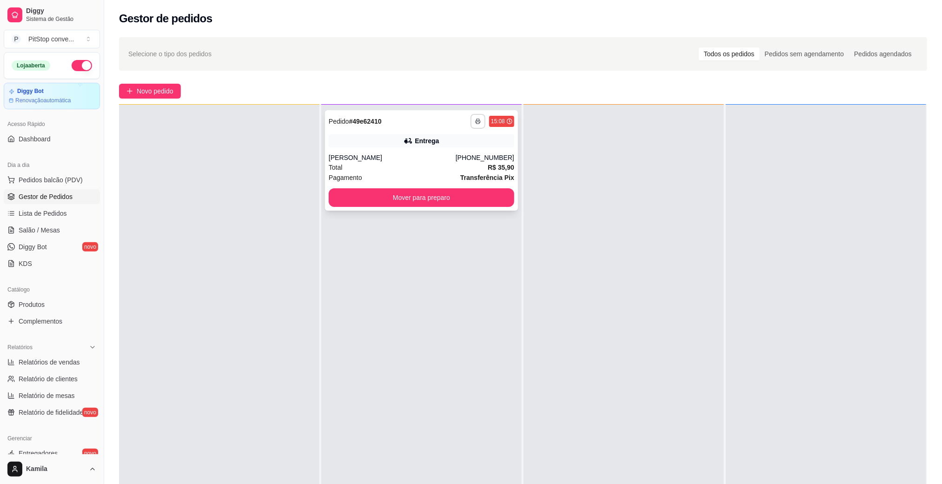
click at [470, 127] on button "button" at bounding box center [477, 121] width 15 height 15
click at [458, 152] on button "IMPRESSORA" at bounding box center [448, 153] width 67 height 15
click at [413, 159] on div "[PERSON_NAME]" at bounding box center [392, 157] width 127 height 9
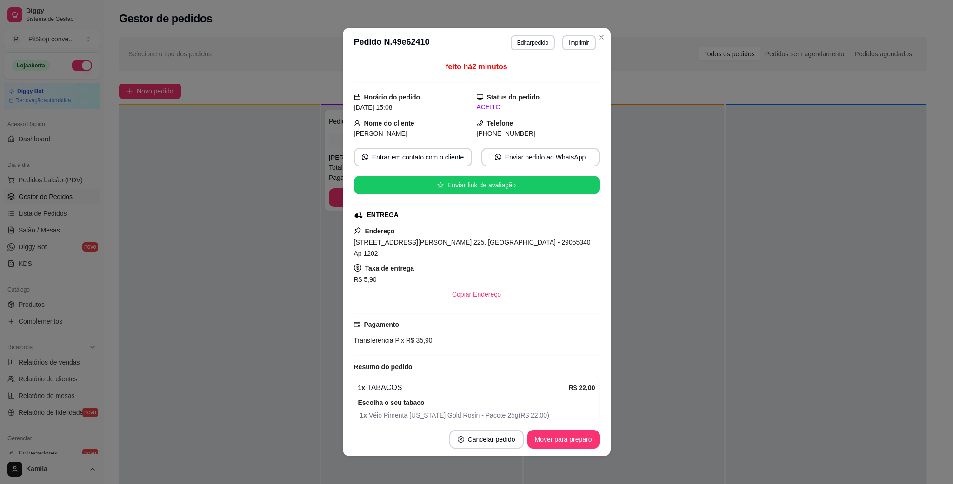
click at [461, 250] on div "Endereço [STREET_ADDRESS][PERSON_NAME] 225, [GEOGRAPHIC_DATA] - 29055340 Ap 120…" at bounding box center [476, 264] width 245 height 78
click at [461, 244] on span "[STREET_ADDRESS][PERSON_NAME] 225, [GEOGRAPHIC_DATA] - 29055340 Ap 1202" at bounding box center [472, 247] width 237 height 19
drag, startPoint x: 461, startPoint y: 244, endPoint x: 452, endPoint y: 246, distance: 8.6
click at [452, 246] on span "[STREET_ADDRESS][PERSON_NAME] 225, [GEOGRAPHIC_DATA] - 29055340 Ap 1202" at bounding box center [472, 247] width 237 height 19
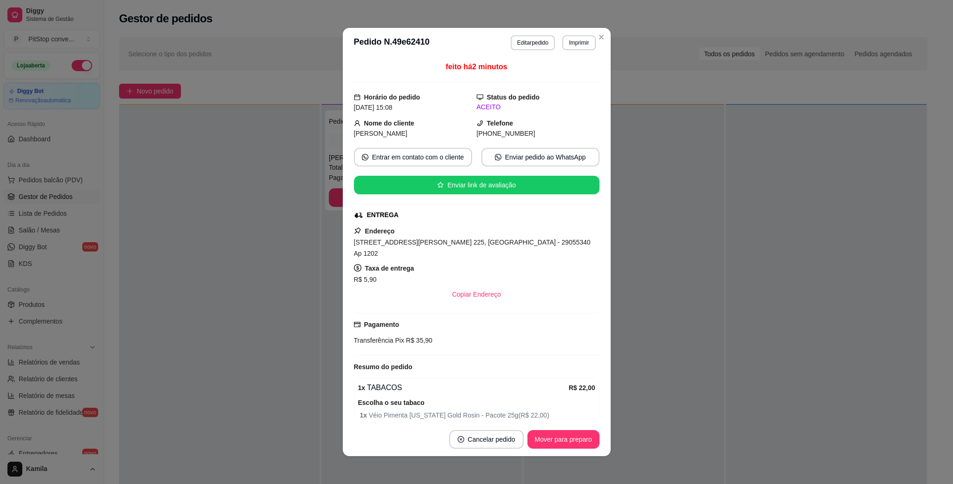
click at [452, 246] on span "[STREET_ADDRESS][PERSON_NAME] 225, [GEOGRAPHIC_DATA] - 29055340 Ap 1202" at bounding box center [472, 247] width 237 height 19
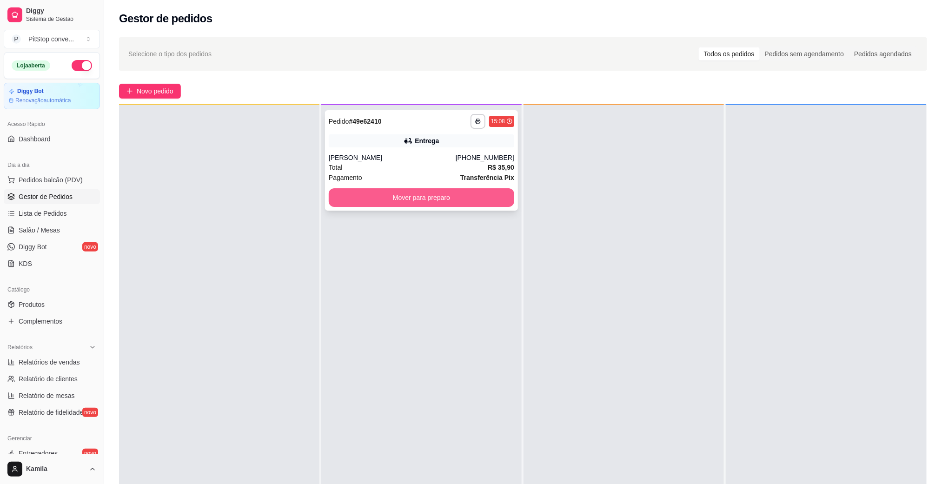
click at [446, 198] on button "Mover para preparo" at bounding box center [421, 197] width 185 height 19
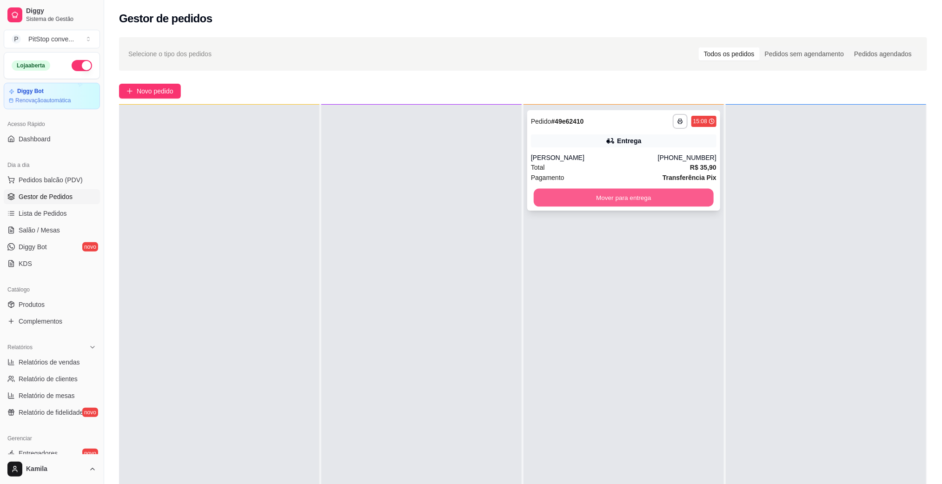
click at [646, 199] on button "Mover para entrega" at bounding box center [624, 198] width 180 height 18
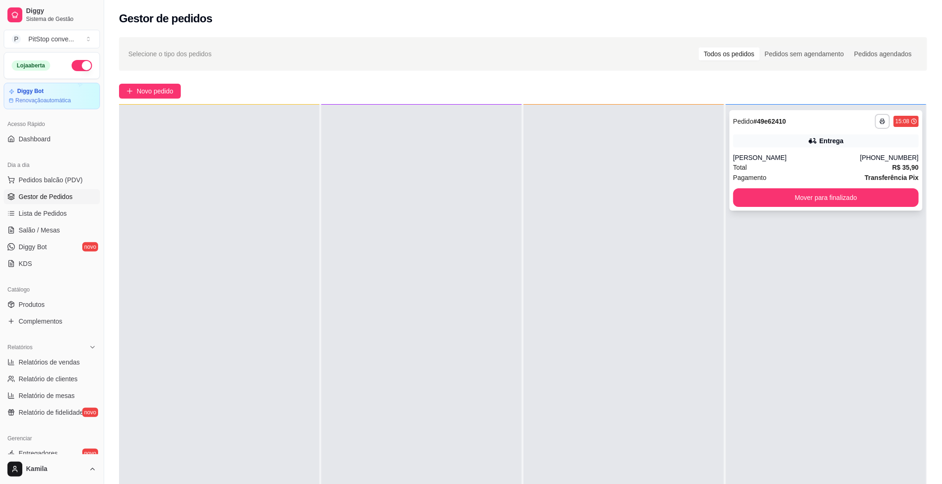
click at [791, 166] on div "Total R$ 35,90" at bounding box center [825, 167] width 185 height 10
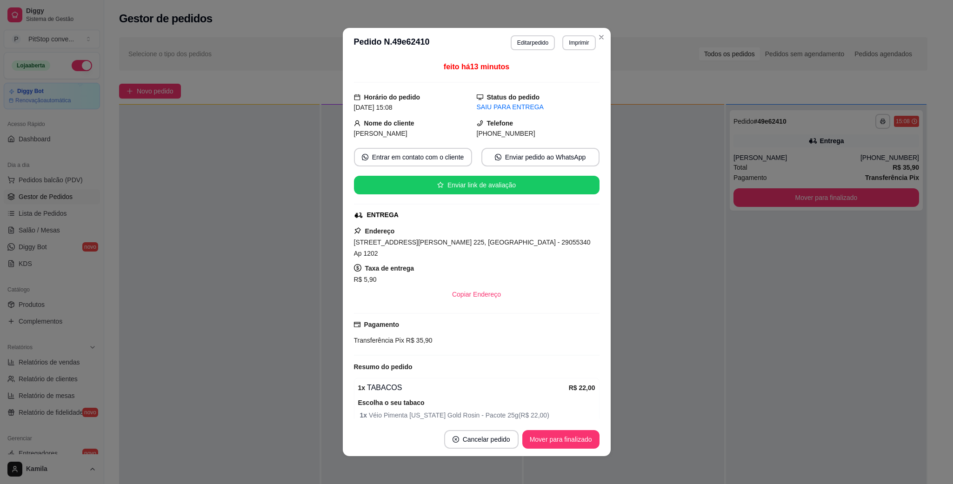
scroll to position [91, 0]
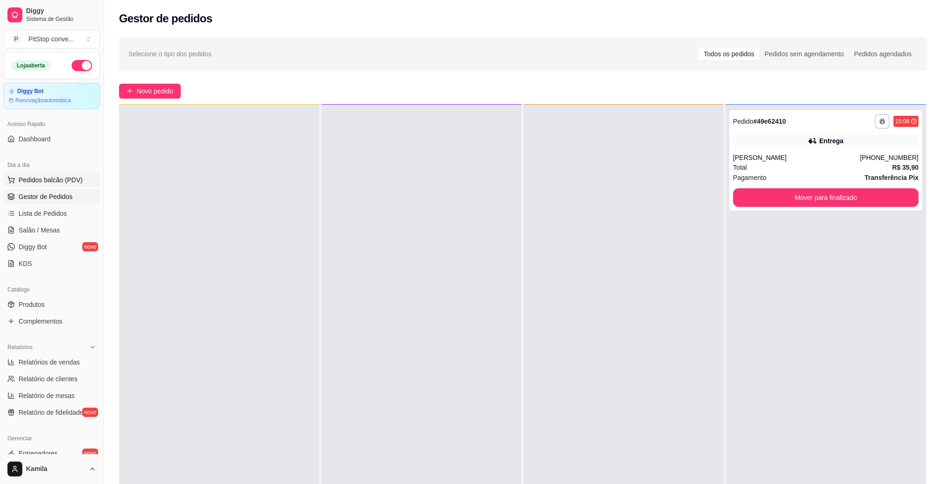
click at [53, 178] on span "Pedidos balcão (PDV)" at bounding box center [51, 179] width 64 height 9
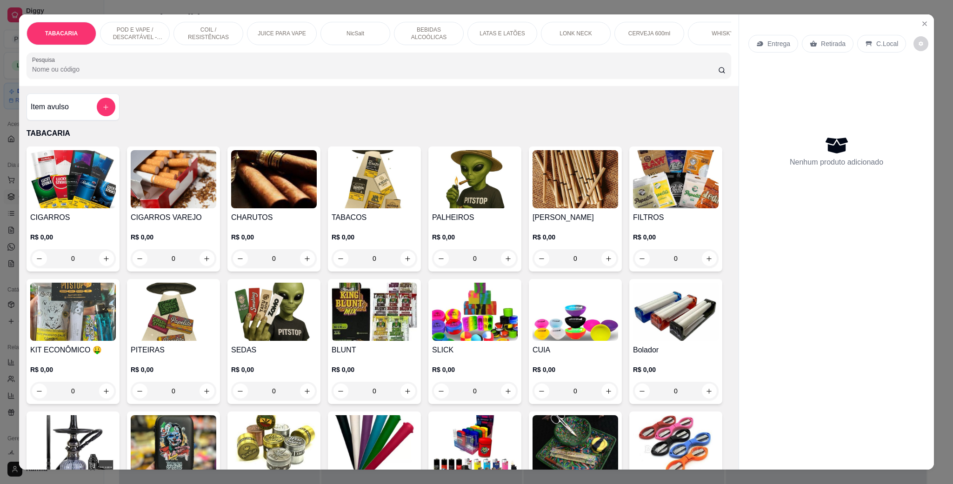
click at [127, 40] on p "POD E VAPE / DESCARTÁVEL - RECARREGAVEL" at bounding box center [135, 33] width 54 height 15
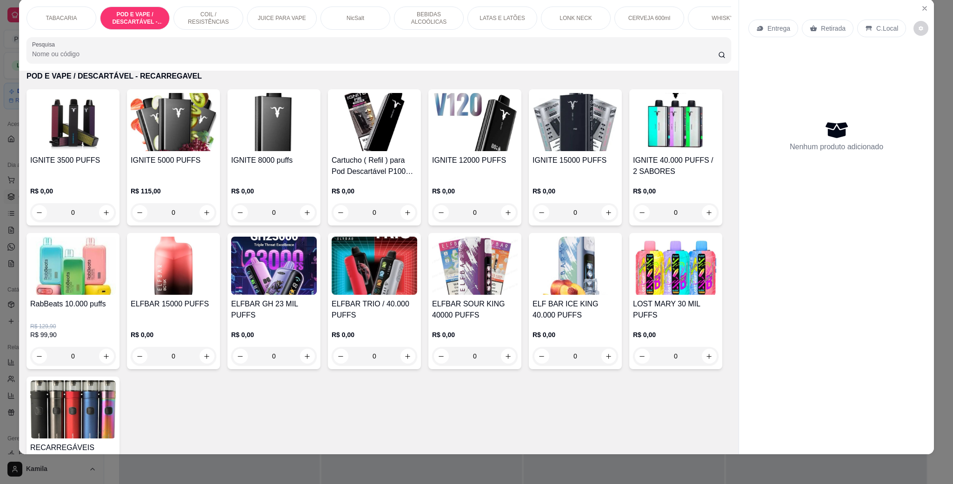
click at [317, 278] on img at bounding box center [274, 266] width 86 height 58
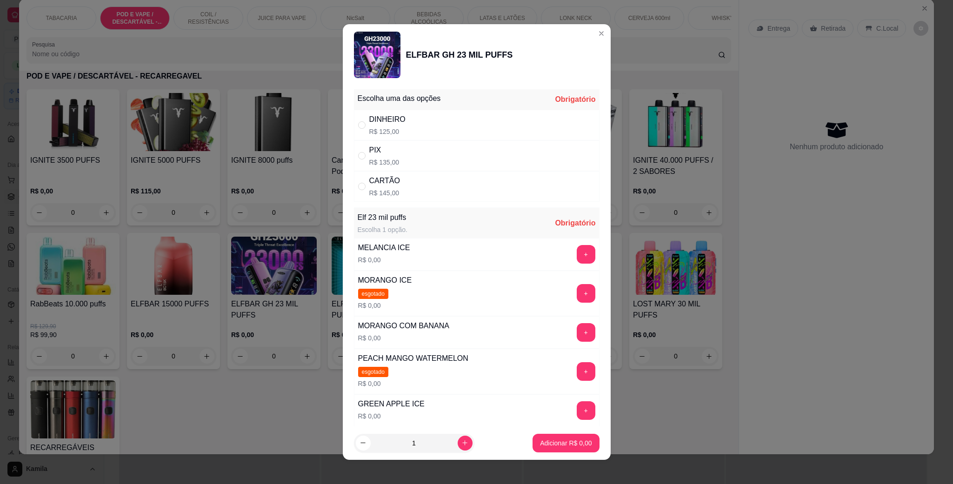
click at [397, 179] on div "CARTÃO R$ 145,00" at bounding box center [476, 186] width 245 height 31
radio input "true"
click at [573, 257] on div "+" at bounding box center [586, 254] width 26 height 19
click at [576, 256] on button "+" at bounding box center [585, 254] width 19 height 19
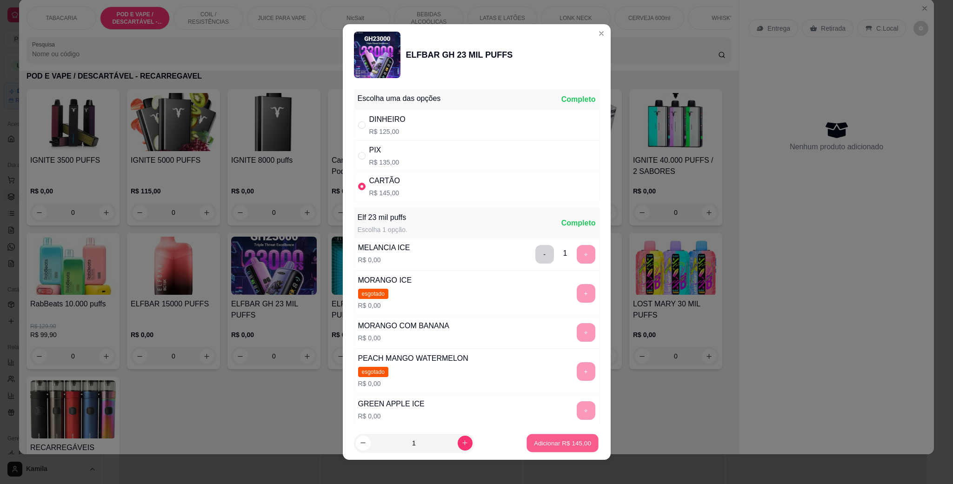
click at [567, 445] on p "Adicionar R$ 145,00" at bounding box center [562, 442] width 57 height 9
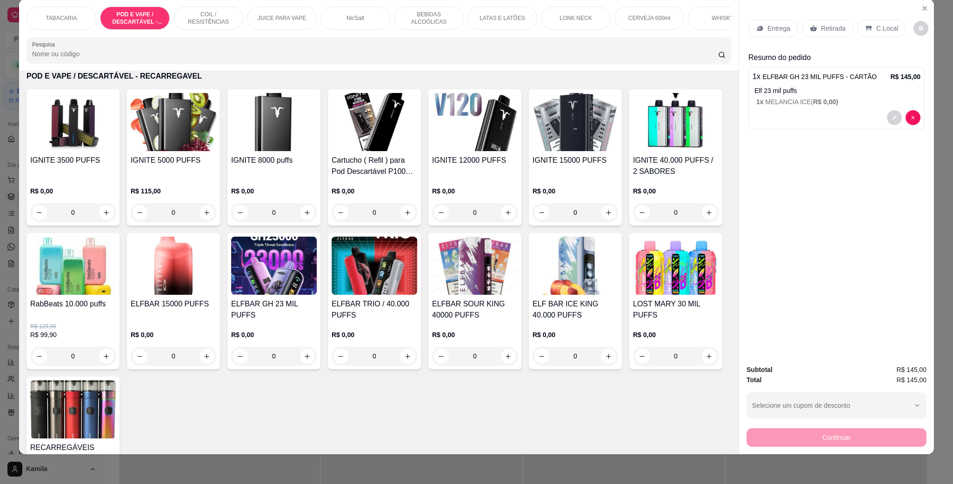
click at [879, 27] on p "C.Local" at bounding box center [887, 28] width 22 height 9
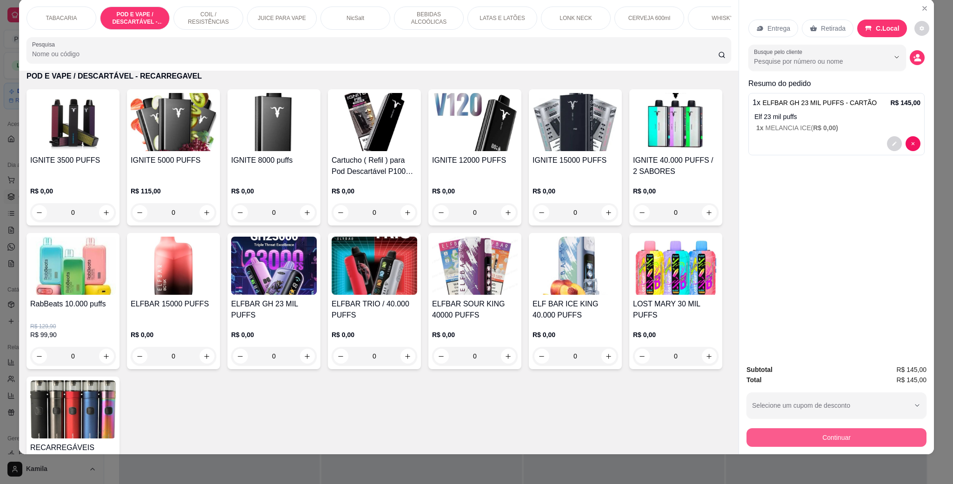
click at [806, 442] on button "Continuar" at bounding box center [836, 437] width 180 height 19
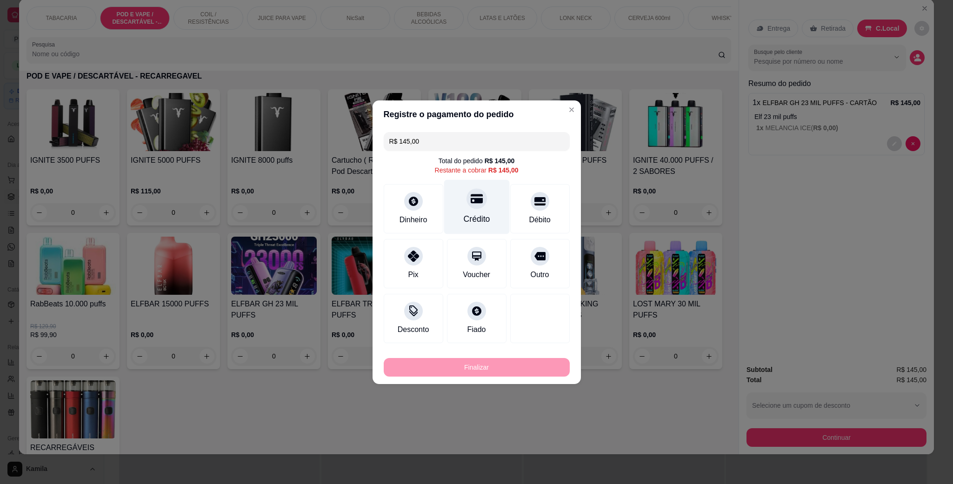
click at [487, 194] on div "Crédito" at bounding box center [476, 206] width 66 height 54
type input "R$ 0,00"
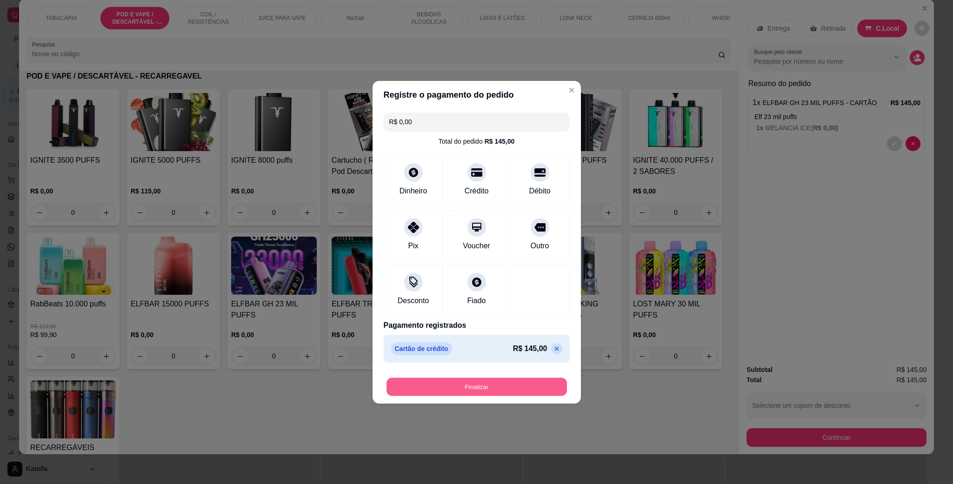
click at [503, 388] on button "Finalizar" at bounding box center [476, 386] width 180 height 18
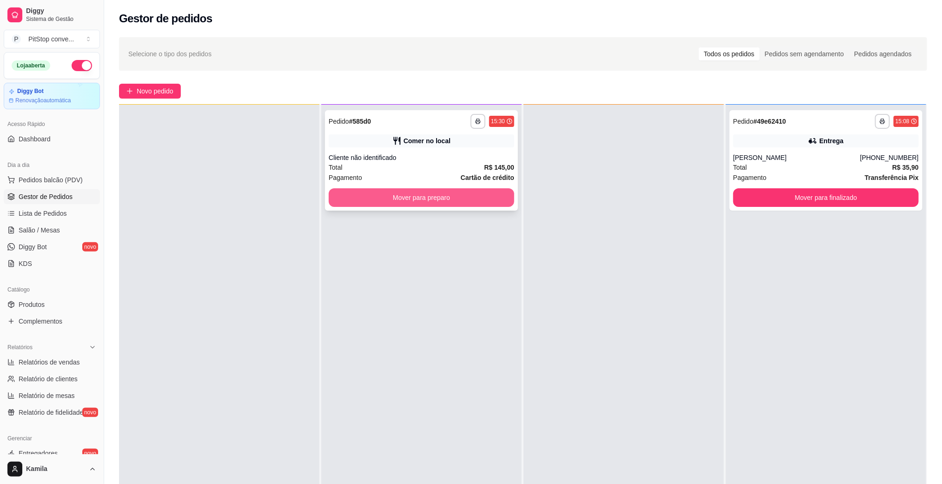
click at [449, 207] on div "**********" at bounding box center [421, 160] width 193 height 100
click at [415, 193] on button "Mover para preparo" at bounding box center [421, 197] width 185 height 19
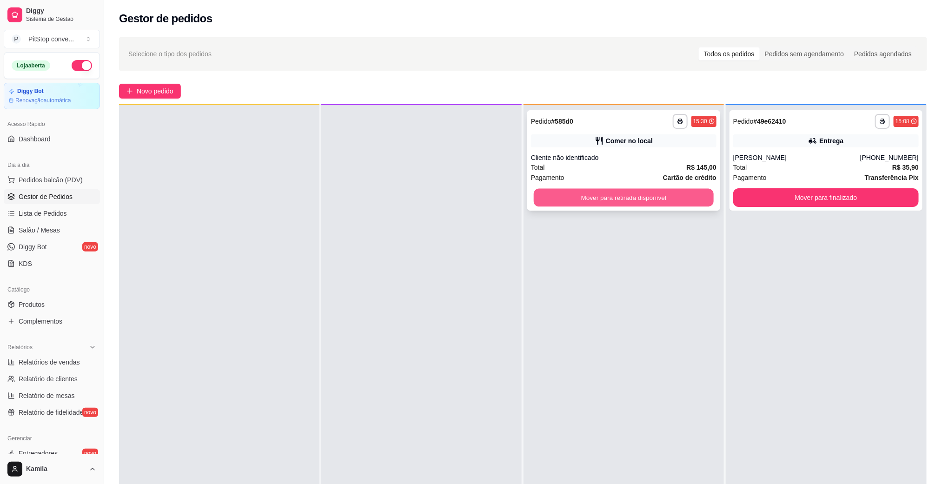
click at [604, 205] on button "Mover para retirada disponível" at bounding box center [624, 198] width 180 height 18
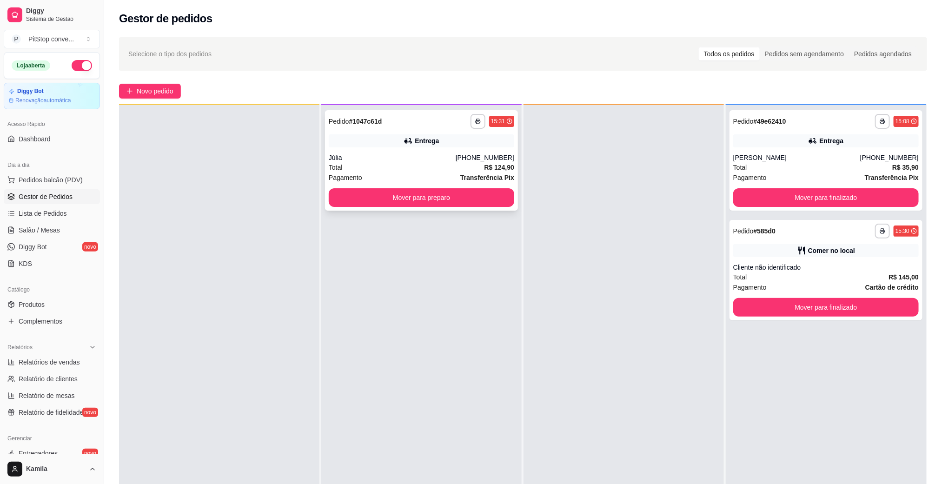
click at [463, 151] on div "**********" at bounding box center [421, 160] width 193 height 100
click at [476, 120] on icon "button" at bounding box center [478, 122] width 6 height 6
click at [457, 149] on button "IMPRESSORA" at bounding box center [448, 153] width 67 height 15
click at [421, 173] on div "Pagamento Transferência Pix" at bounding box center [421, 177] width 185 height 10
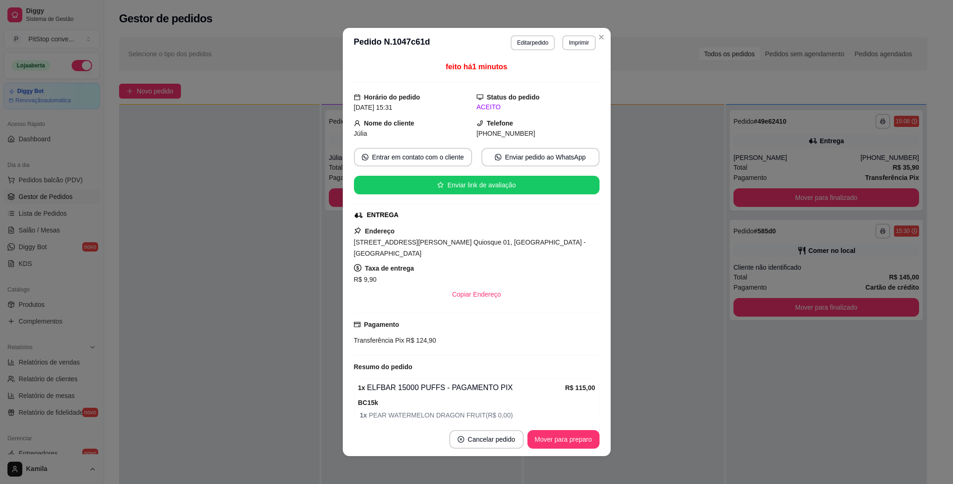
click at [498, 246] on span "[STREET_ADDRESS][PERSON_NAME] Quiosque 01, [GEOGRAPHIC_DATA] - [GEOGRAPHIC_DATA]" at bounding box center [470, 247] width 232 height 19
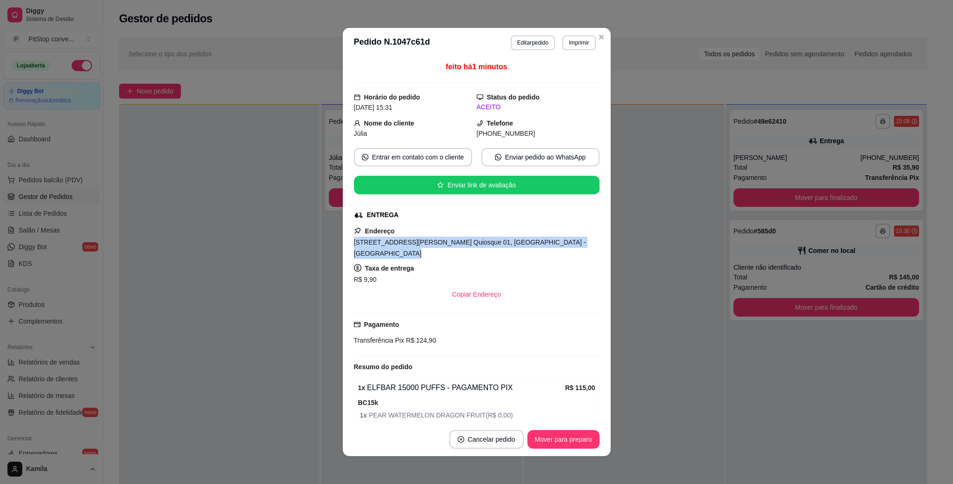
click at [498, 246] on span "[STREET_ADDRESS][PERSON_NAME] Quiosque 01, [GEOGRAPHIC_DATA] - [GEOGRAPHIC_DATA]" at bounding box center [470, 247] width 232 height 19
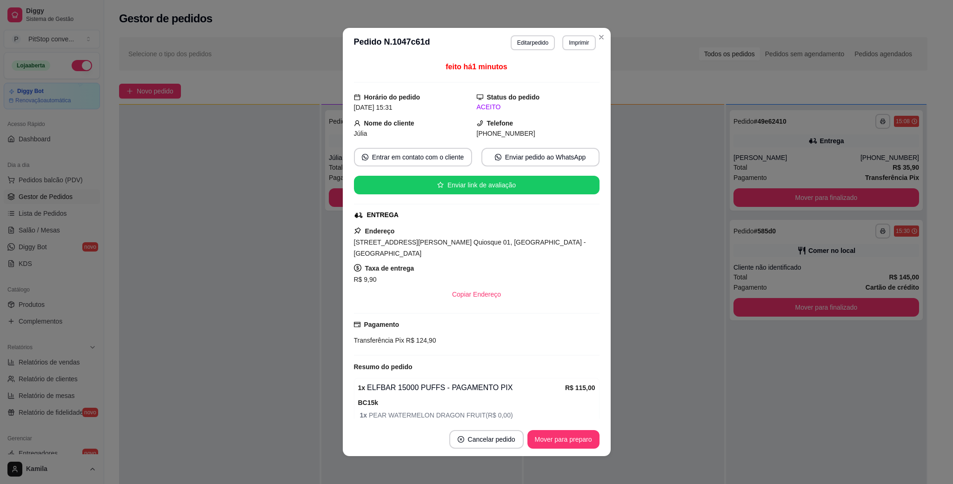
click at [498, 139] on div "[PHONE_NUMBER]" at bounding box center [537, 133] width 123 height 10
click at [497, 139] on div "[PHONE_NUMBER]" at bounding box center [537, 133] width 123 height 10
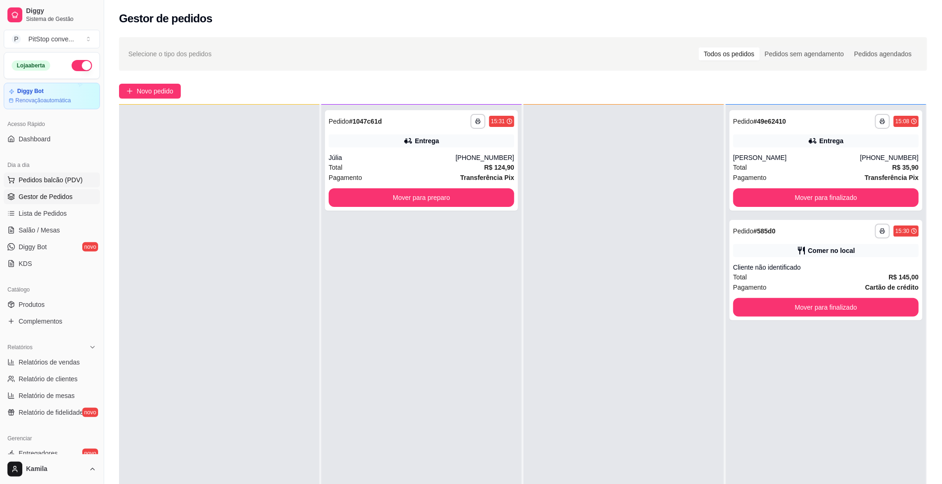
click at [60, 181] on span "Pedidos balcão (PDV)" at bounding box center [51, 179] width 64 height 9
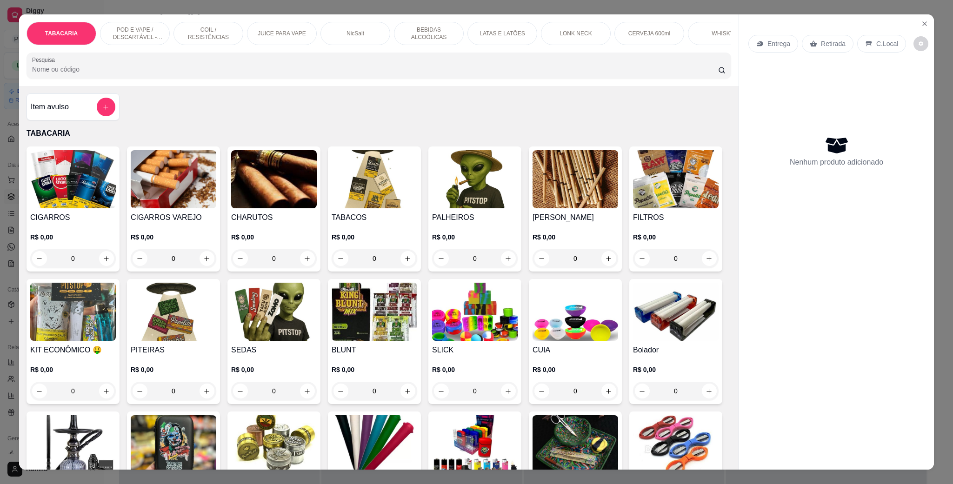
click at [148, 32] on p "POD E VAPE / DESCARTÁVEL - RECARREGAVEL" at bounding box center [135, 33] width 54 height 15
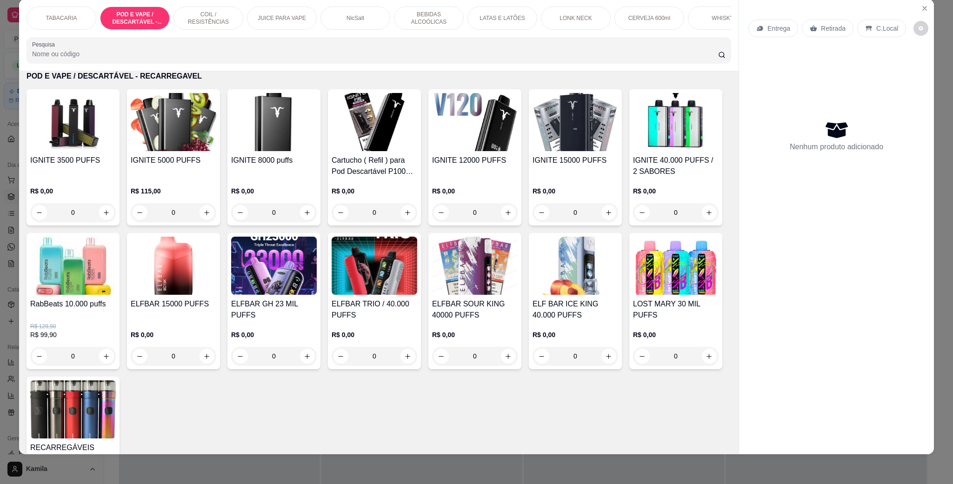
click at [89, 140] on img at bounding box center [73, 122] width 86 height 58
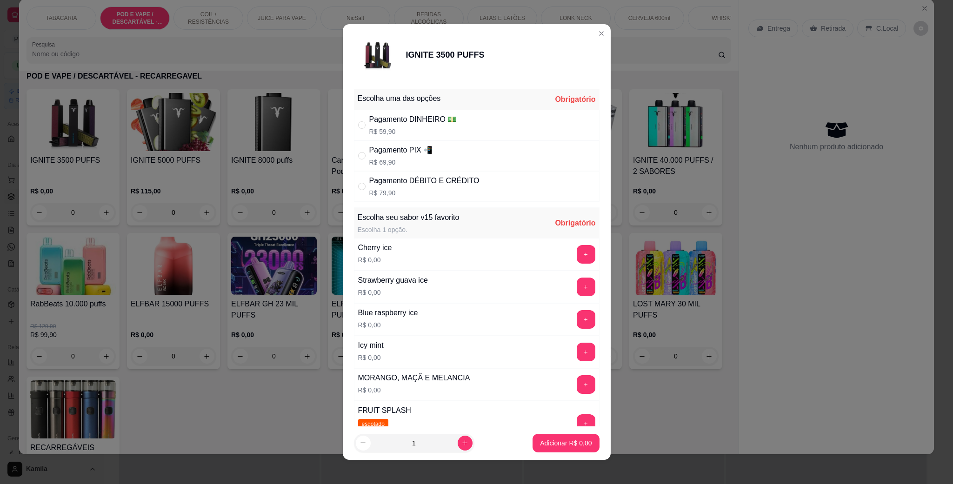
click at [406, 153] on div "Pagamento PIX 📲" at bounding box center [401, 150] width 64 height 11
radio input "true"
click at [576, 385] on button "+" at bounding box center [585, 384] width 19 height 19
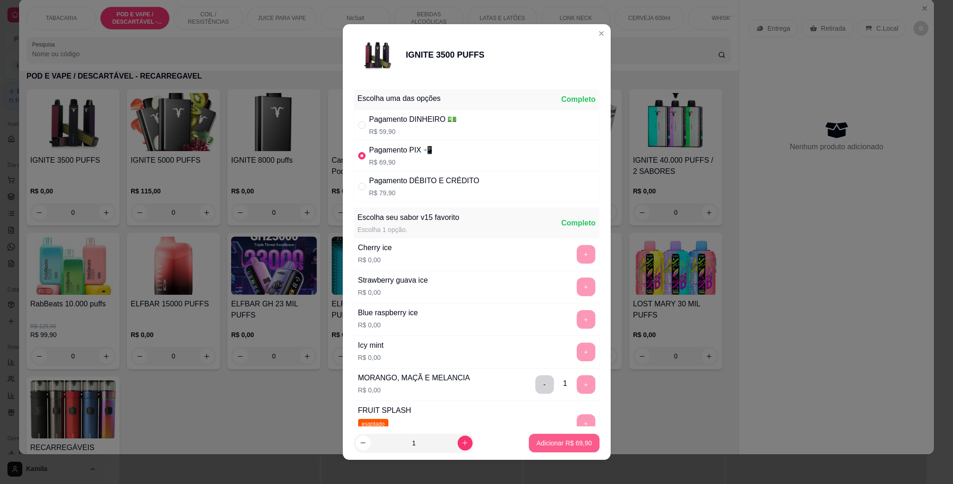
click at [561, 441] on p "Adicionar R$ 69,90" at bounding box center [563, 442] width 55 height 9
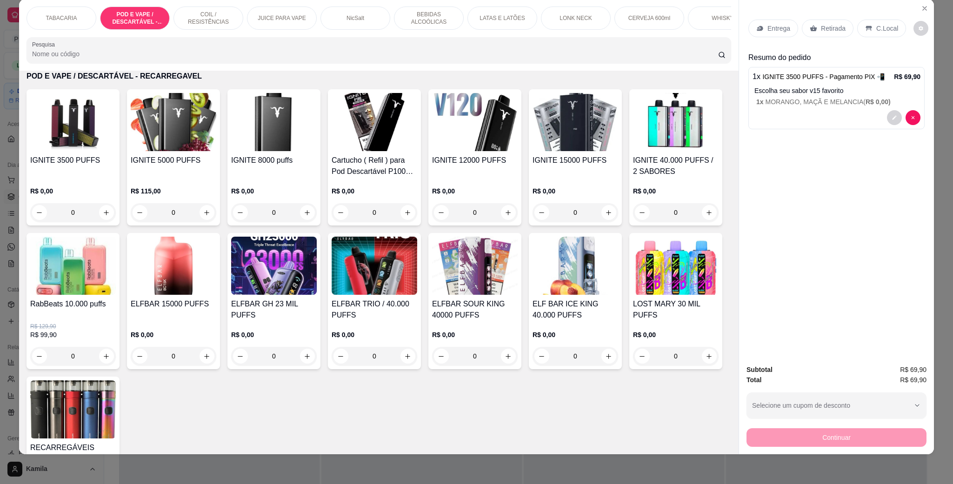
click at [874, 22] on div "C.Local" at bounding box center [881, 29] width 49 height 18
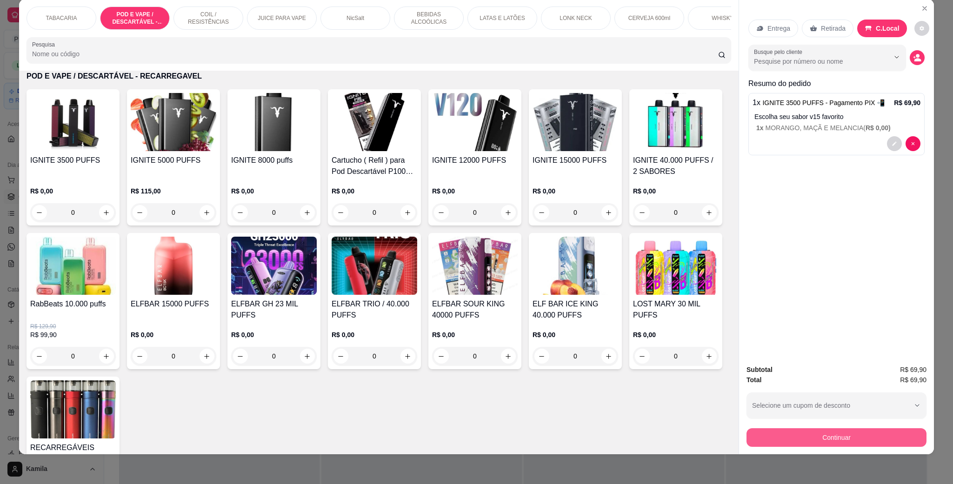
click at [847, 443] on button "Continuar" at bounding box center [836, 437] width 180 height 19
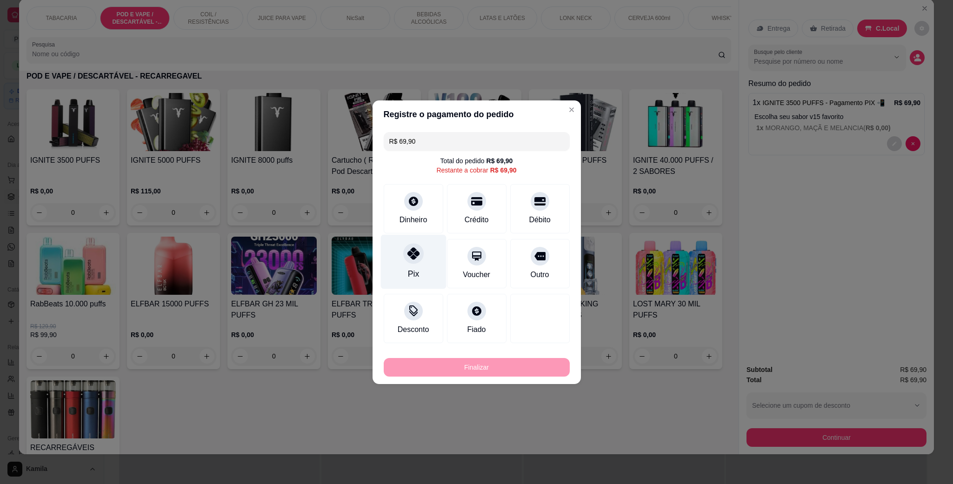
click at [407, 256] on icon at bounding box center [413, 253] width 12 height 12
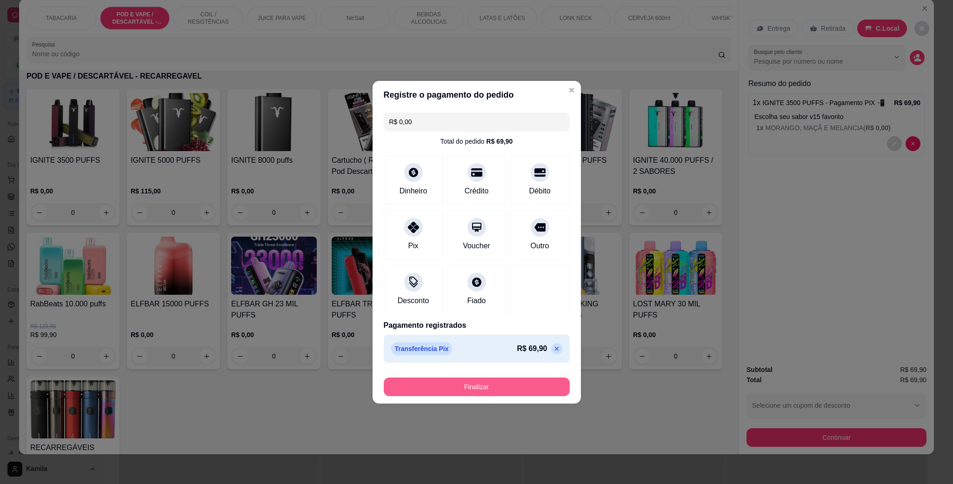
click at [478, 389] on button "Finalizar" at bounding box center [477, 386] width 186 height 19
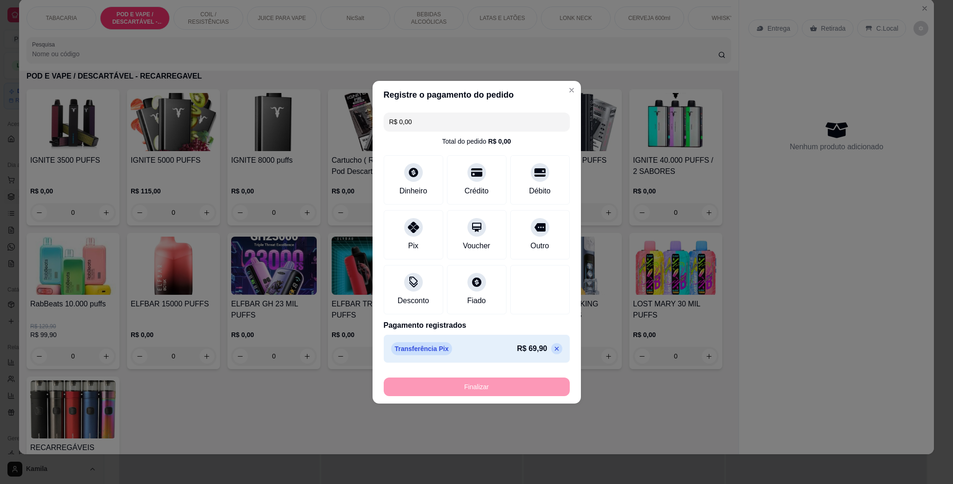
type input "-R$ 69,90"
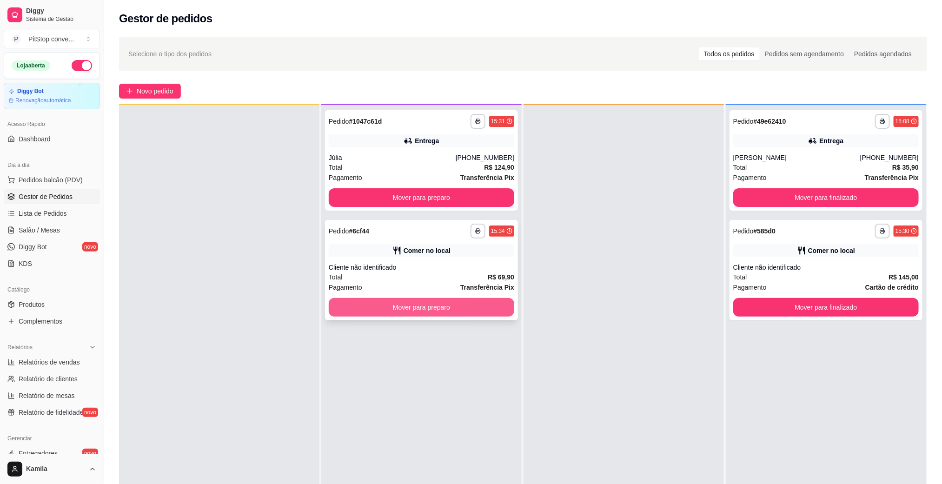
click at [500, 305] on button "Mover para preparo" at bounding box center [421, 307] width 185 height 19
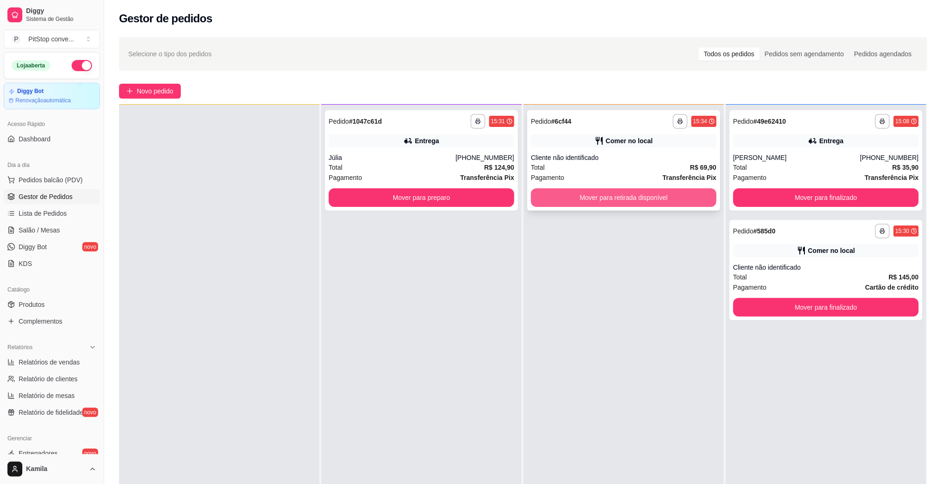
click at [628, 203] on button "Mover para retirada disponível" at bounding box center [623, 197] width 185 height 19
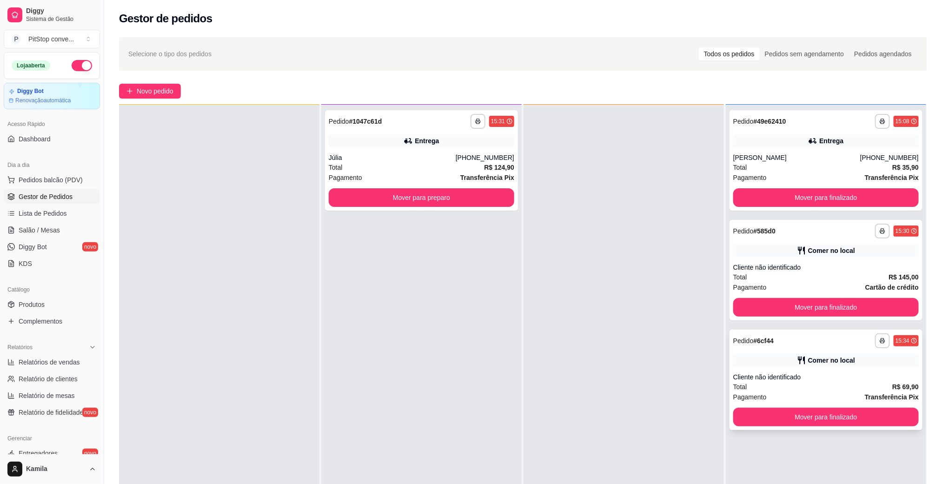
click at [813, 423] on button "Mover para finalizado" at bounding box center [825, 417] width 185 height 19
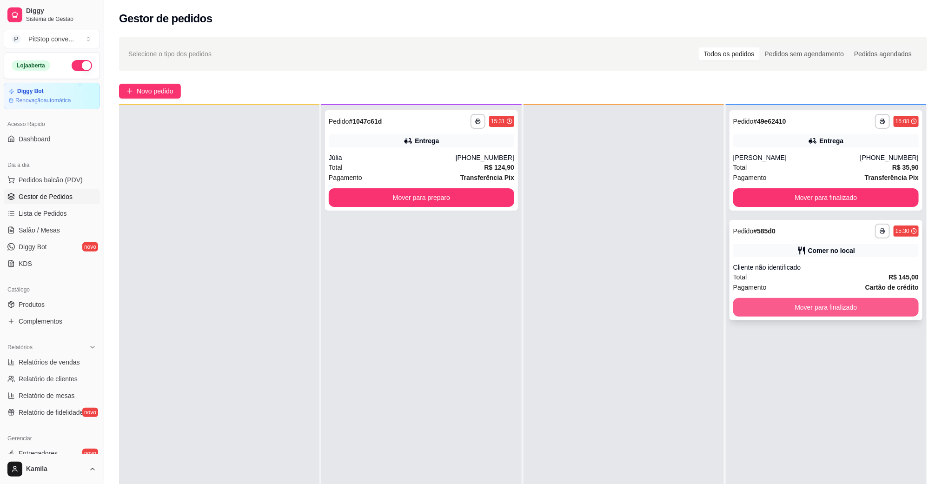
click at [801, 306] on button "Mover para finalizado" at bounding box center [825, 307] width 185 height 19
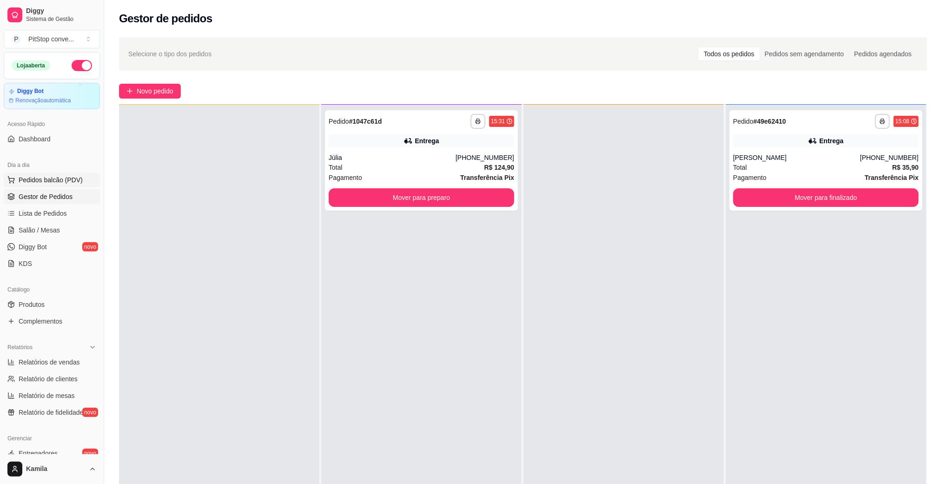
click at [60, 184] on span "Pedidos balcão (PDV)" at bounding box center [51, 179] width 64 height 9
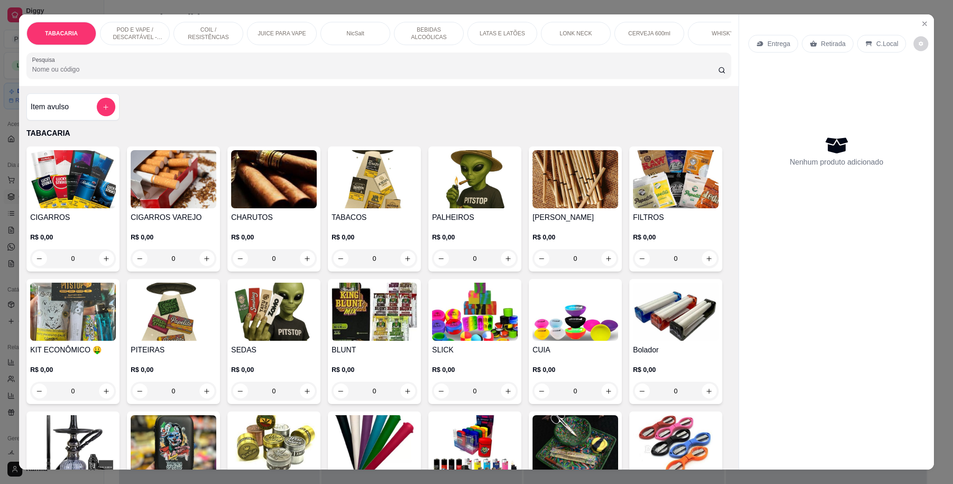
click at [113, 42] on div "POD E VAPE / DESCARTÁVEL - RECARREGAVEL" at bounding box center [135, 33] width 70 height 23
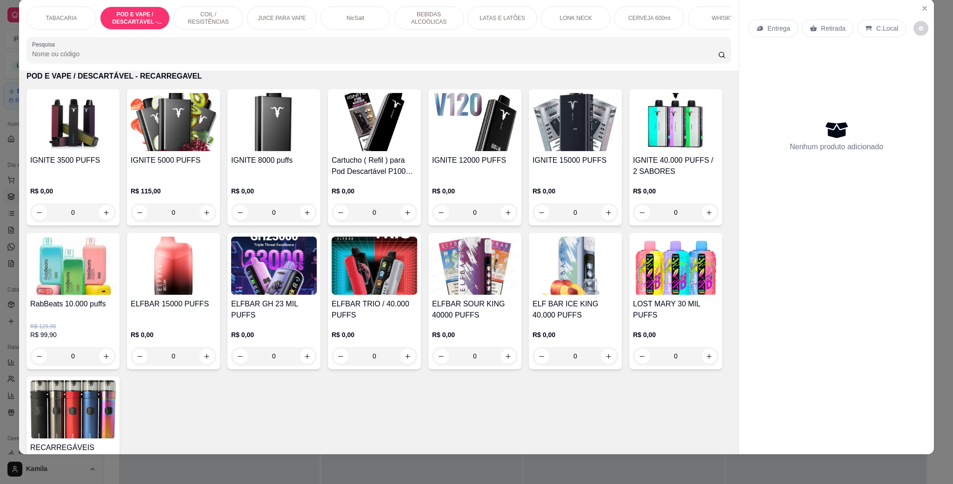
click at [188, 151] on img at bounding box center [174, 122] width 86 height 58
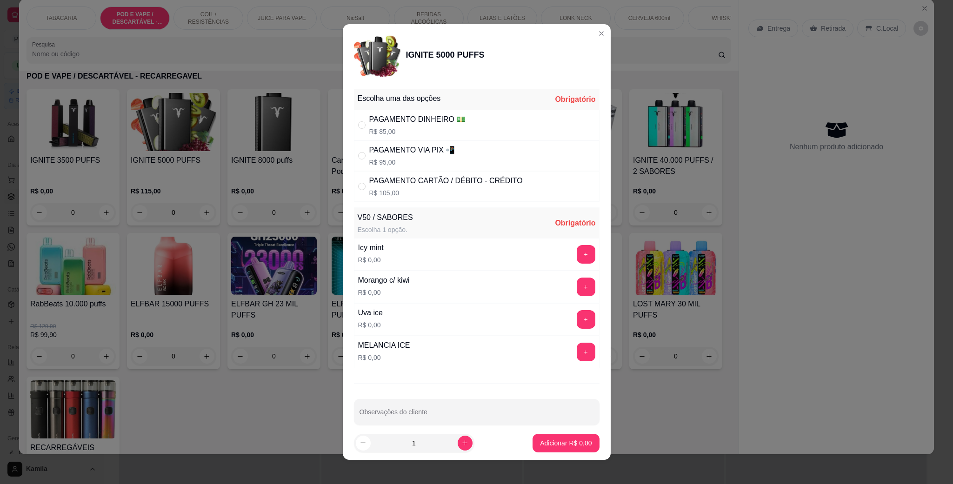
click at [399, 187] on div "PAGAMENTO CARTÃO / DÉBITO - CRÉDITO R$ 105,00" at bounding box center [445, 186] width 153 height 22
radio input "true"
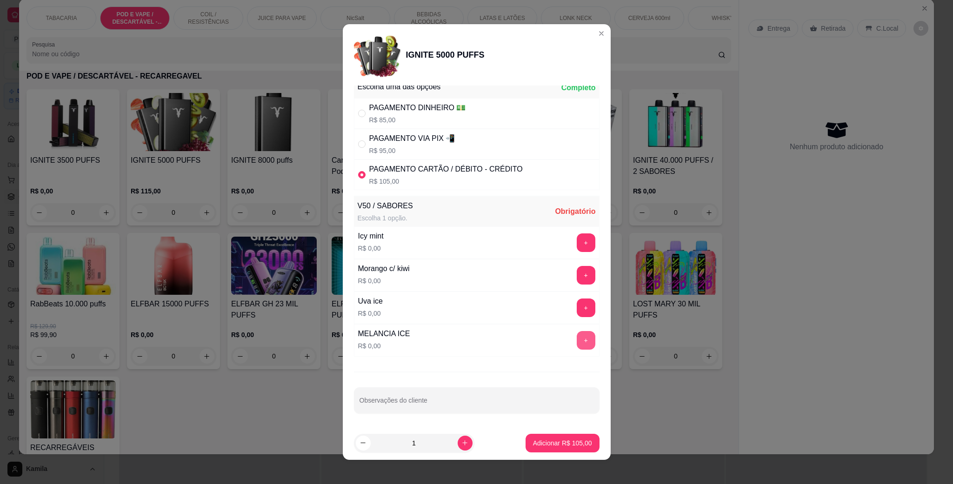
click at [576, 342] on button "+" at bounding box center [585, 340] width 19 height 19
click at [568, 450] on button "Adicionar R$ 105,00" at bounding box center [562, 443] width 72 height 18
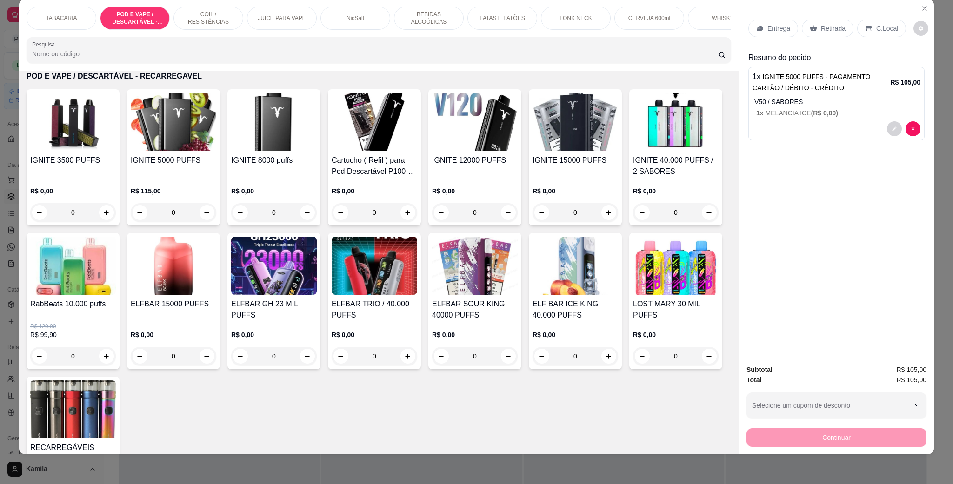
click at [872, 21] on div "C.Local" at bounding box center [881, 29] width 49 height 18
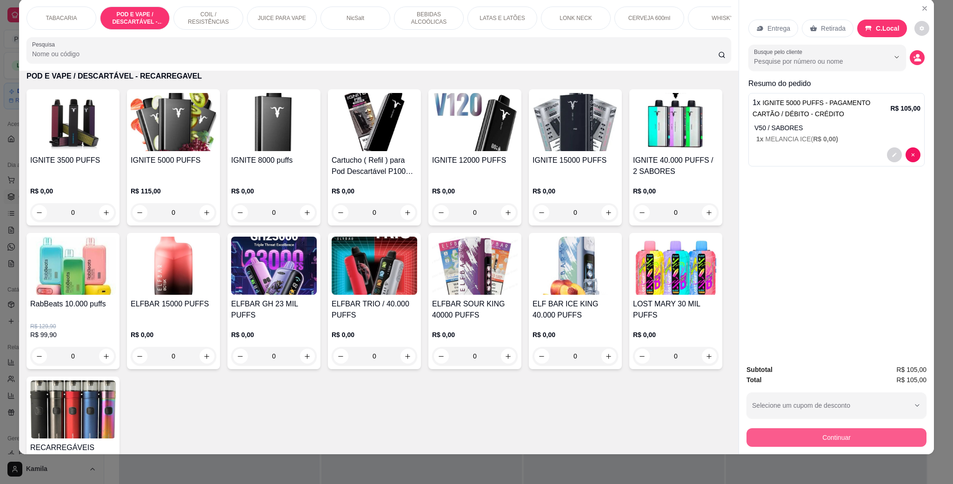
click at [803, 431] on button "Continuar" at bounding box center [836, 437] width 180 height 19
click at [729, 456] on div "TABACARIA POD E VAPE / DESCARTÁVEL - RECARREGAVEL COIL / RESISTÊNCIAS JUICE PAR…" at bounding box center [476, 242] width 953 height 484
click at [875, 436] on button "Continuar" at bounding box center [836, 437] width 180 height 19
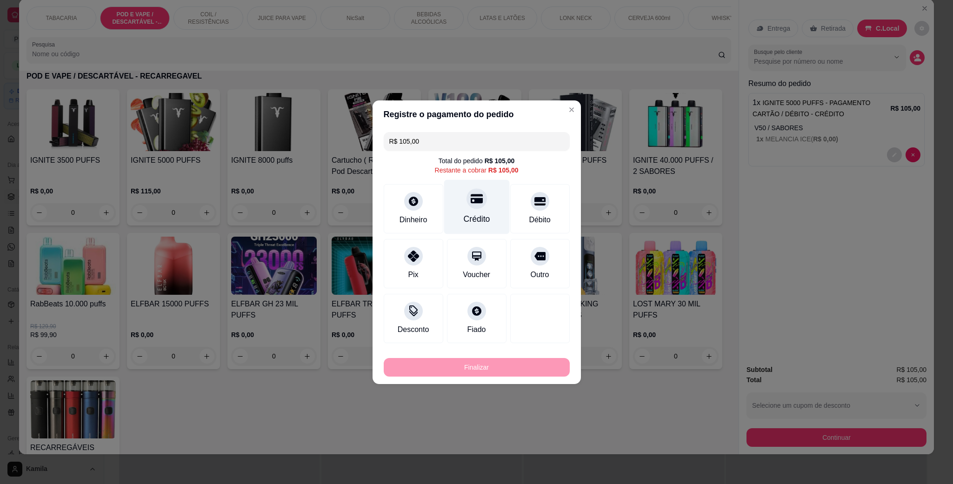
click at [470, 205] on icon at bounding box center [476, 198] width 12 height 12
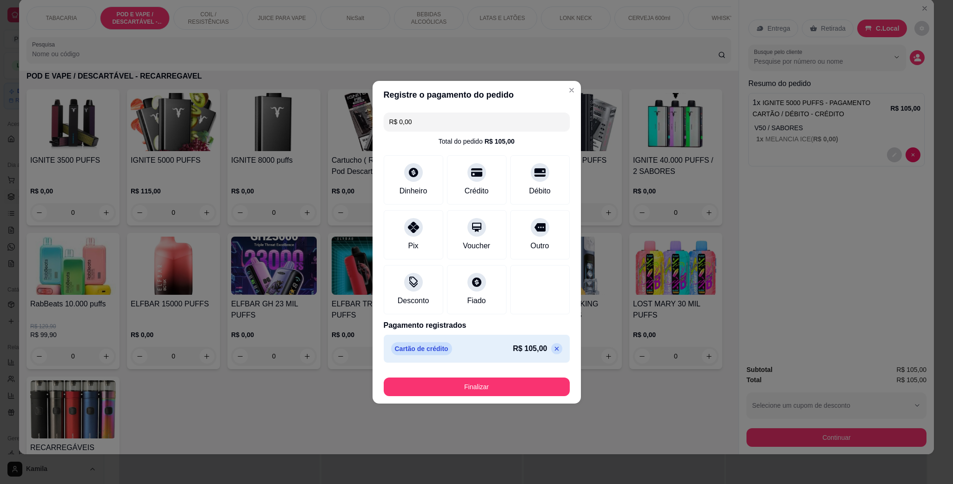
click at [554, 349] on icon at bounding box center [556, 348] width 4 height 4
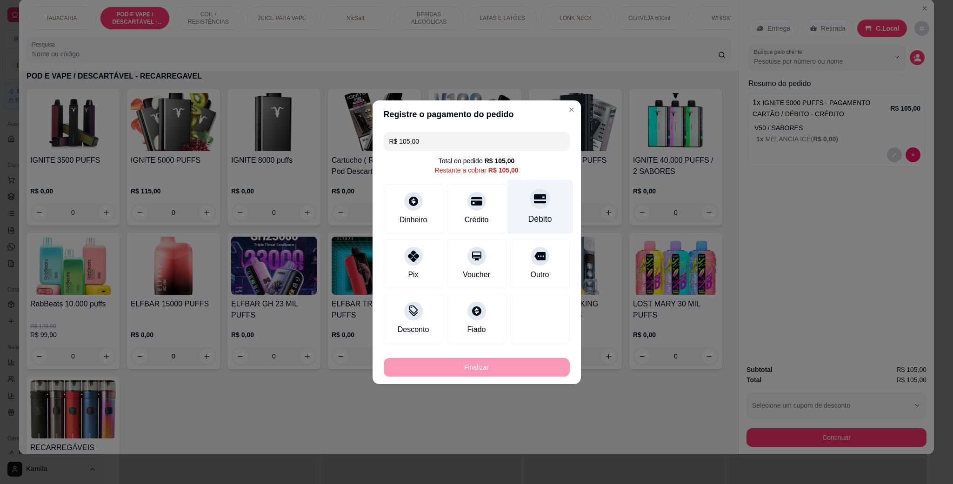
click at [540, 201] on div "Débito" at bounding box center [540, 206] width 66 height 54
type input "R$ 0,00"
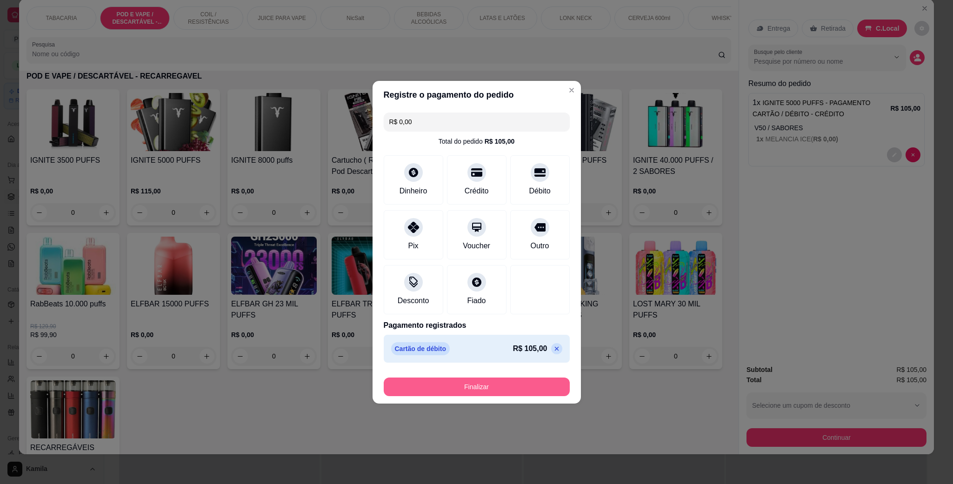
click at [508, 385] on button "Finalizar" at bounding box center [477, 386] width 186 height 19
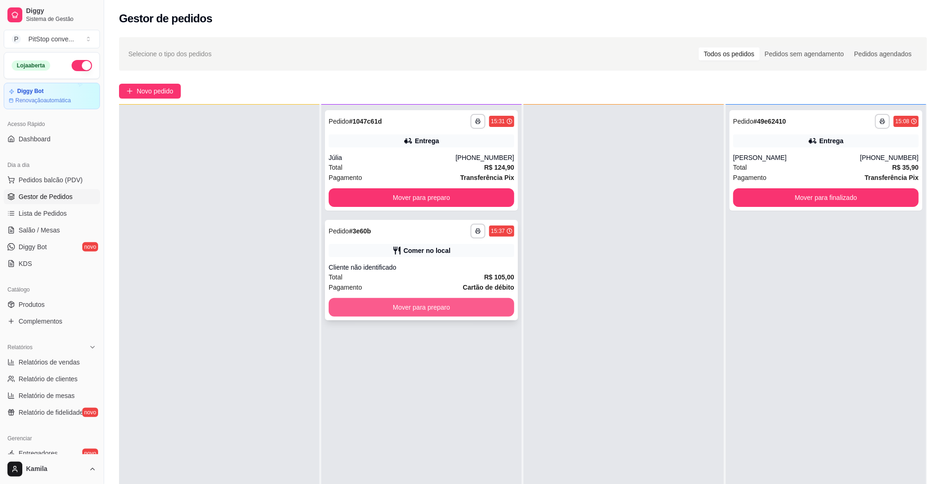
click at [442, 308] on button "Mover para preparo" at bounding box center [421, 307] width 185 height 19
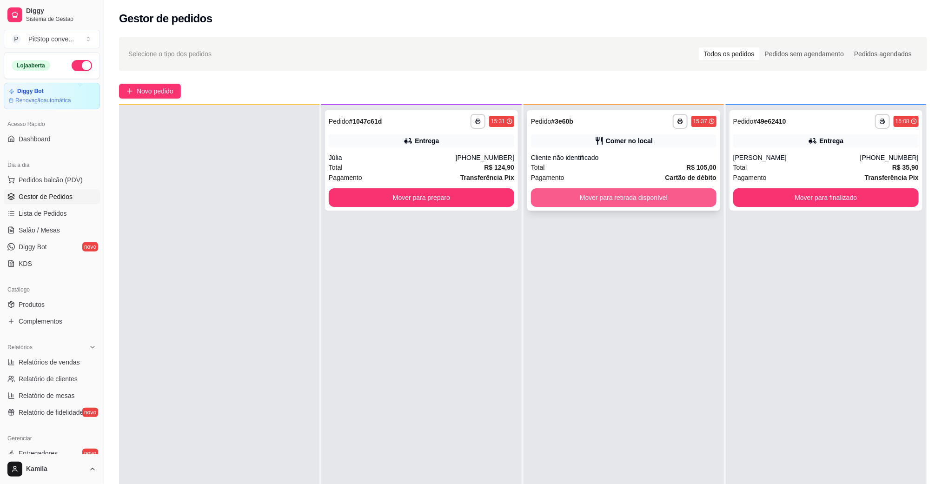
click at [669, 198] on button "Mover para retirada disponível" at bounding box center [623, 197] width 185 height 19
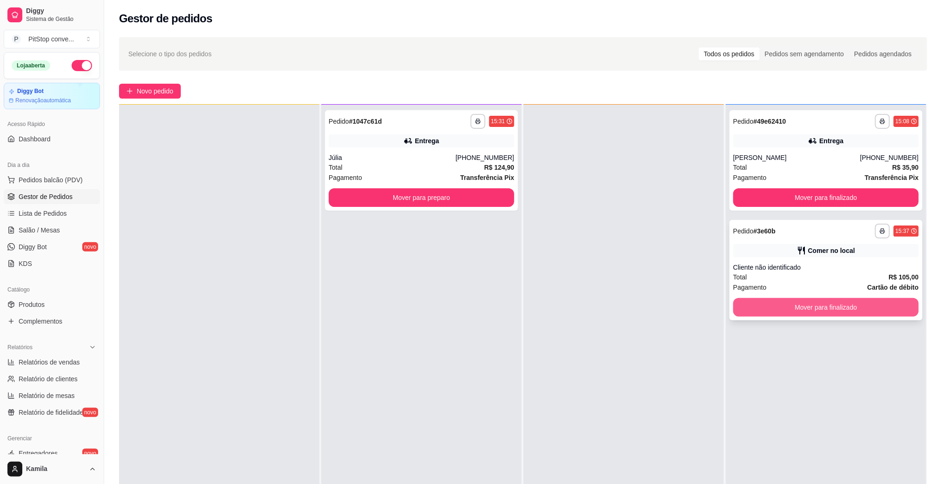
click at [833, 314] on button "Mover para finalizado" at bounding box center [825, 307] width 185 height 19
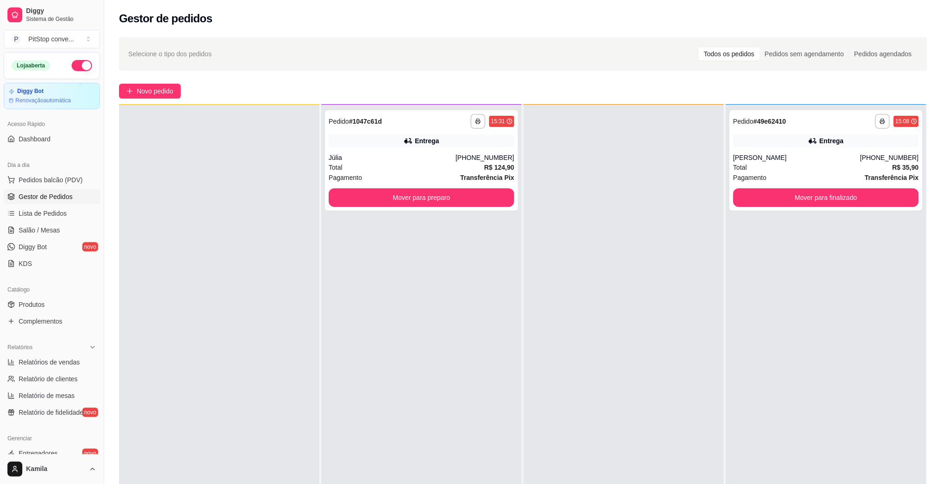
click at [52, 171] on div "Dia a dia" at bounding box center [52, 165] width 96 height 15
click at [54, 178] on span "Pedidos balcão (PDV)" at bounding box center [51, 179] width 64 height 9
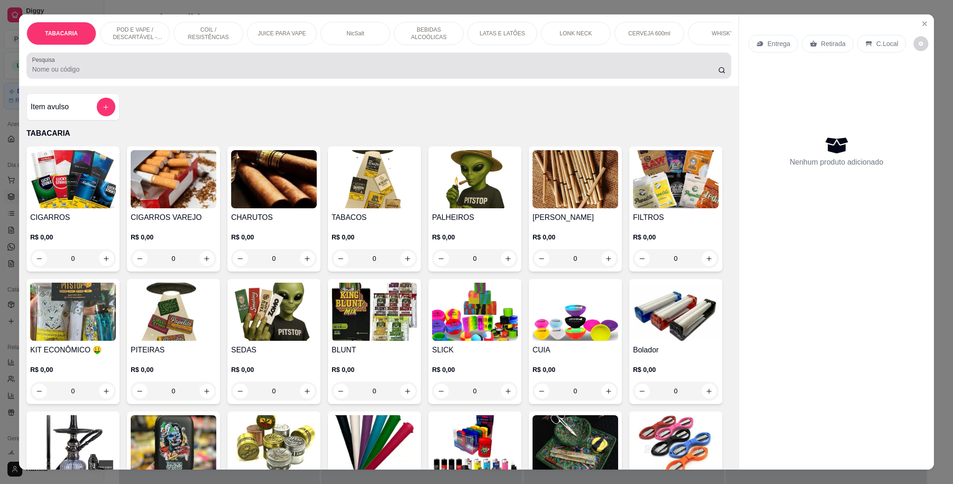
click at [98, 21] on div "TABACARIA POD E VAPE / DESCARTÁVEL - RECARREGAVEL COIL / RESISTÊNCIAS JUICE PAR…" at bounding box center [378, 50] width 719 height 72
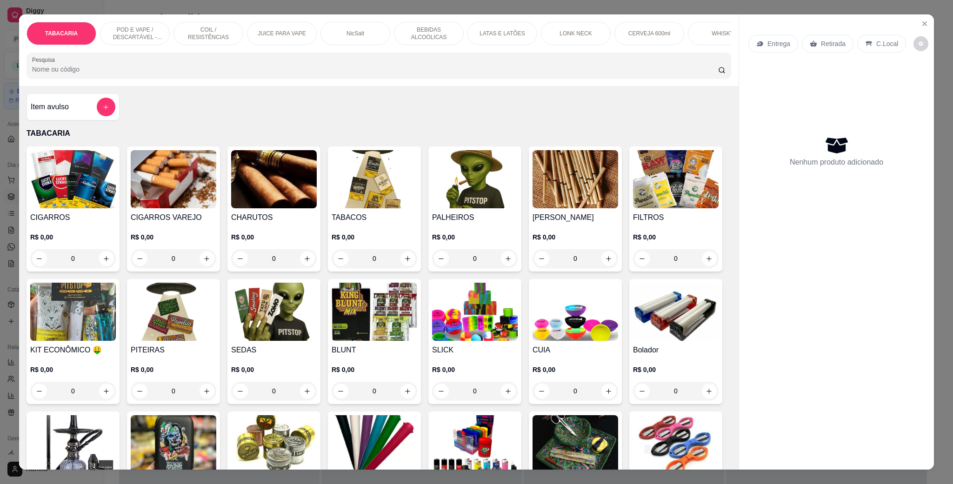
click at [120, 24] on div "POD E VAPE / DESCARTÁVEL - RECARREGAVEL" at bounding box center [135, 33] width 70 height 23
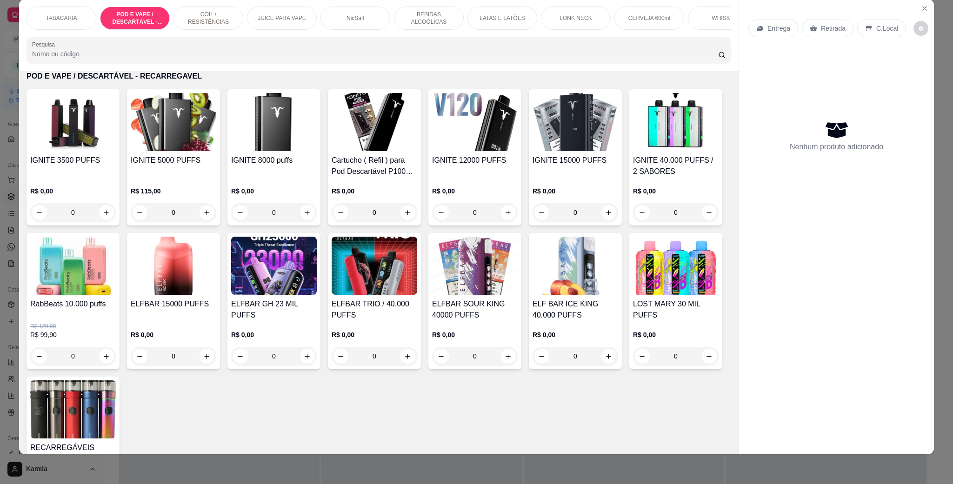
click at [317, 285] on img at bounding box center [274, 266] width 86 height 58
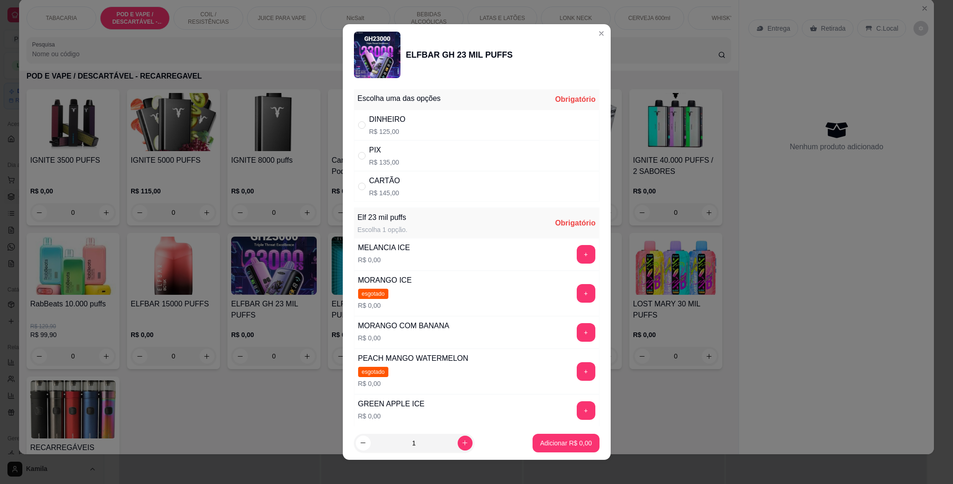
click at [396, 155] on div "PIX R$ 135,00" at bounding box center [476, 155] width 245 height 31
radio input "true"
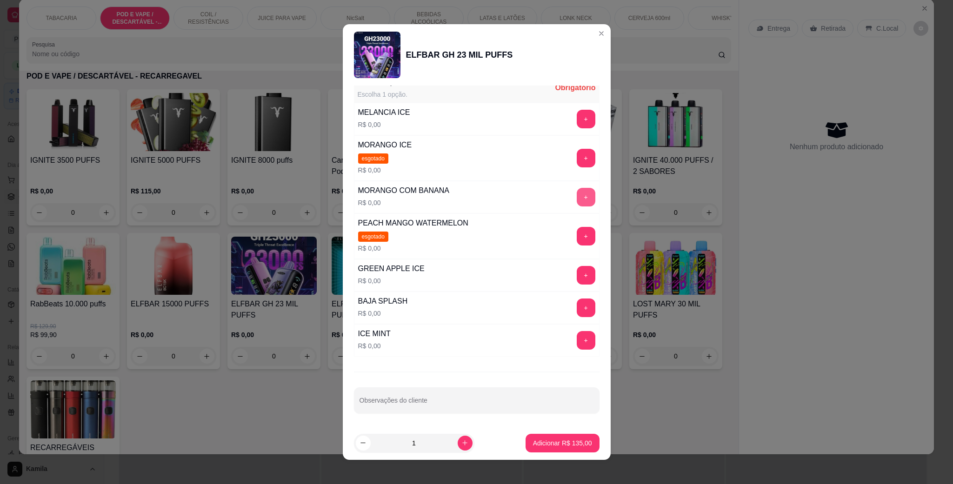
scroll to position [139, 0]
click at [576, 309] on button "+" at bounding box center [585, 307] width 19 height 19
click at [556, 435] on button "Adicionar R$ 135,00" at bounding box center [562, 443] width 74 height 19
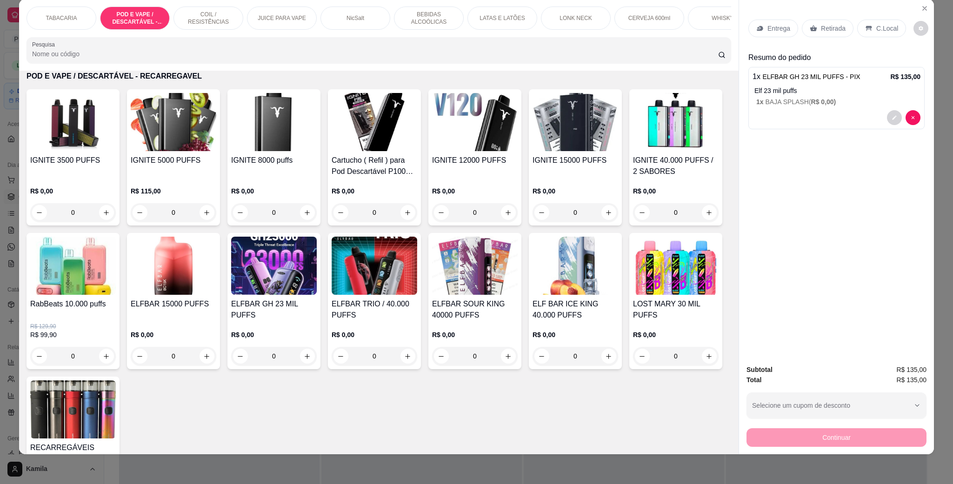
click at [872, 37] on div "C.Local" at bounding box center [881, 29] width 49 height 18
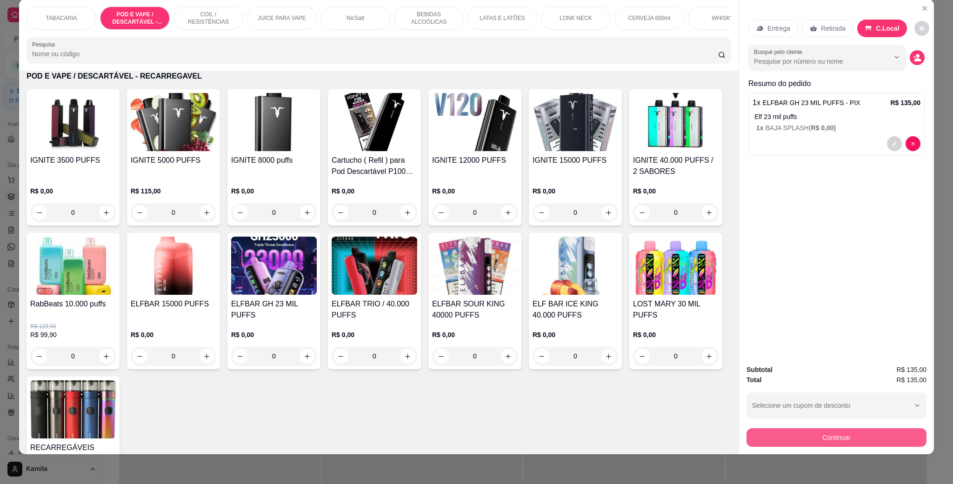
click at [842, 438] on button "Continuar" at bounding box center [836, 437] width 180 height 19
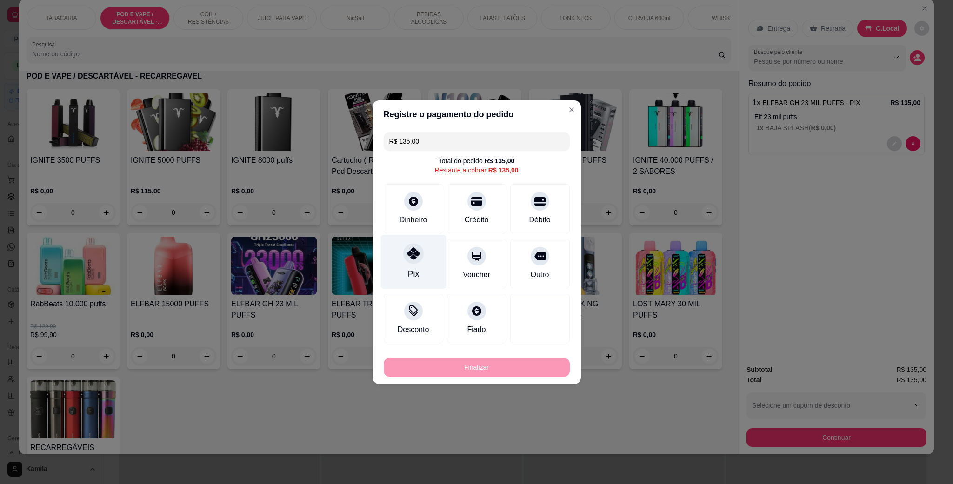
click at [420, 254] on div at bounding box center [413, 253] width 20 height 20
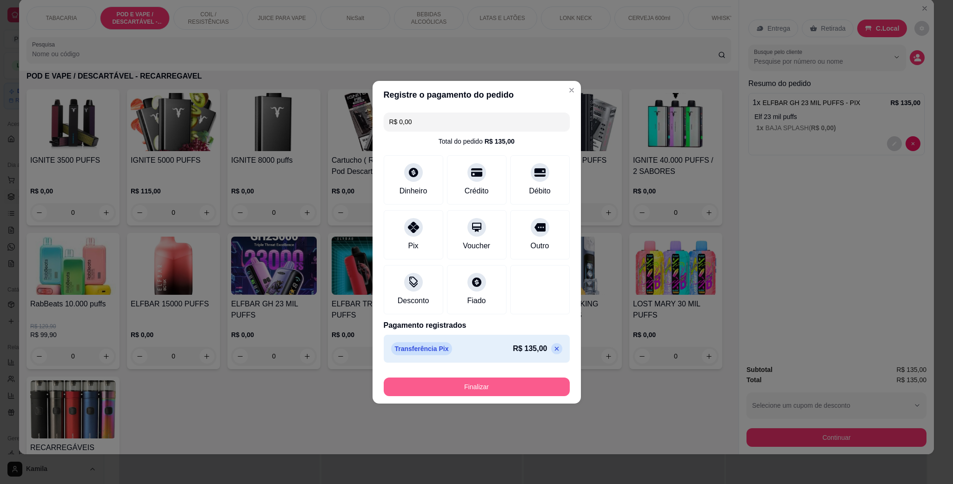
click at [490, 383] on button "Finalizar" at bounding box center [477, 386] width 186 height 19
click at [490, 383] on div "Finalizar" at bounding box center [477, 386] width 186 height 19
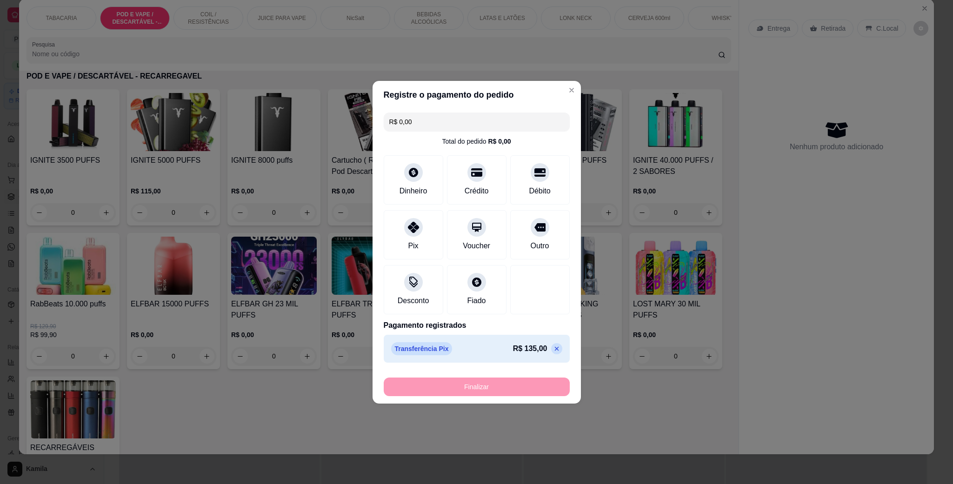
type input "-R$ 135,00"
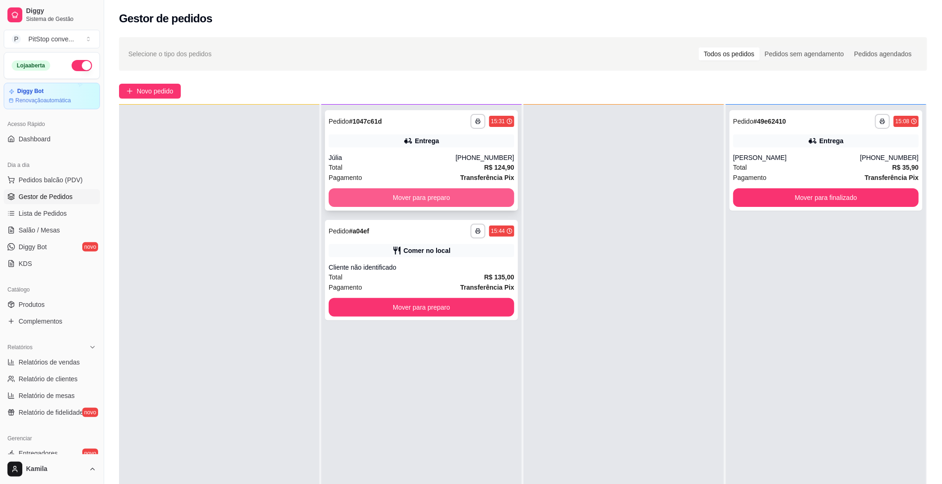
click at [473, 198] on button "Mover para preparo" at bounding box center [421, 197] width 185 height 19
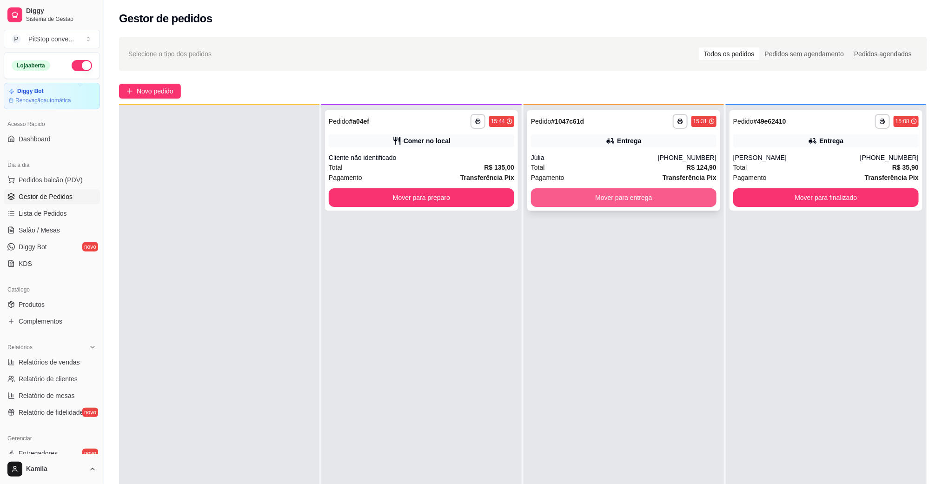
click at [621, 195] on button "Mover para entrega" at bounding box center [623, 197] width 185 height 19
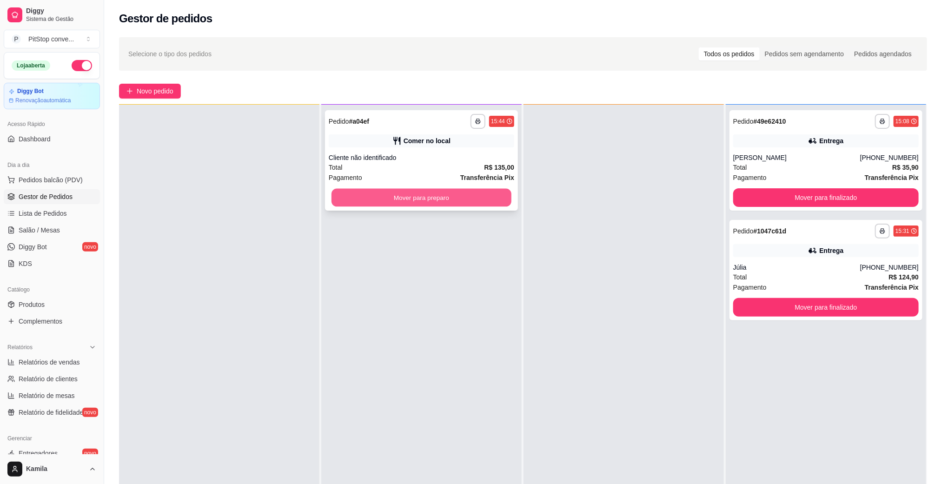
click at [431, 196] on button "Mover para preparo" at bounding box center [421, 198] width 180 height 18
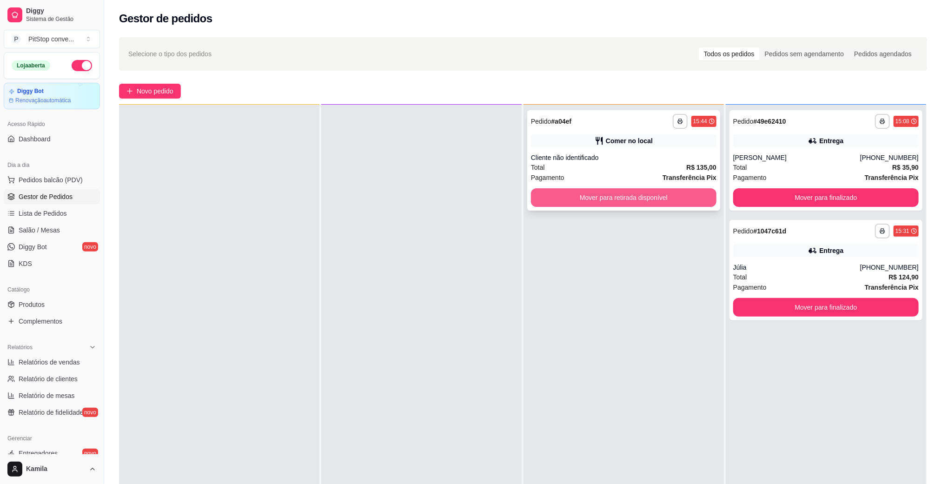
click at [618, 198] on button "Mover para retirada disponível" at bounding box center [623, 197] width 185 height 19
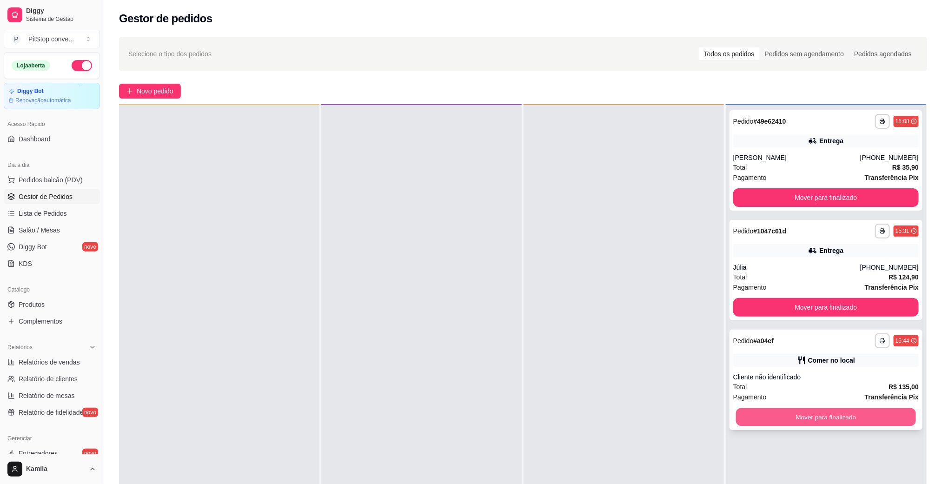
click at [828, 413] on button "Mover para finalizado" at bounding box center [826, 417] width 180 height 18
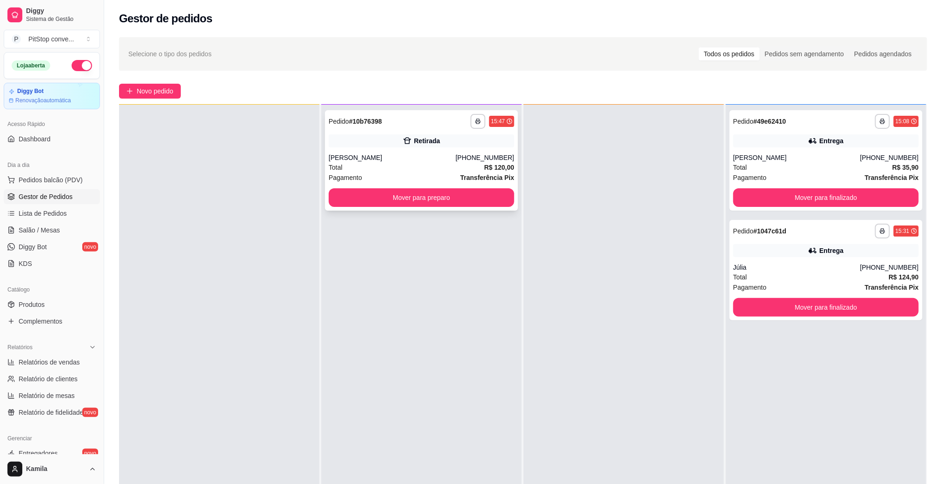
click at [484, 169] on strong "R$ 120,00" at bounding box center [499, 167] width 30 height 7
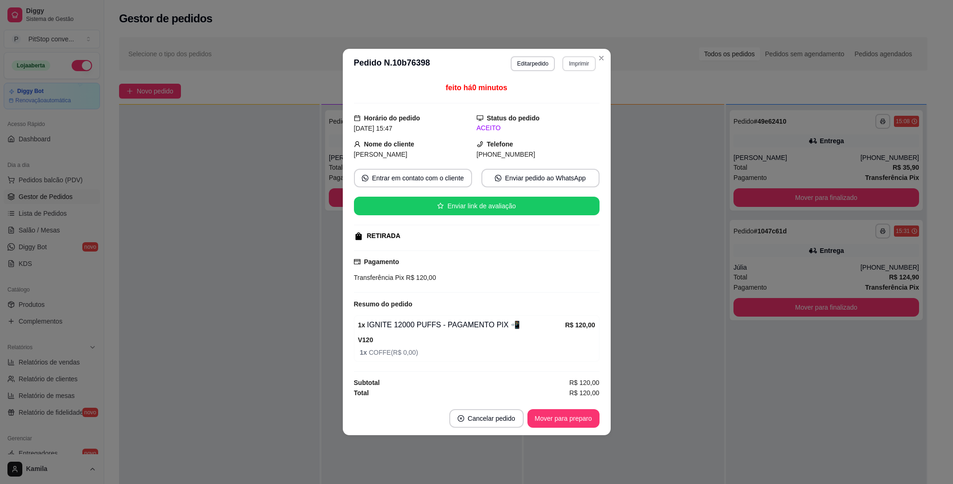
click at [579, 59] on button "Imprimir" at bounding box center [578, 63] width 33 height 15
click at [570, 98] on button "IMPRESSORA" at bounding box center [562, 94] width 67 height 15
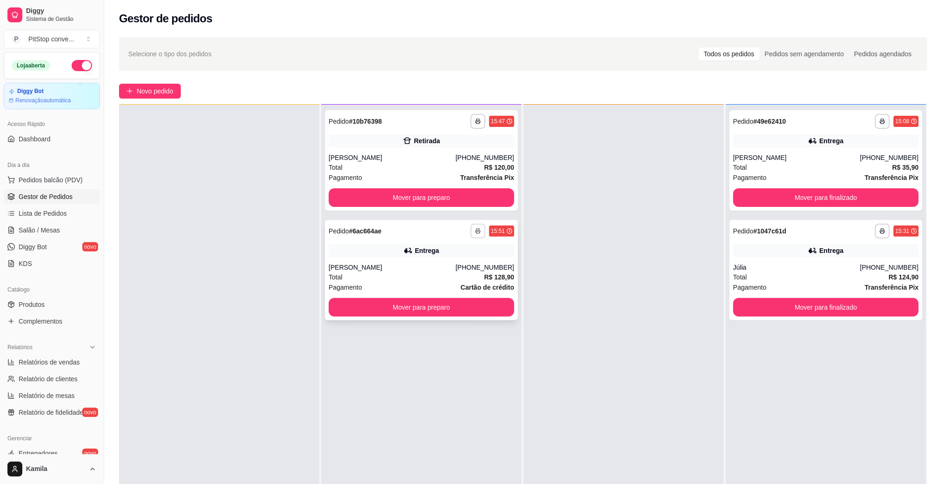
click at [470, 236] on button "button" at bounding box center [477, 231] width 15 height 15
click at [473, 267] on button "IMPRESSORA" at bounding box center [448, 263] width 67 height 15
click at [650, 282] on div at bounding box center [623, 347] width 200 height 484
click at [484, 264] on div "[PHONE_NUMBER]" at bounding box center [485, 267] width 59 height 9
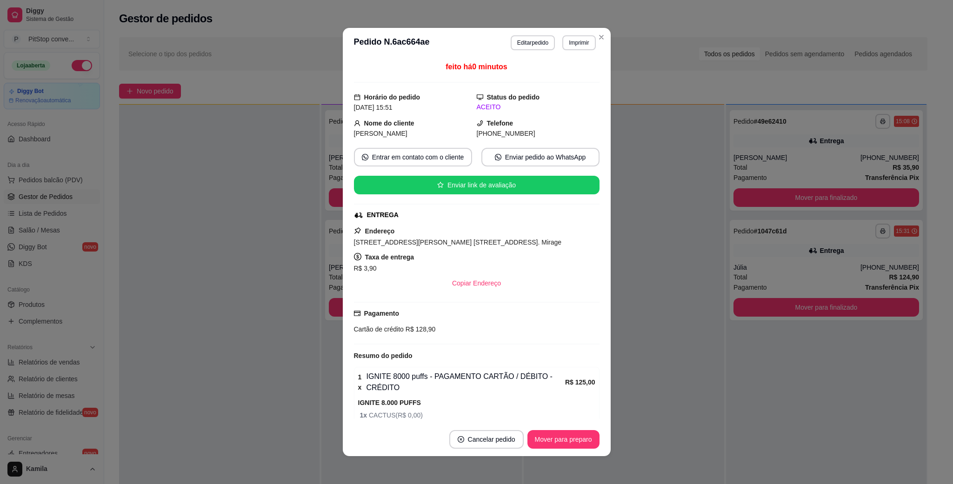
click at [503, 236] on div "Endereço [STREET_ADDRESS][PERSON_NAME] [STREET_ADDRESS]. Mirage Taxa de entrega…" at bounding box center [476, 258] width 245 height 67
click at [504, 246] on span "[STREET_ADDRESS][PERSON_NAME] [STREET_ADDRESS]. Mirage" at bounding box center [458, 241] width 208 height 7
click at [406, 331] on span "R$ 128,90" at bounding box center [420, 328] width 32 height 7
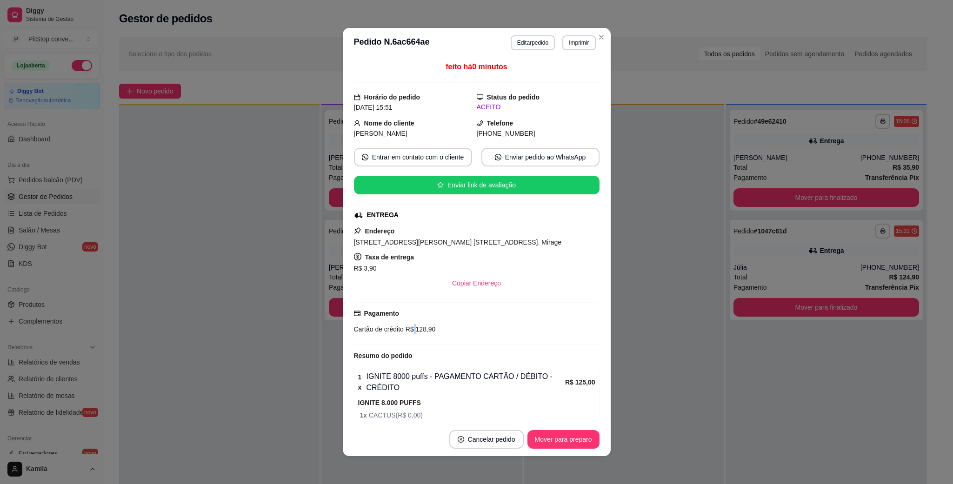
click at [406, 331] on span "R$ 128,90" at bounding box center [420, 328] width 32 height 7
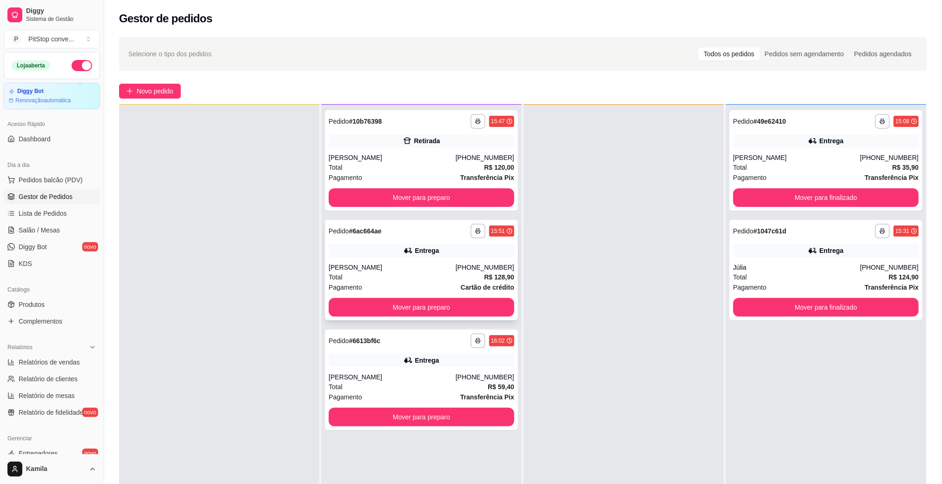
click at [489, 279] on strong "R$ 128,90" at bounding box center [499, 276] width 30 height 7
click at [456, 302] on button "Mover para preparo" at bounding box center [421, 307] width 185 height 19
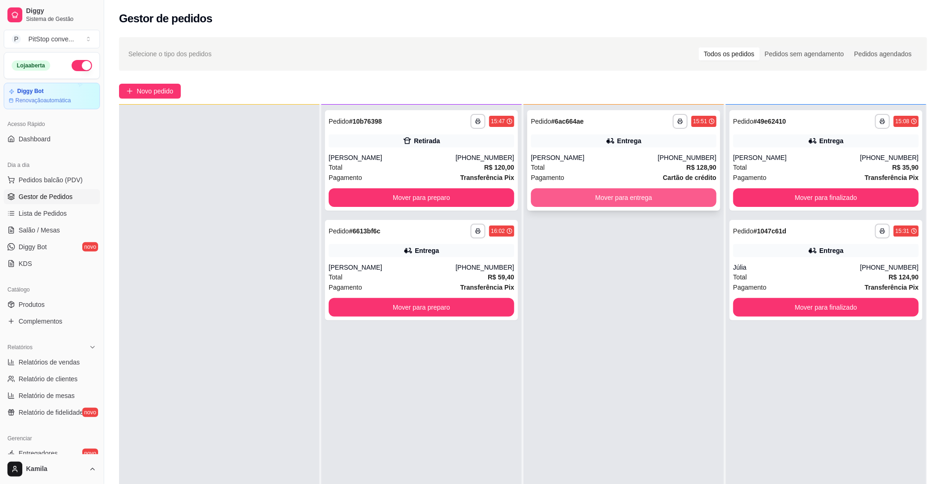
click at [618, 191] on button "Mover para entrega" at bounding box center [623, 197] width 185 height 19
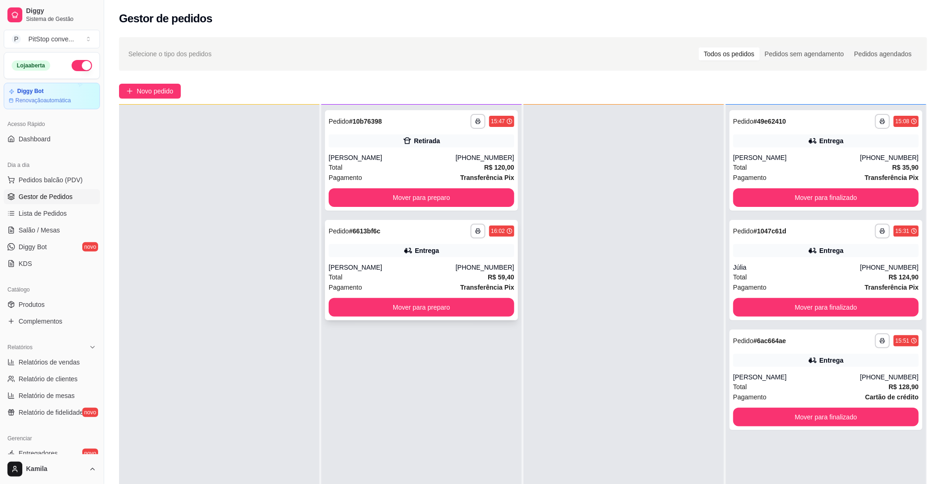
click at [420, 266] on div "[PERSON_NAME]" at bounding box center [392, 267] width 127 height 9
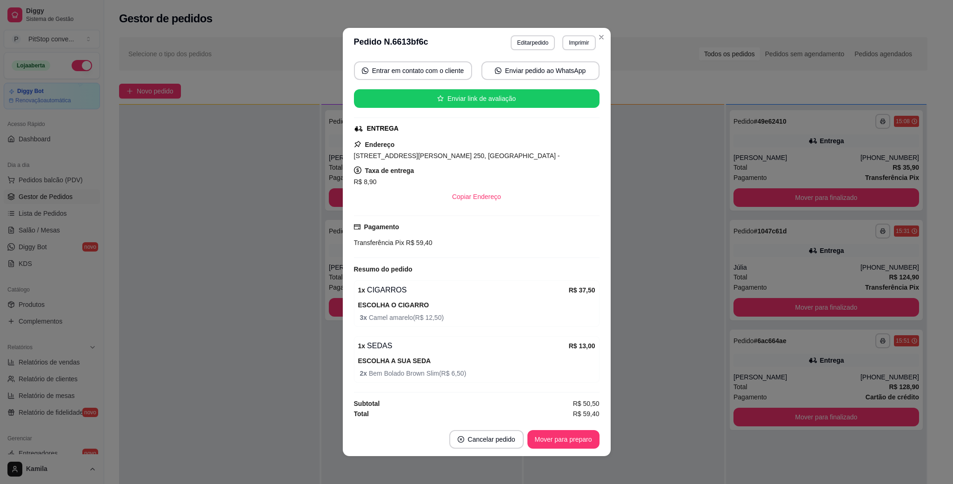
scroll to position [21, 0]
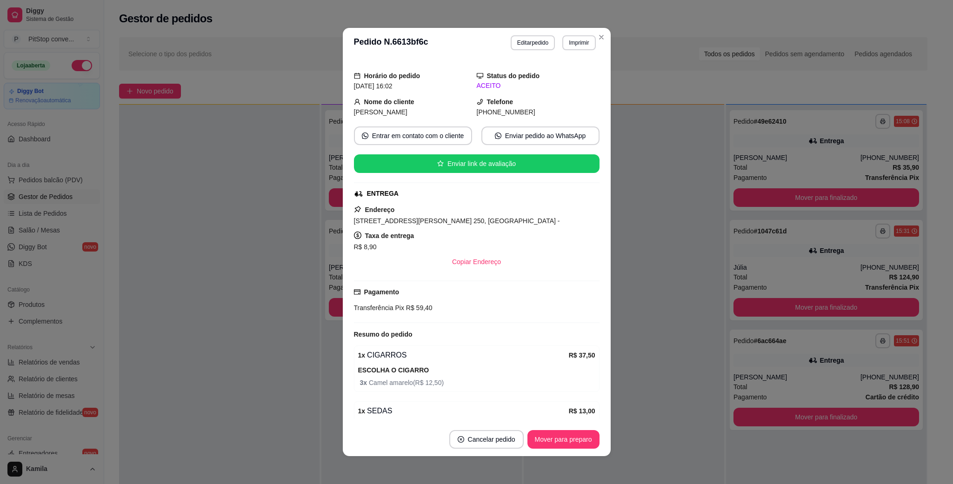
click at [562, 44] on button "Imprimir" at bounding box center [578, 42] width 33 height 15
click at [555, 80] on button "IMPRESSORA" at bounding box center [557, 75] width 65 height 14
click at [433, 223] on span "[STREET_ADDRESS][PERSON_NAME] 250, [GEOGRAPHIC_DATA] -" at bounding box center [457, 220] width 206 height 7
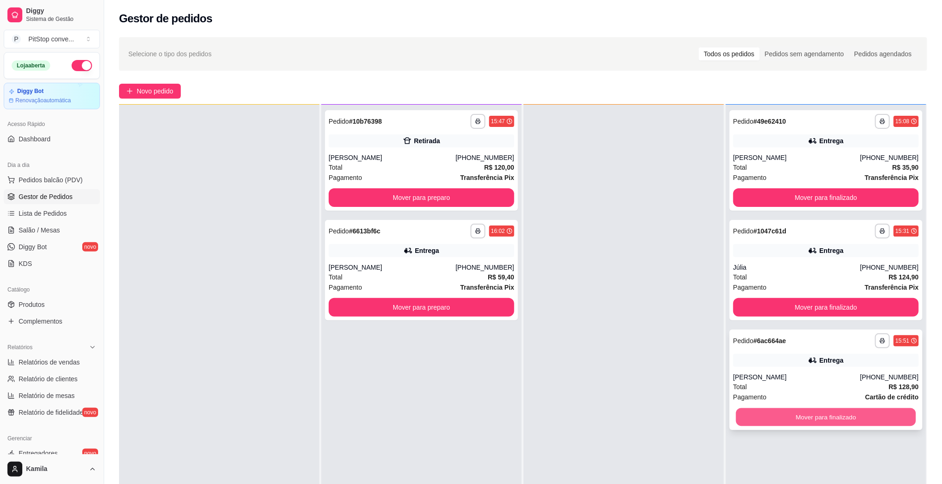
click at [798, 416] on button "Mover para finalizado" at bounding box center [826, 417] width 180 height 18
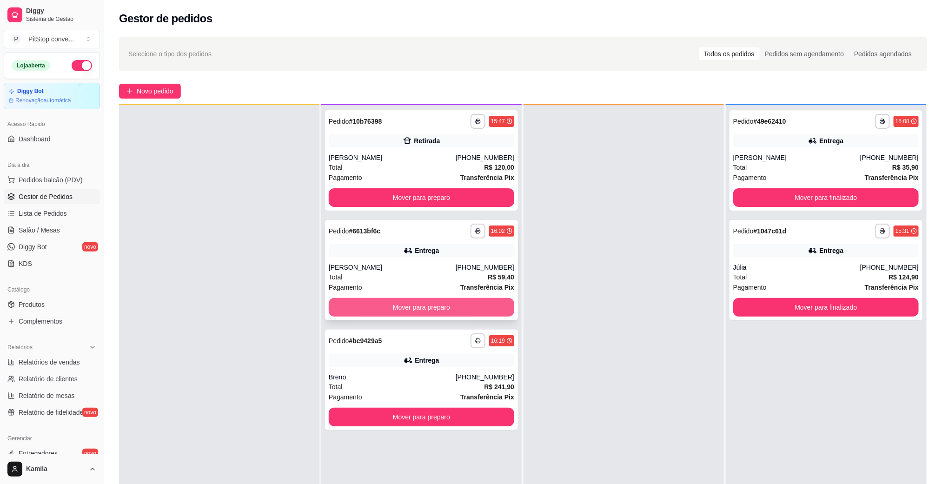
click at [483, 307] on button "Mover para preparo" at bounding box center [421, 307] width 185 height 19
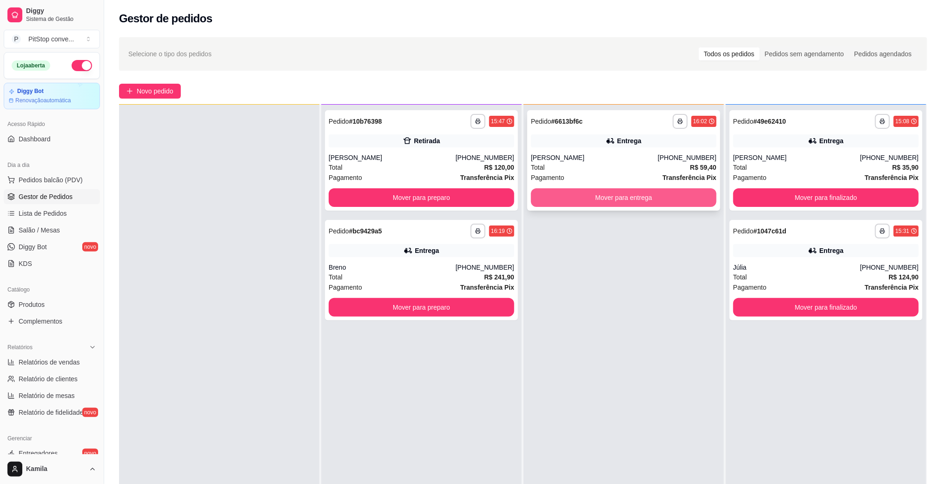
click at [654, 201] on button "Mover para entrega" at bounding box center [623, 197] width 185 height 19
click at [676, 205] on button "Mover para entrega" at bounding box center [623, 197] width 185 height 19
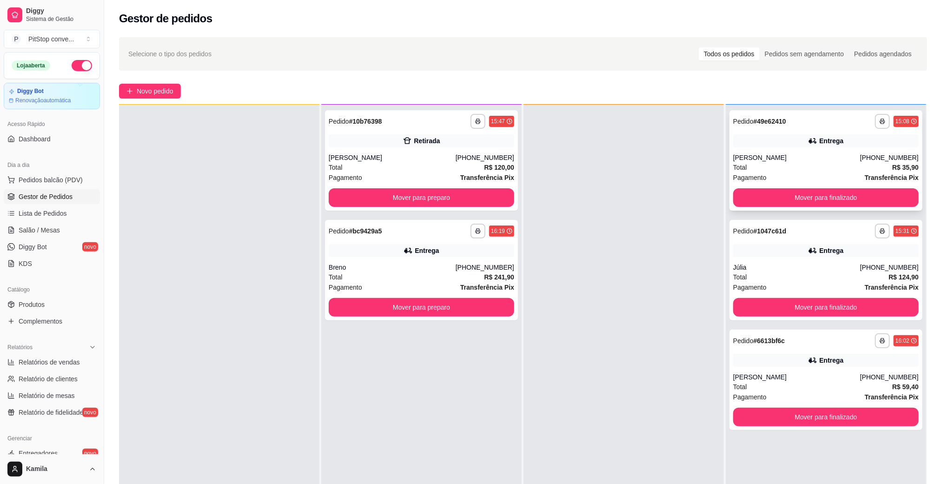
click at [804, 194] on button "Mover para finalizado" at bounding box center [825, 197] width 185 height 19
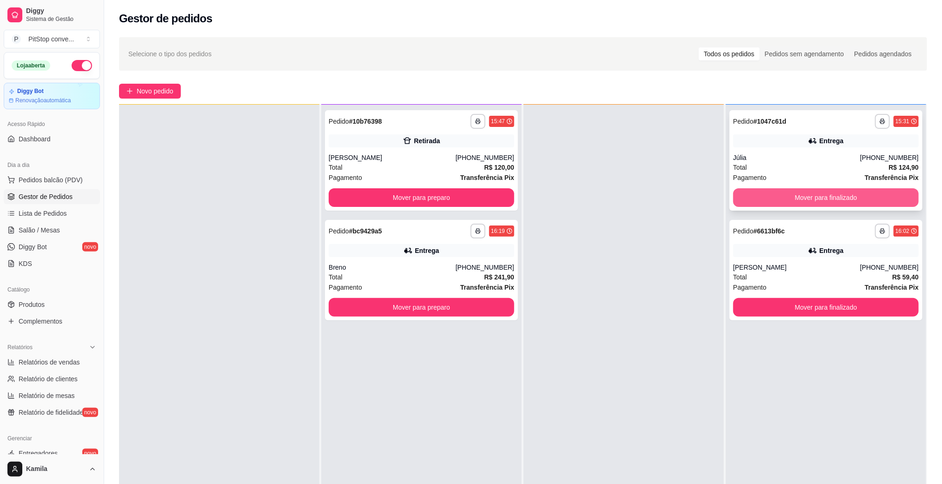
click at [795, 194] on button "Mover para finalizado" at bounding box center [825, 197] width 185 height 19
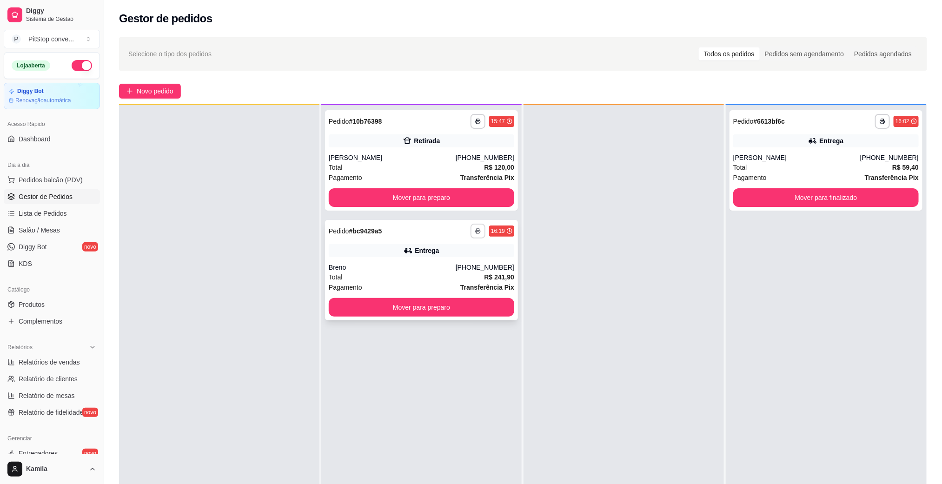
click at [478, 231] on button "button" at bounding box center [477, 231] width 15 height 15
click at [445, 260] on button "IMPRESSORA" at bounding box center [448, 263] width 67 height 15
click at [479, 303] on button "Mover para preparo" at bounding box center [421, 307] width 180 height 18
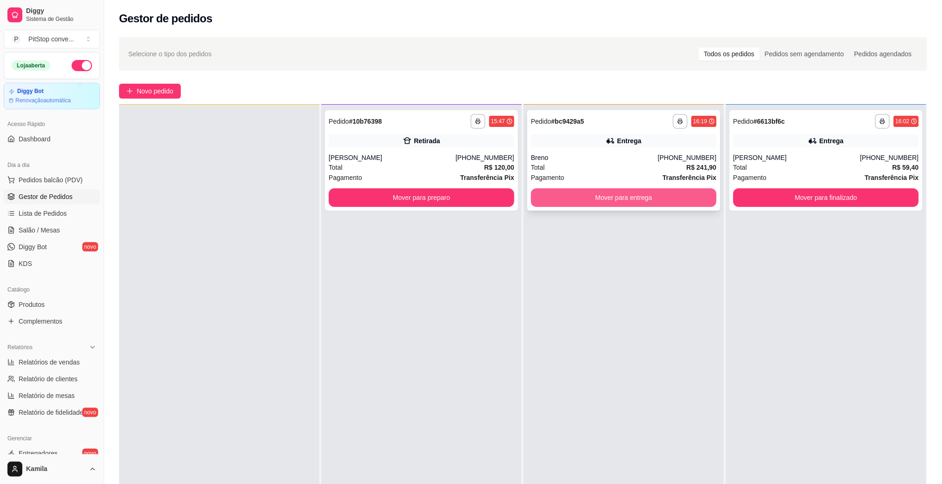
click at [657, 194] on button "Mover para entrega" at bounding box center [623, 197] width 185 height 19
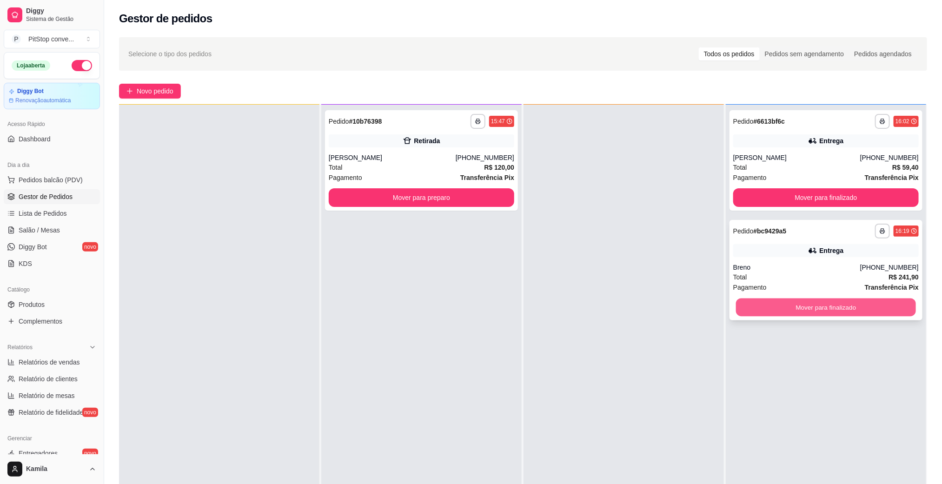
click at [838, 304] on button "Mover para finalizado" at bounding box center [826, 307] width 180 height 18
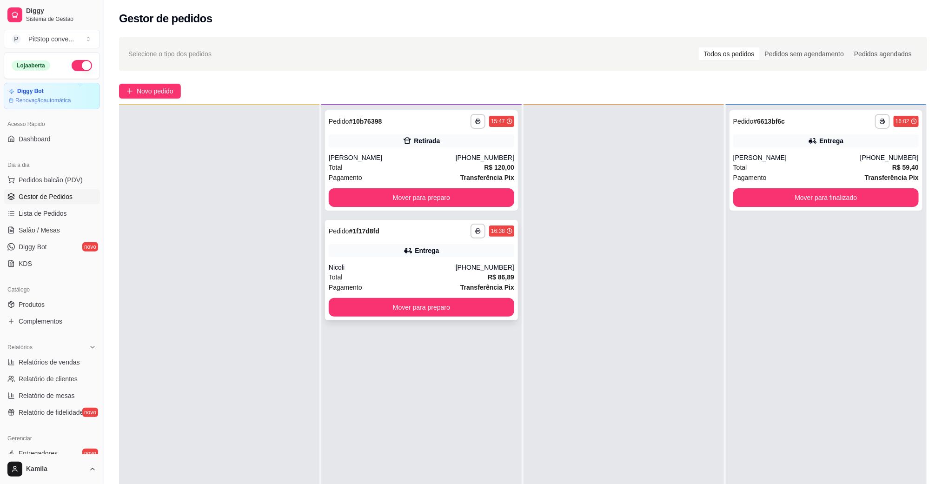
click at [439, 263] on div "Nicoli" at bounding box center [392, 267] width 127 height 9
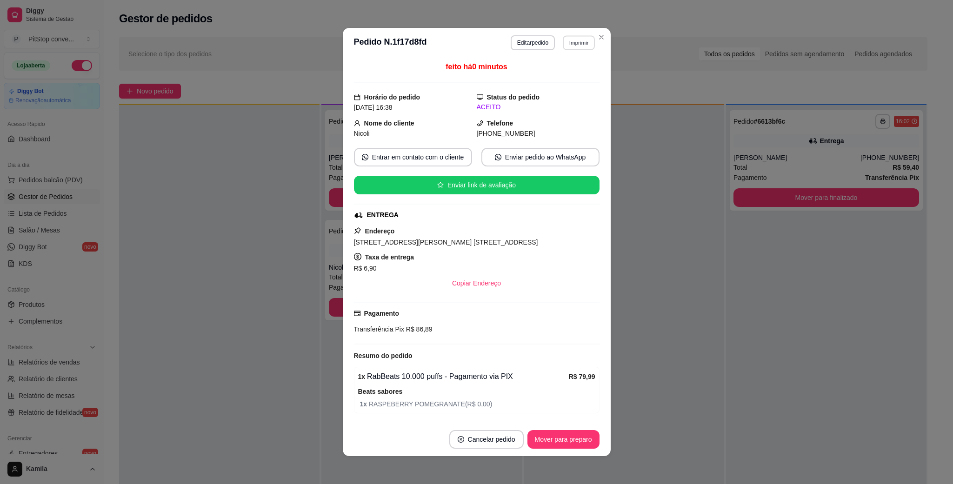
click at [584, 42] on button "Imprimir" at bounding box center [578, 42] width 32 height 14
click at [557, 74] on button "IMPRESSORA" at bounding box center [557, 75] width 67 height 15
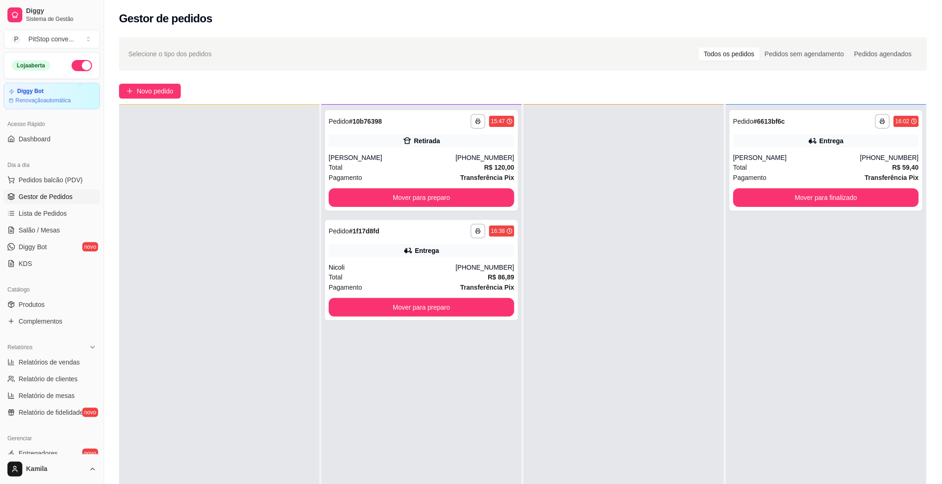
click at [605, 483] on div at bounding box center [623, 347] width 200 height 484
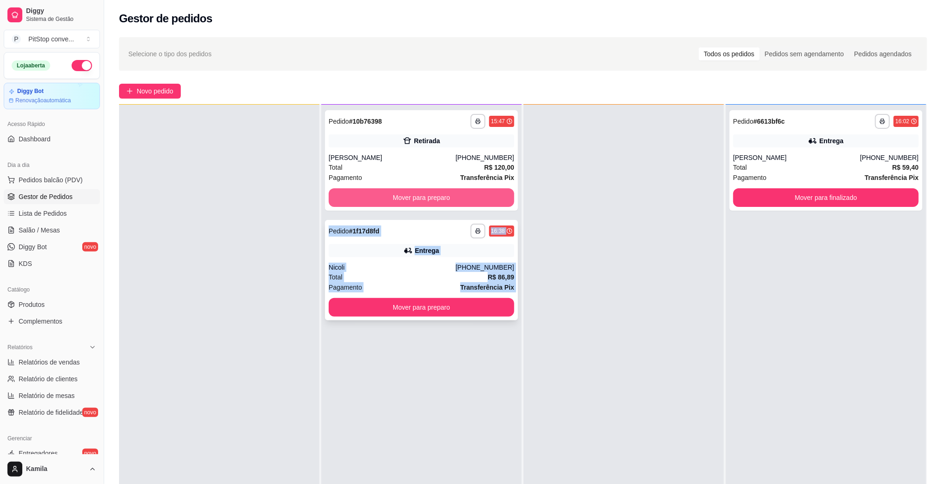
drag, startPoint x: 628, startPoint y: 469, endPoint x: 424, endPoint y: 250, distance: 298.7
click at [450, 204] on div "**********" at bounding box center [523, 346] width 808 height 484
click at [427, 251] on div "Entrega" at bounding box center [427, 250] width 24 height 9
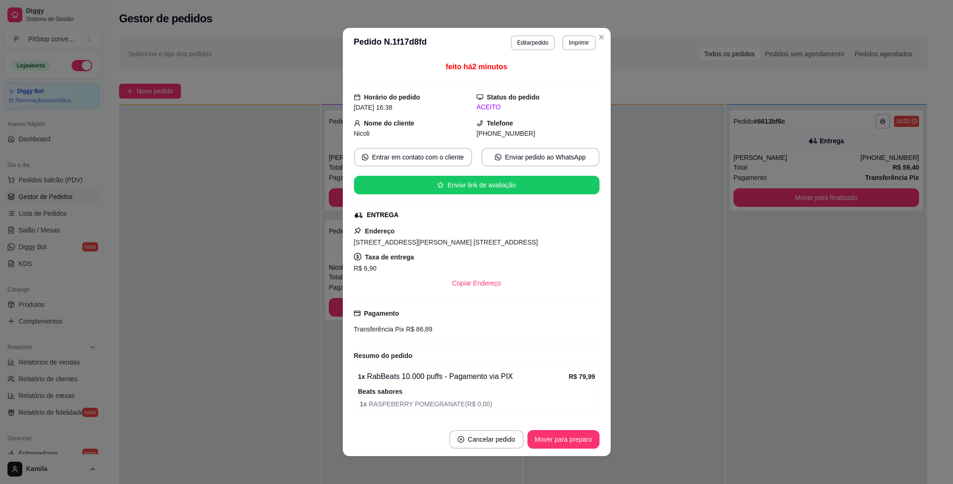
click at [471, 245] on span "[STREET_ADDRESS][PERSON_NAME] [STREET_ADDRESS]" at bounding box center [446, 241] width 184 height 7
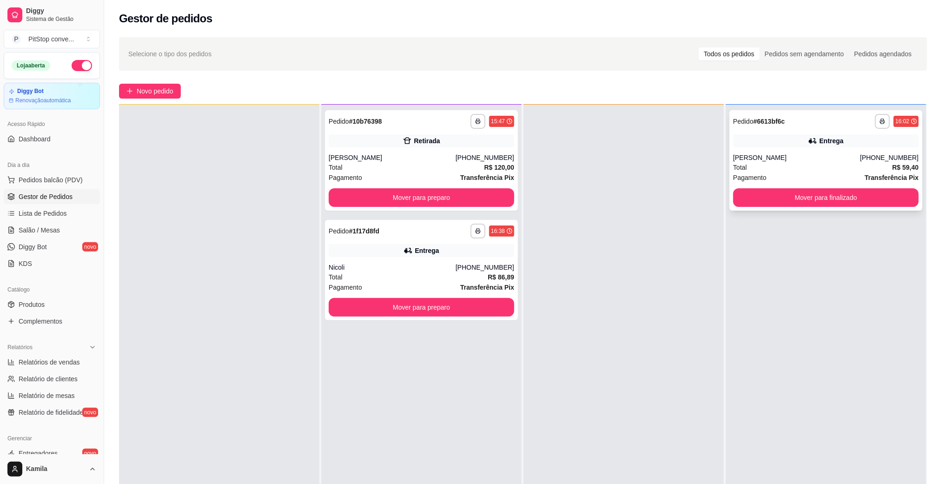
click at [795, 194] on button "Mover para finalizado" at bounding box center [825, 197] width 185 height 19
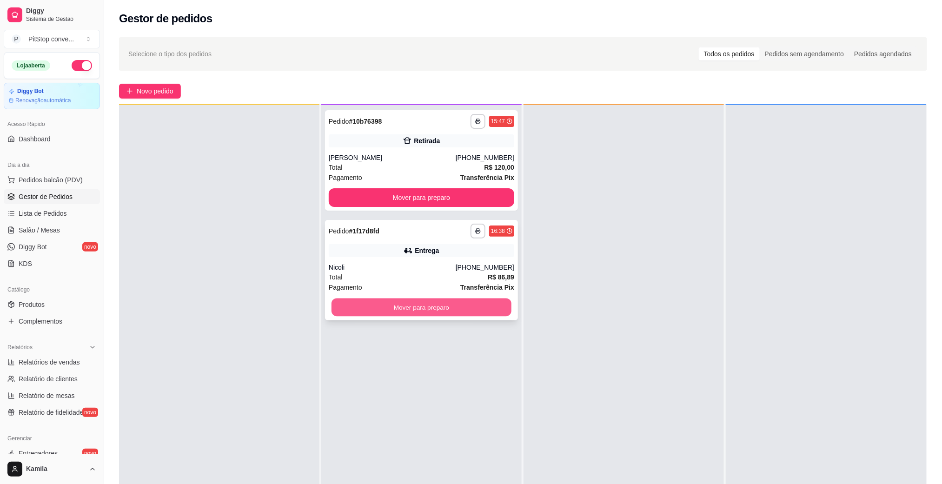
click at [471, 316] on button "Mover para preparo" at bounding box center [421, 307] width 180 height 18
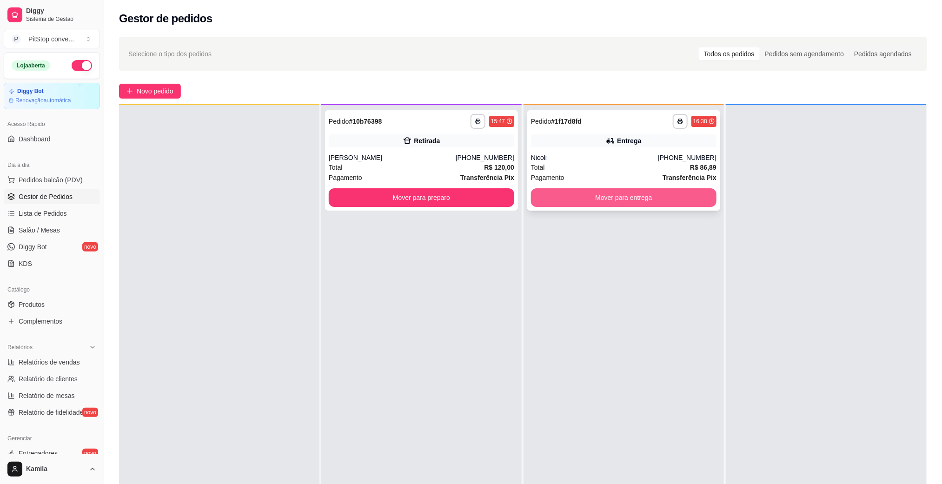
click at [643, 204] on button "Mover para entrega" at bounding box center [623, 197] width 185 height 19
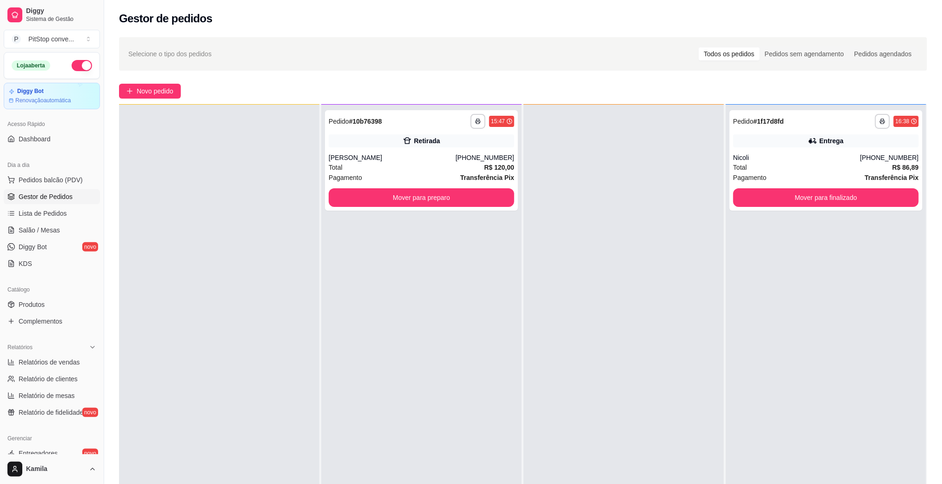
click at [643, 204] on div at bounding box center [623, 347] width 200 height 484
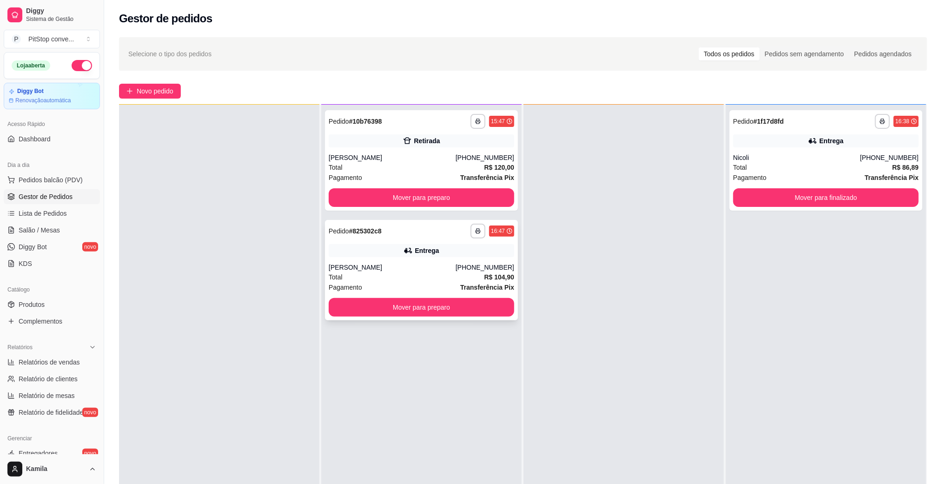
click at [475, 270] on div "[PHONE_NUMBER]" at bounding box center [485, 267] width 59 height 9
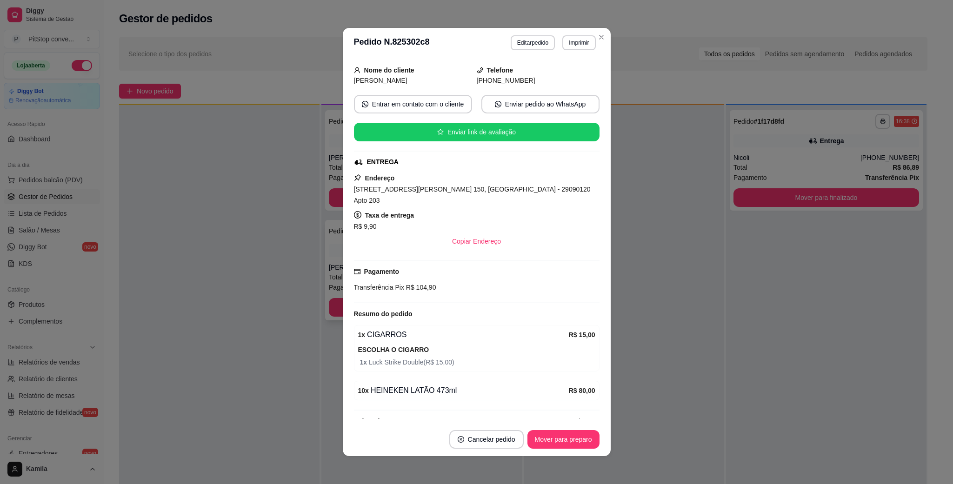
scroll to position [64, 0]
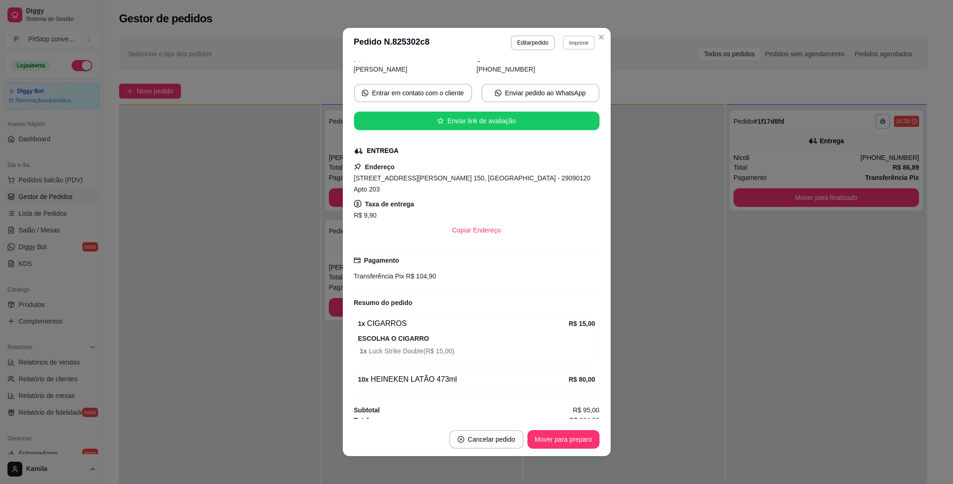
click at [579, 46] on button "Imprimir" at bounding box center [578, 42] width 32 height 14
click at [562, 74] on button "IMPRESSORA" at bounding box center [557, 75] width 67 height 15
click at [476, 184] on span "[STREET_ADDRESS][PERSON_NAME] 150, [GEOGRAPHIC_DATA] - 29090120 Apto 203" at bounding box center [472, 183] width 237 height 19
click at [476, 183] on span "[STREET_ADDRESS][PERSON_NAME] 150, [GEOGRAPHIC_DATA] - 29090120 Apto 203" at bounding box center [472, 183] width 237 height 19
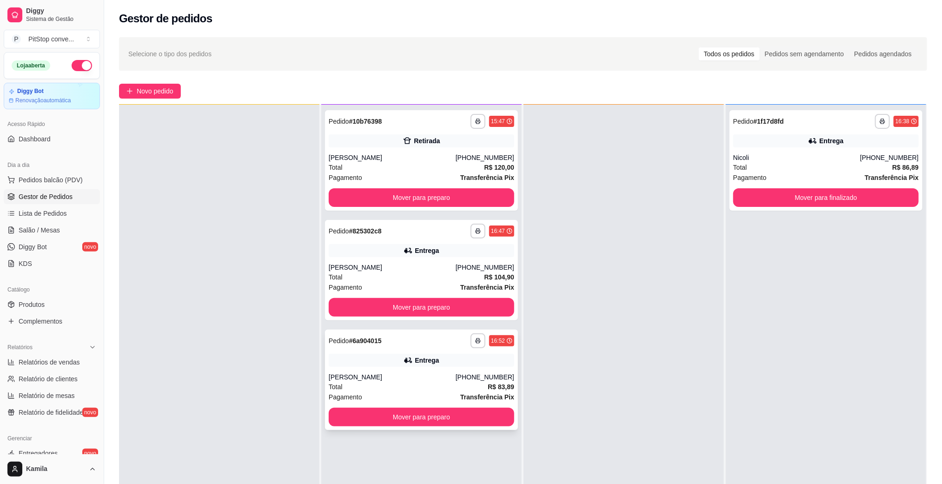
click at [428, 389] on div "Total R$ 83,89" at bounding box center [421, 387] width 185 height 10
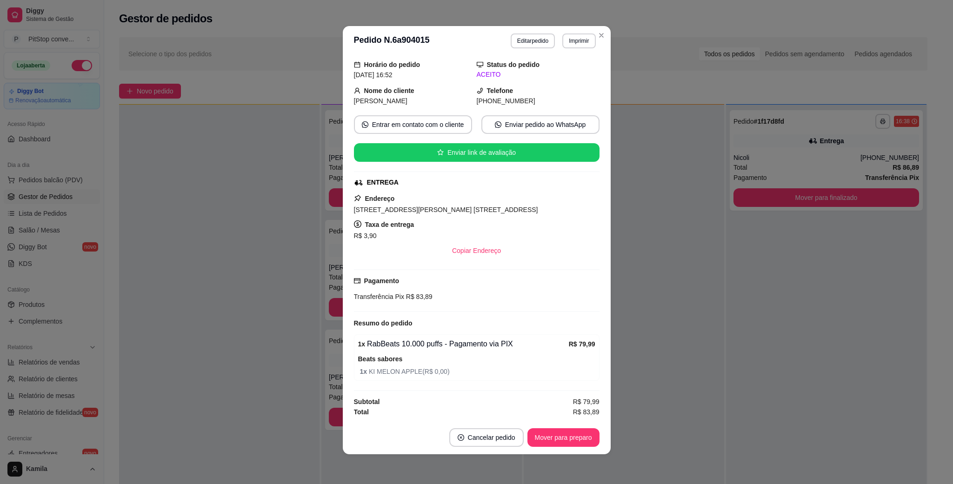
scroll to position [0, 0]
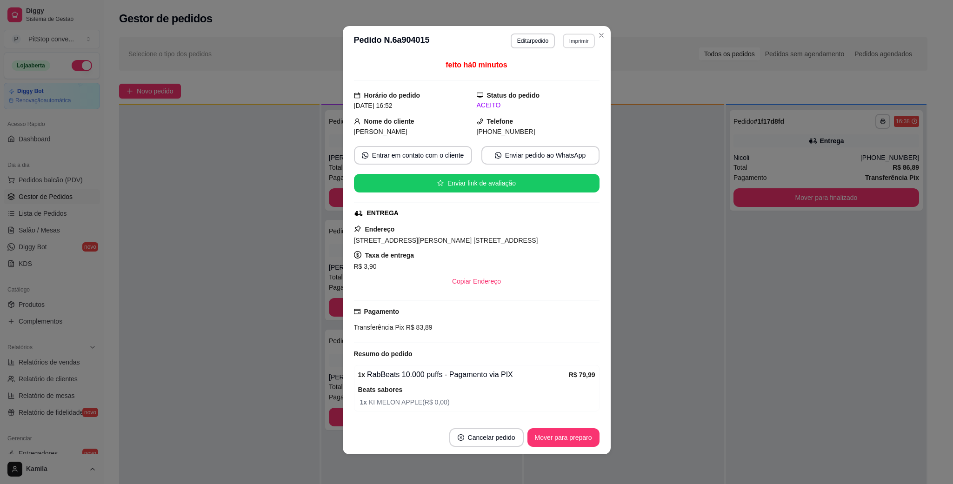
click at [567, 40] on button "Imprimir" at bounding box center [578, 40] width 32 height 14
click at [552, 69] on button "IMPRESSORA" at bounding box center [557, 73] width 67 height 15
click at [538, 241] on span "[STREET_ADDRESS][PERSON_NAME] [STREET_ADDRESS]" at bounding box center [446, 240] width 184 height 7
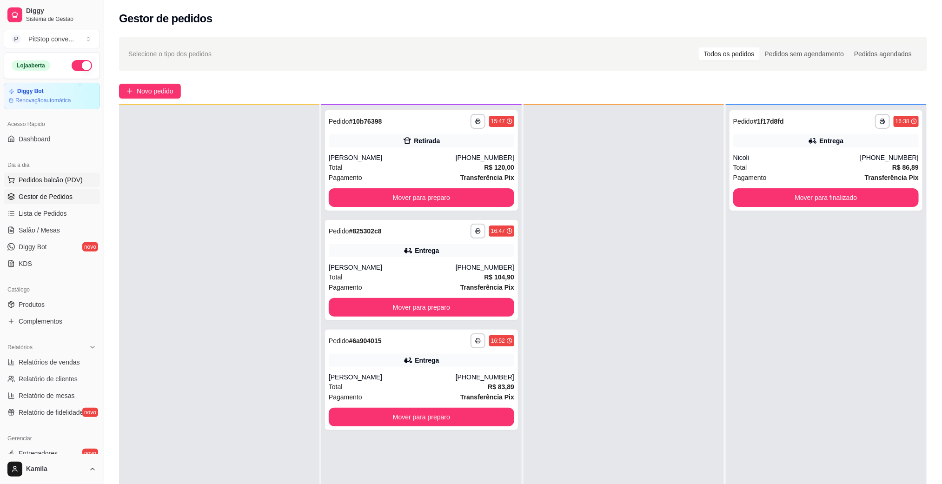
click at [68, 181] on span "Pedidos balcão (PDV)" at bounding box center [51, 179] width 64 height 9
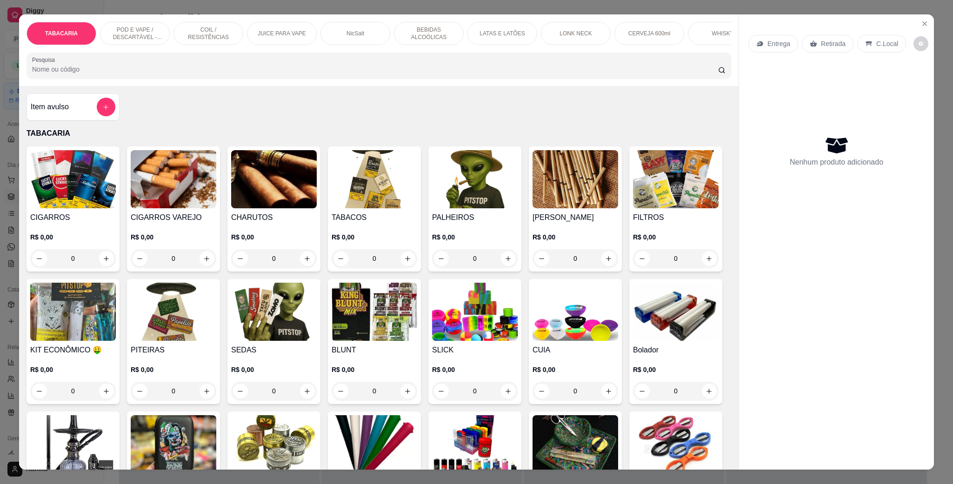
click at [129, 31] on p "POD E VAPE / DESCARTÁVEL - RECARREGAVEL" at bounding box center [135, 33] width 54 height 15
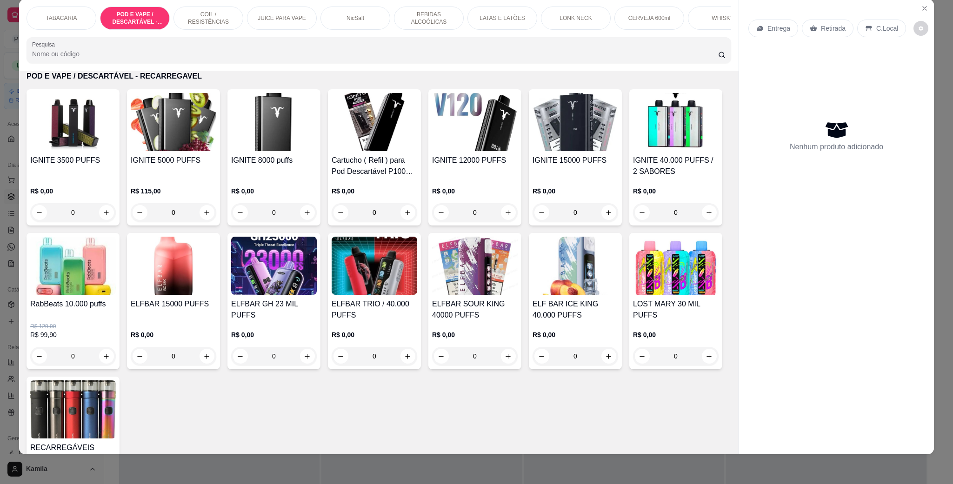
click at [216, 295] on img at bounding box center [174, 266] width 86 height 58
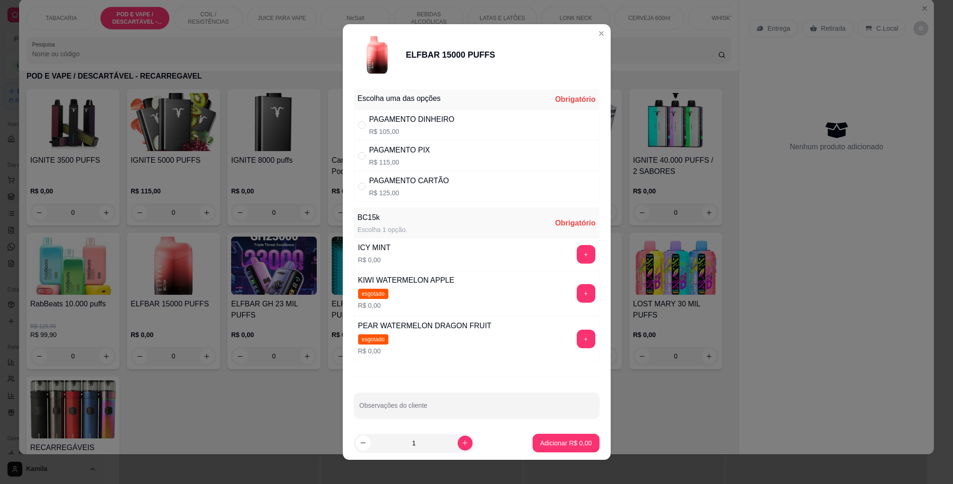
click at [401, 159] on p "R$ 115,00" at bounding box center [399, 162] width 61 height 9
radio input "true"
click at [576, 258] on button "+" at bounding box center [585, 254] width 19 height 19
click at [575, 441] on p "Adicionar R$ 115,00" at bounding box center [562, 442] width 59 height 9
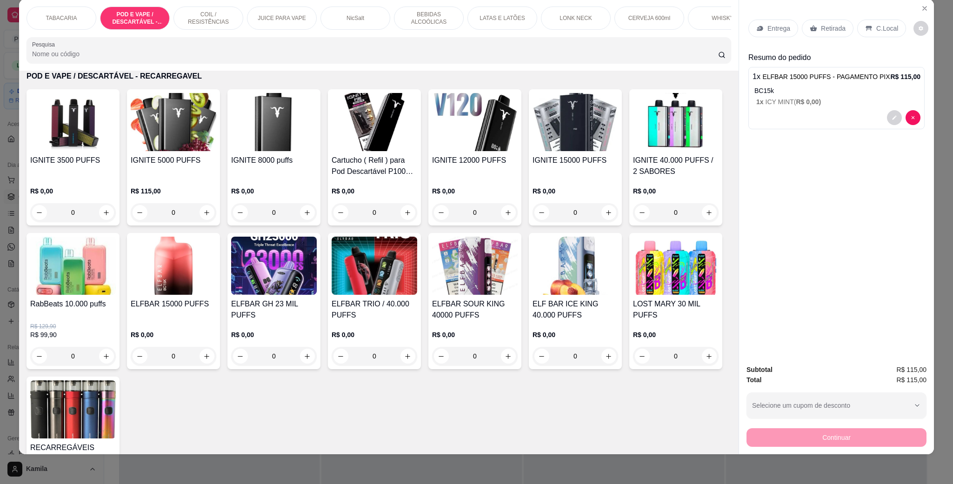
click at [876, 30] on p "C.Local" at bounding box center [887, 28] width 22 height 9
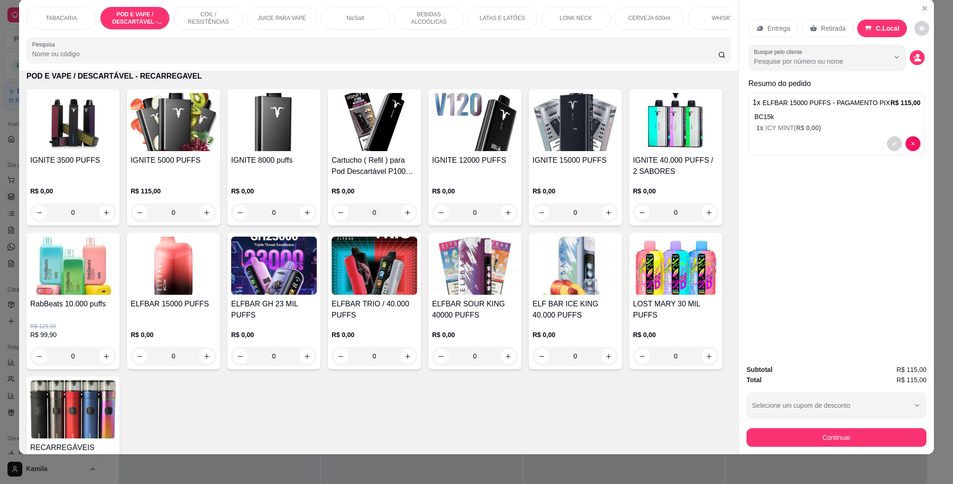
click at [836, 438] on button "Continuar" at bounding box center [836, 437] width 180 height 19
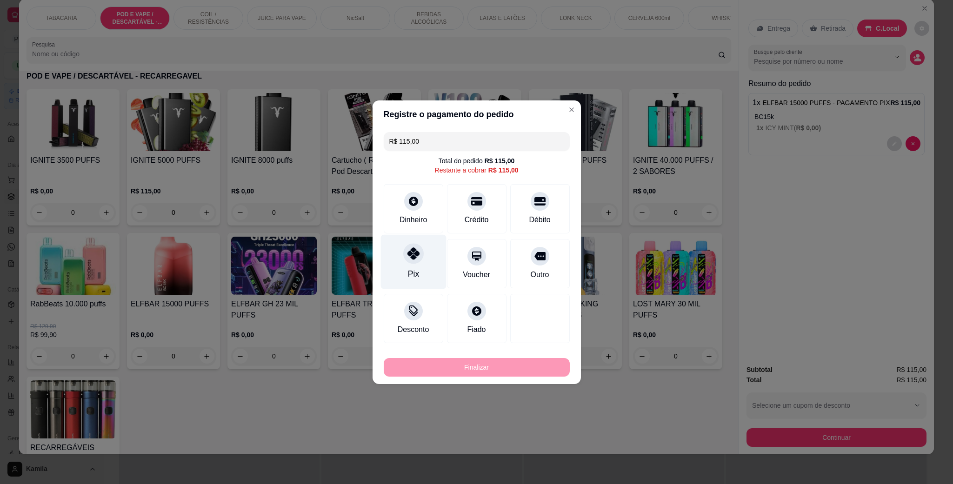
click at [417, 258] on icon at bounding box center [413, 253] width 12 height 12
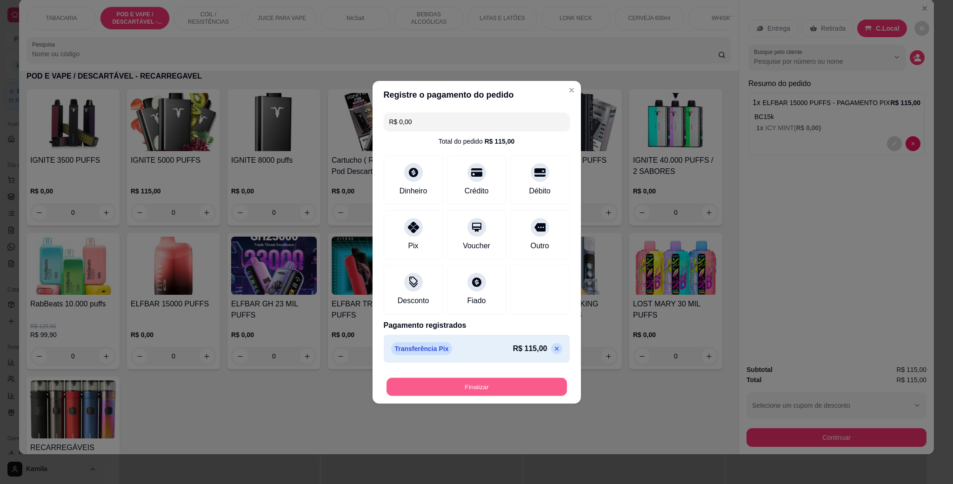
click at [475, 389] on button "Finalizar" at bounding box center [476, 386] width 180 height 18
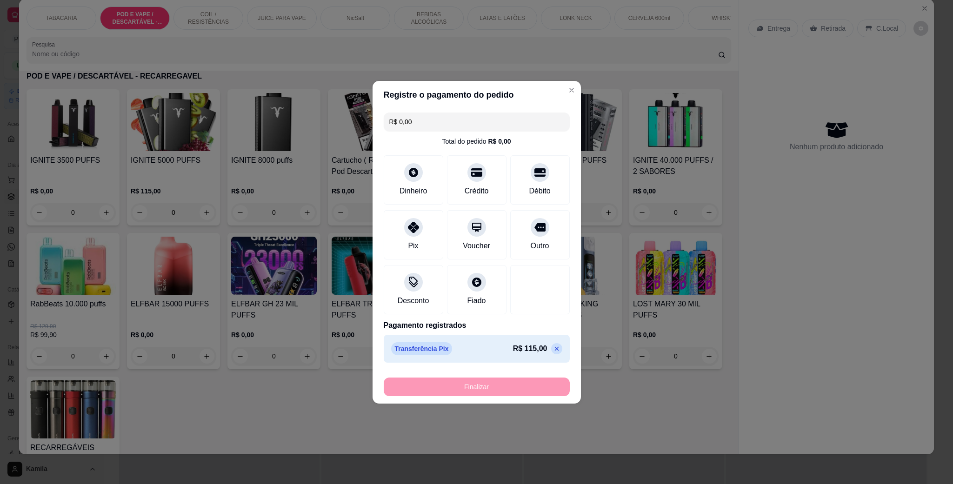
type input "-R$ 115,00"
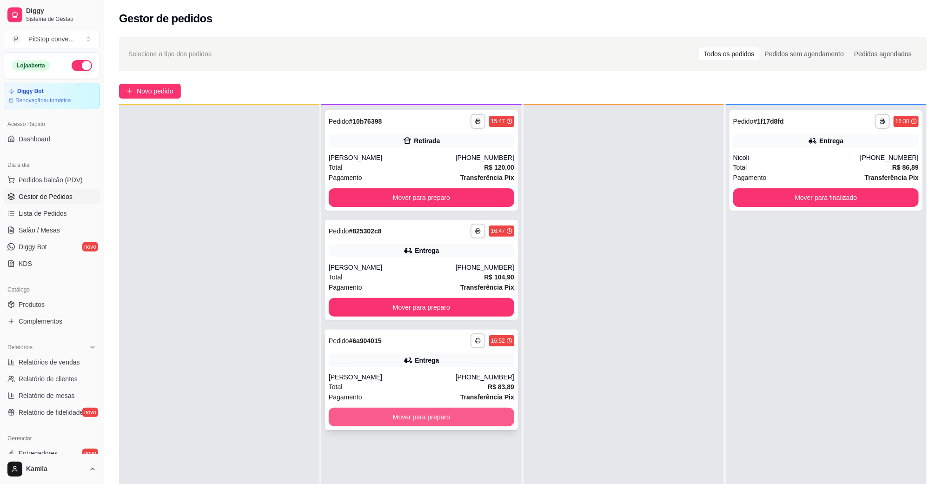
click at [468, 420] on button "Mover para preparo" at bounding box center [421, 417] width 185 height 19
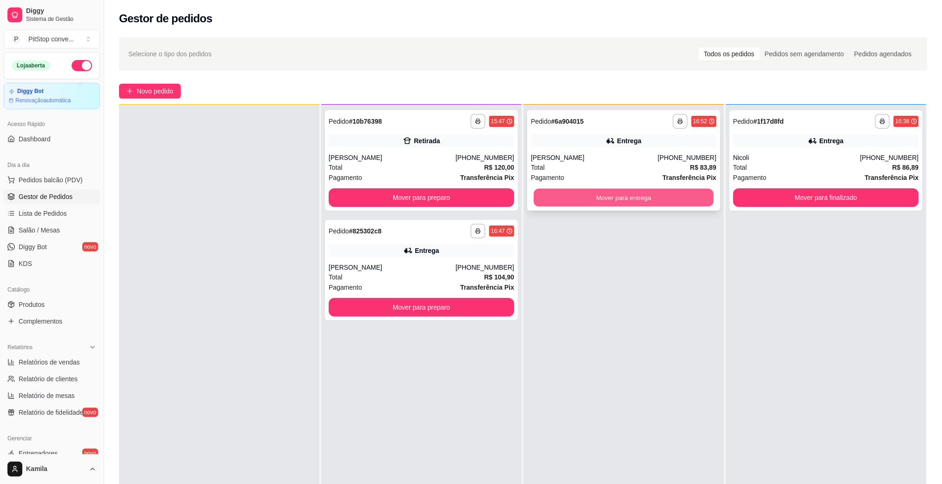
click at [629, 198] on button "Mover para entrega" at bounding box center [624, 198] width 180 height 18
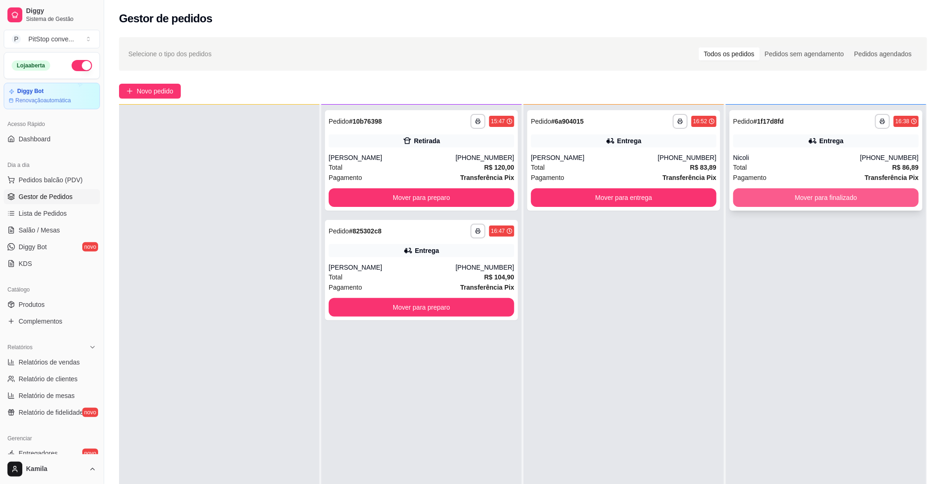
click at [797, 193] on button "Mover para finalizado" at bounding box center [825, 197] width 185 height 19
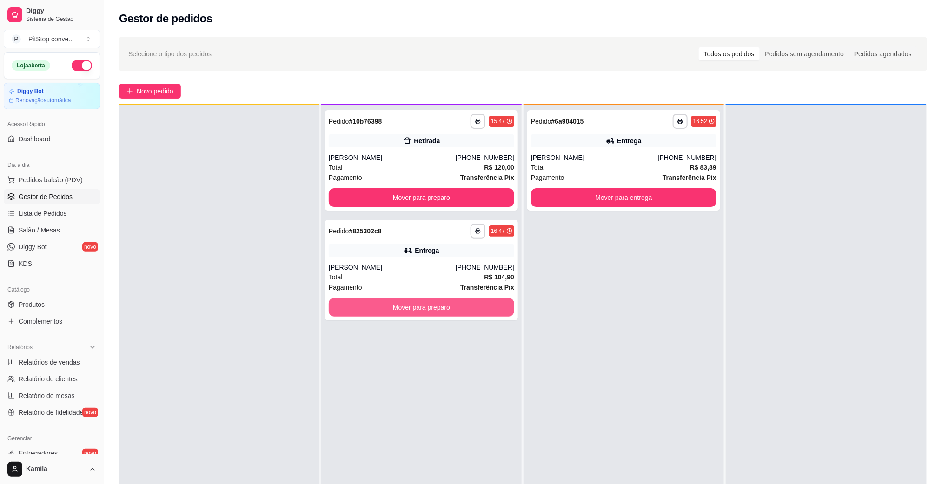
click at [480, 314] on button "Mover para preparo" at bounding box center [421, 307] width 185 height 19
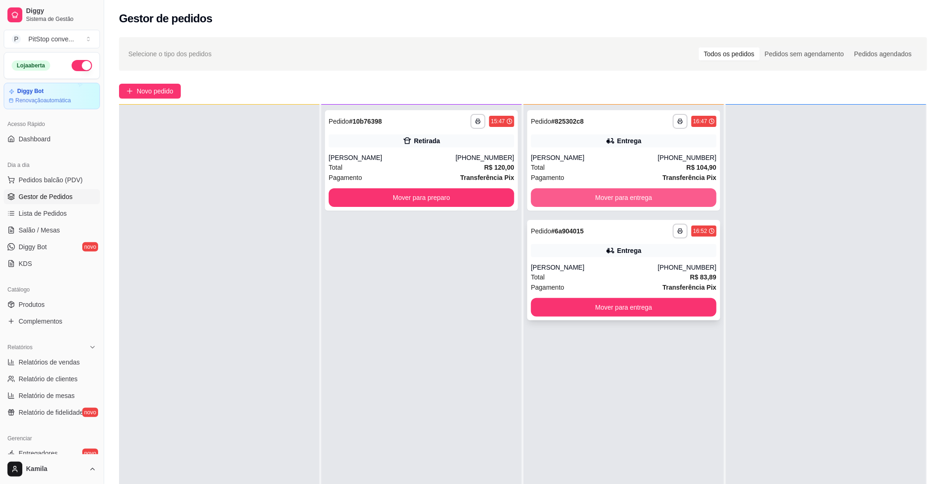
click at [664, 199] on button "Mover para entrega" at bounding box center [623, 197] width 185 height 19
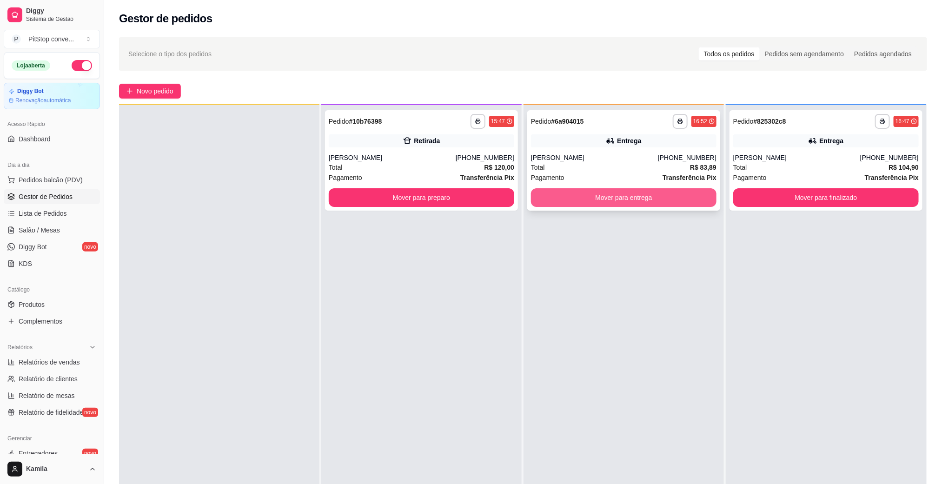
click at [664, 199] on button "Mover para entrega" at bounding box center [623, 197] width 185 height 19
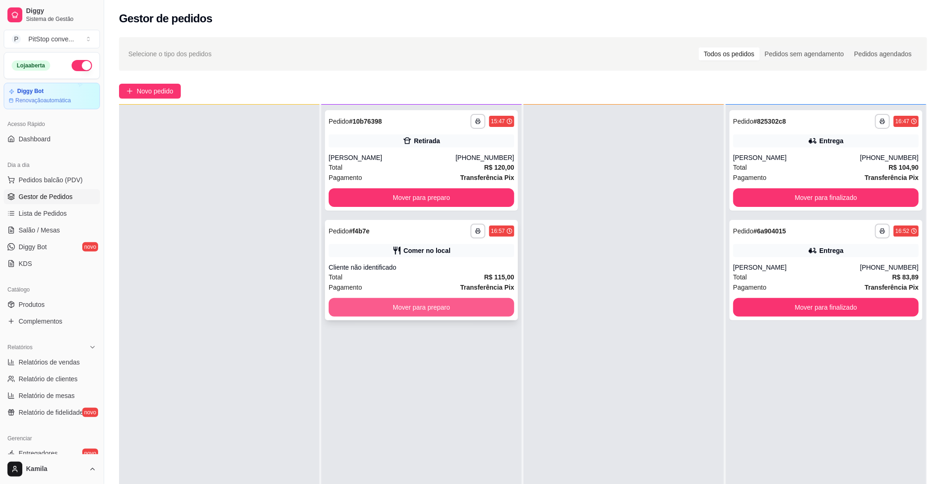
click at [494, 308] on button "Mover para preparo" at bounding box center [421, 307] width 185 height 19
click at [494, 308] on div "Mover para preparo" at bounding box center [421, 307] width 185 height 19
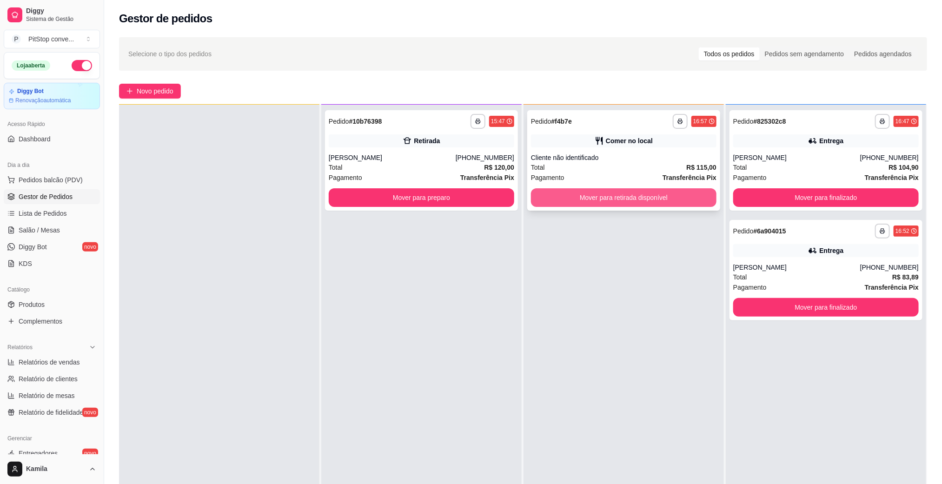
click at [628, 200] on button "Mover para retirada disponível" at bounding box center [623, 197] width 185 height 19
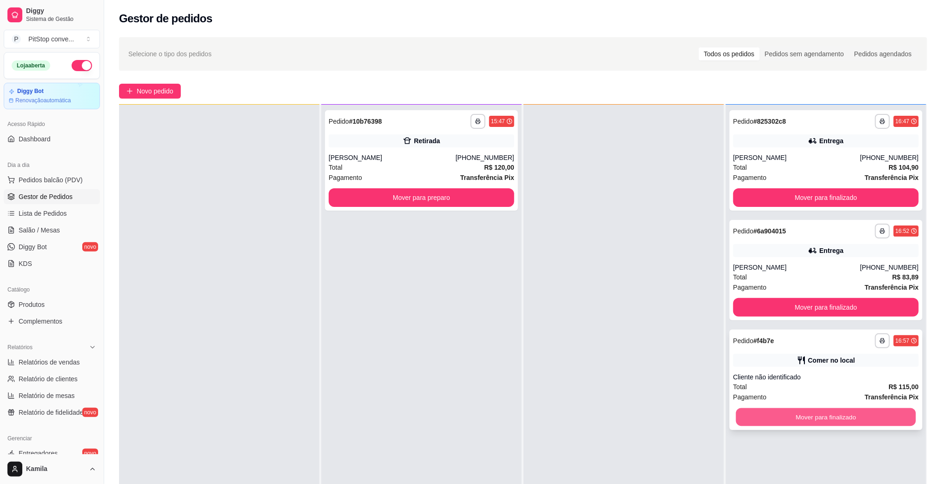
click at [836, 415] on button "Mover para finalizado" at bounding box center [826, 417] width 180 height 18
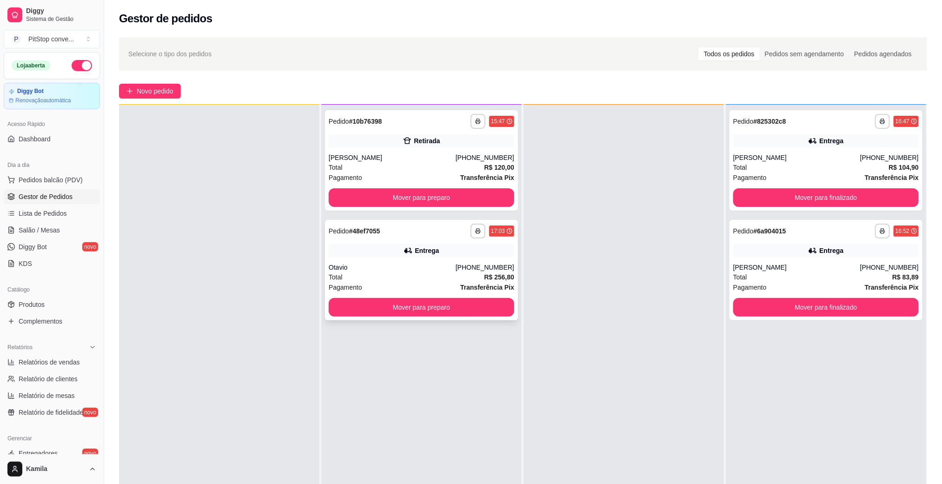
click at [428, 254] on div "Entrega" at bounding box center [427, 250] width 24 height 9
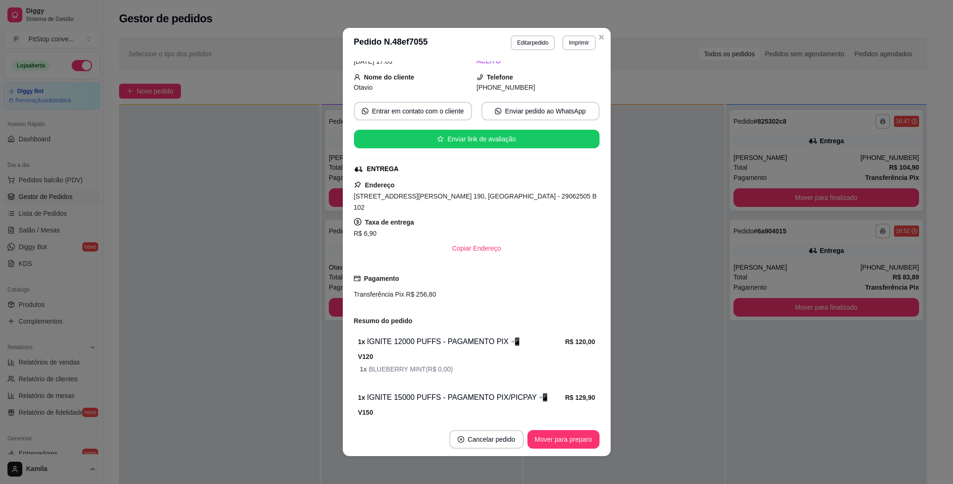
scroll to position [21, 0]
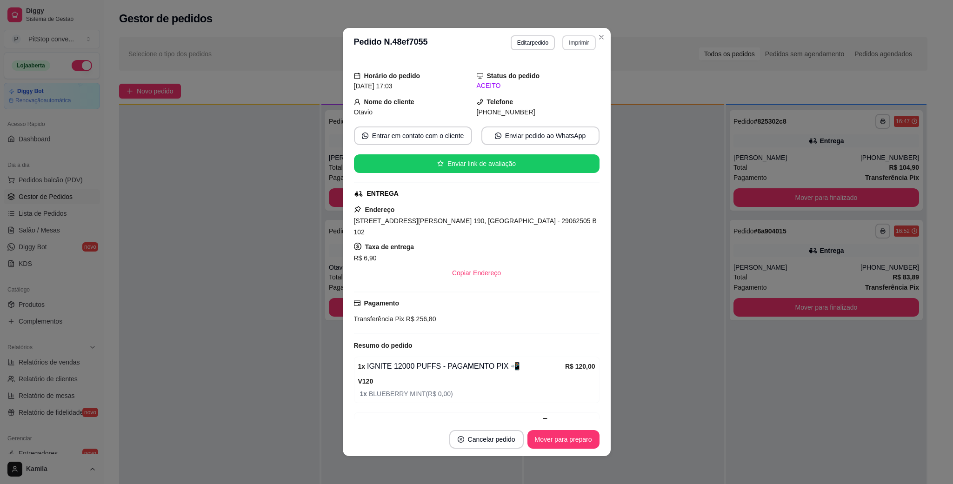
click at [579, 43] on button "Imprimir" at bounding box center [578, 42] width 33 height 15
click at [567, 81] on button "IMPRESSORA" at bounding box center [557, 75] width 65 height 14
click at [488, 220] on span "[STREET_ADDRESS][PERSON_NAME] 190, [GEOGRAPHIC_DATA] - 29062505 B 102" at bounding box center [475, 226] width 243 height 19
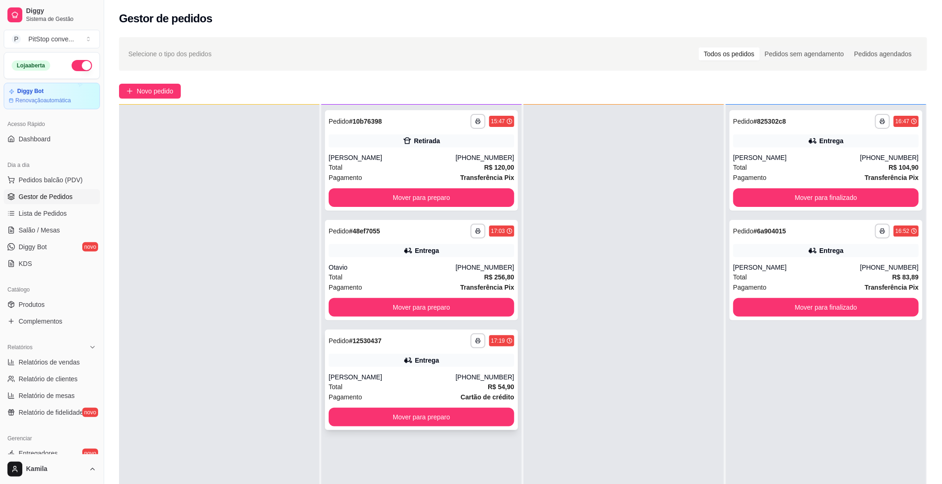
click at [476, 360] on div "Entrega" at bounding box center [421, 360] width 185 height 13
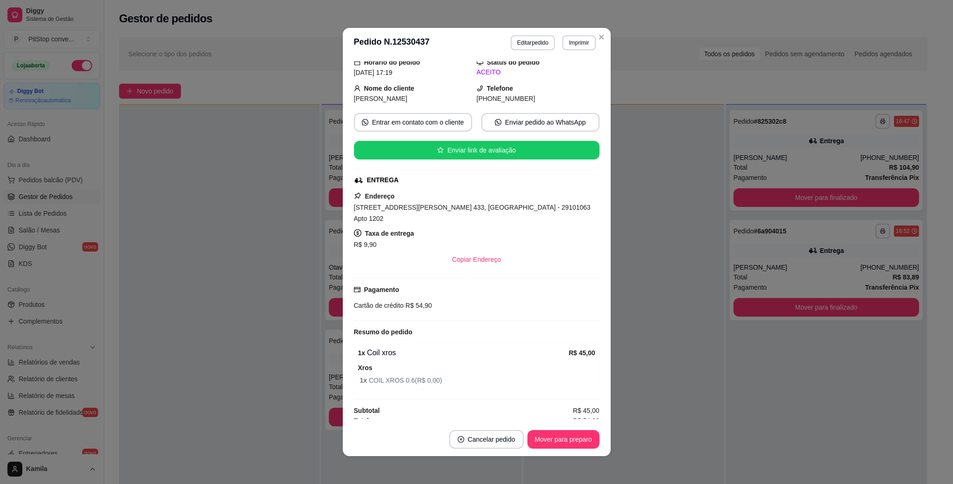
scroll to position [2, 0]
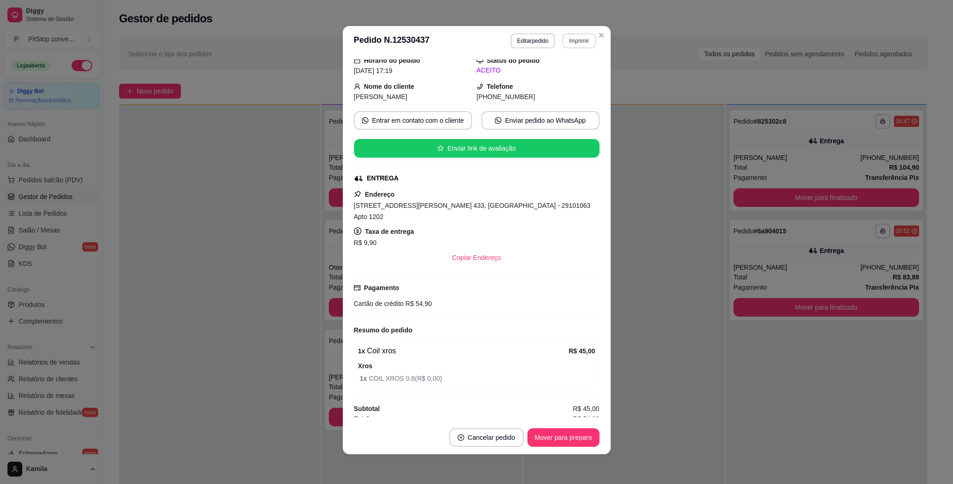
click at [573, 42] on button "Imprimir" at bounding box center [578, 40] width 33 height 15
click at [554, 73] on button "IMPRESSORA" at bounding box center [557, 73] width 65 height 14
click at [554, 73] on div "Escolha a impressora IMPRESSORA" at bounding box center [557, 68] width 77 height 32
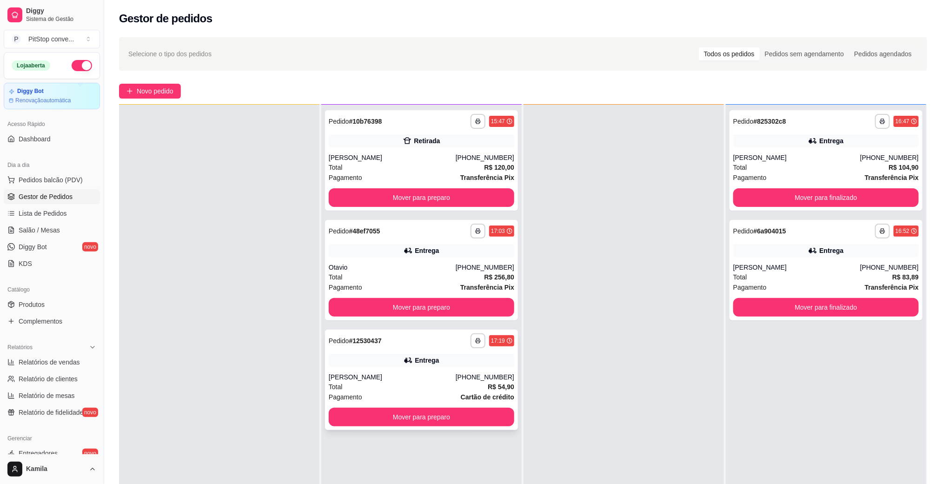
click at [446, 356] on div "Entrega" at bounding box center [421, 360] width 185 height 13
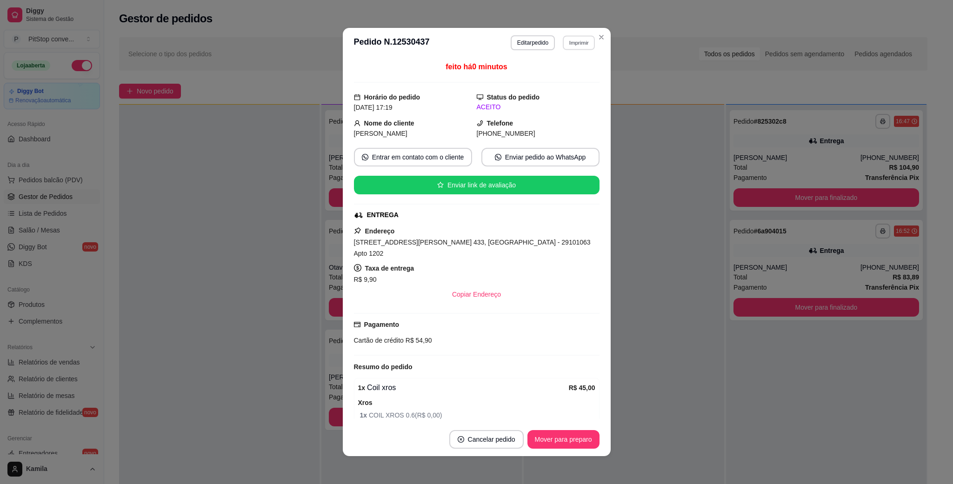
click at [569, 47] on button "Imprimir" at bounding box center [578, 42] width 32 height 14
click at [552, 76] on button "IMPRESSORA" at bounding box center [557, 75] width 65 height 14
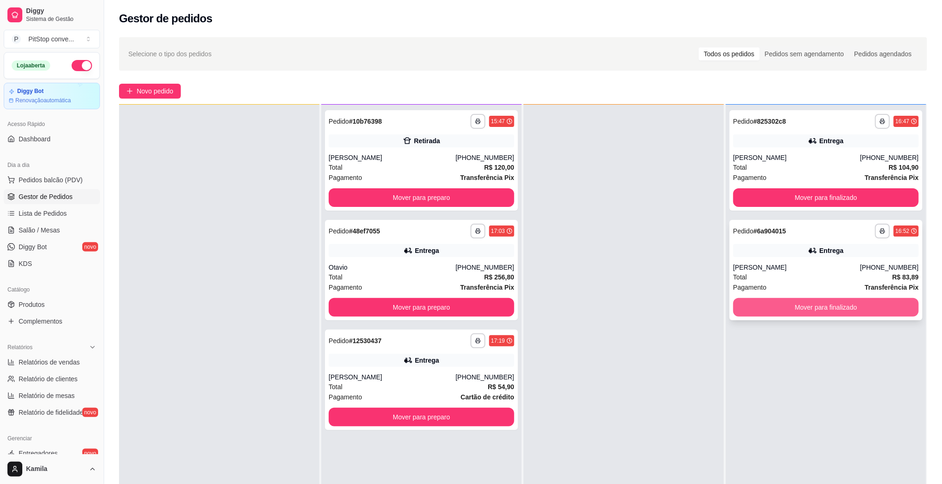
click at [779, 304] on button "Mover para finalizado" at bounding box center [825, 307] width 185 height 19
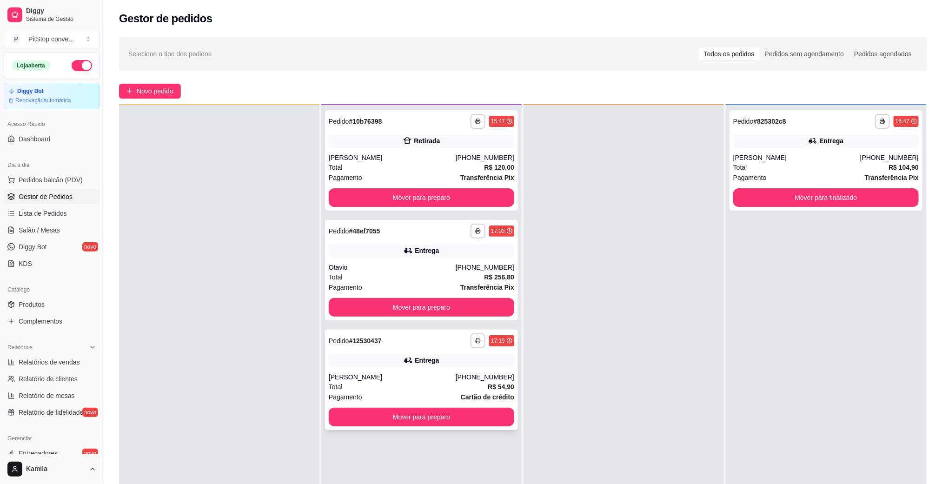
click at [430, 388] on div "Total R$ 54,90" at bounding box center [421, 387] width 185 height 10
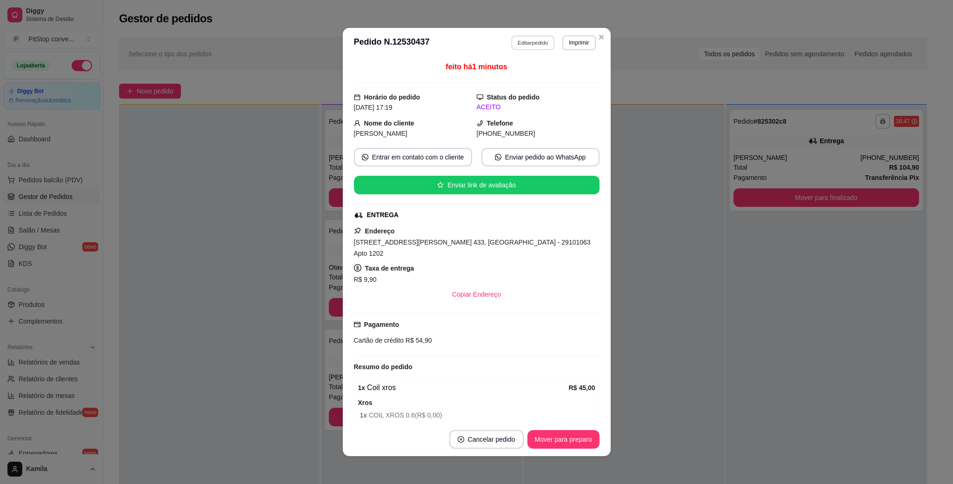
click at [536, 37] on button "Editar pedido" at bounding box center [532, 42] width 43 height 14
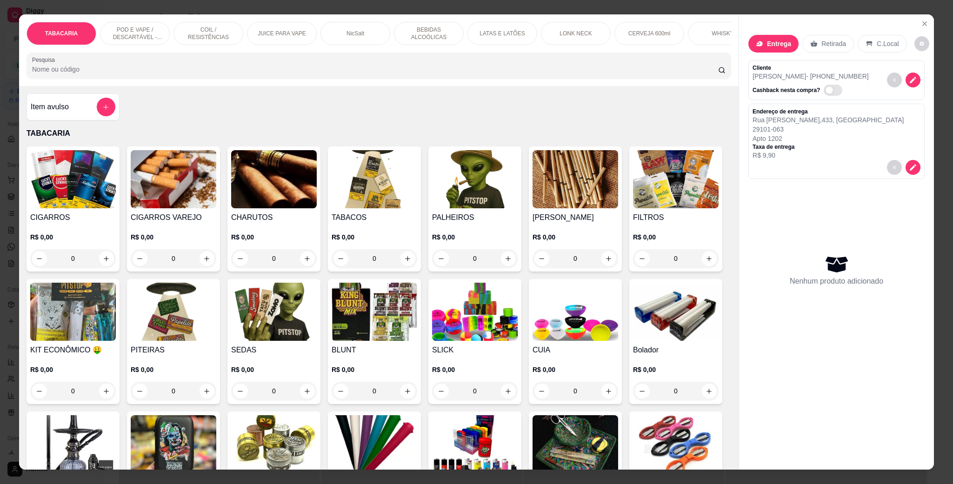
click at [197, 33] on p "COIL / RESISTÊNCIAS" at bounding box center [208, 33] width 54 height 15
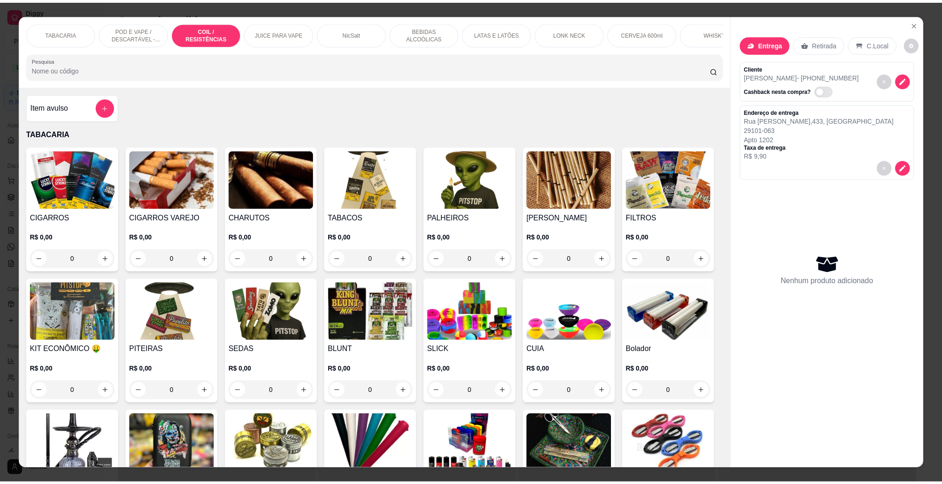
scroll to position [15, 0]
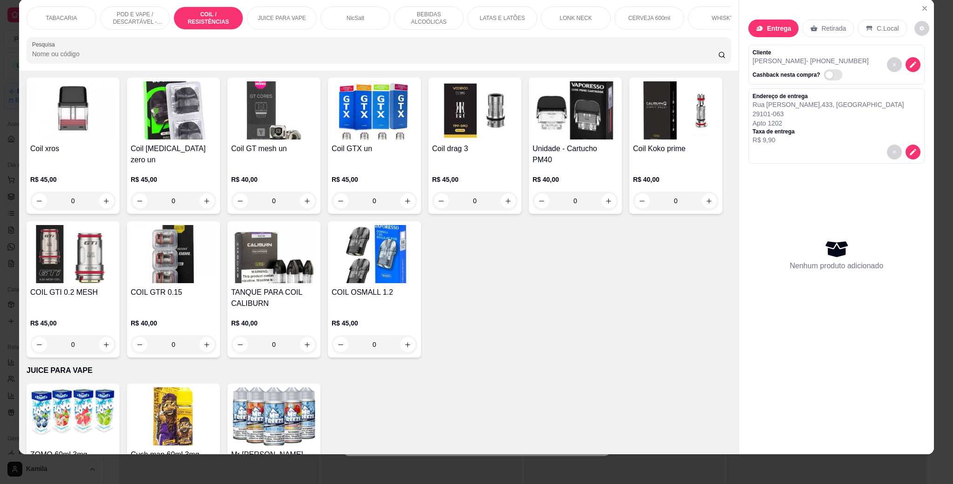
click at [70, 139] on img at bounding box center [73, 110] width 86 height 58
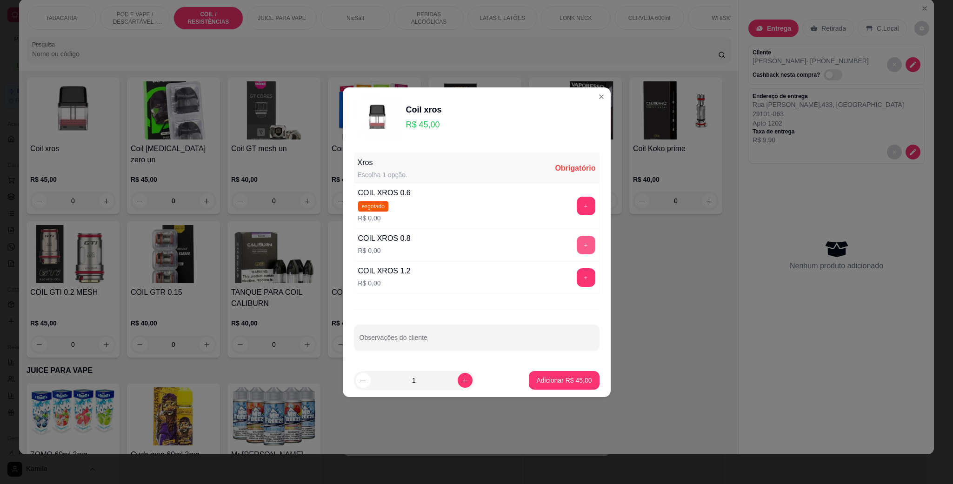
click at [576, 242] on button "+" at bounding box center [585, 245] width 19 height 19
click at [463, 379] on button "increase-product-quantity" at bounding box center [464, 380] width 15 height 15
type input "2"
click at [553, 385] on button "Adicionar R$ 90,00" at bounding box center [564, 380] width 70 height 19
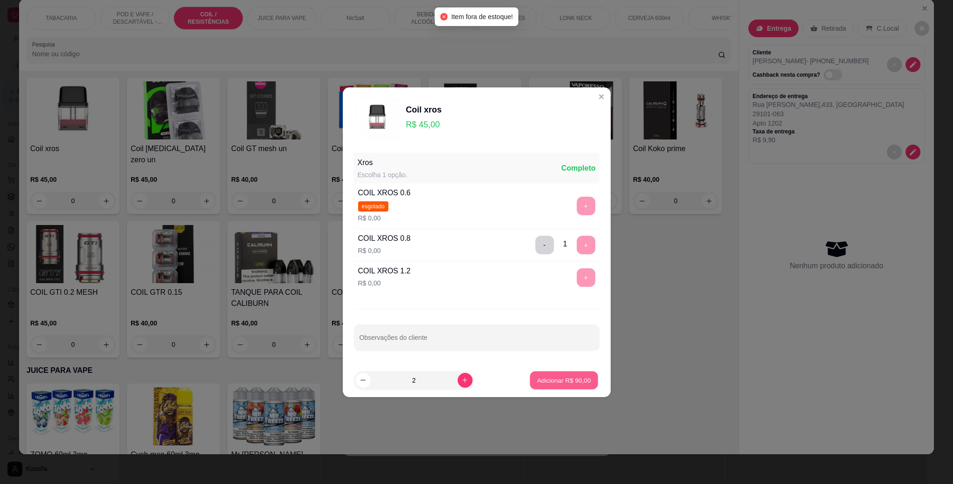
click at [556, 384] on p "Adicionar R$ 90,00" at bounding box center [564, 380] width 54 height 9
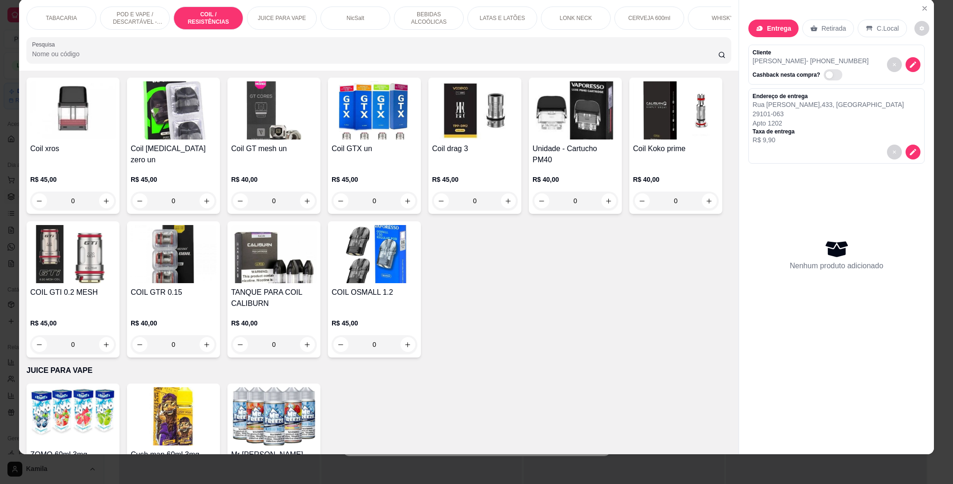
click at [94, 139] on img at bounding box center [73, 110] width 86 height 58
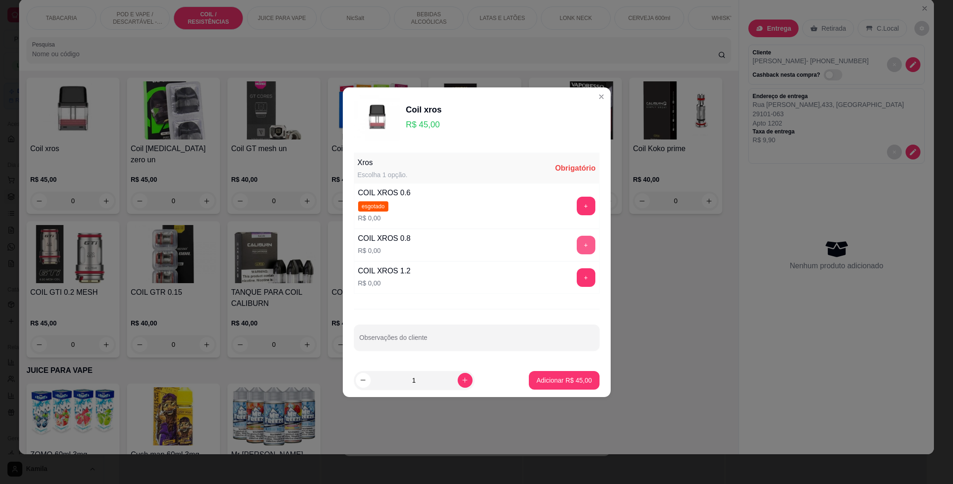
click at [583, 245] on button "+" at bounding box center [585, 245] width 19 height 19
click at [583, 245] on div "- 1 +" at bounding box center [564, 245] width 67 height 19
click at [551, 383] on p "Adicionar R$ 45,00" at bounding box center [563, 380] width 55 height 9
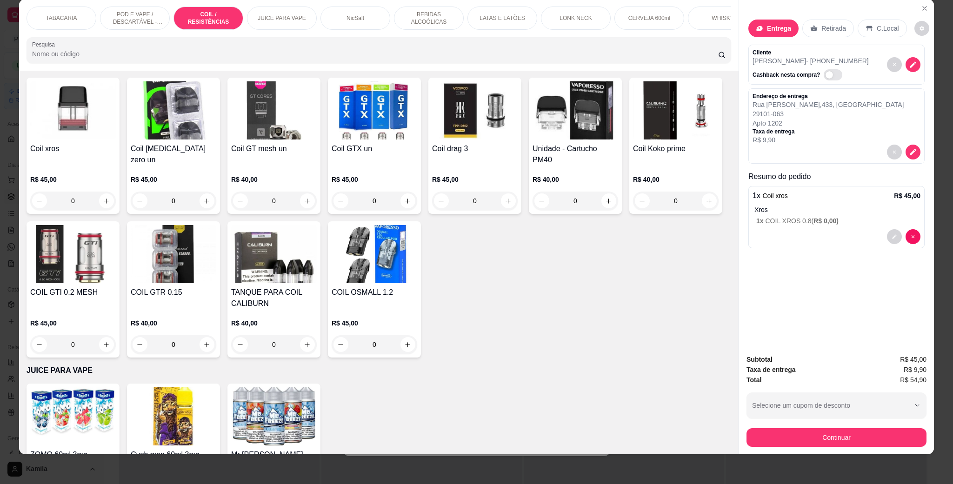
click at [76, 139] on img at bounding box center [73, 110] width 86 height 58
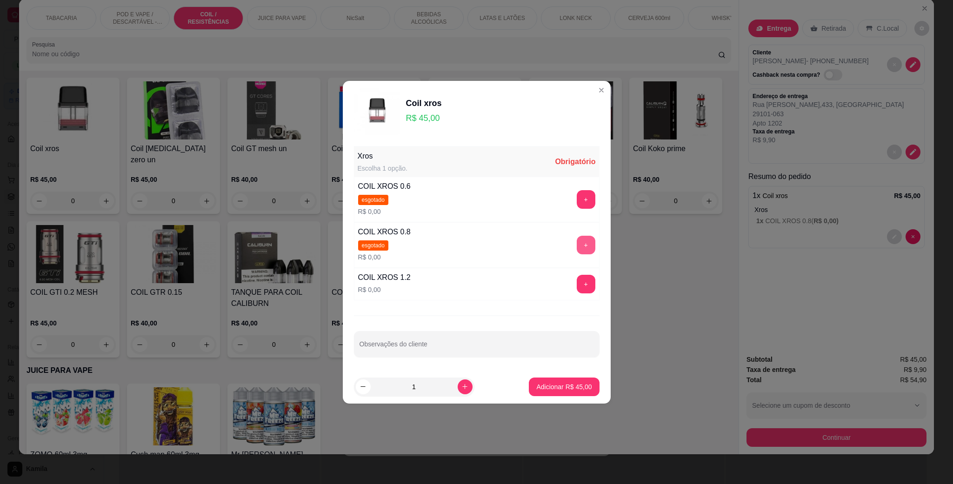
click at [576, 250] on button "+" at bounding box center [585, 245] width 19 height 19
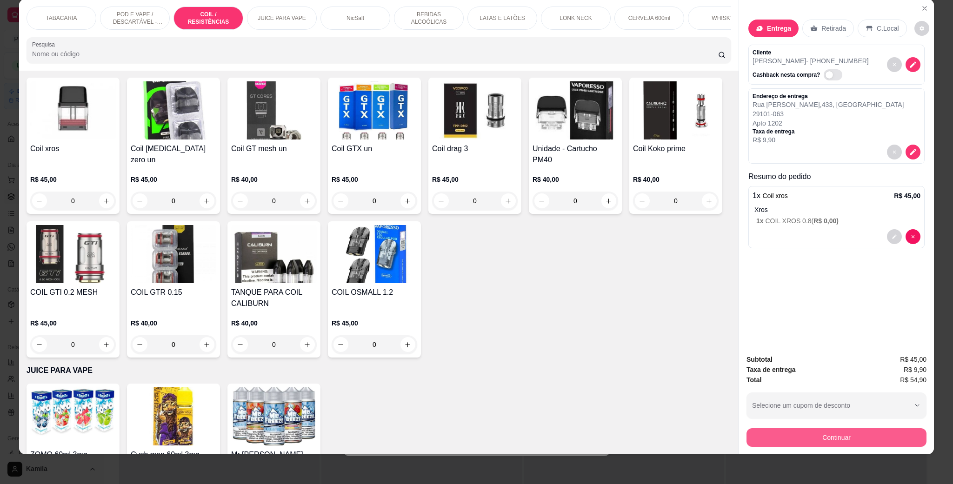
click at [872, 439] on button "Continuar" at bounding box center [836, 437] width 180 height 19
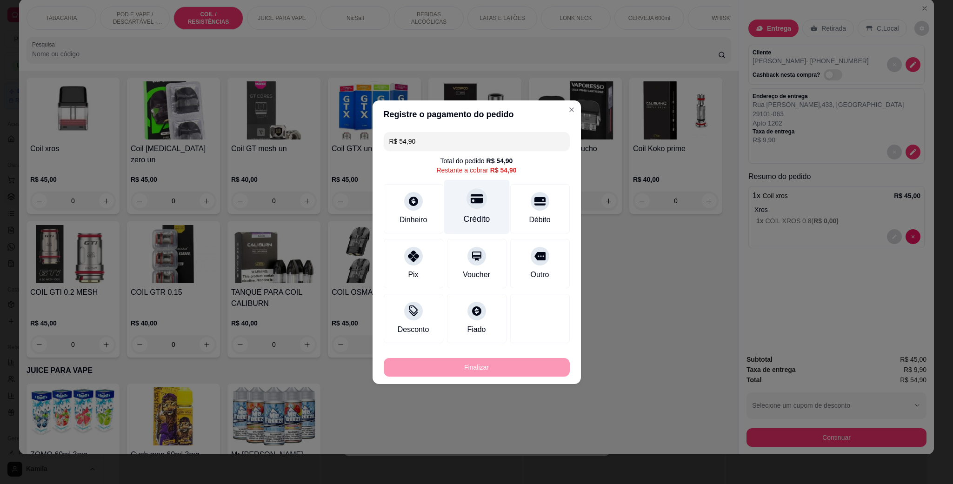
click at [472, 215] on div "Crédito" at bounding box center [476, 219] width 26 height 12
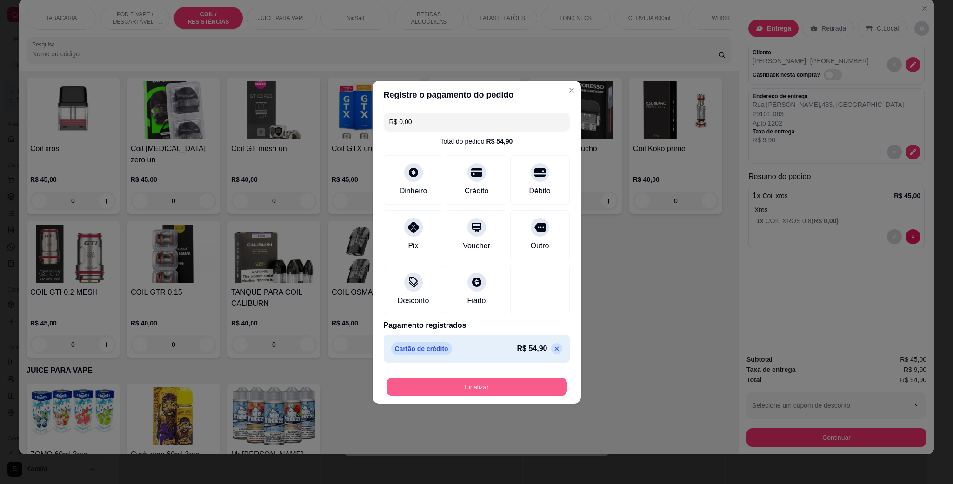
click at [493, 390] on button "Finalizar" at bounding box center [476, 386] width 180 height 18
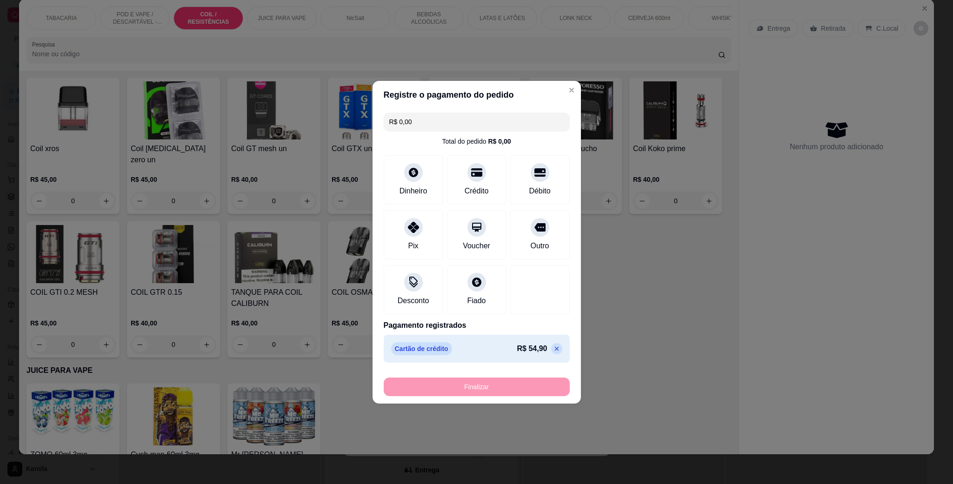
type input "-R$ 54,90"
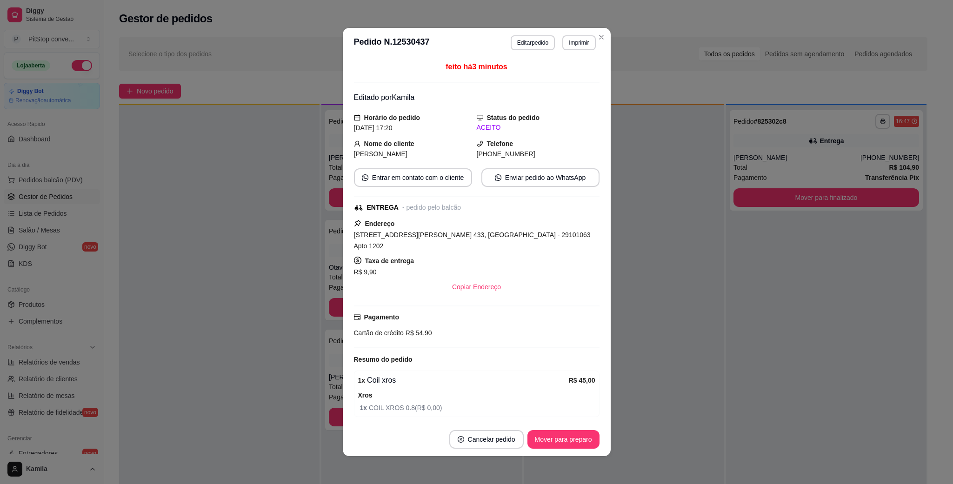
click at [432, 240] on span "[STREET_ADDRESS][PERSON_NAME] 433, [GEOGRAPHIC_DATA] - 29101063 Apto 1202" at bounding box center [472, 240] width 237 height 19
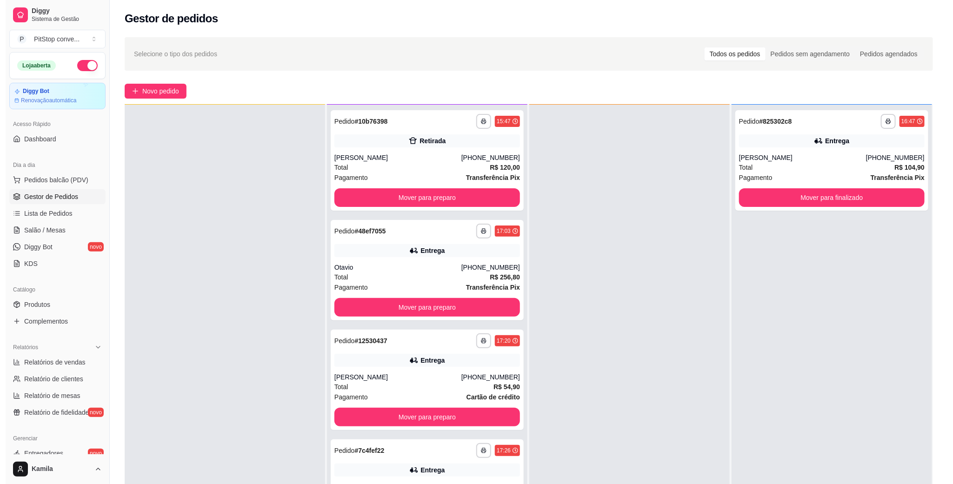
scroll to position [142, 0]
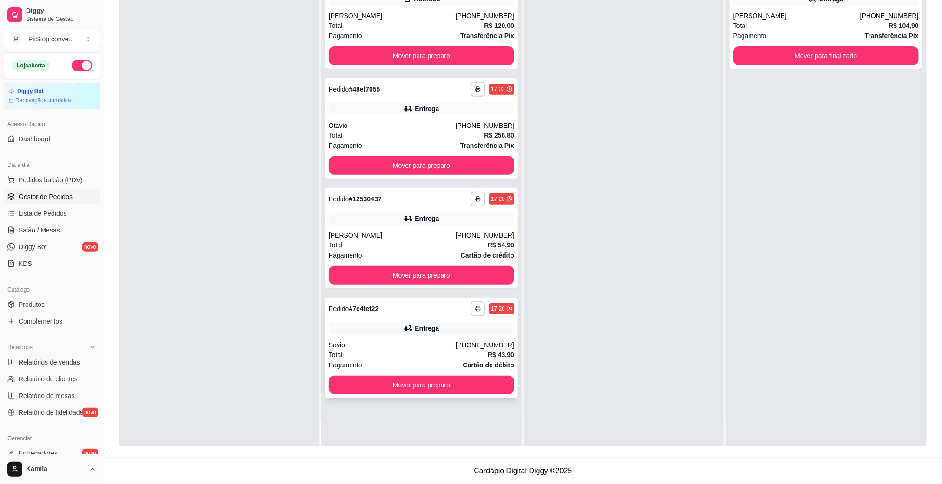
click at [456, 342] on div "Savio" at bounding box center [392, 344] width 127 height 9
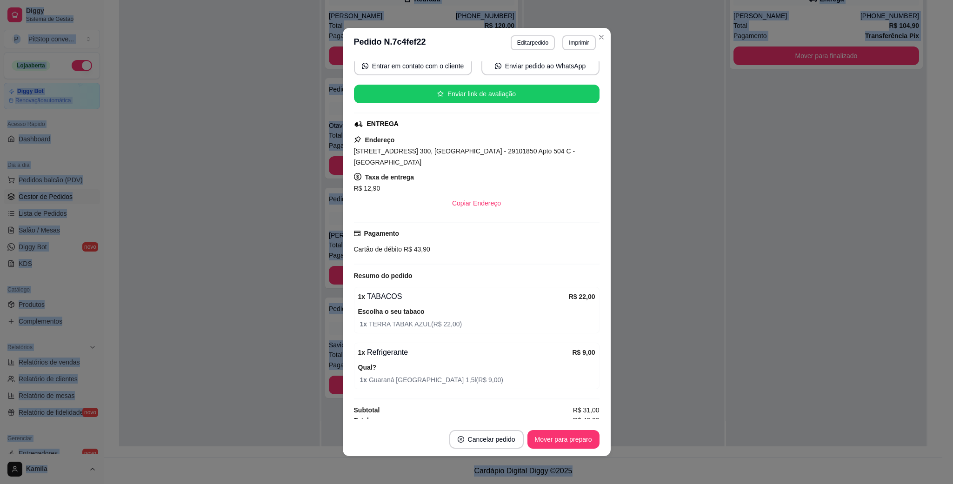
scroll to position [2, 0]
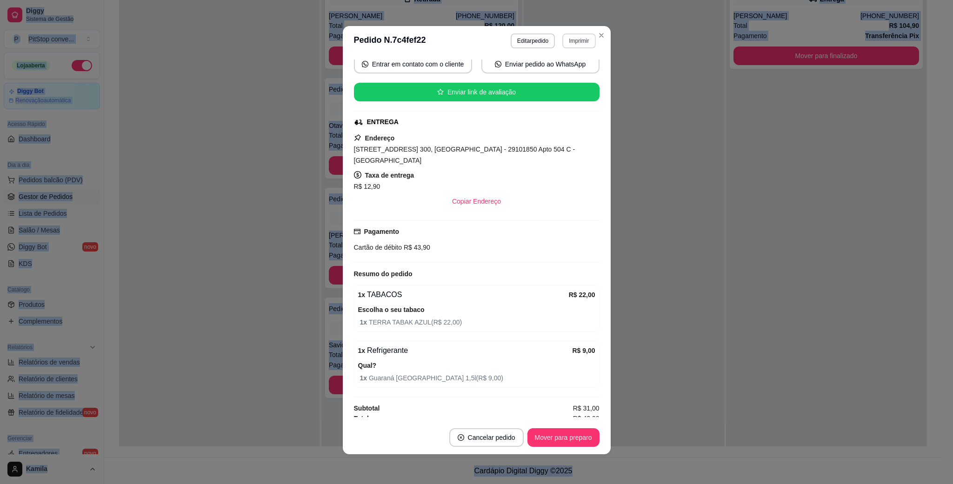
click at [580, 42] on button "Imprimir" at bounding box center [578, 40] width 33 height 15
click at [554, 77] on button "IMPRESSORA" at bounding box center [556, 74] width 67 height 15
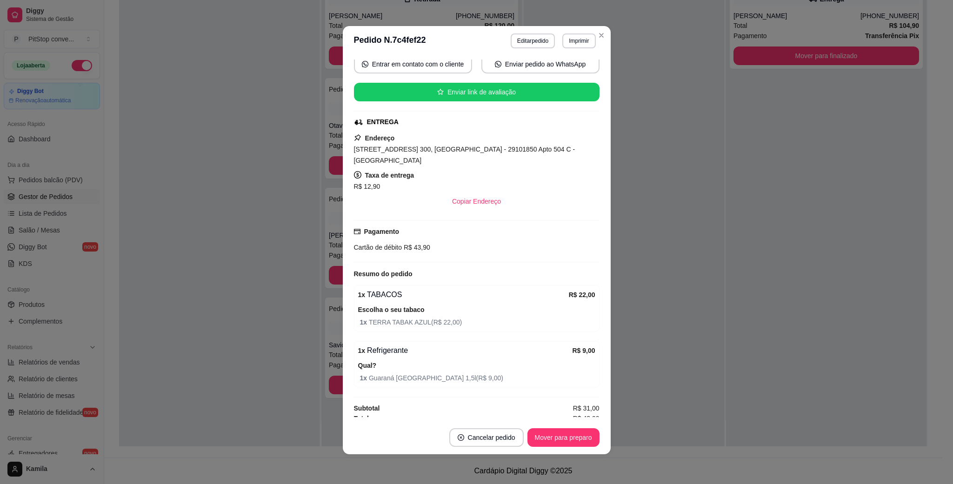
drag, startPoint x: 468, startPoint y: 143, endPoint x: 479, endPoint y: 148, distance: 12.3
click at [469, 143] on div "Endereço [STREET_ADDRESS] 300, [GEOGRAPHIC_DATA] - 29101850 Apto 504 C - [GEOGR…" at bounding box center [476, 171] width 245 height 78
click at [479, 148] on span "[STREET_ADDRESS] 300, [GEOGRAPHIC_DATA] - 29101850 Apto 504 C - [GEOGRAPHIC_DAT…" at bounding box center [464, 155] width 221 height 19
click at [474, 151] on span "[STREET_ADDRESS] 300, [GEOGRAPHIC_DATA] - 29101850 Apto 504 C - [GEOGRAPHIC_DAT…" at bounding box center [464, 155] width 221 height 19
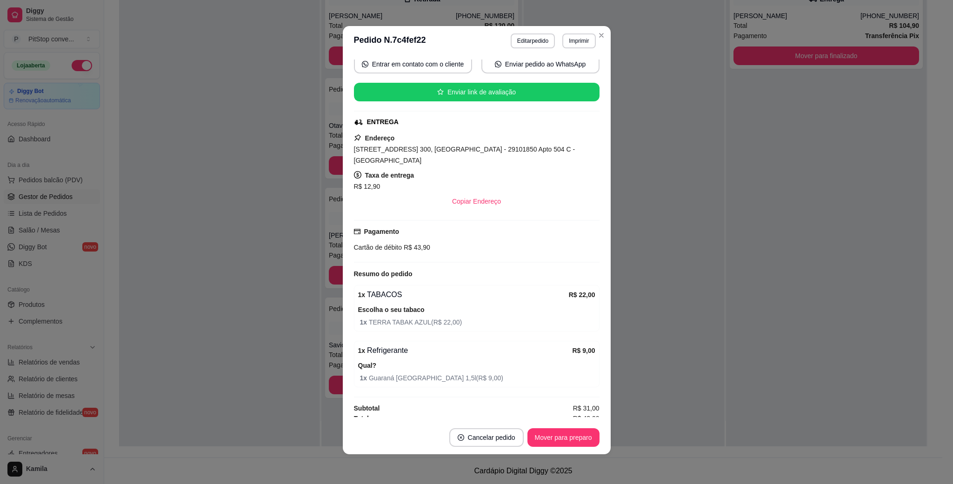
click at [474, 153] on span "[STREET_ADDRESS] 300, [GEOGRAPHIC_DATA] - 29101850 Apto 504 C - [GEOGRAPHIC_DAT…" at bounding box center [464, 155] width 221 height 19
click at [475, 153] on span "[STREET_ADDRESS] 300, [GEOGRAPHIC_DATA] - 29101850 Apto 504 C - [GEOGRAPHIC_DAT…" at bounding box center [464, 155] width 221 height 19
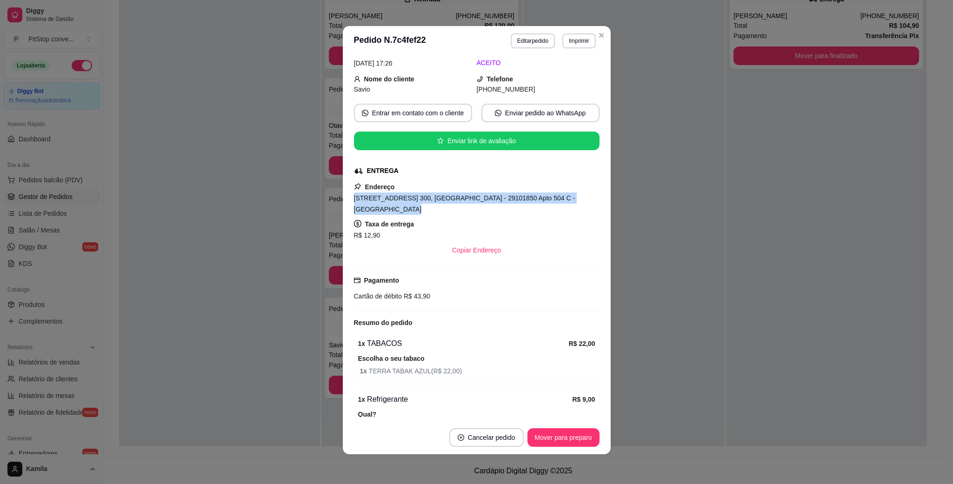
scroll to position [91, 0]
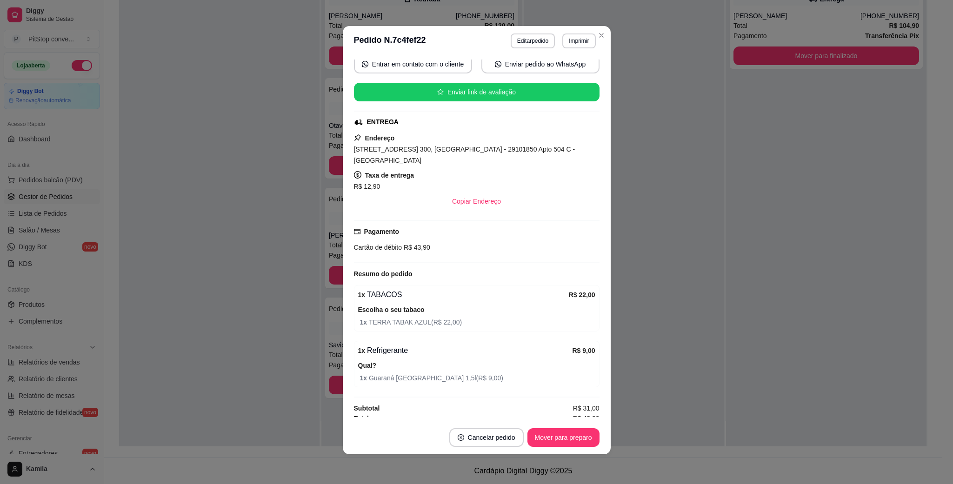
click at [403, 244] on span "R$ 43,90" at bounding box center [416, 247] width 28 height 7
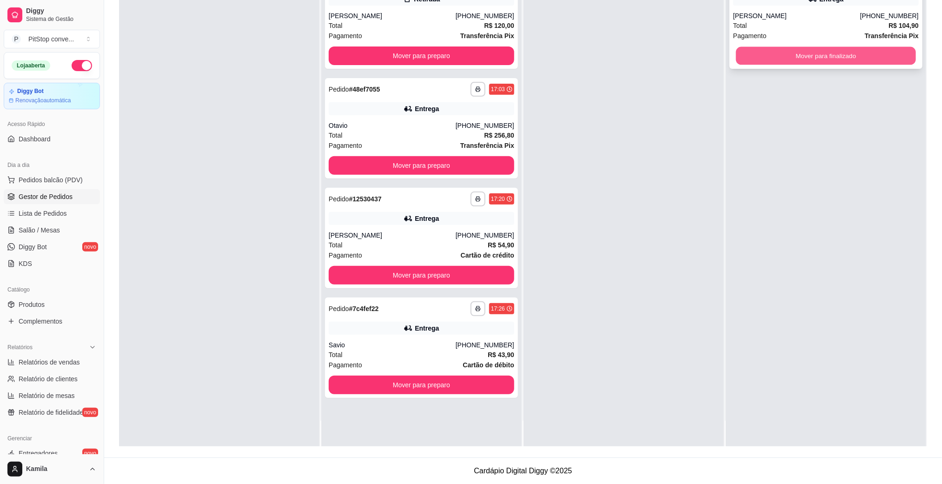
click at [791, 59] on button "Mover para finalizado" at bounding box center [826, 56] width 180 height 18
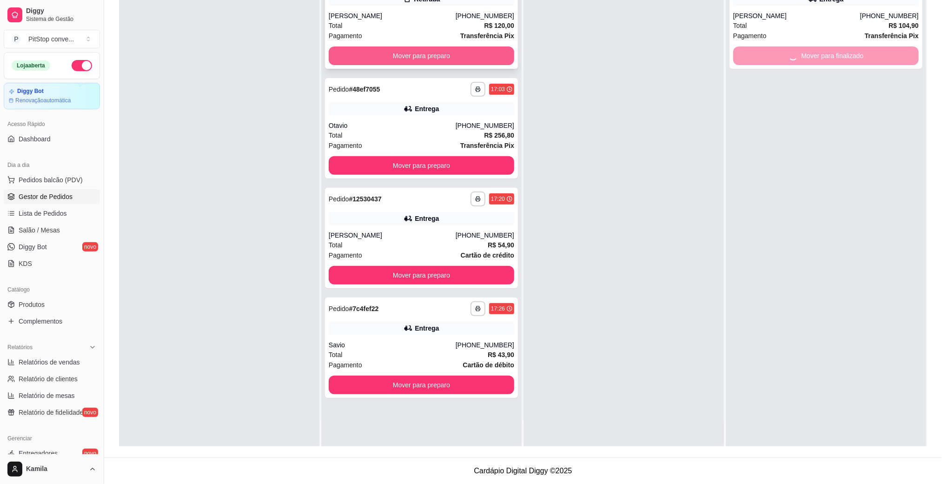
click at [424, 54] on button "Mover para preparo" at bounding box center [421, 55] width 185 height 19
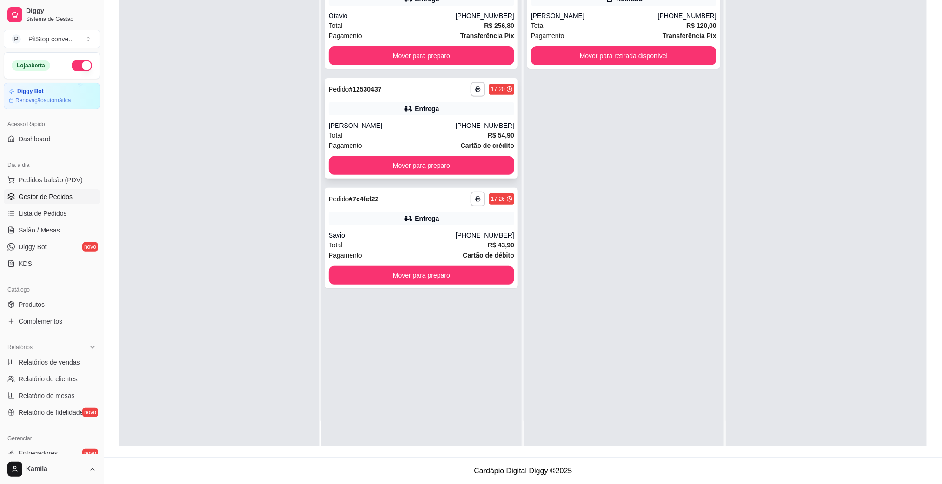
click at [471, 158] on button "Mover para preparo" at bounding box center [421, 165] width 185 height 19
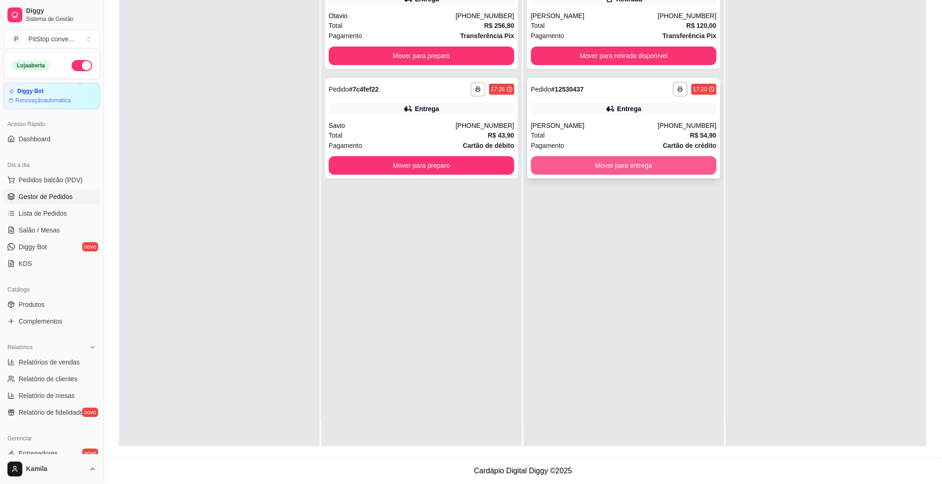
click at [589, 171] on button "Mover para entrega" at bounding box center [623, 165] width 185 height 19
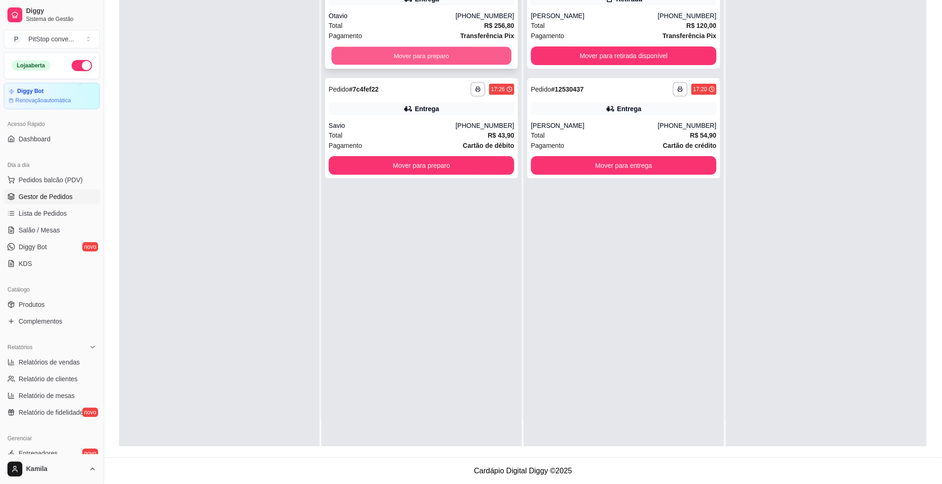
click at [463, 56] on button "Mover para preparo" at bounding box center [421, 56] width 180 height 18
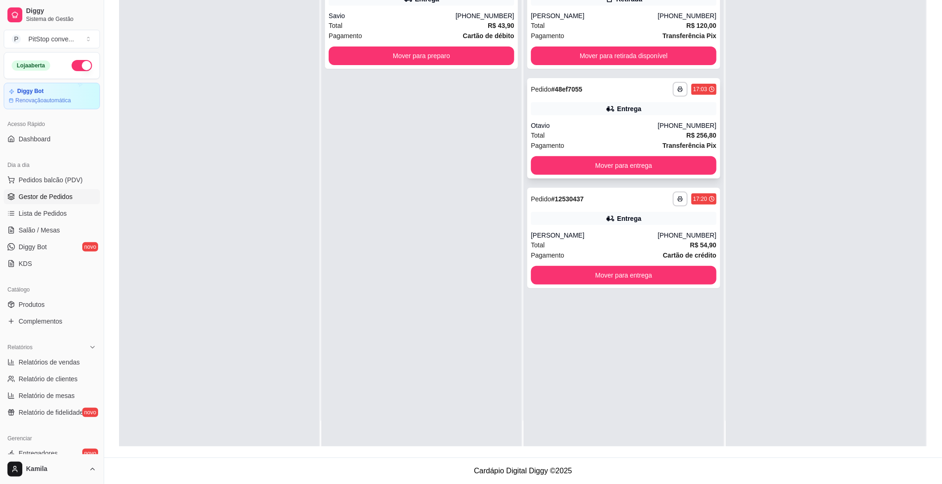
click at [621, 164] on button "Mover para entrega" at bounding box center [623, 165] width 185 height 19
click at [636, 162] on button "Mover para entrega" at bounding box center [623, 165] width 185 height 19
click at [636, 162] on button "Mover para entrega" at bounding box center [624, 166] width 180 height 18
click at [653, 166] on button "Mover para entrega" at bounding box center [623, 165] width 185 height 19
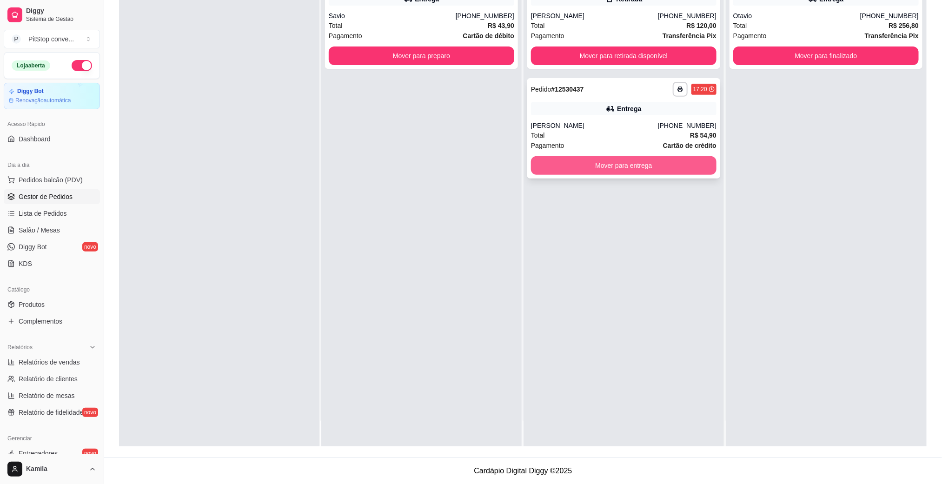
click at [637, 165] on button "Mover para entrega" at bounding box center [623, 165] width 185 height 19
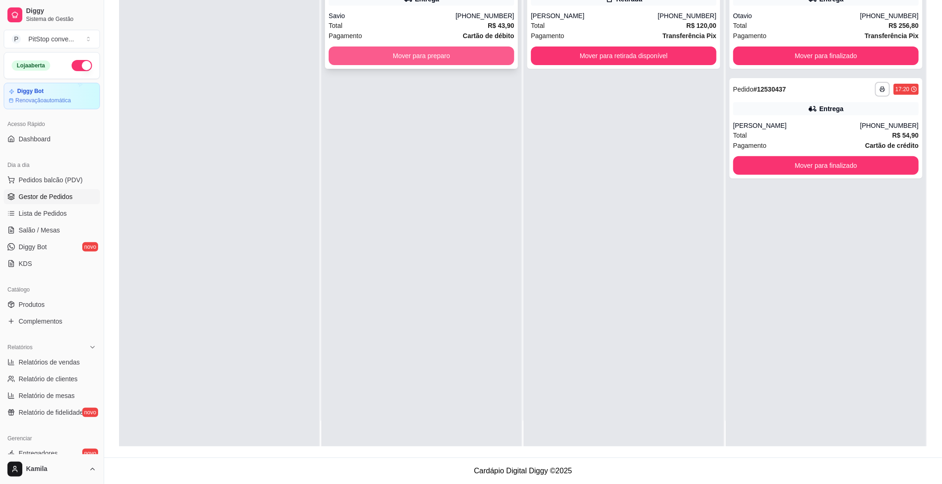
click at [450, 56] on button "Mover para preparo" at bounding box center [421, 55] width 185 height 19
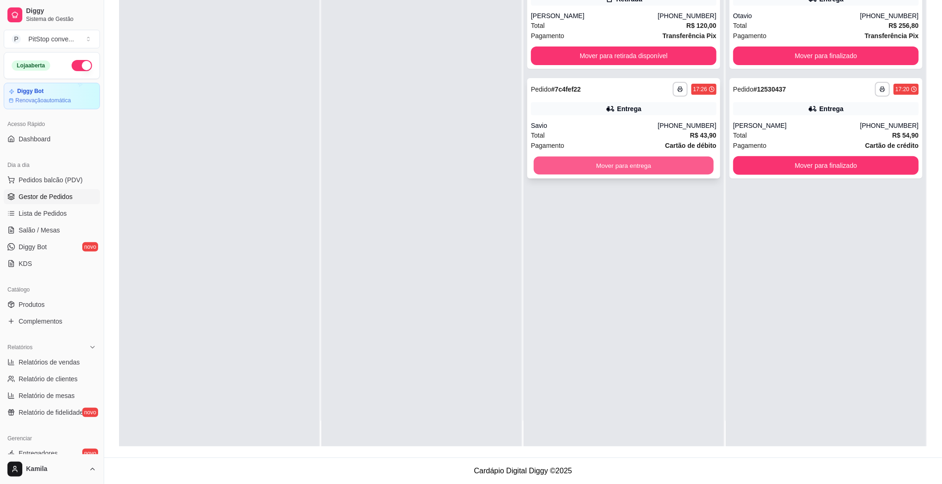
click at [625, 172] on button "Mover para entrega" at bounding box center [624, 166] width 180 height 18
click at [683, 173] on button "Mover para entrega" at bounding box center [623, 165] width 185 height 19
click at [678, 169] on button "Mover para entrega" at bounding box center [623, 165] width 185 height 19
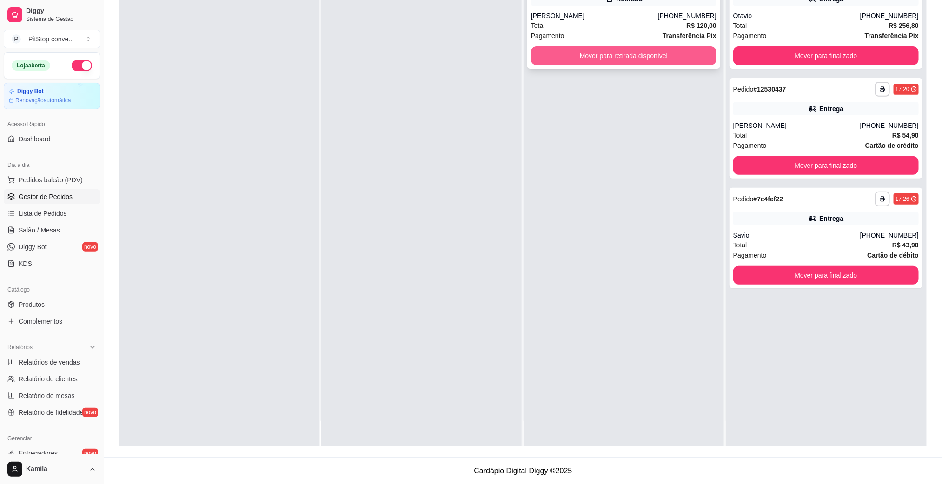
click at [627, 59] on button "Mover para retirada disponível" at bounding box center [623, 55] width 185 height 19
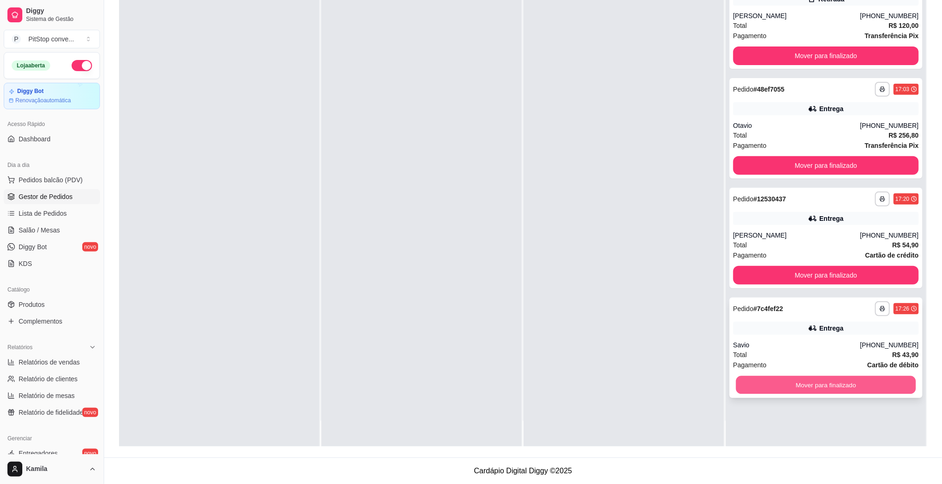
click at [823, 378] on button "Mover para finalizado" at bounding box center [826, 385] width 180 height 18
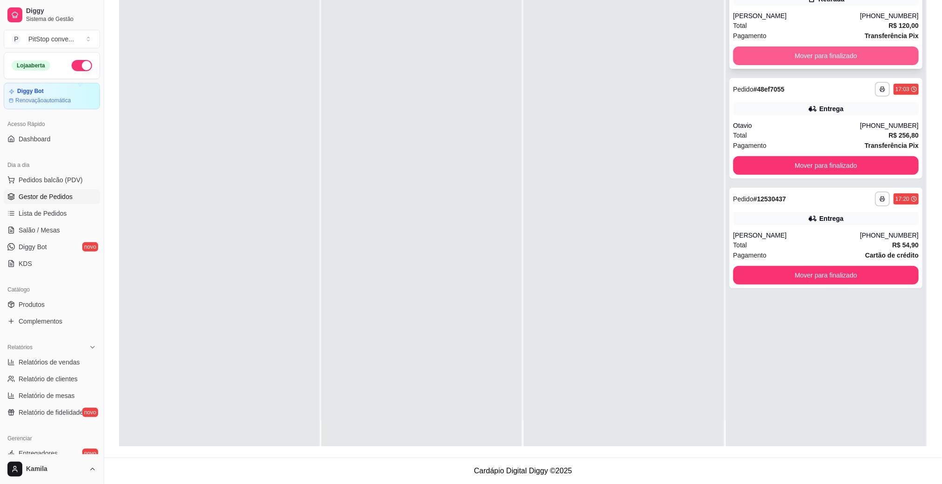
click at [825, 53] on button "Mover para finalizado" at bounding box center [825, 55] width 185 height 19
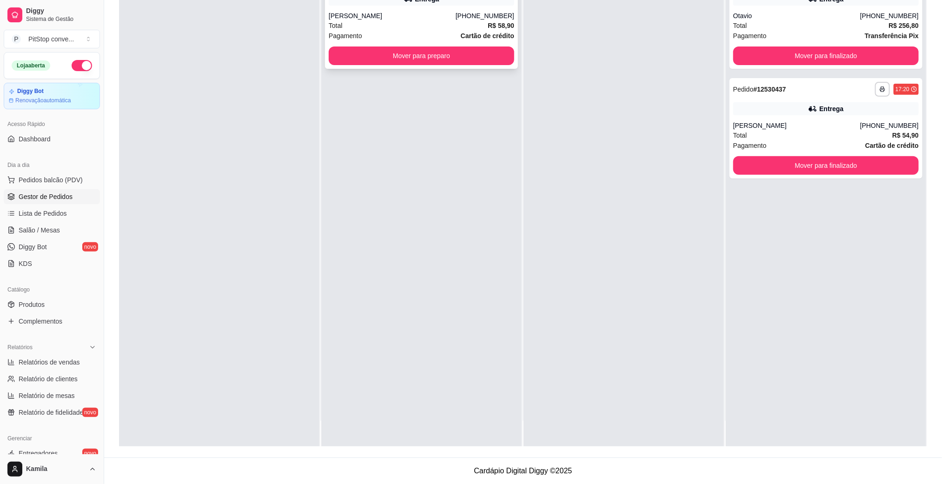
click at [455, 12] on div "[PERSON_NAME]" at bounding box center [392, 15] width 127 height 9
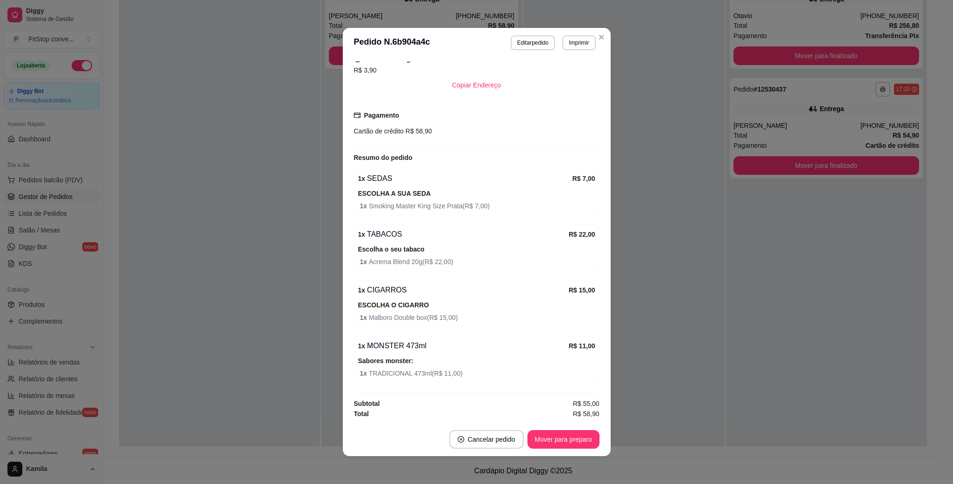
scroll to position [64, 0]
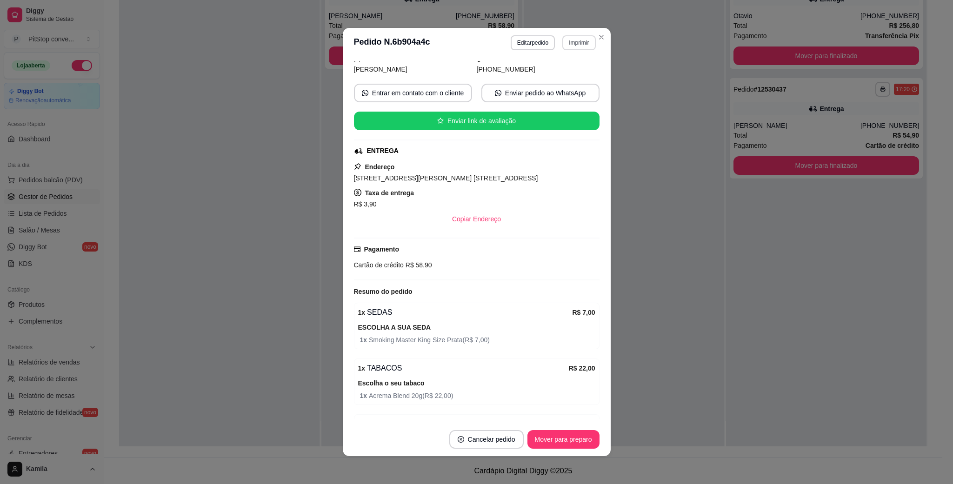
click at [577, 40] on button "Imprimir" at bounding box center [578, 42] width 33 height 15
click at [578, 59] on div "feito há 0 minutos Horário do pedido [DATE] 18:22 Status do pedido ACEITO Nome …" at bounding box center [477, 240] width 268 height 365
click at [579, 48] on button "Imprimir" at bounding box center [578, 42] width 33 height 15
click at [569, 81] on button "IMPRESSORA" at bounding box center [557, 76] width 67 height 15
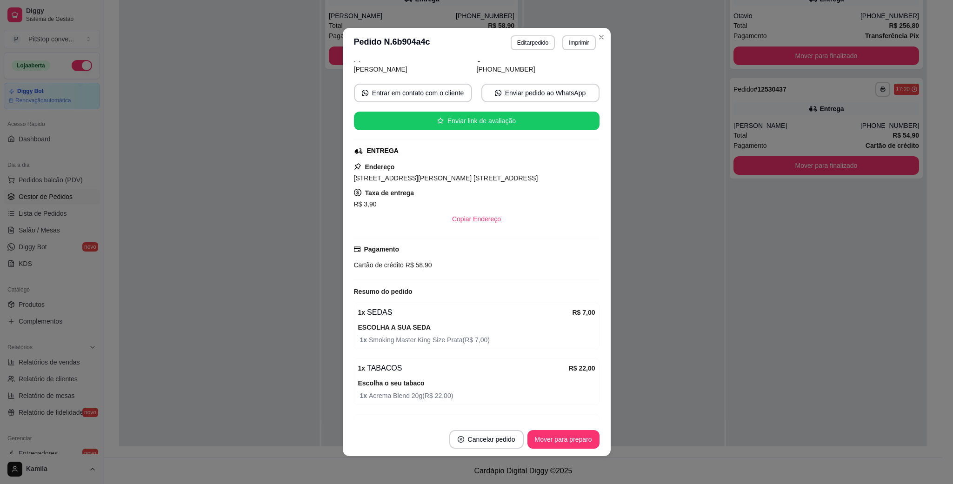
click at [460, 180] on span "[STREET_ADDRESS][PERSON_NAME] [STREET_ADDRESS]" at bounding box center [446, 177] width 184 height 7
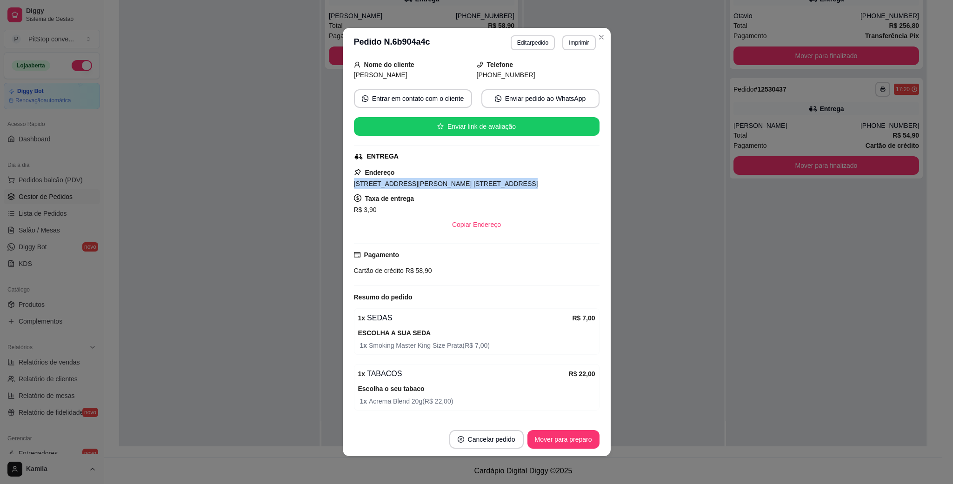
scroll to position [139, 0]
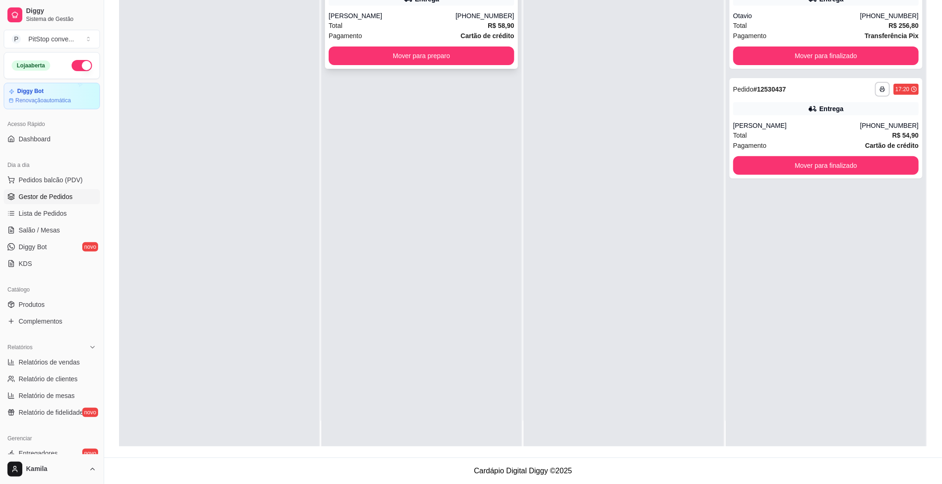
click at [464, 20] on div "[PHONE_NUMBER]" at bounding box center [485, 15] width 59 height 9
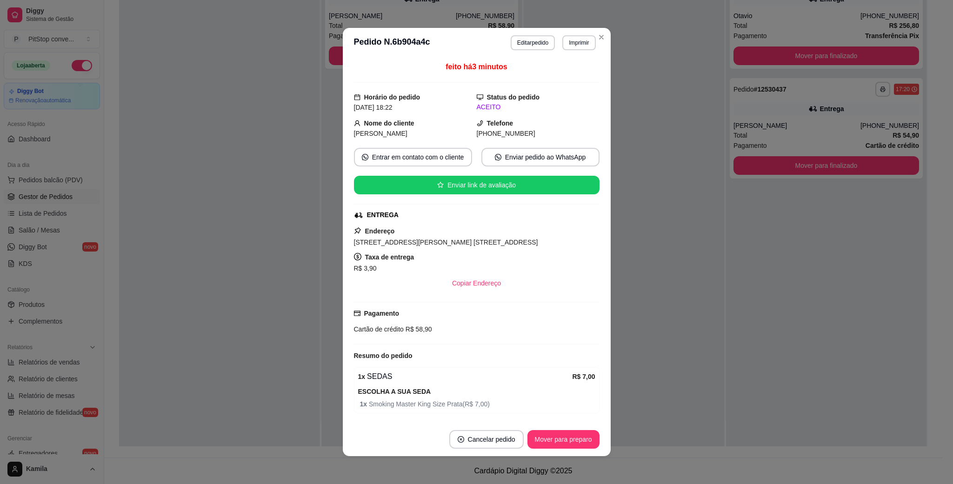
click at [410, 334] on div "Cartão de crédito R$ 58,90" at bounding box center [476, 329] width 245 height 10
click at [410, 330] on span "R$ 58,90" at bounding box center [418, 328] width 28 height 7
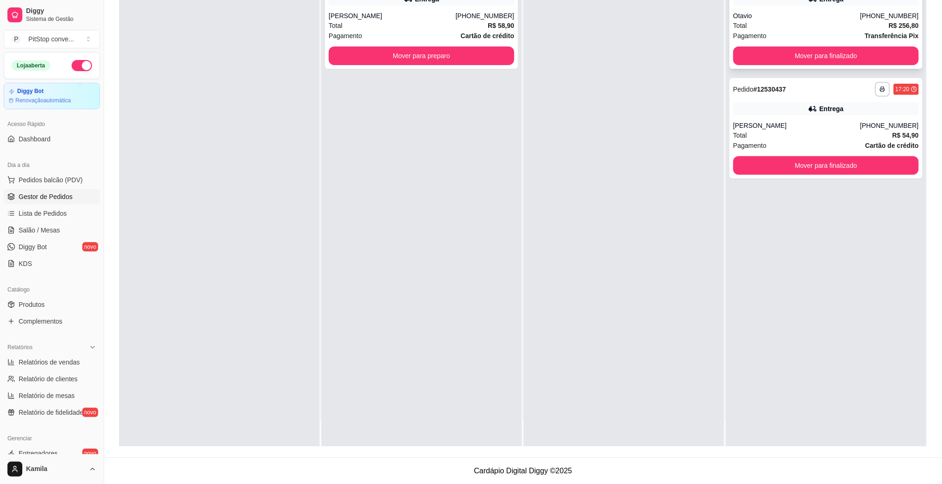
click at [806, 26] on div "Total R$ 256,80" at bounding box center [825, 25] width 185 height 10
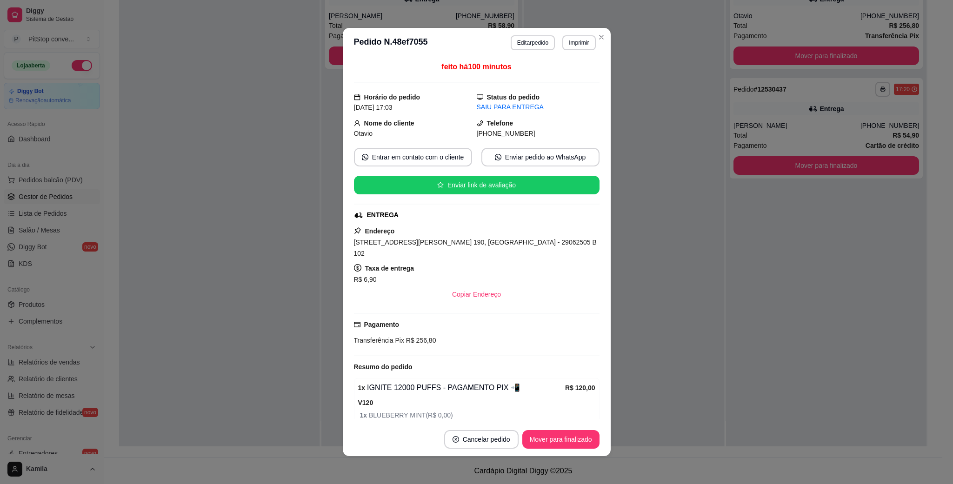
click at [475, 250] on div "Endereço [STREET_ADDRESS][PERSON_NAME] 190, [GEOGRAPHIC_DATA] - 29062505 B 102 …" at bounding box center [476, 264] width 245 height 78
click at [476, 243] on span "[STREET_ADDRESS][PERSON_NAME] 190, [GEOGRAPHIC_DATA] - 29062505 B 102" at bounding box center [475, 247] width 243 height 19
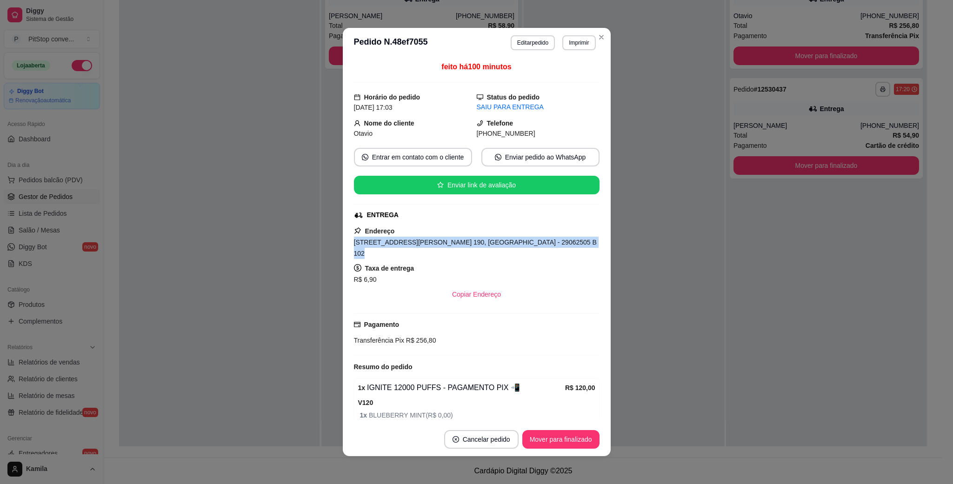
click at [476, 243] on span "[STREET_ADDRESS][PERSON_NAME] 190, [GEOGRAPHIC_DATA] - 29062505 B 102" at bounding box center [475, 247] width 243 height 19
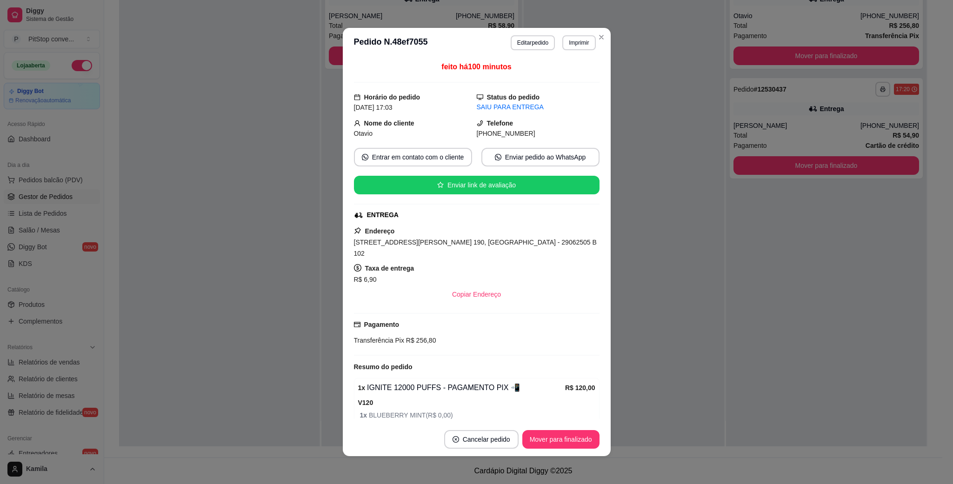
click at [503, 133] on span "[PHONE_NUMBER]" at bounding box center [505, 133] width 59 height 7
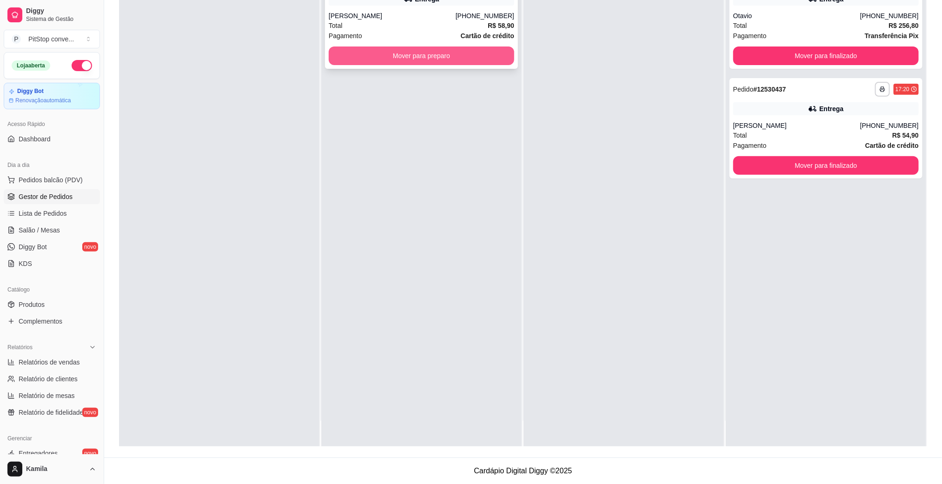
click at [406, 55] on button "Mover para preparo" at bounding box center [421, 55] width 185 height 19
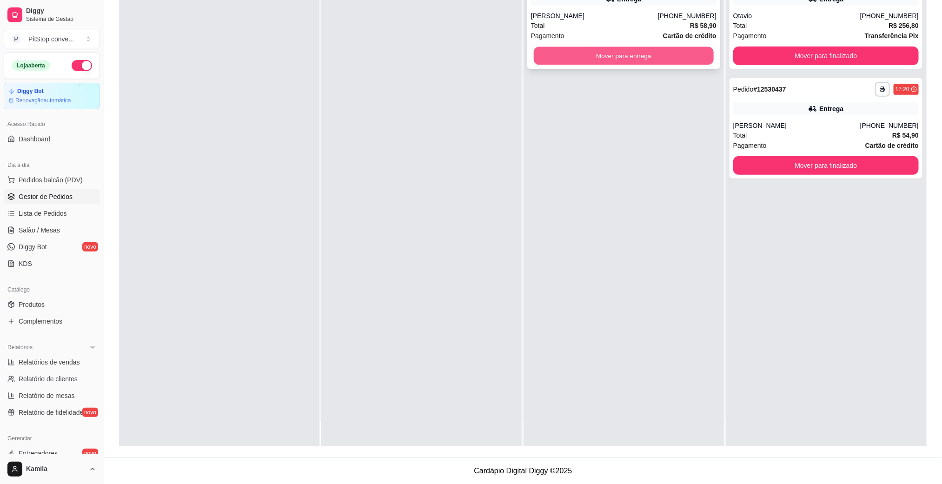
click at [618, 52] on button "Mover para entrega" at bounding box center [624, 56] width 180 height 18
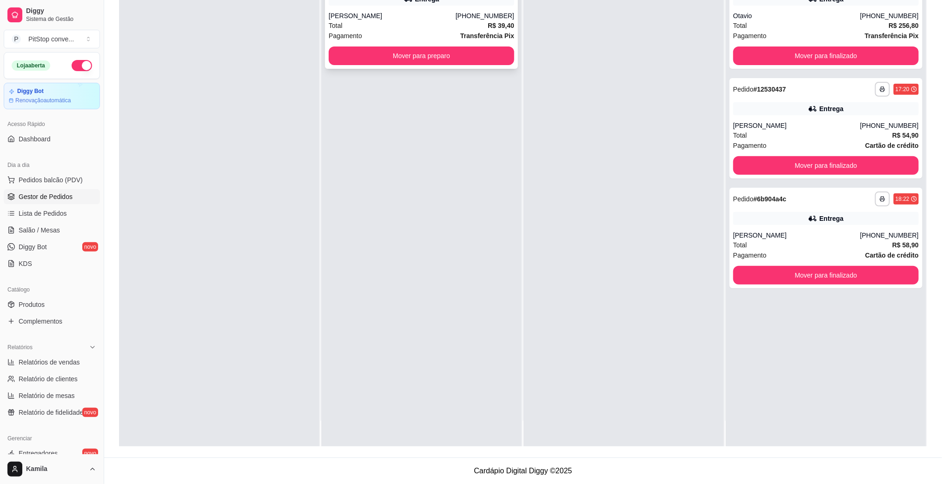
click at [410, 21] on div "Total R$ 39,40" at bounding box center [421, 25] width 185 height 10
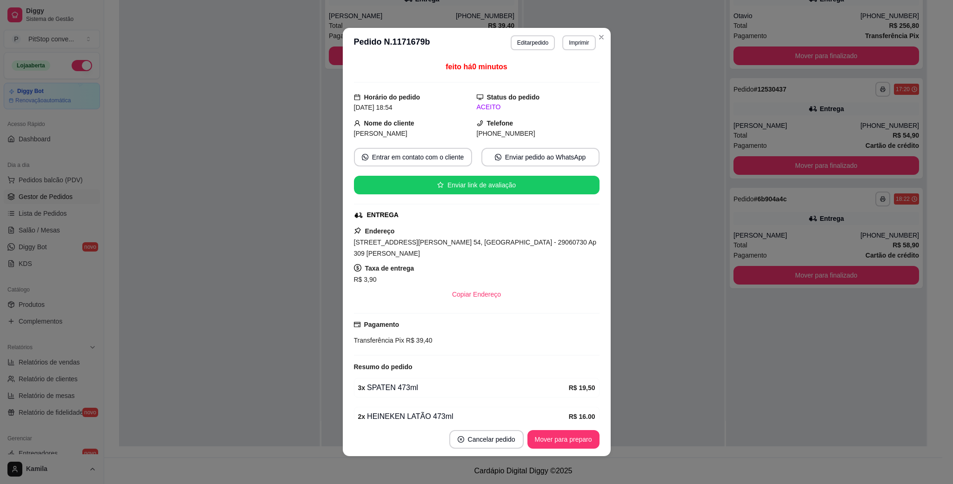
scroll to position [48, 0]
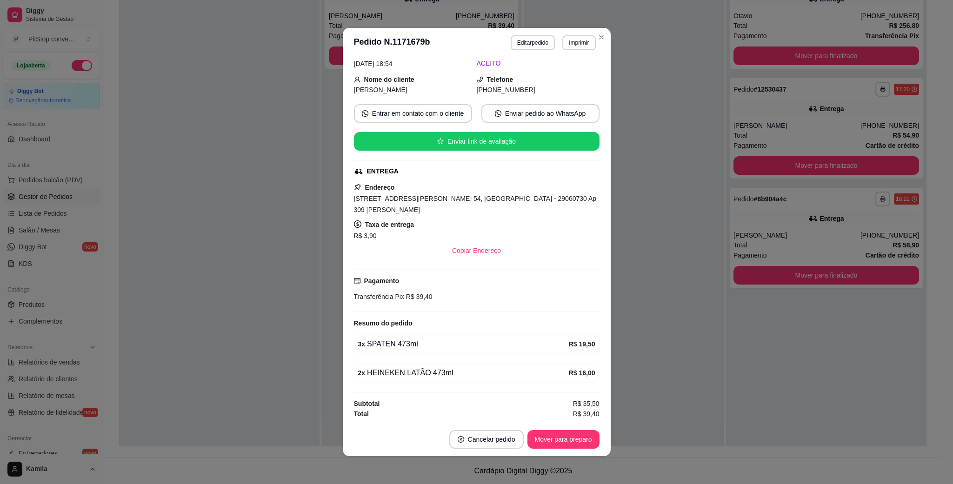
click at [572, 45] on button "Imprimir" at bounding box center [578, 42] width 33 height 15
click at [563, 70] on button "IMPRESSORA" at bounding box center [556, 76] width 67 height 15
click at [519, 197] on span "[STREET_ADDRESS][PERSON_NAME] 54, [GEOGRAPHIC_DATA] - 29060730 Ap 309 [PERSON_N…" at bounding box center [475, 204] width 243 height 19
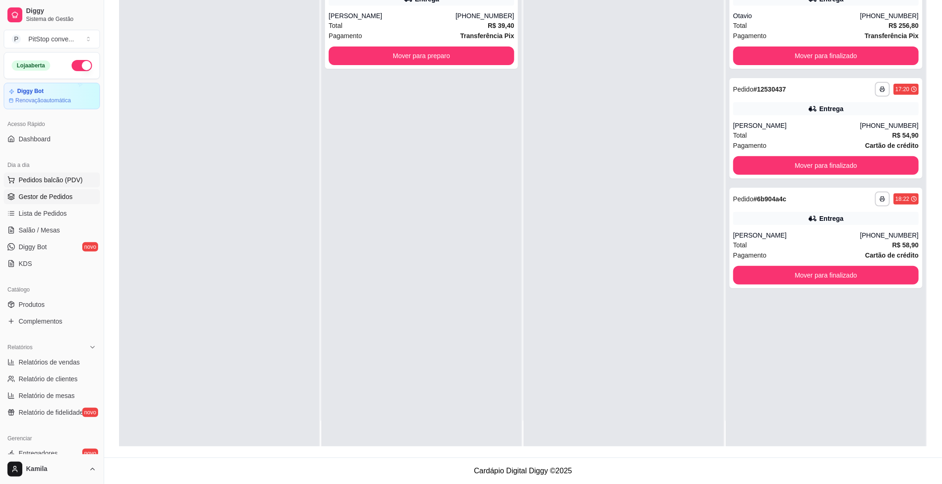
click at [57, 186] on button "Pedidos balcão (PDV)" at bounding box center [52, 179] width 96 height 15
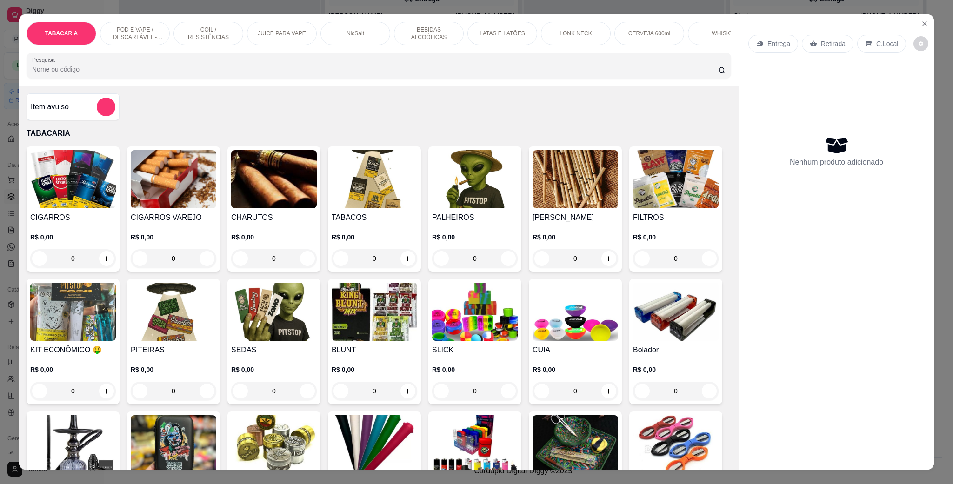
click at [139, 28] on p "POD E VAPE / DESCARTÁVEL - RECARREGAVEL" at bounding box center [135, 33] width 54 height 15
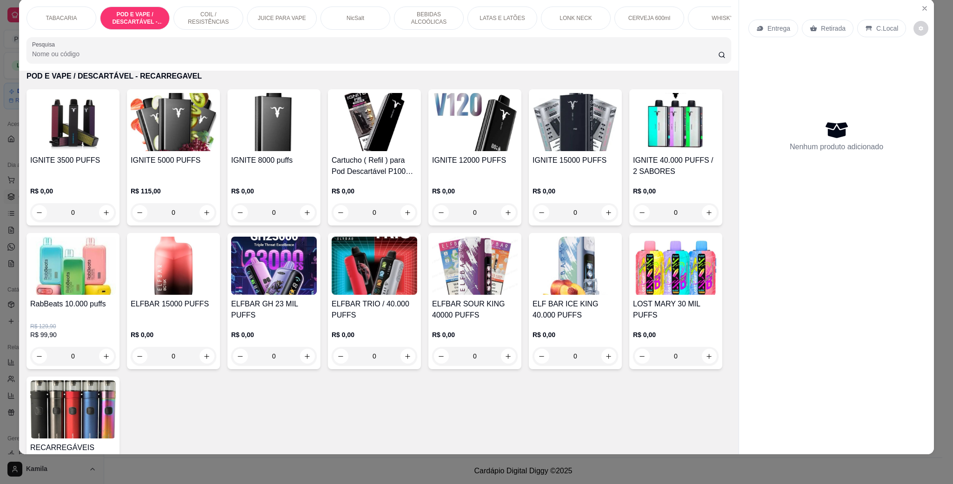
click at [572, 151] on img at bounding box center [575, 122] width 86 height 58
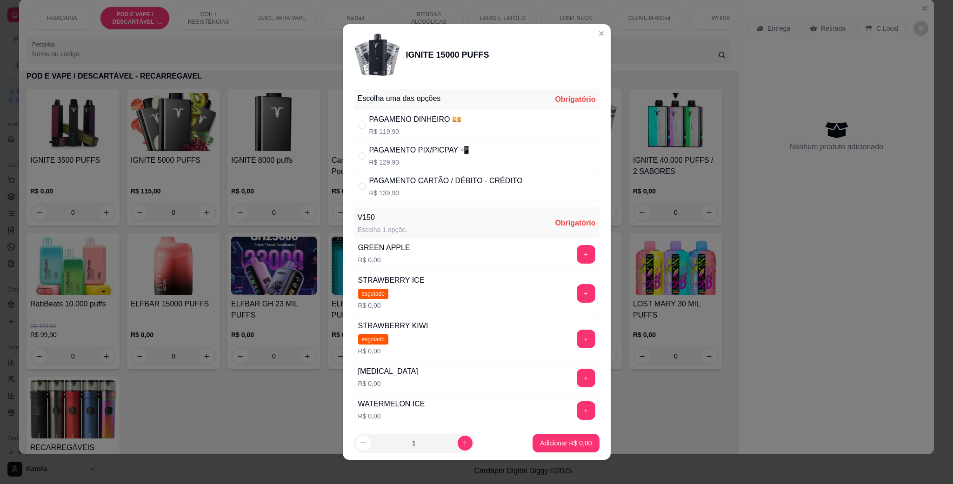
click at [409, 190] on p "R$ 139,90" at bounding box center [445, 192] width 153 height 9
radio input "true"
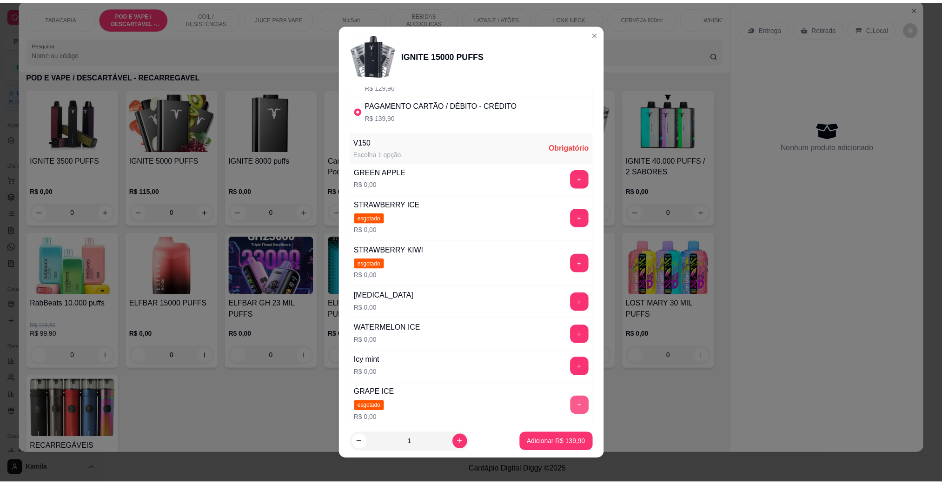
scroll to position [139, 0]
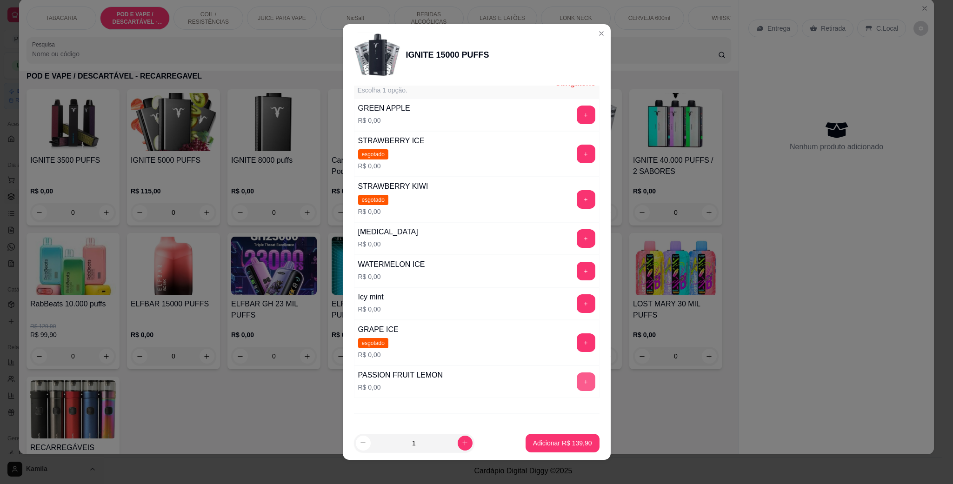
click at [576, 381] on button "+" at bounding box center [585, 381] width 19 height 19
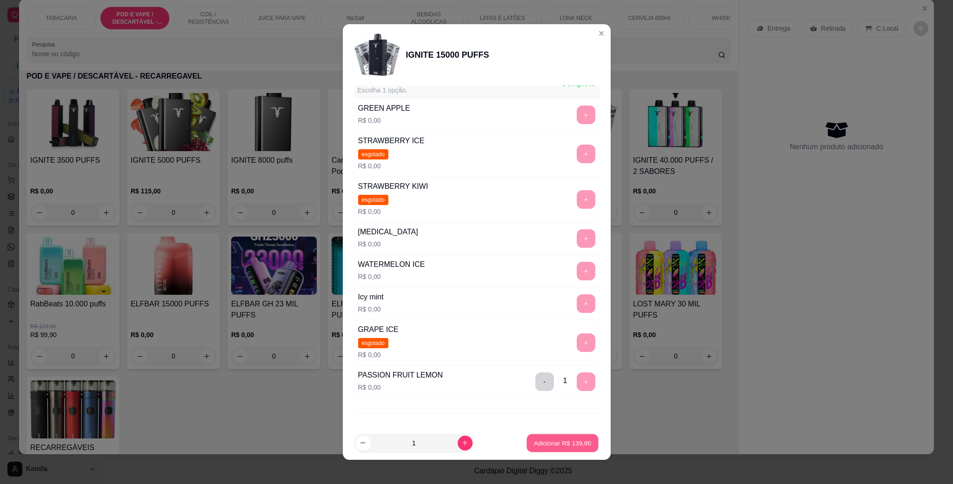
click at [568, 440] on p "Adicionar R$ 139,90" at bounding box center [562, 442] width 57 height 9
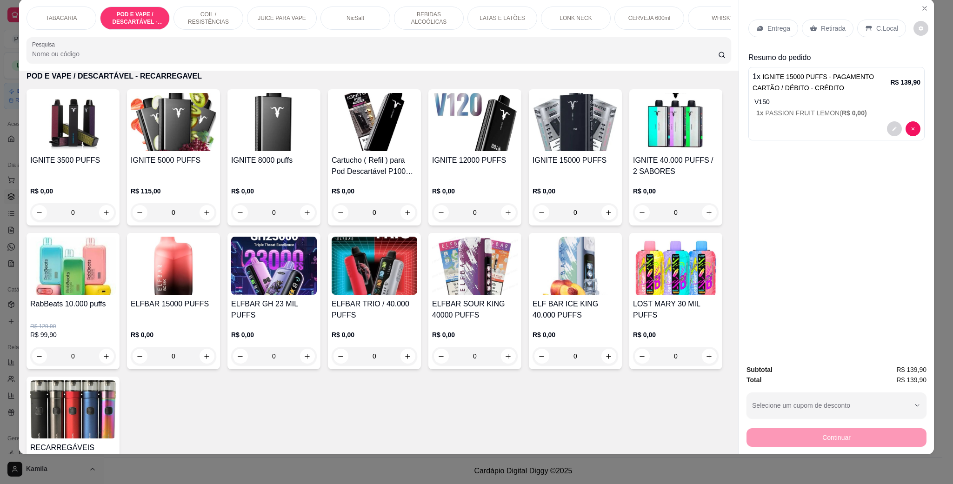
click at [883, 28] on p "C.Local" at bounding box center [887, 28] width 22 height 9
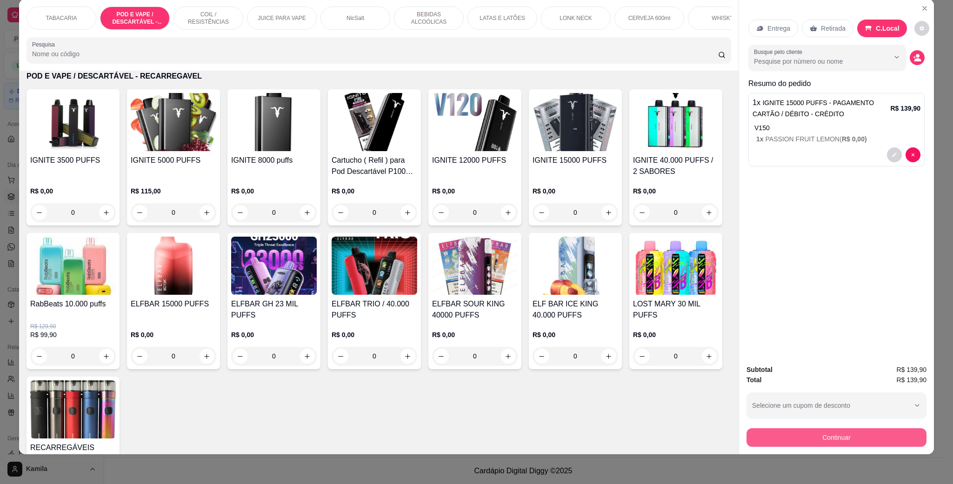
click at [855, 433] on button "Continuar" at bounding box center [836, 437] width 180 height 19
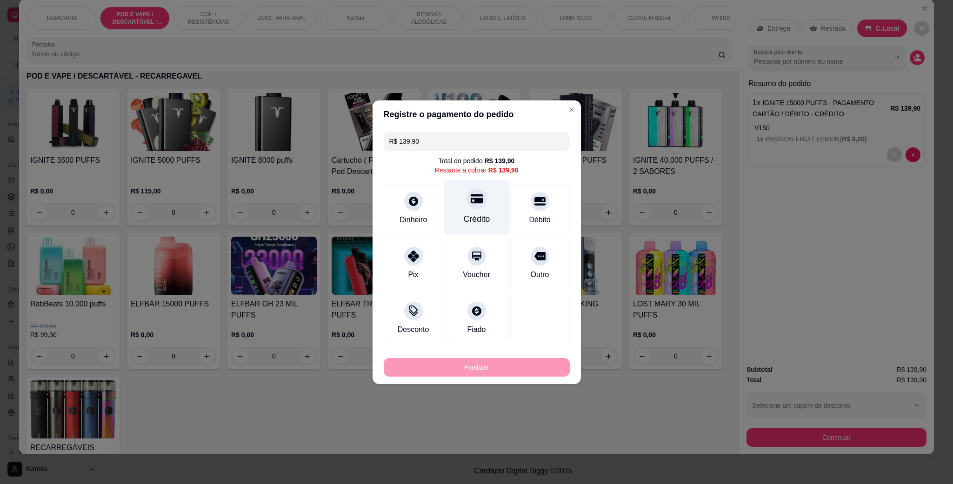
click at [470, 198] on icon at bounding box center [476, 198] width 12 height 9
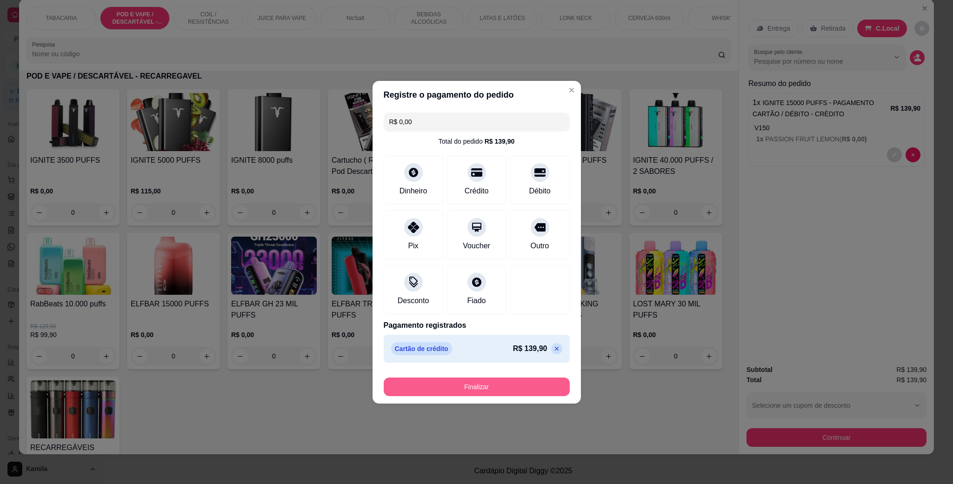
click at [493, 384] on button "Finalizar" at bounding box center [477, 386] width 186 height 19
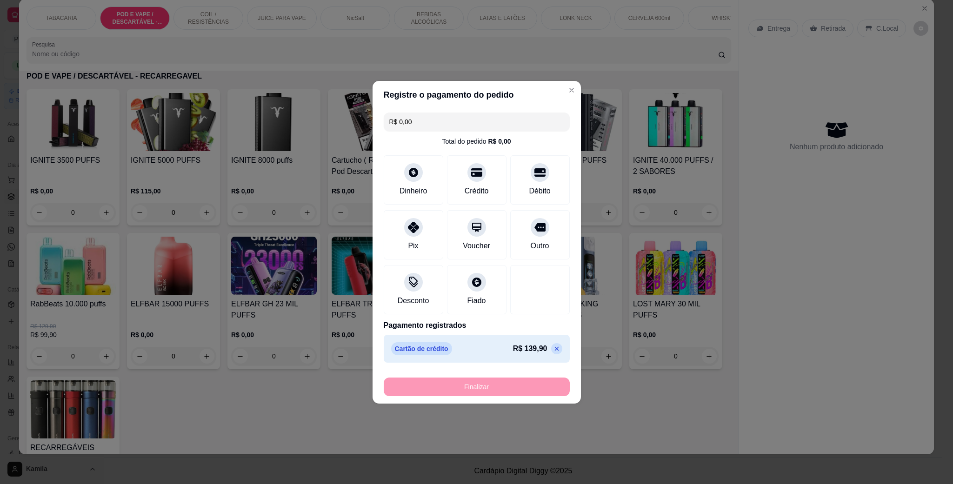
type input "-R$ 139,90"
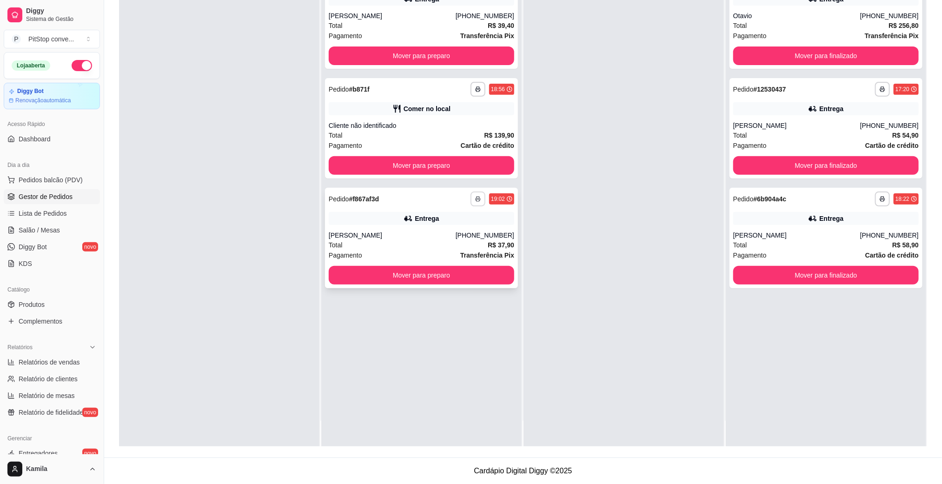
click at [470, 204] on button "button" at bounding box center [477, 199] width 15 height 15
click at [471, 228] on button "IMPRESSORA" at bounding box center [448, 231] width 67 height 15
click at [59, 192] on span "Gestor de Pedidos" at bounding box center [46, 196] width 54 height 9
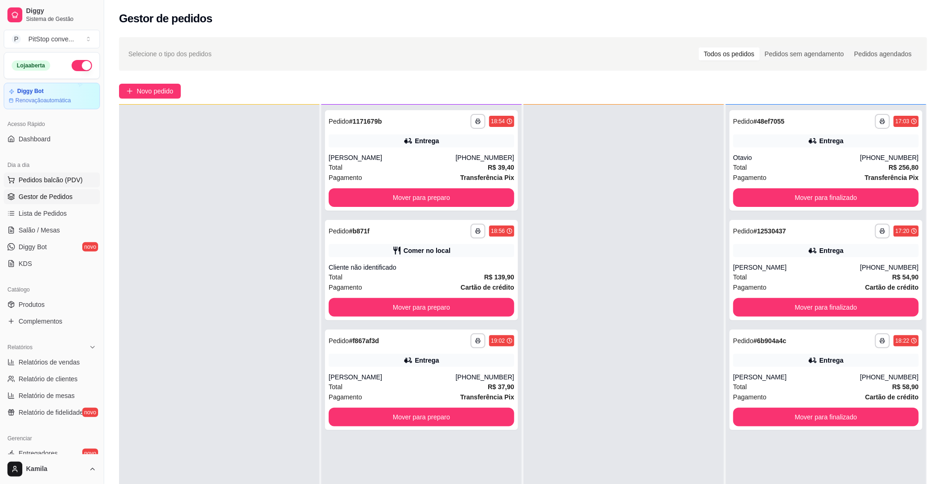
click at [63, 187] on button "Pedidos balcão (PDV)" at bounding box center [52, 179] width 96 height 15
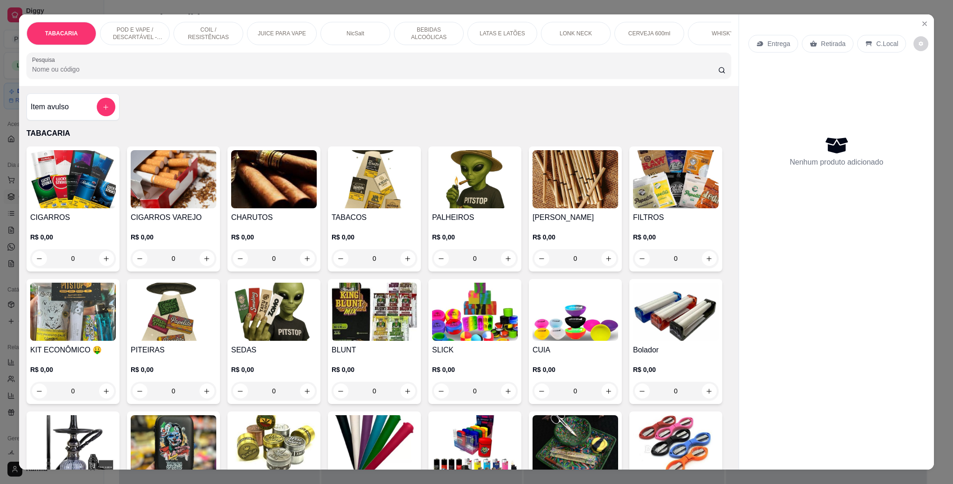
click at [132, 40] on p "POD E VAPE / DESCARTÁVEL - RECARREGAVEL" at bounding box center [135, 33] width 54 height 15
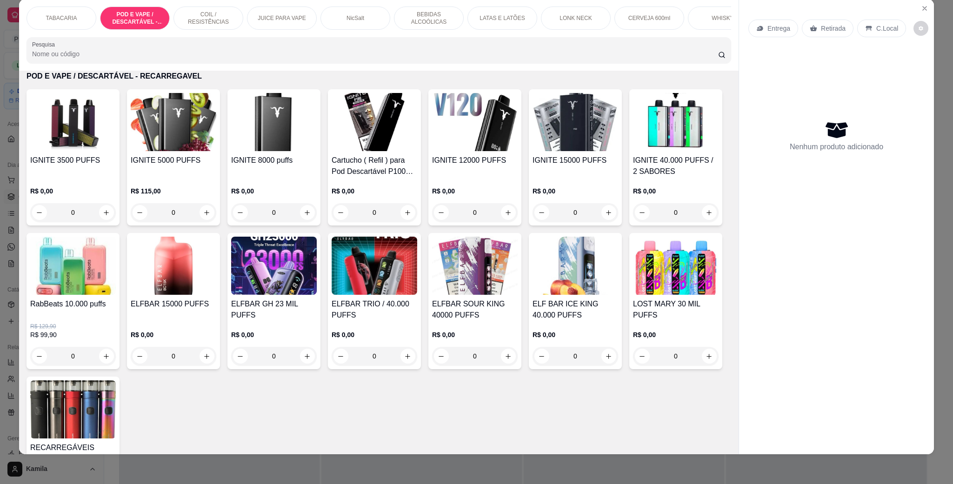
click at [184, 151] on img at bounding box center [174, 122] width 86 height 58
click at [285, 141] on img at bounding box center [274, 122] width 86 height 58
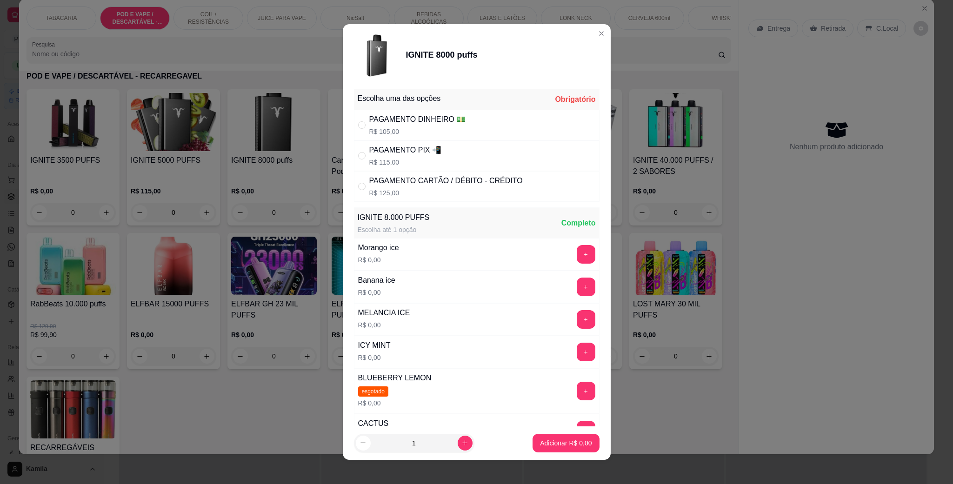
click at [576, 314] on button "+" at bounding box center [585, 319] width 19 height 19
click at [556, 314] on div "- 1 +" at bounding box center [564, 319] width 67 height 19
click at [432, 130] on p "R$ 105,00" at bounding box center [417, 131] width 97 height 9
radio input "true"
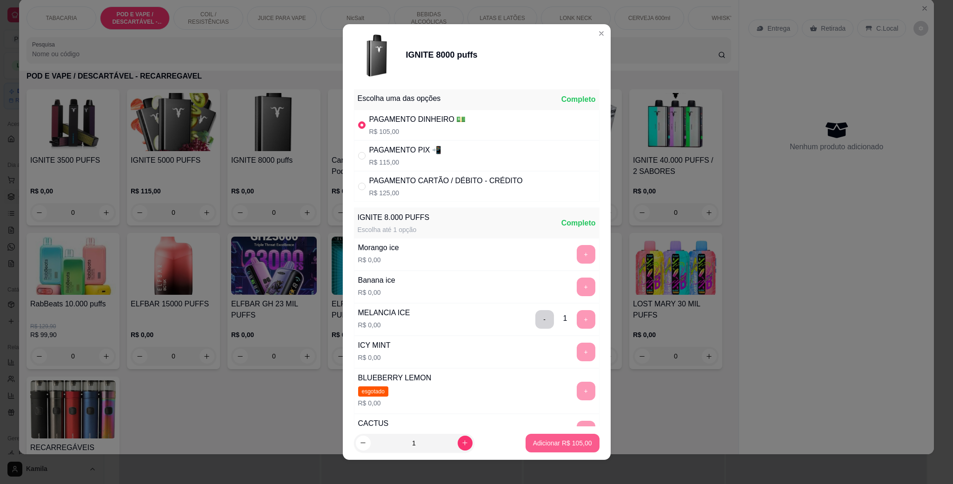
click at [557, 438] on p "Adicionar R$ 105,00" at bounding box center [562, 442] width 59 height 9
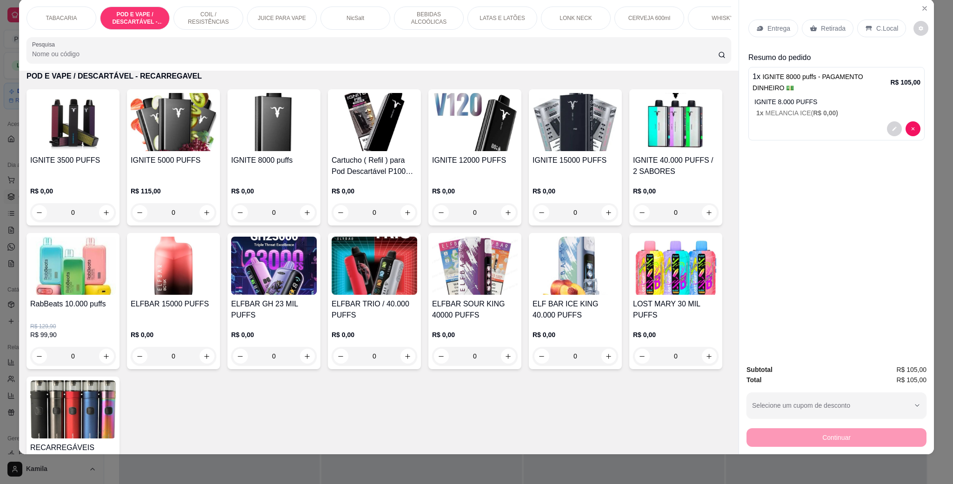
drag, startPoint x: 876, startPoint y: 28, endPoint x: 857, endPoint y: 431, distance: 404.0
click at [877, 28] on p "C.Local" at bounding box center [887, 28] width 22 height 9
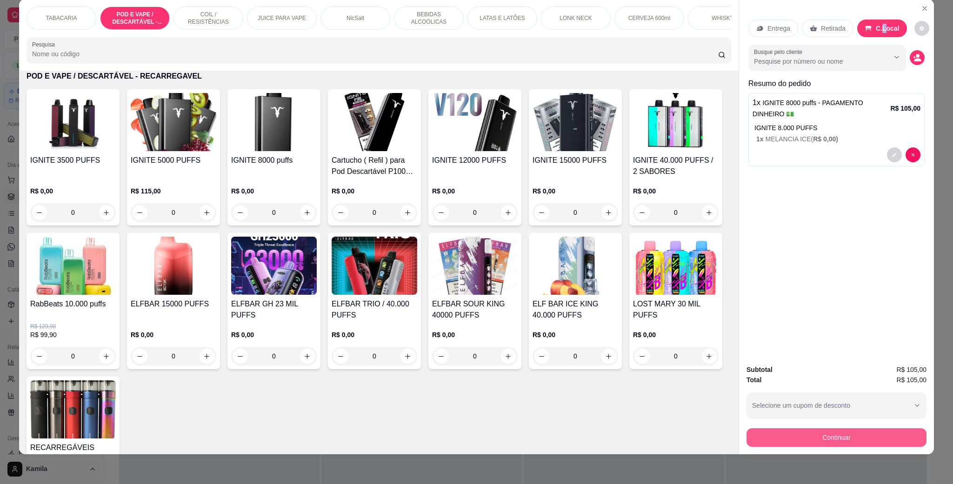
click at [838, 441] on button "Continuar" at bounding box center [836, 437] width 180 height 19
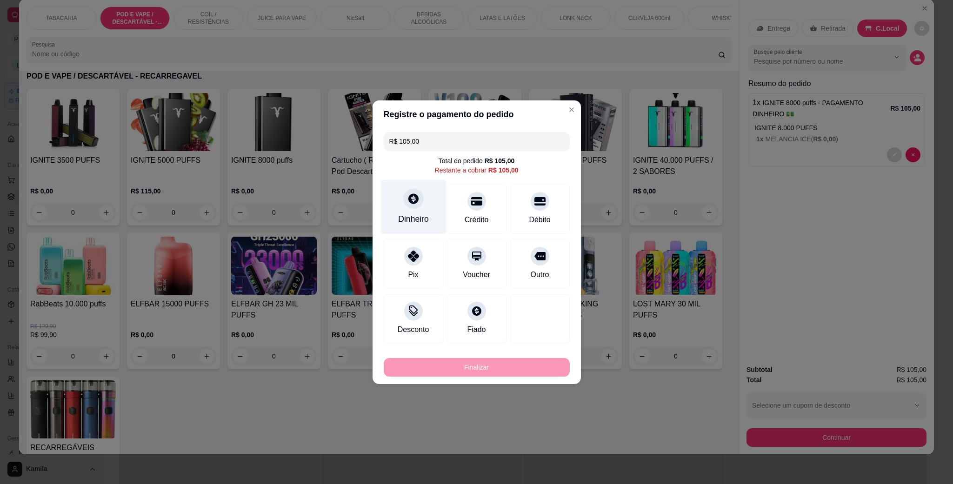
click at [407, 198] on icon at bounding box center [413, 198] width 12 height 12
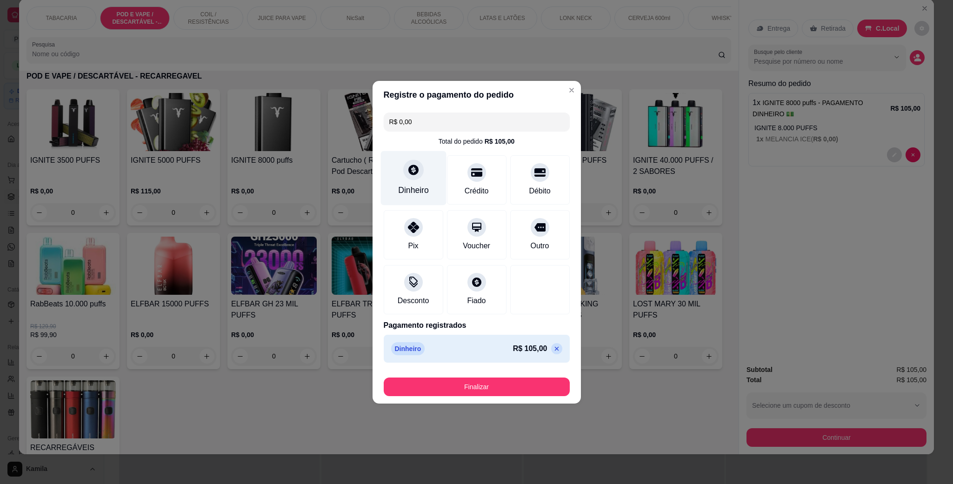
click at [430, 186] on div "Dinheiro" at bounding box center [413, 178] width 66 height 54
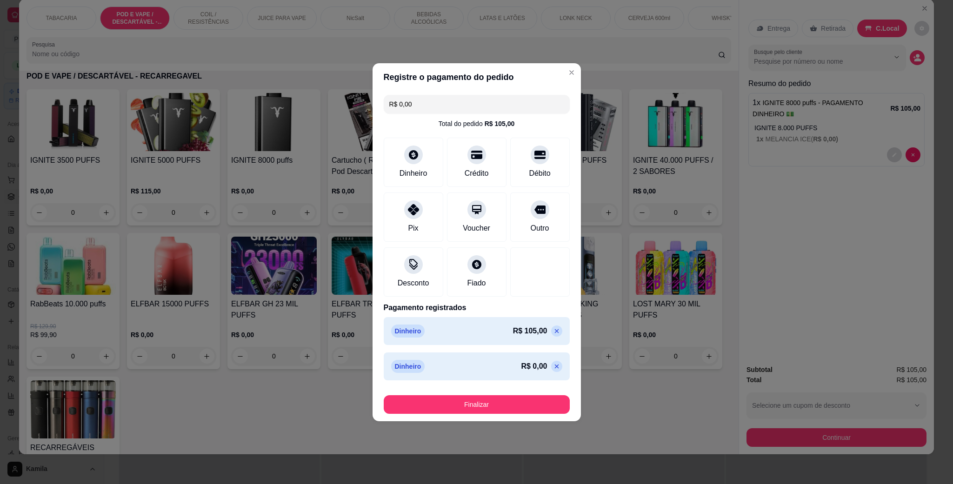
click at [509, 404] on button "Finalizar" at bounding box center [477, 404] width 186 height 19
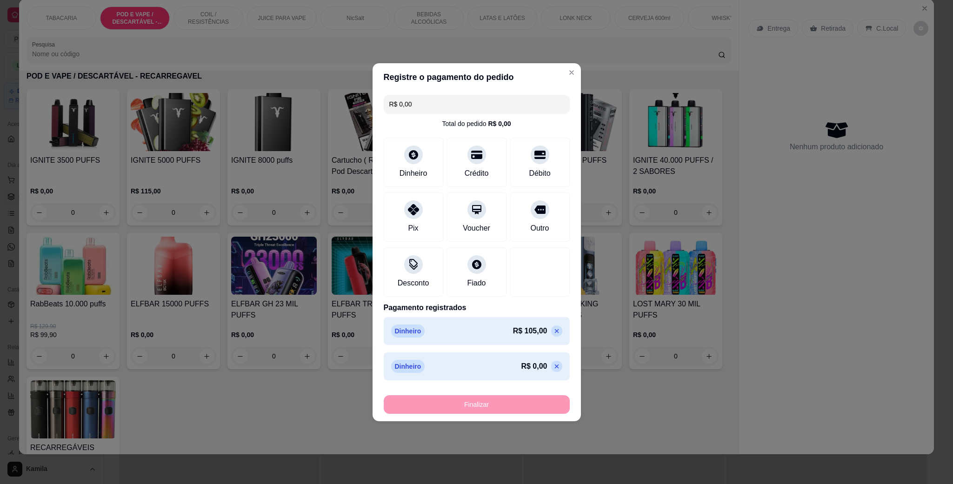
type input "-R$ 105,00"
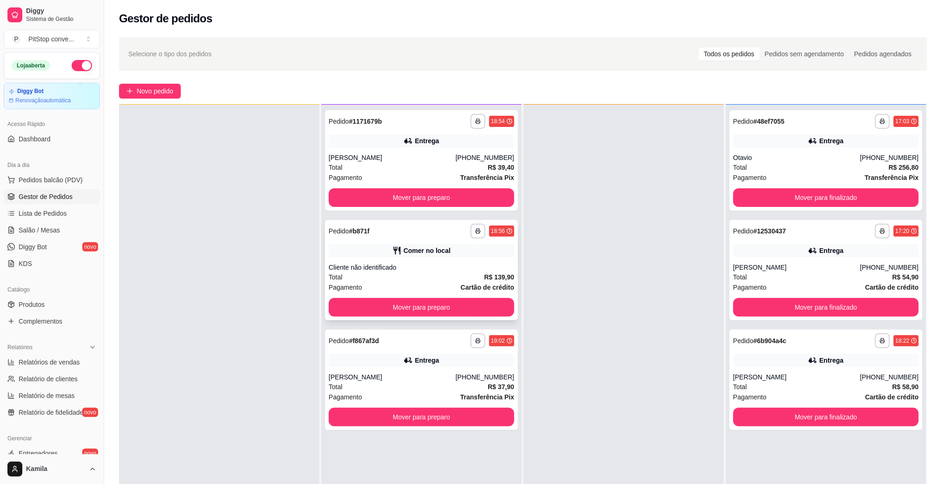
click at [456, 271] on div "Cliente não identificado" at bounding box center [421, 267] width 185 height 9
click at [476, 307] on button "Mover para preparo" at bounding box center [421, 307] width 185 height 19
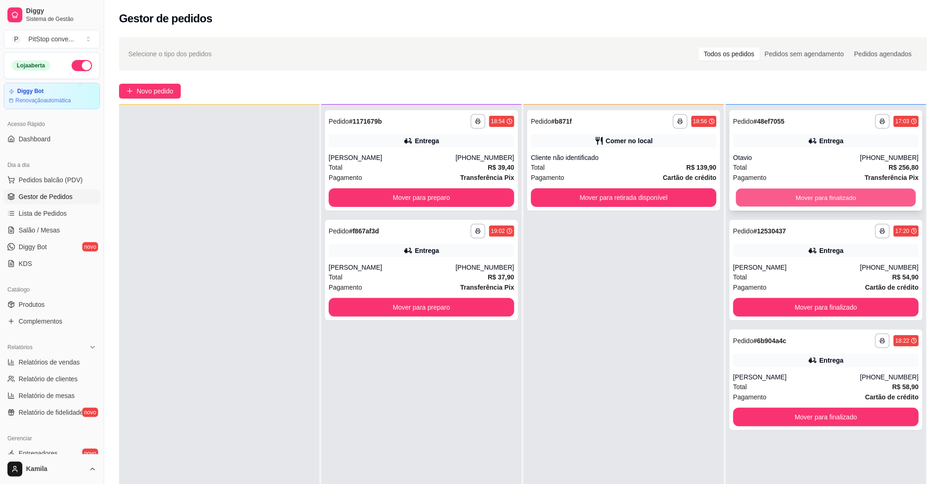
click at [755, 204] on button "Mover para finalizado" at bounding box center [826, 198] width 180 height 18
click at [755, 204] on div "Mover para finalizado" at bounding box center [825, 197] width 185 height 19
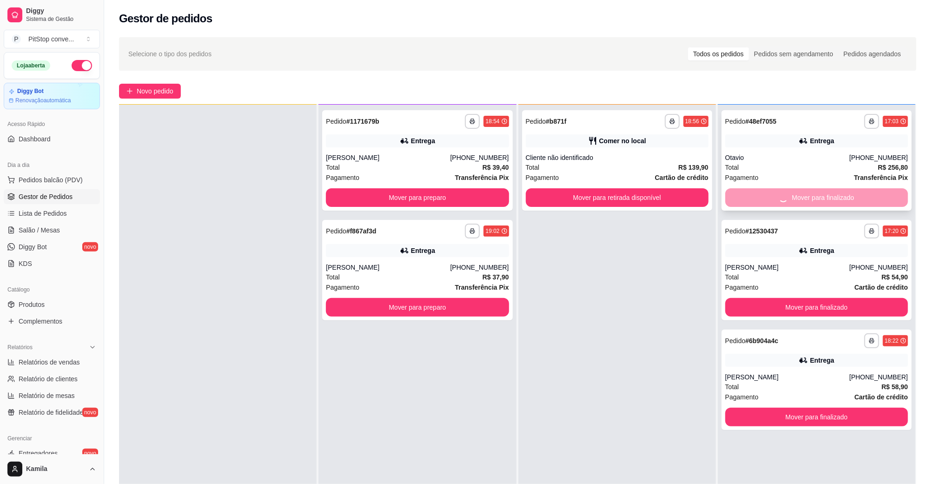
click at [755, 298] on button "Mover para finalizado" at bounding box center [816, 307] width 183 height 19
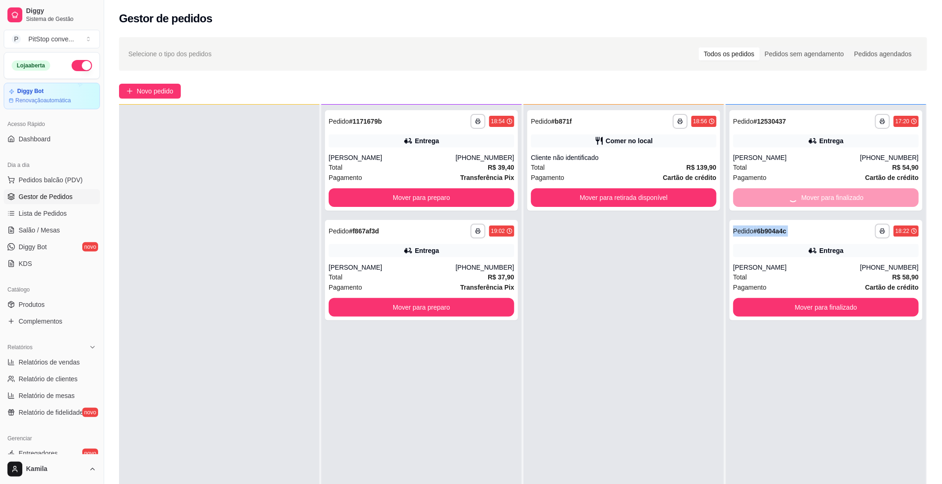
click at [755, 204] on div "Mover para finalizado" at bounding box center [825, 197] width 185 height 19
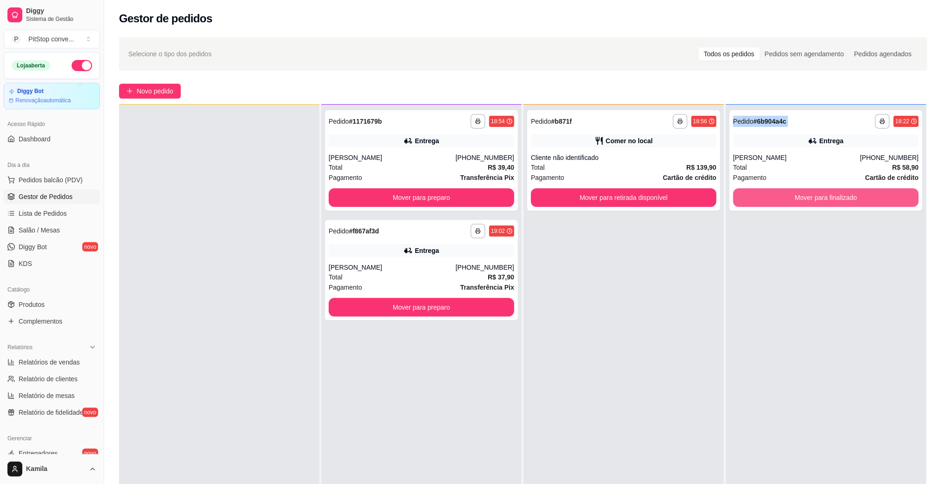
click at [755, 204] on button "Mover para finalizado" at bounding box center [825, 197] width 185 height 19
click at [755, 204] on div "Mover para finalizado" at bounding box center [825, 197] width 185 height 19
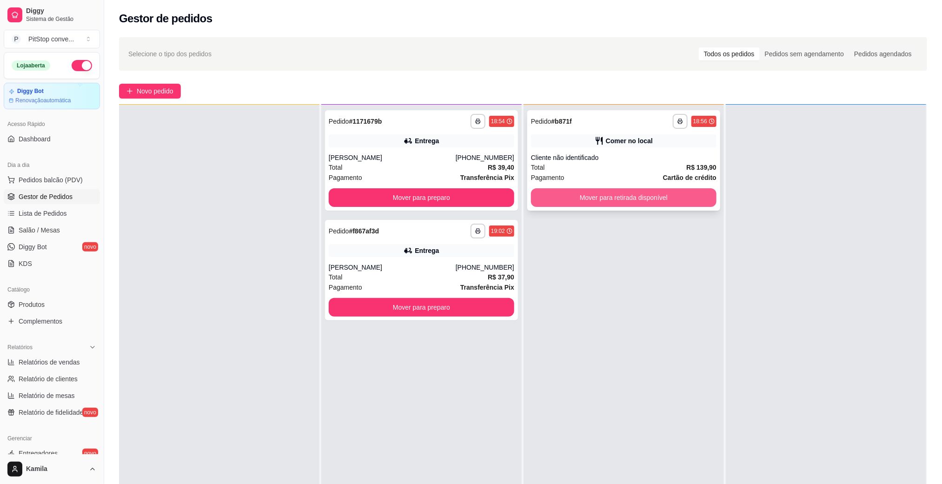
click at [666, 198] on button "Mover para retirada disponível" at bounding box center [623, 197] width 185 height 19
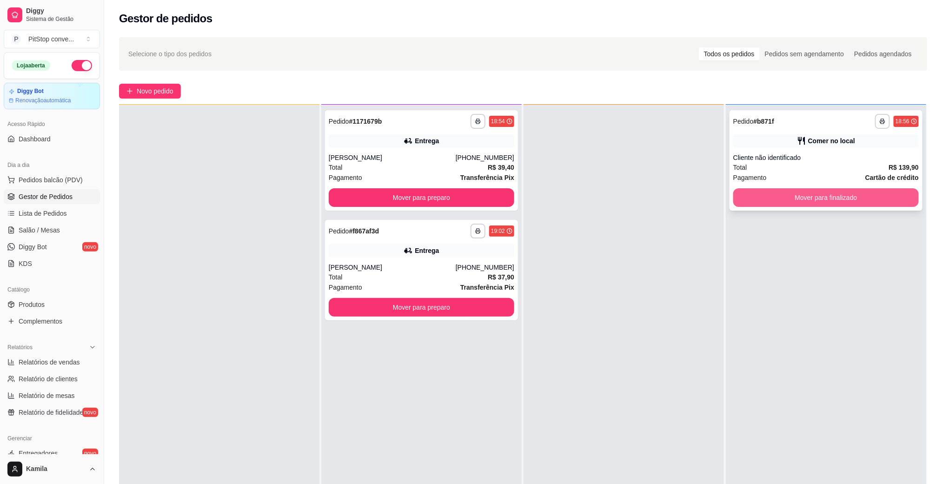
click at [806, 202] on button "Mover para finalizado" at bounding box center [825, 197] width 185 height 19
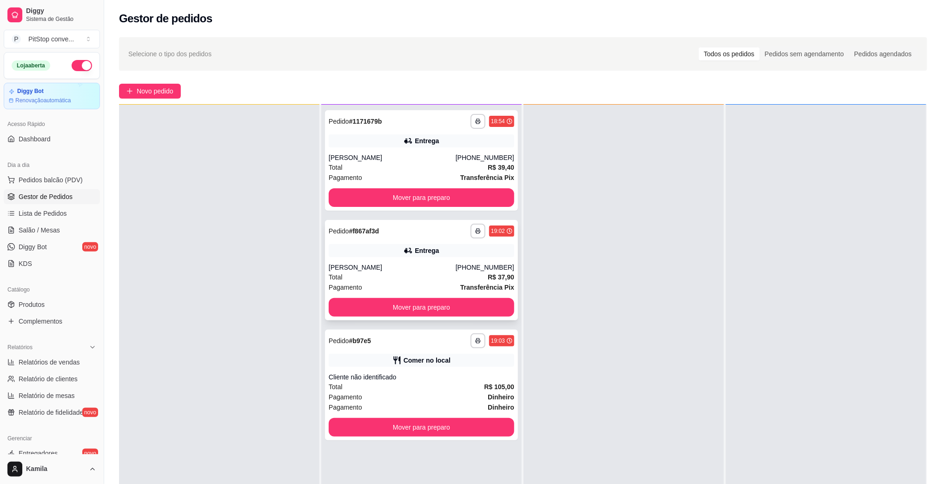
click at [417, 260] on div "**********" at bounding box center [421, 270] width 193 height 100
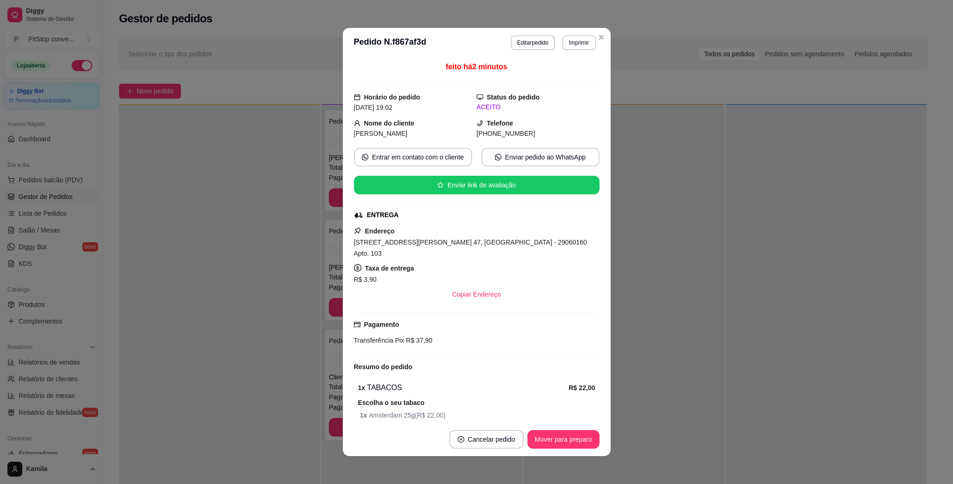
click at [484, 245] on span "[STREET_ADDRESS][PERSON_NAME] 47, [GEOGRAPHIC_DATA] - 29060160 Apto. 103" at bounding box center [470, 247] width 233 height 19
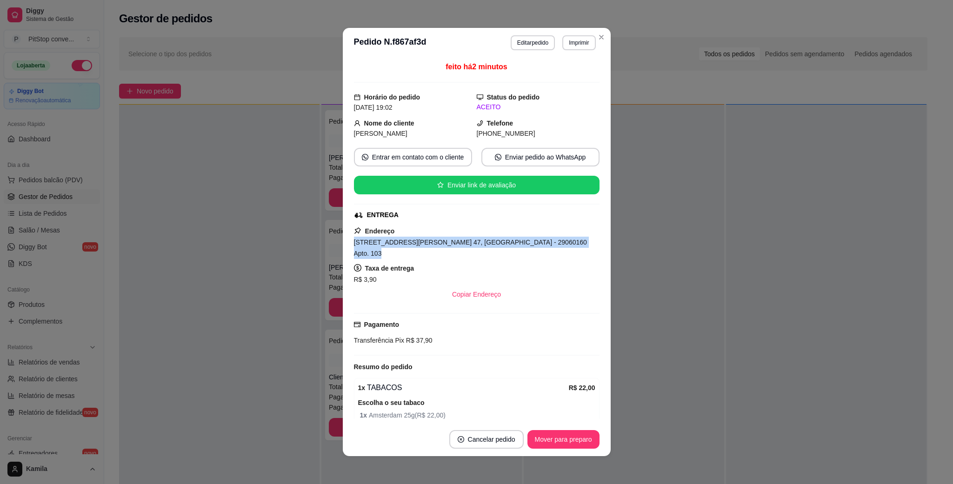
click at [484, 245] on span "[STREET_ADDRESS][PERSON_NAME] 47, [GEOGRAPHIC_DATA] - 29060160 Apto. 103" at bounding box center [470, 247] width 233 height 19
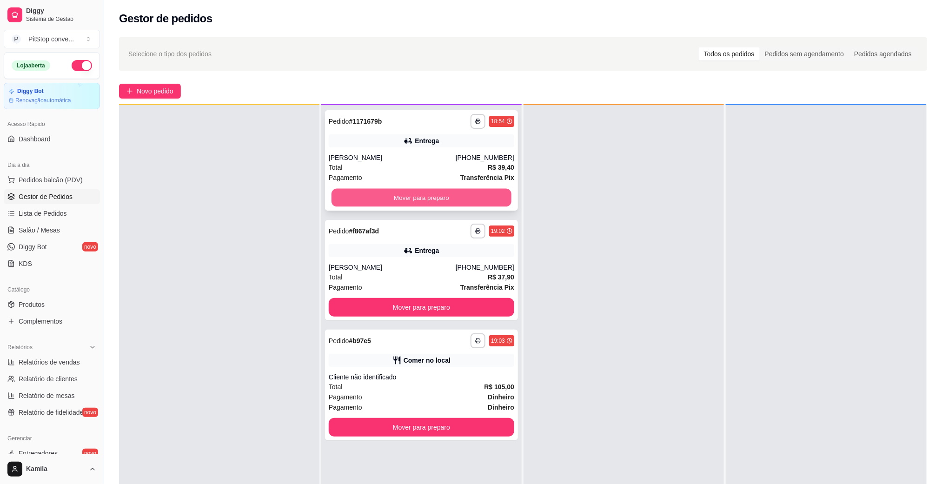
click at [438, 194] on button "Mover para preparo" at bounding box center [421, 198] width 180 height 18
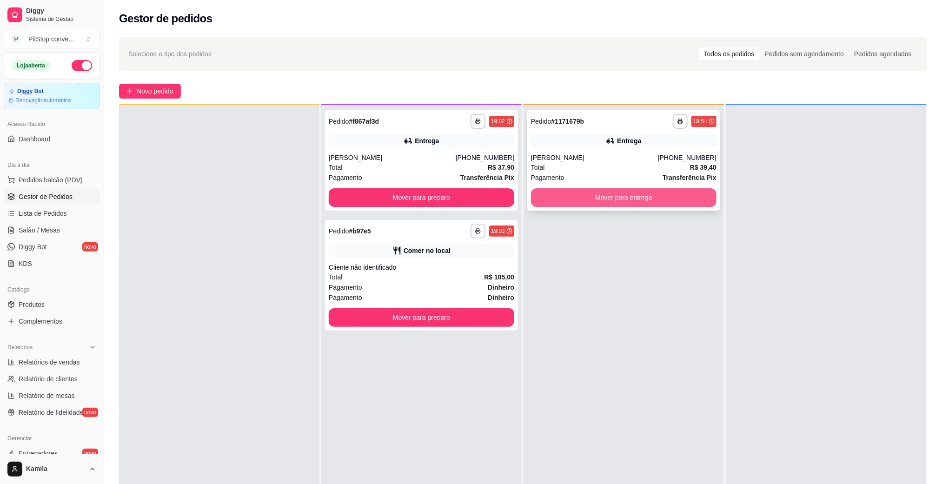
click at [609, 201] on button "Mover para entrega" at bounding box center [623, 197] width 185 height 19
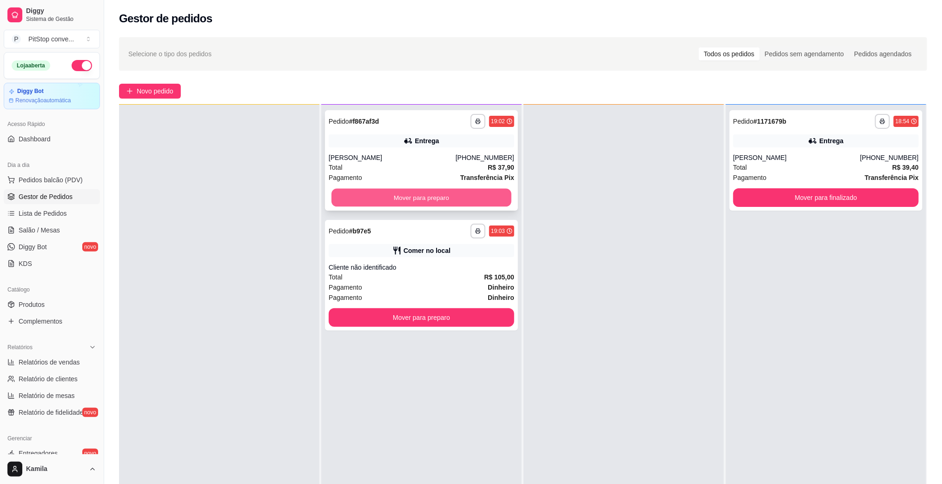
click at [487, 190] on button "Mover para preparo" at bounding box center [421, 198] width 180 height 18
click at [667, 201] on div at bounding box center [623, 347] width 200 height 484
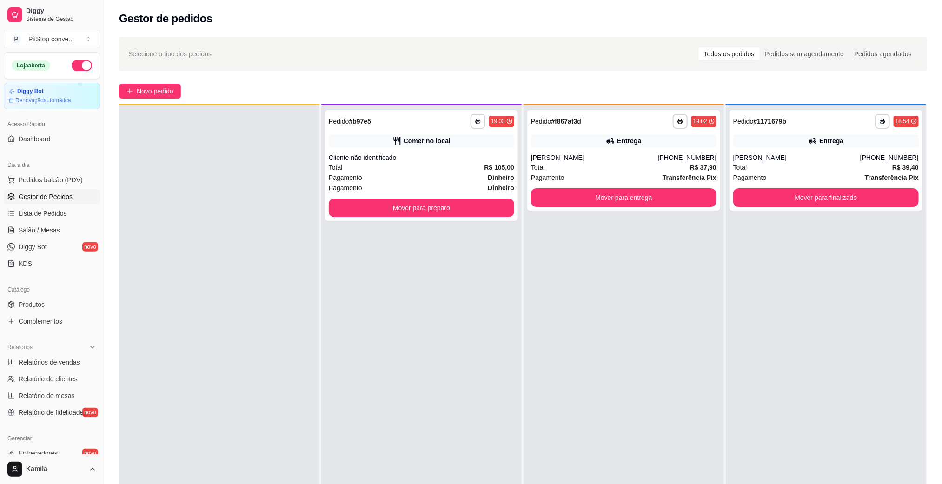
click at [488, 192] on span "Dinheiro" at bounding box center [501, 188] width 26 height 10
click at [646, 200] on button "Mover para entrega" at bounding box center [623, 197] width 185 height 19
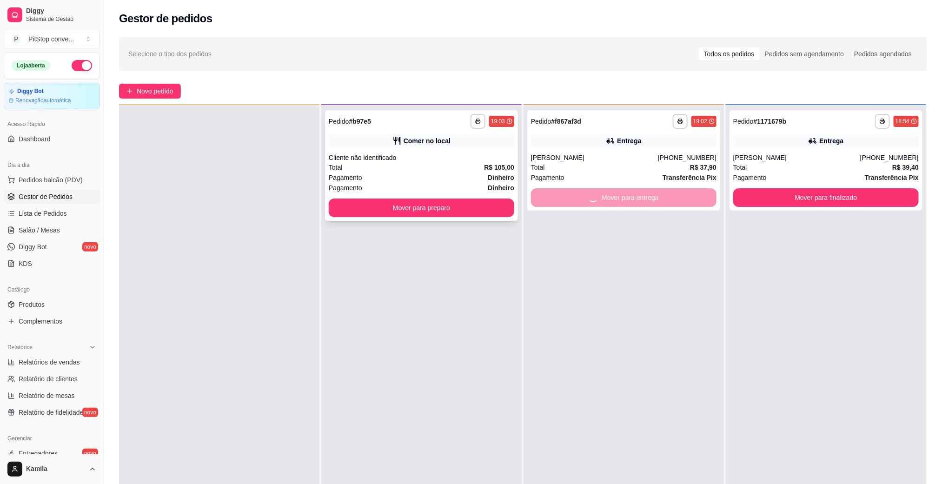
click at [492, 209] on button "Mover para preparo" at bounding box center [421, 207] width 185 height 19
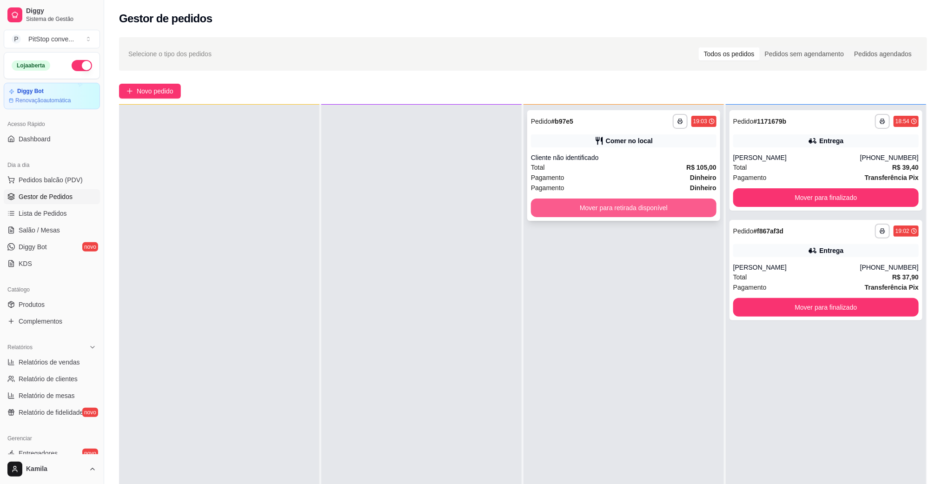
click at [590, 205] on button "Mover para retirada disponível" at bounding box center [623, 207] width 185 height 19
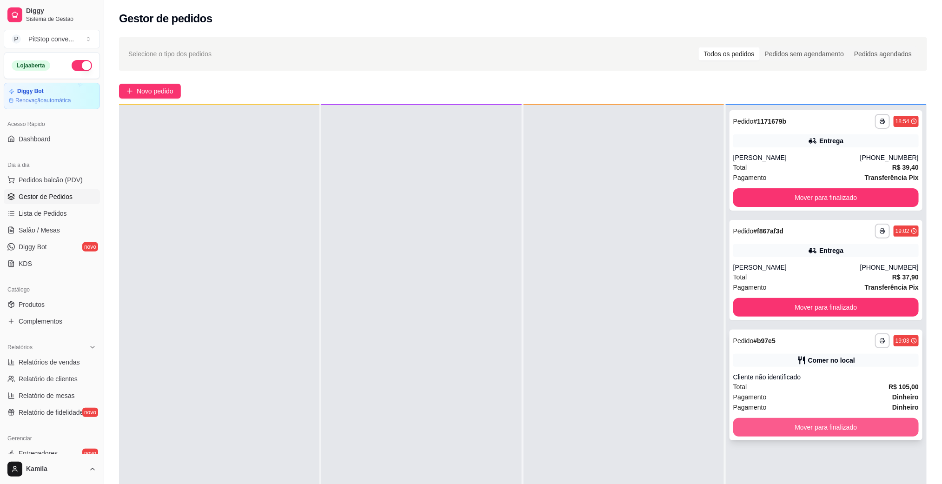
click at [825, 432] on button "Mover para finalizado" at bounding box center [825, 427] width 185 height 19
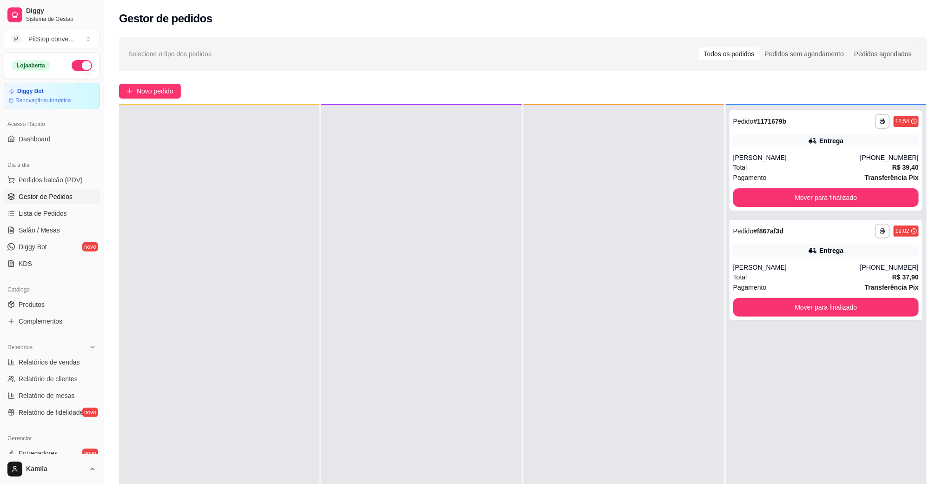
click at [726, 359] on div "**********" at bounding box center [826, 347] width 200 height 484
click at [777, 287] on div "Pagamento Transferência Pix" at bounding box center [825, 287] width 185 height 10
click at [784, 141] on div "Entrega" at bounding box center [825, 140] width 185 height 13
click at [844, 194] on button "Mover para finalizado" at bounding box center [825, 197] width 185 height 19
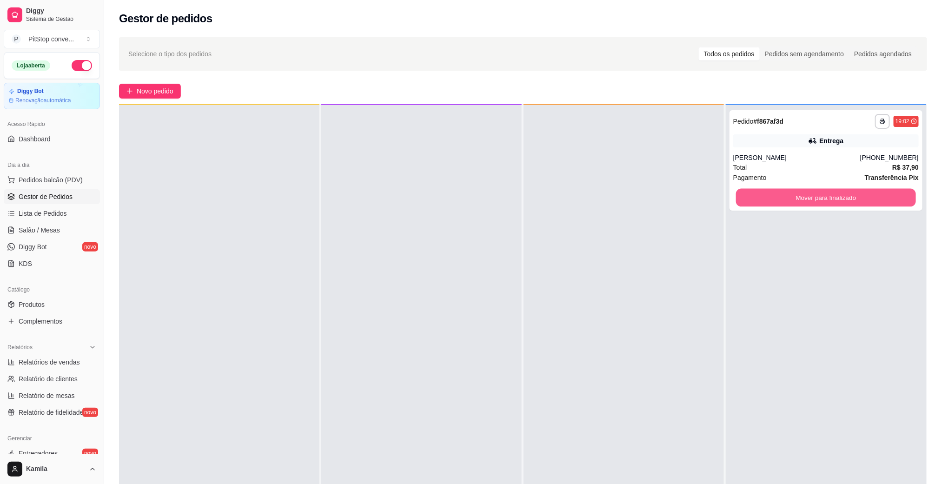
click at [836, 197] on button "Mover para finalizado" at bounding box center [826, 198] width 180 height 18
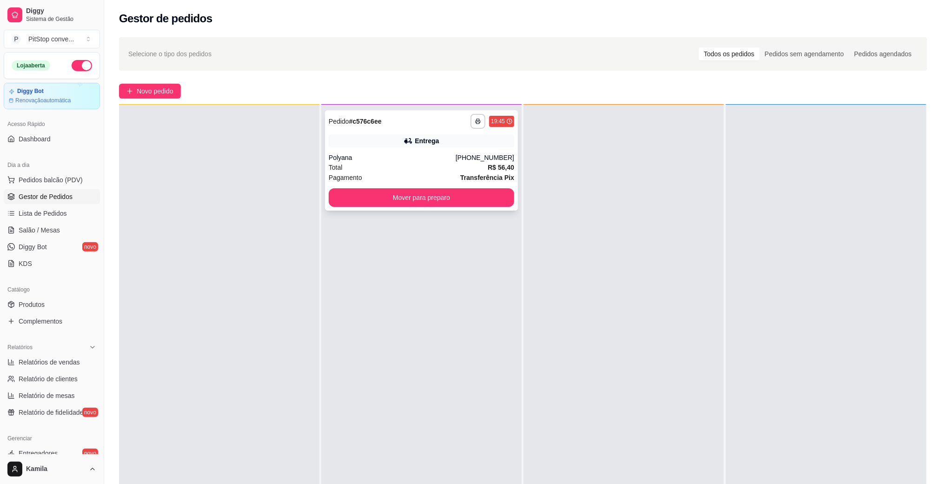
click at [417, 153] on div "Polyana" at bounding box center [392, 157] width 127 height 9
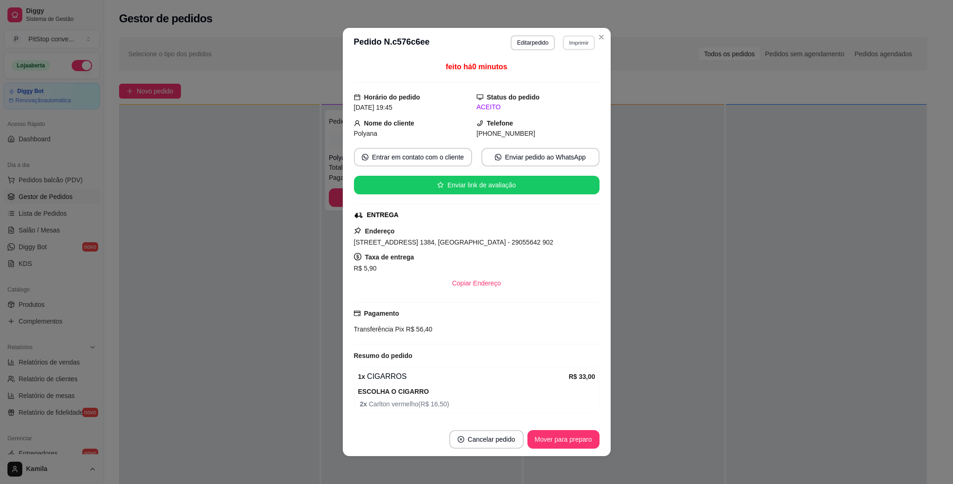
click at [564, 36] on button "Imprimir" at bounding box center [578, 42] width 32 height 14
click at [565, 77] on button "IMPRESSORA" at bounding box center [556, 75] width 67 height 15
click at [354, 166] on button "Entrar em contato com o cliente" at bounding box center [413, 157] width 118 height 19
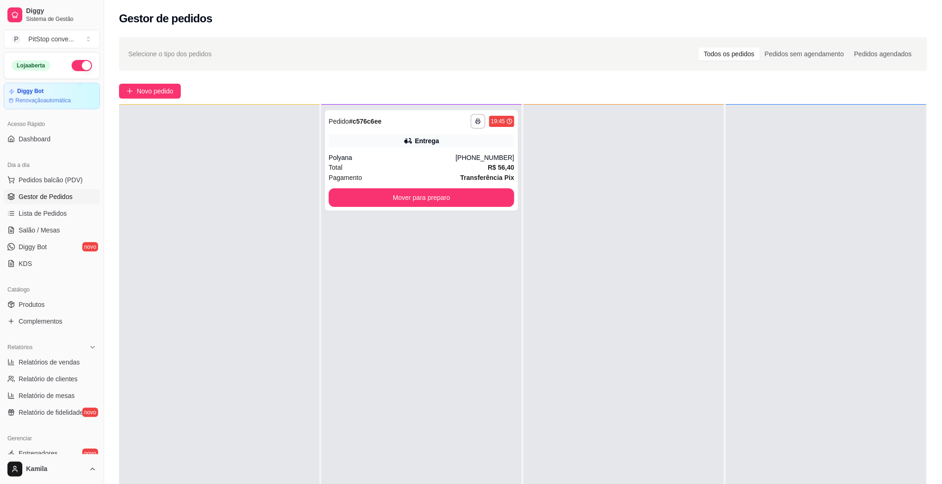
click at [72, 66] on button "button" at bounding box center [82, 65] width 20 height 11
click at [595, 483] on div at bounding box center [623, 347] width 200 height 484
click at [438, 143] on div "Entrega" at bounding box center [421, 140] width 185 height 13
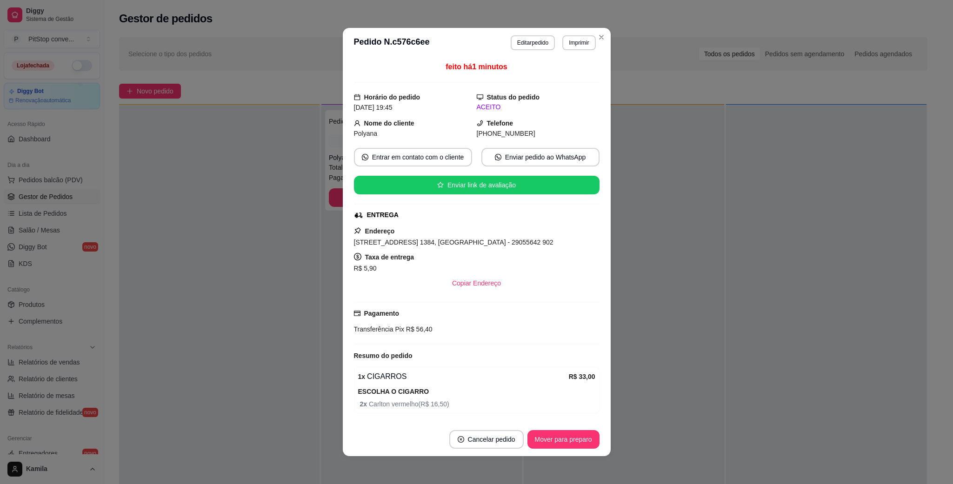
click at [511, 235] on div "[GEOGRAPHIC_DATA][STREET_ADDRESS] 1384, [GEOGRAPHIC_DATA] - 29055642 902 Taxa d…" at bounding box center [476, 258] width 245 height 67
click at [500, 240] on span "[STREET_ADDRESS] 1384, [GEOGRAPHIC_DATA] - 29055642 902" at bounding box center [453, 241] width 199 height 7
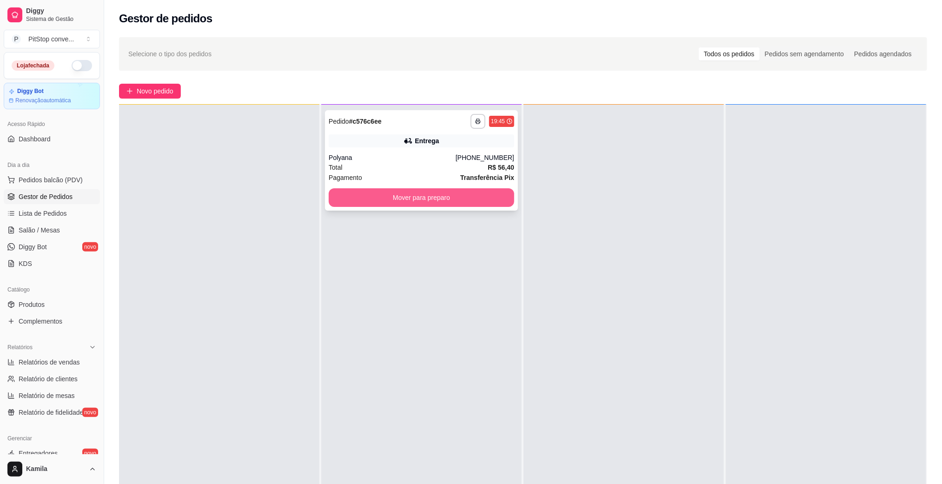
click at [445, 191] on button "Mover para preparo" at bounding box center [421, 197] width 185 height 19
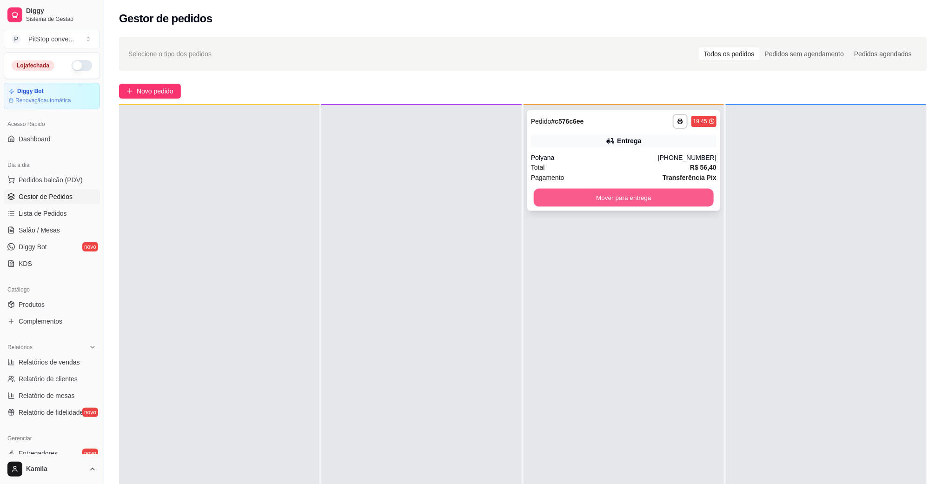
click at [673, 199] on button "Mover para entrega" at bounding box center [624, 198] width 180 height 18
